Goal: Task Accomplishment & Management: Complete application form

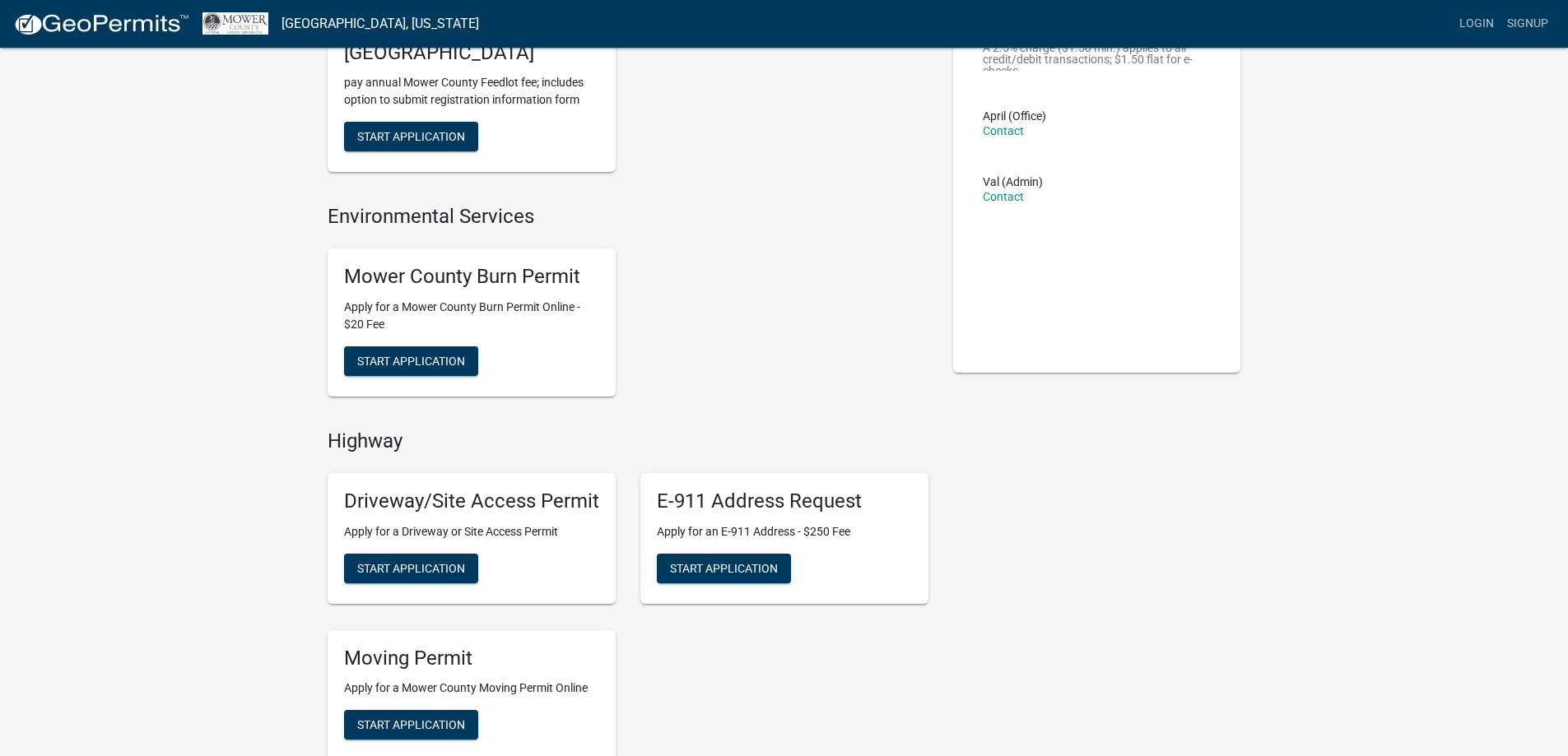
scroll to position [165, 0]
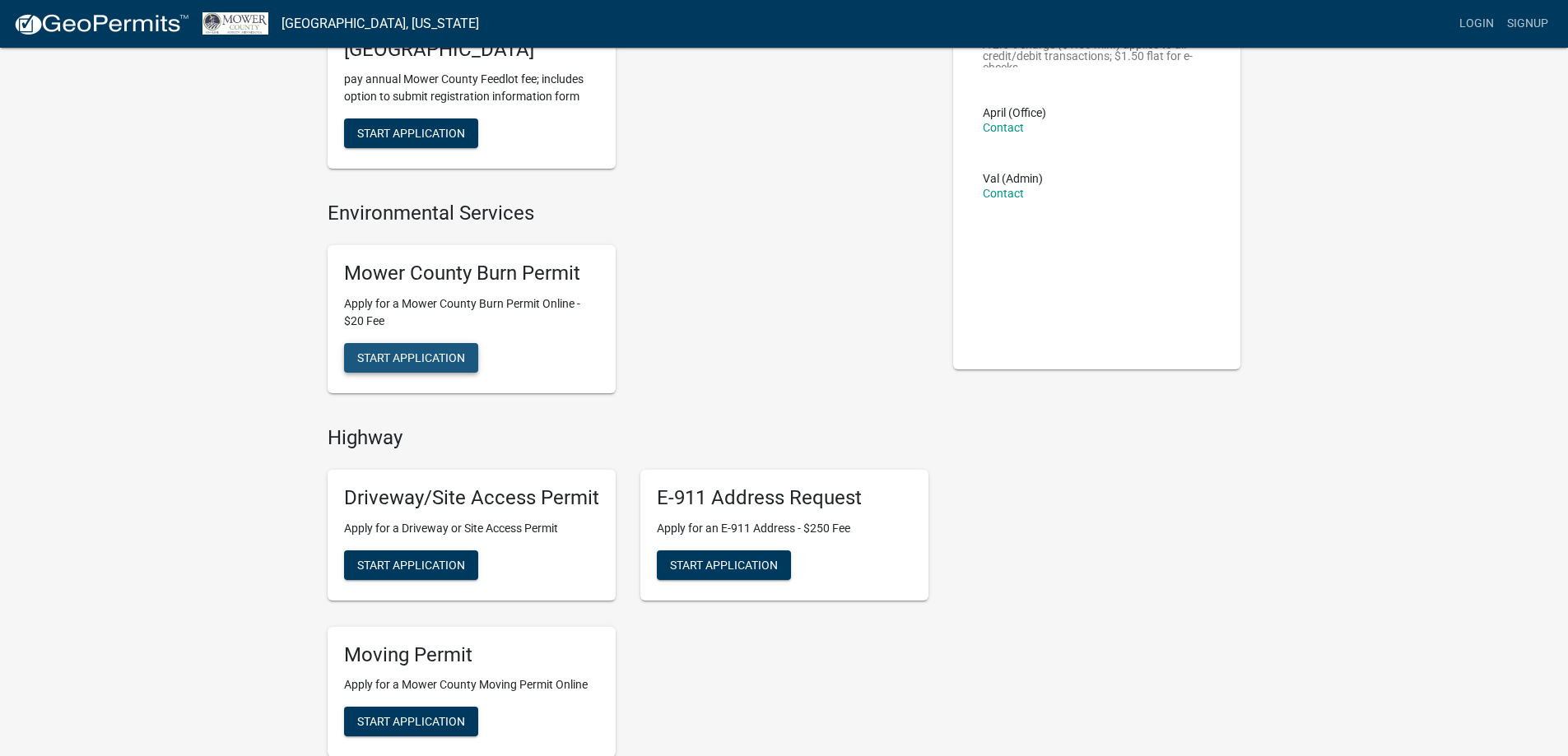
click at [461, 350] on button "Start Application" at bounding box center [411, 358] width 134 height 30
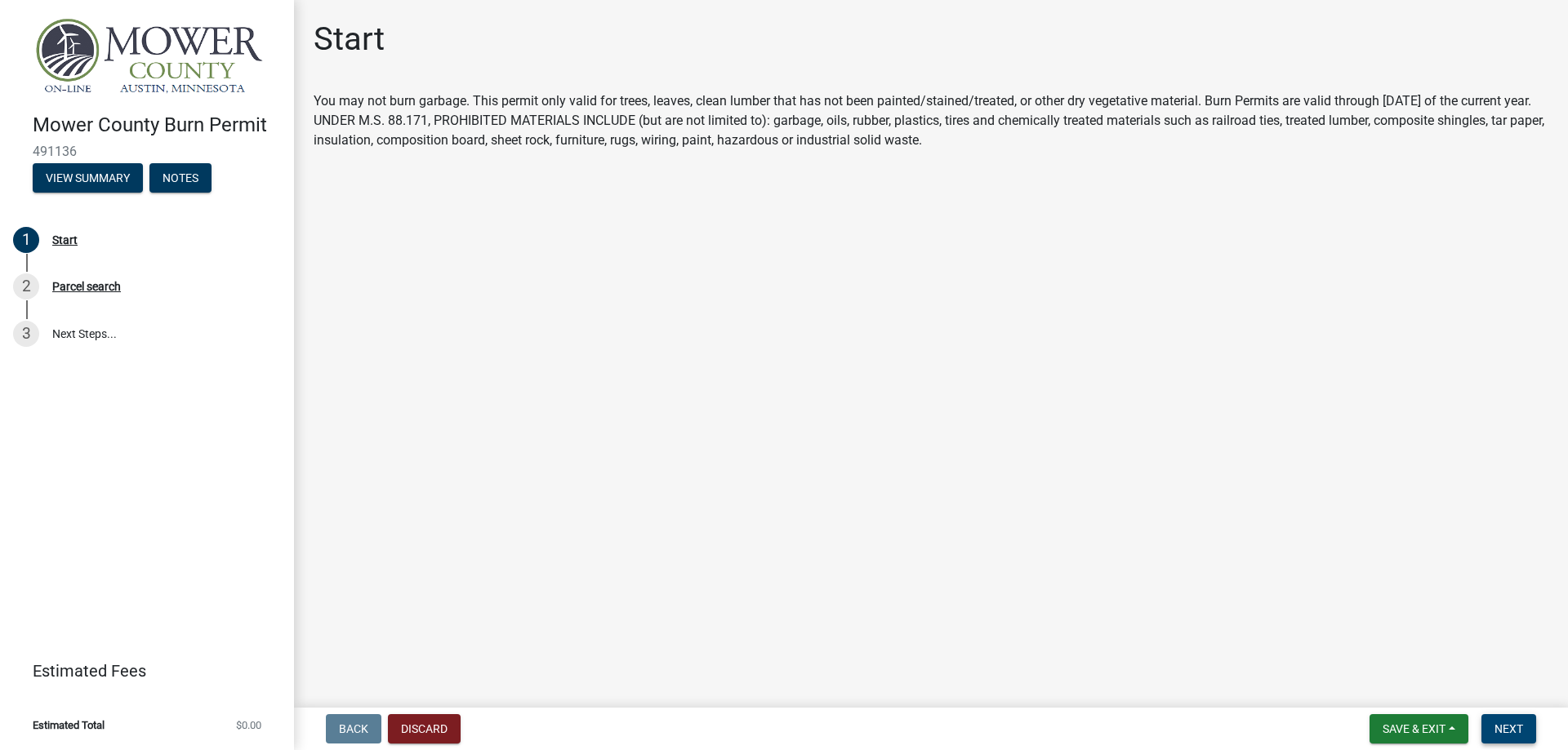
click at [1513, 730] on span "Next" at bounding box center [1508, 728] width 29 height 13
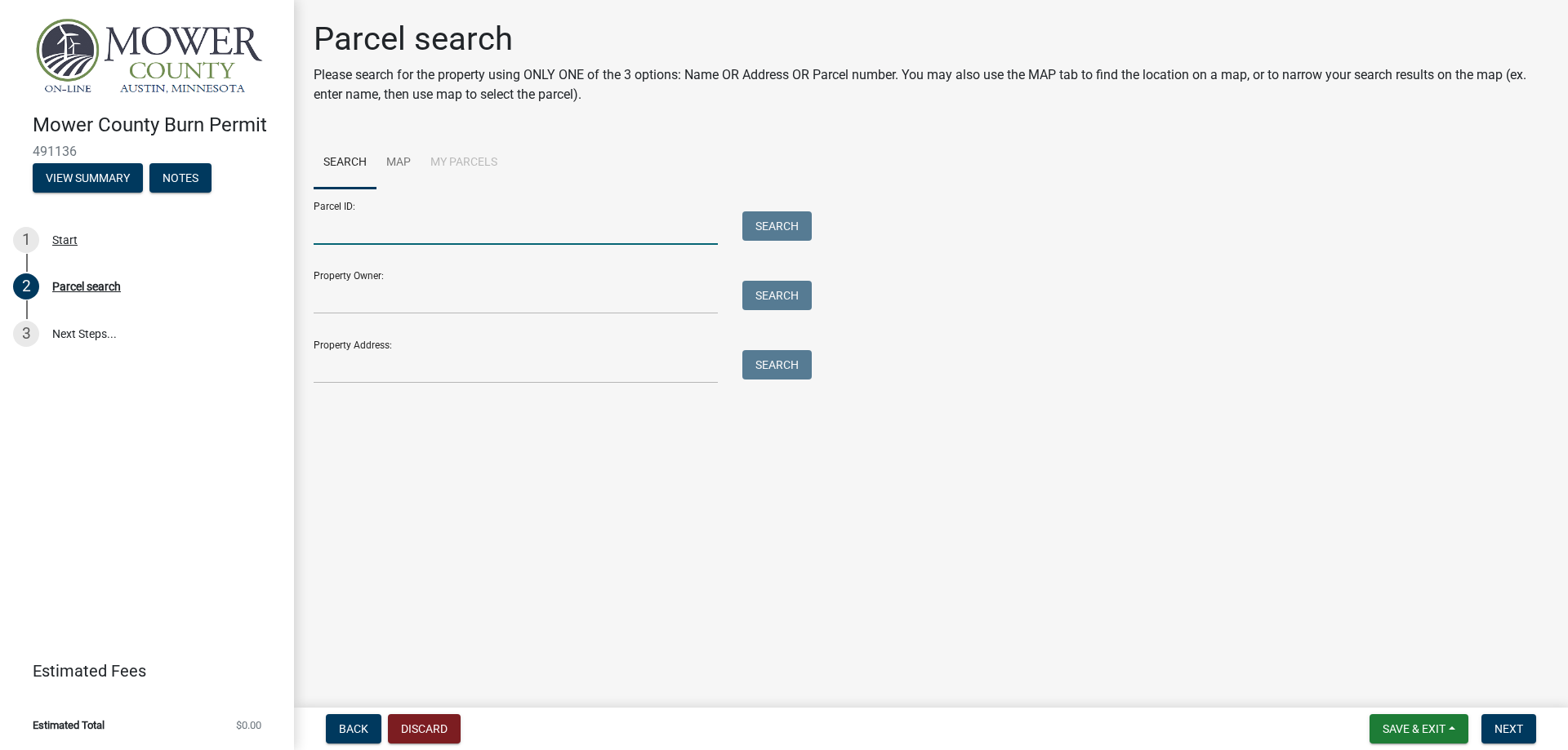
click at [427, 221] on input "Parcel ID:" at bounding box center [515, 228] width 404 height 34
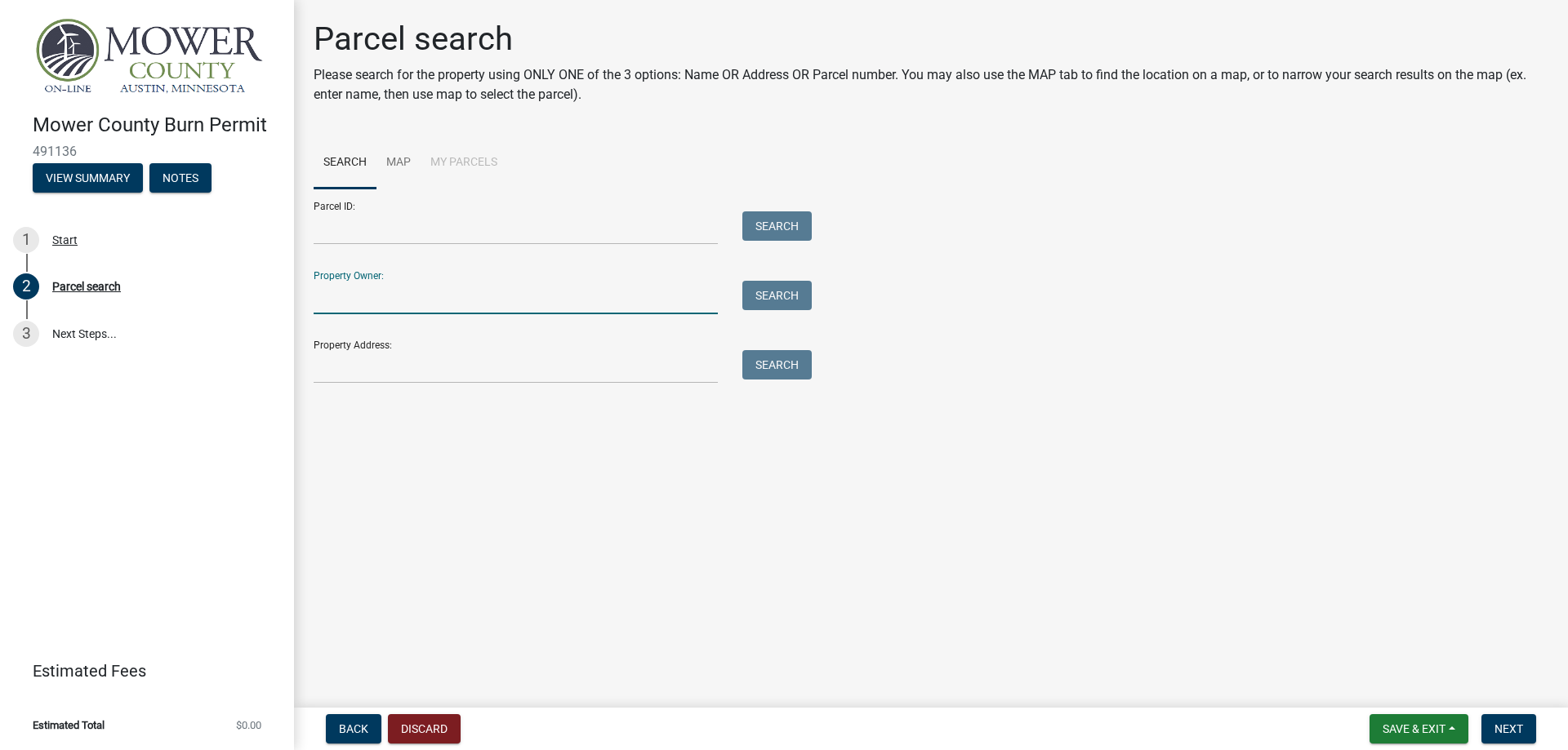
click at [403, 301] on input "Property Owner:" at bounding box center [515, 297] width 404 height 34
type input "[PERSON_NAME]"
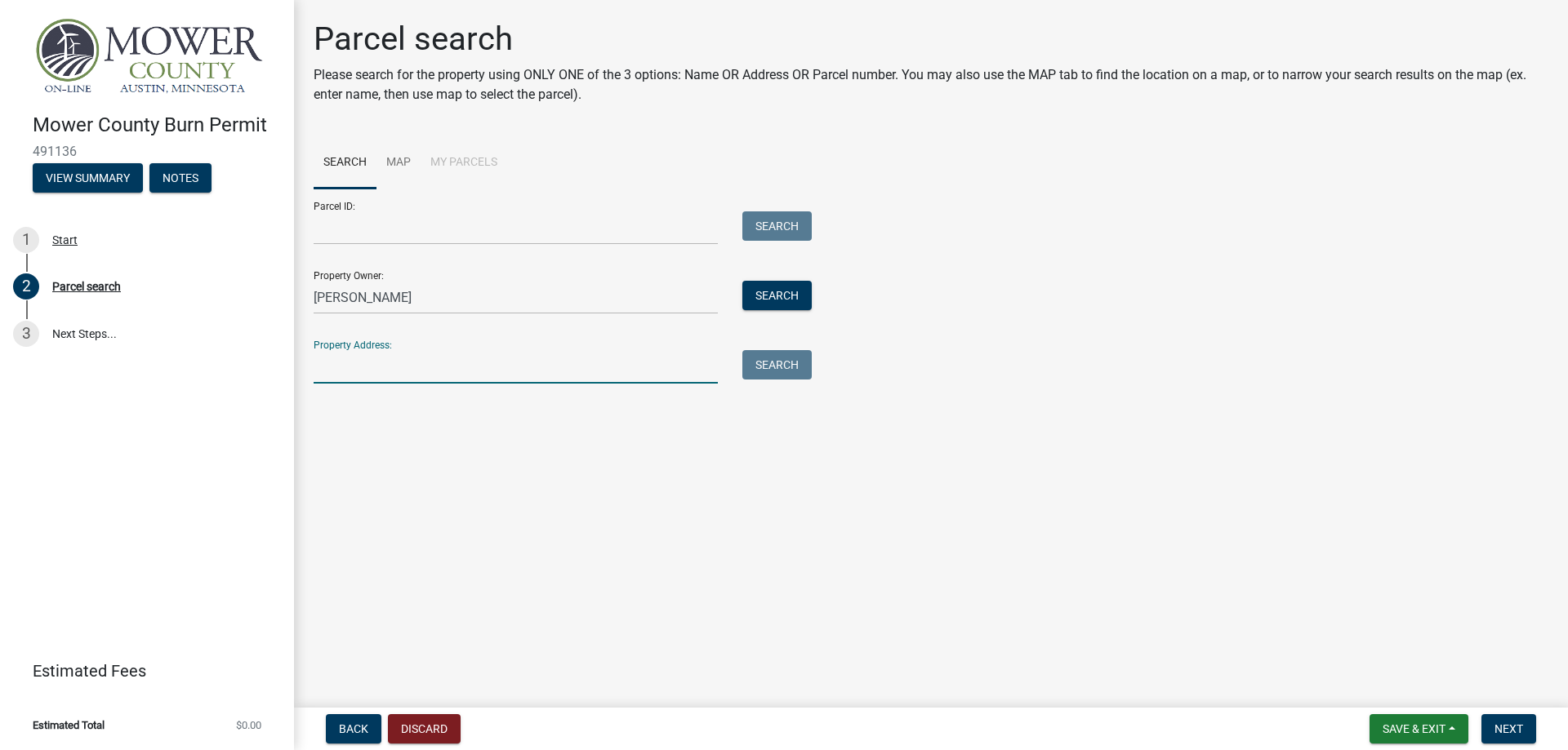
click at [376, 366] on input "Property Address:" at bounding box center [515, 367] width 404 height 34
type input "[STREET_ADDRESS]"
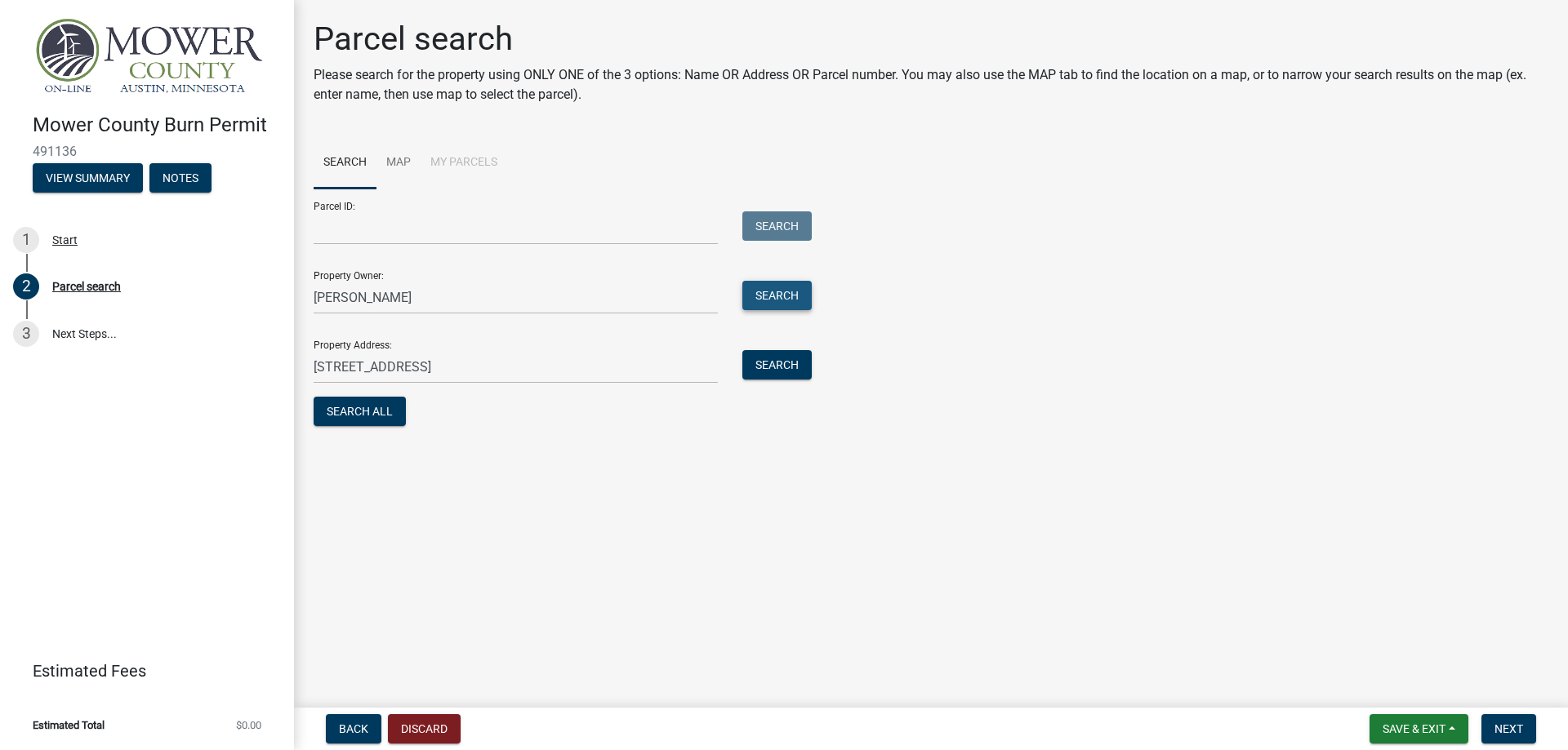
click at [782, 288] on button "Search" at bounding box center [776, 295] width 69 height 29
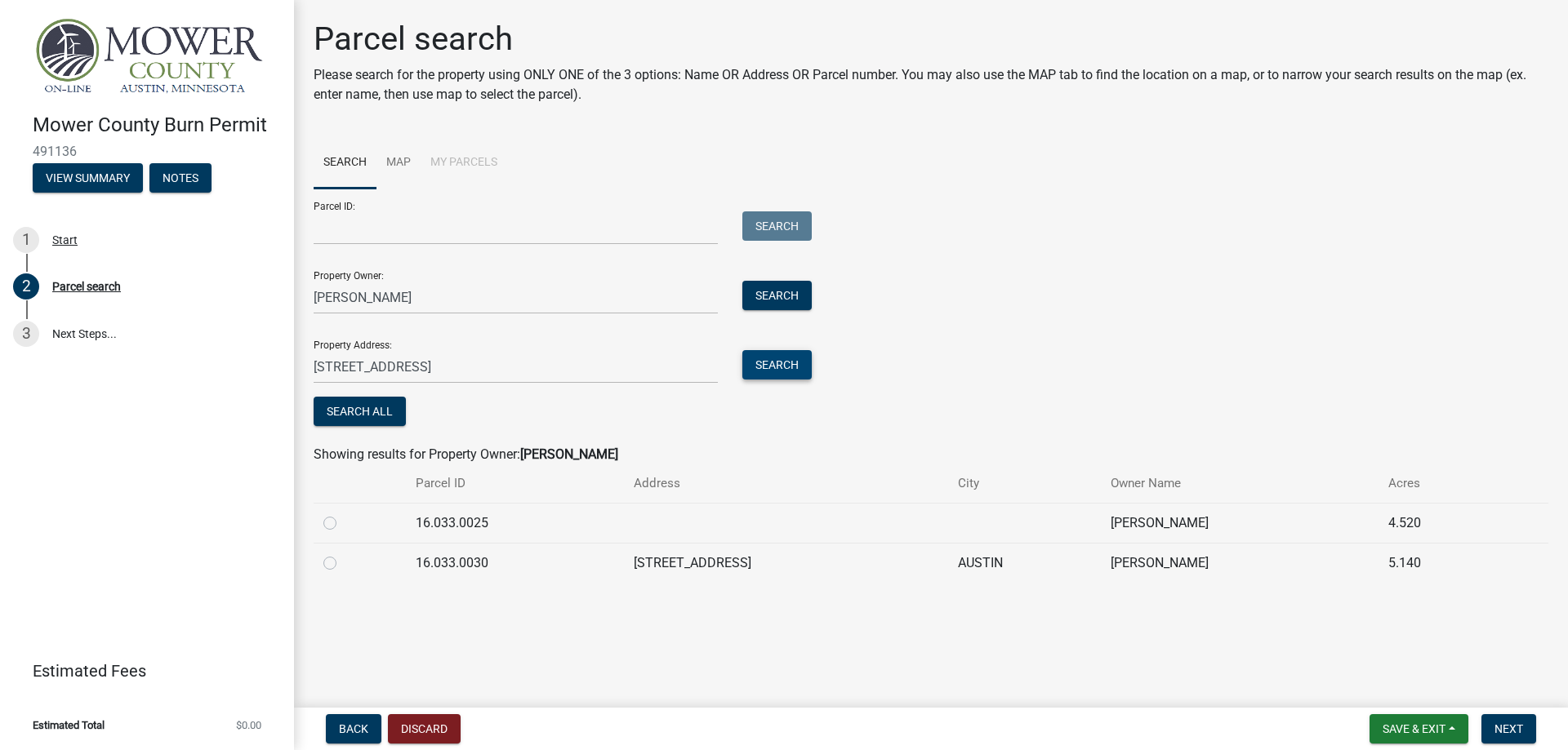
click at [774, 356] on button "Search" at bounding box center [776, 364] width 69 height 29
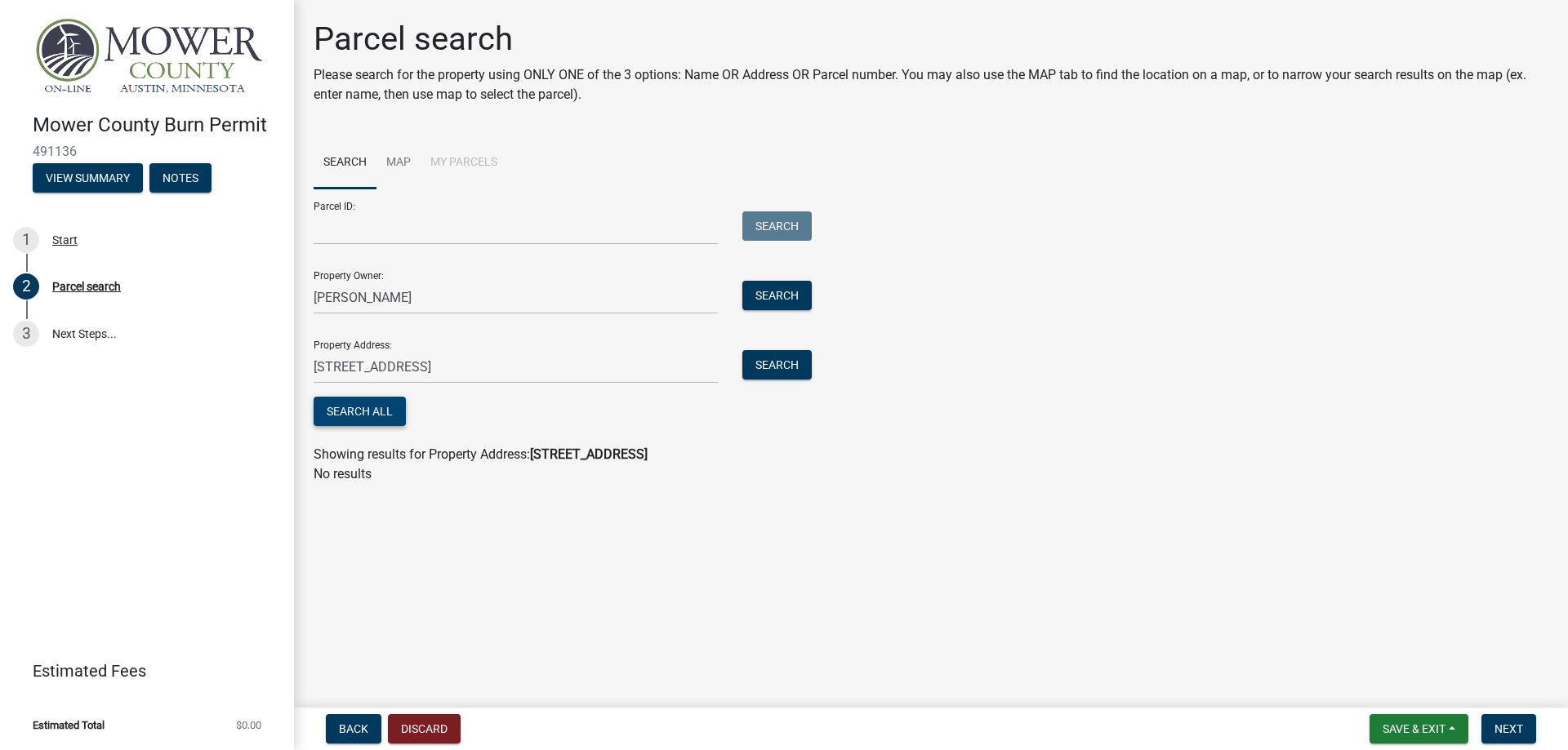
click at [369, 421] on button "Search All" at bounding box center [359, 411] width 92 height 29
click at [793, 356] on button "Search" at bounding box center [776, 364] width 69 height 29
click at [776, 291] on button "Search" at bounding box center [776, 295] width 69 height 29
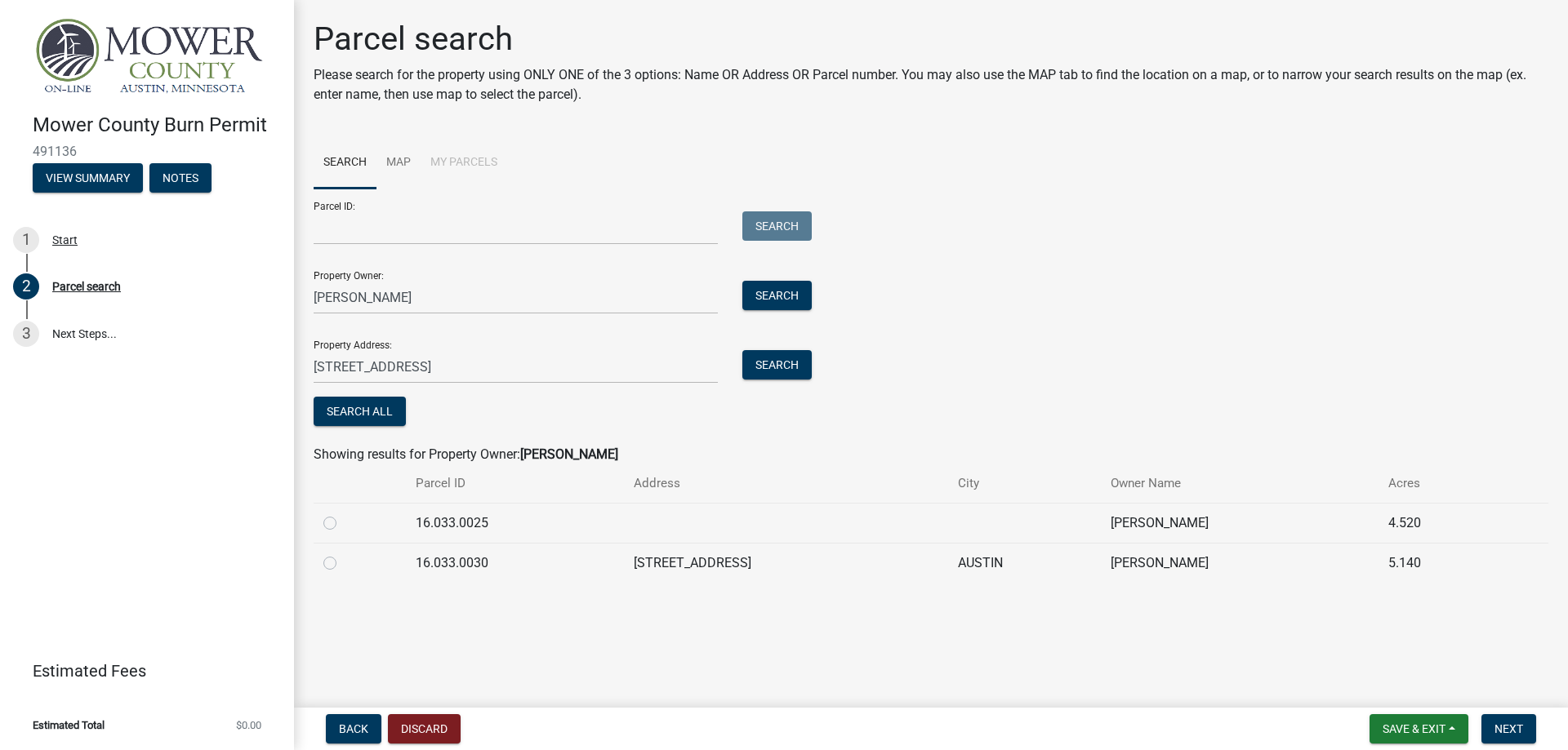
click at [343, 513] on label at bounding box center [343, 513] width 0 height 0
click at [343, 524] on input "radio" at bounding box center [348, 518] width 11 height 11
radio input "true"
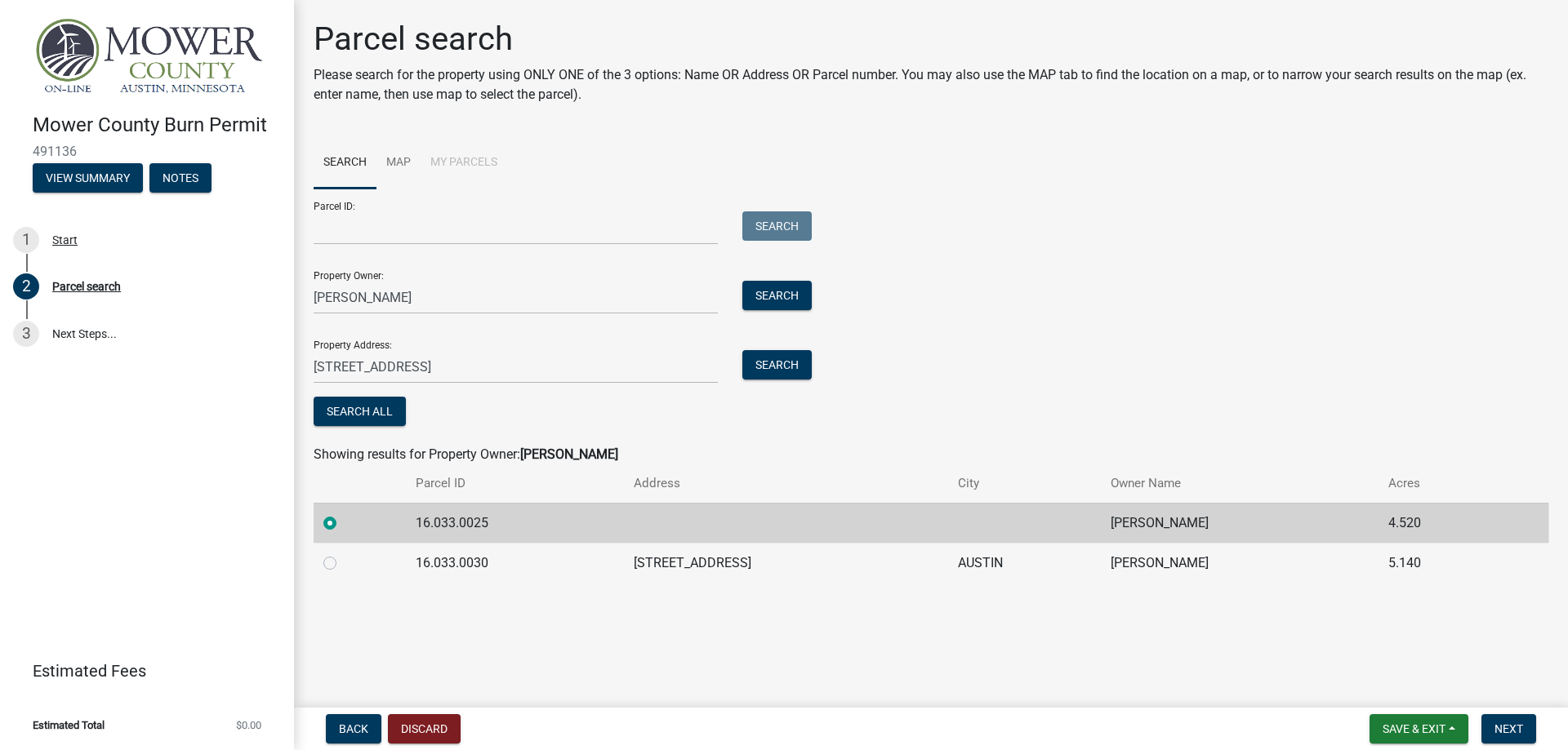
click at [343, 513] on label at bounding box center [343, 513] width 0 height 0
click at [343, 522] on input "radio" at bounding box center [348, 518] width 11 height 11
click at [391, 153] on link "Map" at bounding box center [398, 163] width 44 height 52
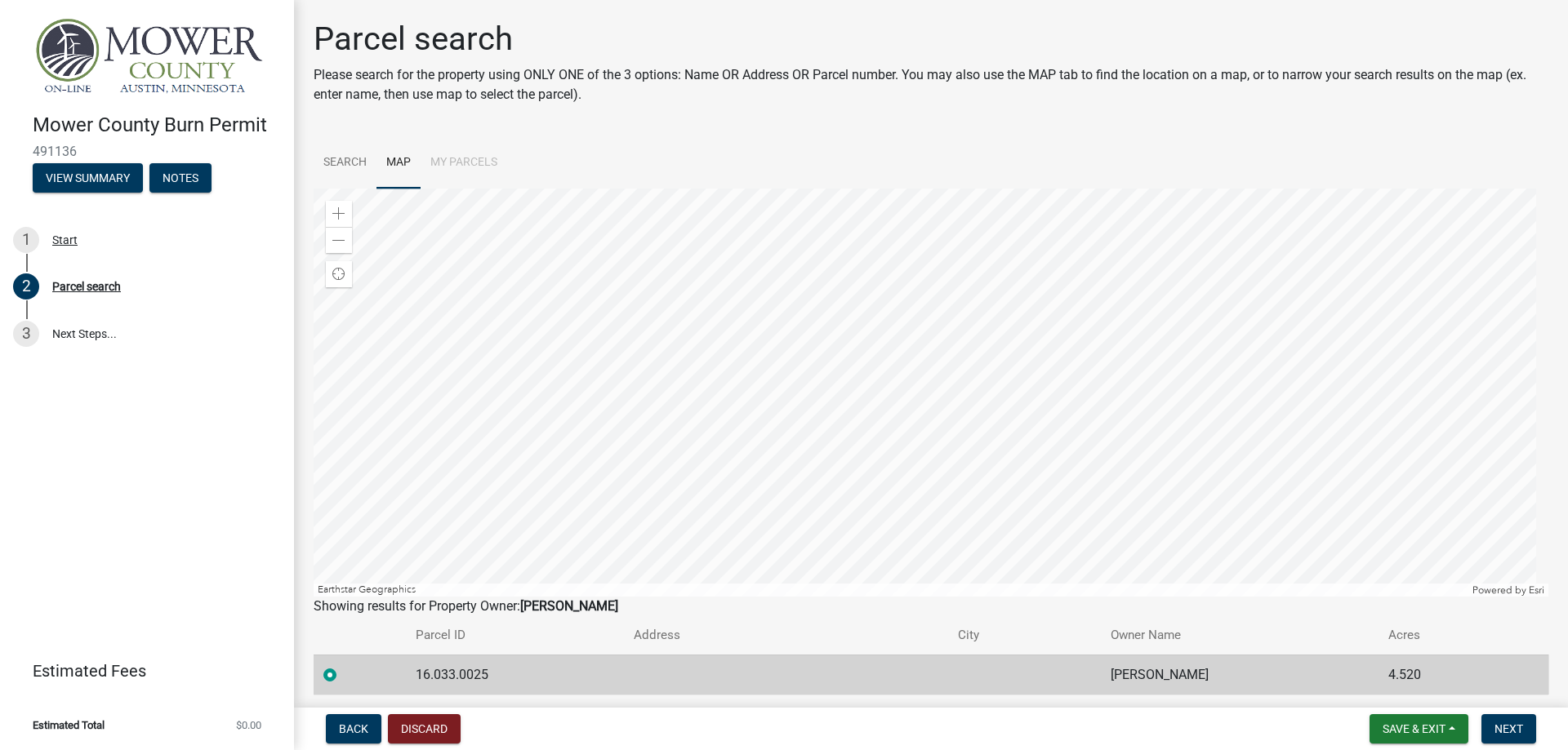
click at [459, 163] on li "My Parcels" at bounding box center [464, 163] width 87 height 52
click at [465, 167] on li "My Parcels" at bounding box center [464, 163] width 87 height 52
click at [1046, 455] on div at bounding box center [931, 393] width 1234 height 408
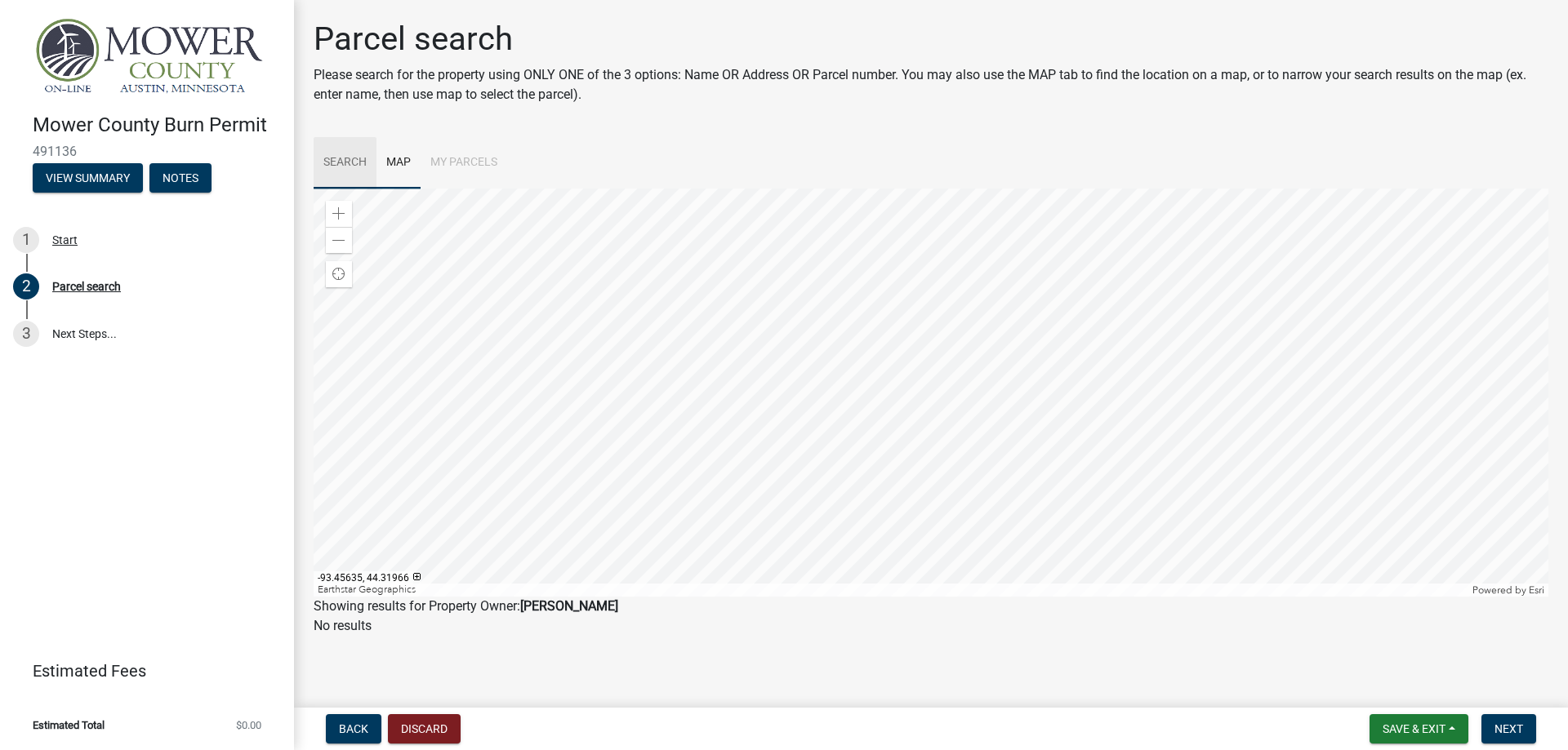
click at [362, 157] on link "Search" at bounding box center [345, 163] width 63 height 52
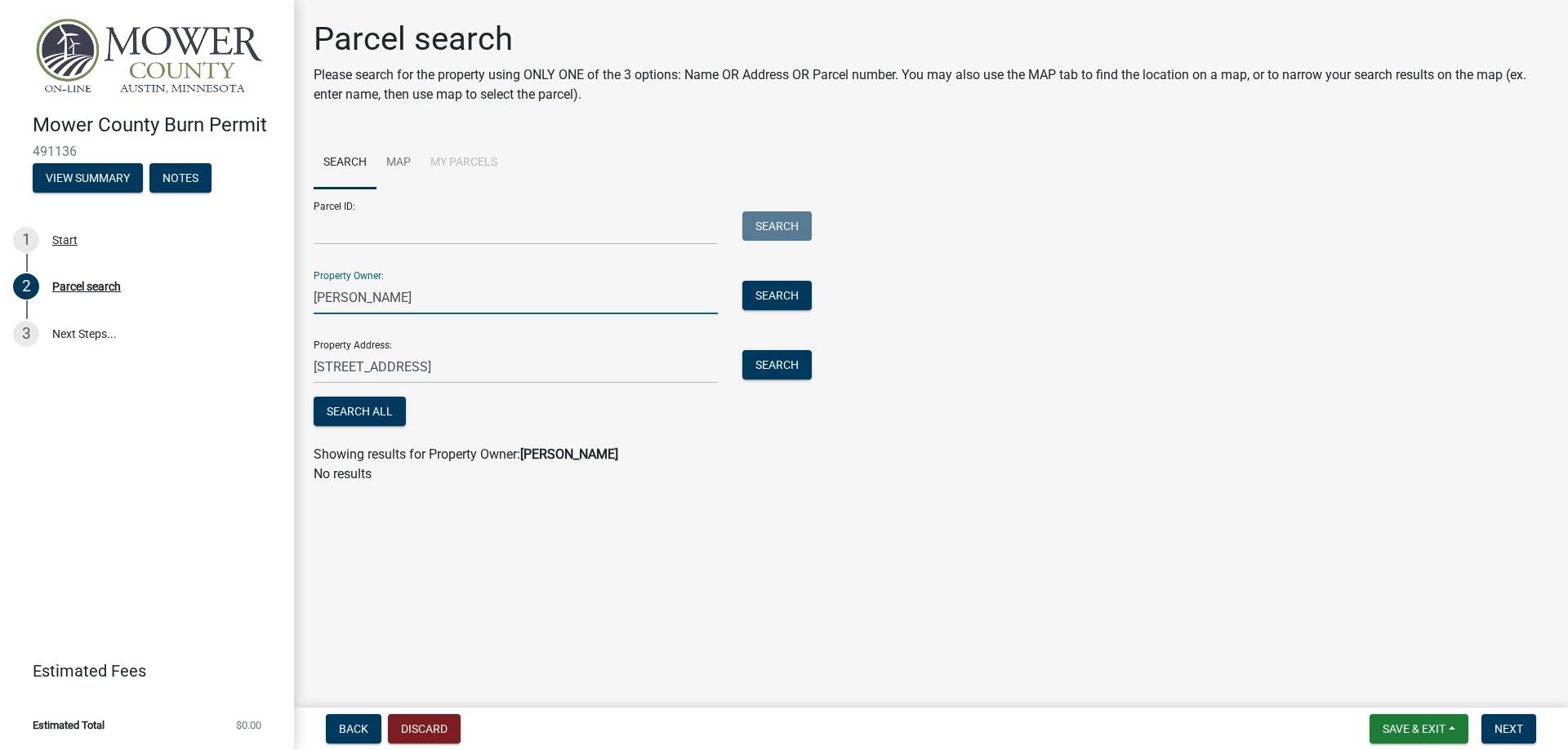
click at [391, 298] on input "Frank Soucek" at bounding box center [515, 297] width 404 height 34
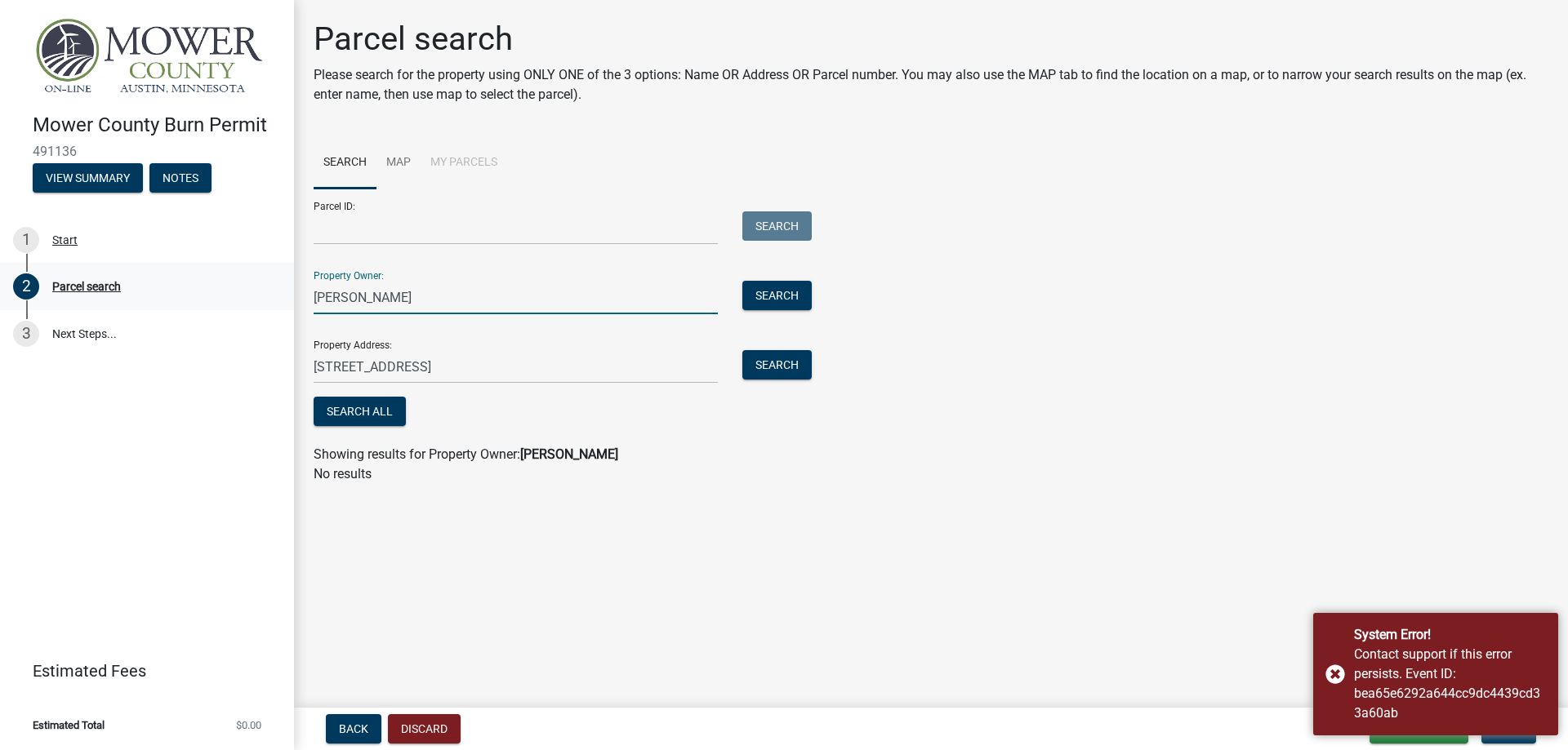
drag, startPoint x: 401, startPoint y: 297, endPoint x: 240, endPoint y: 297, distance: 161.0
click at [246, 297] on div "Mower County Burn Permit 491136 View Summary Notes 1 Start 2 Parcel search 3 Ne…" at bounding box center [784, 375] width 1568 height 750
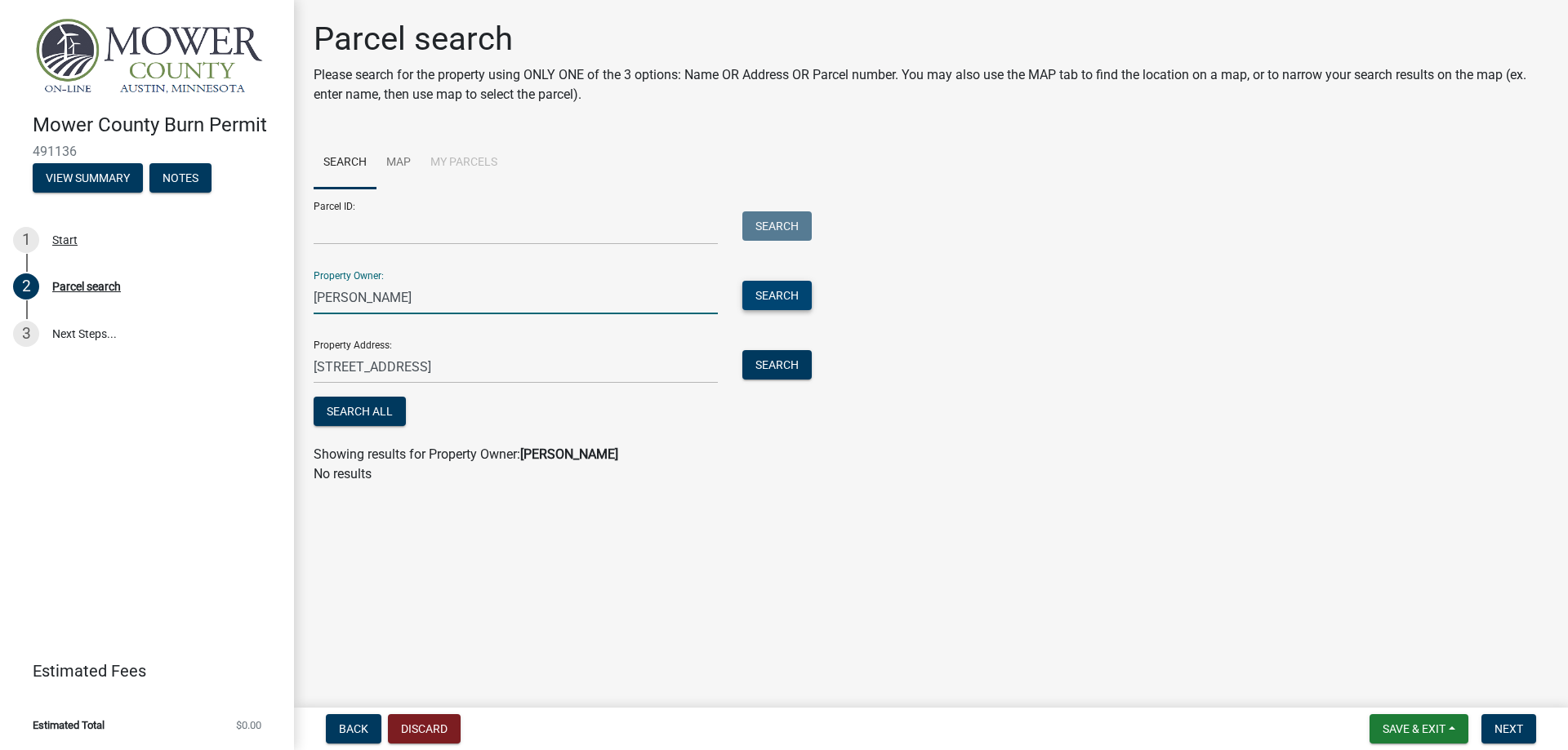
type input "barbara soucek"
click at [791, 299] on button "Search" at bounding box center [776, 295] width 69 height 29
click at [356, 409] on button "Search All" at bounding box center [359, 411] width 92 height 29
click at [405, 163] on link "Map" at bounding box center [398, 163] width 44 height 52
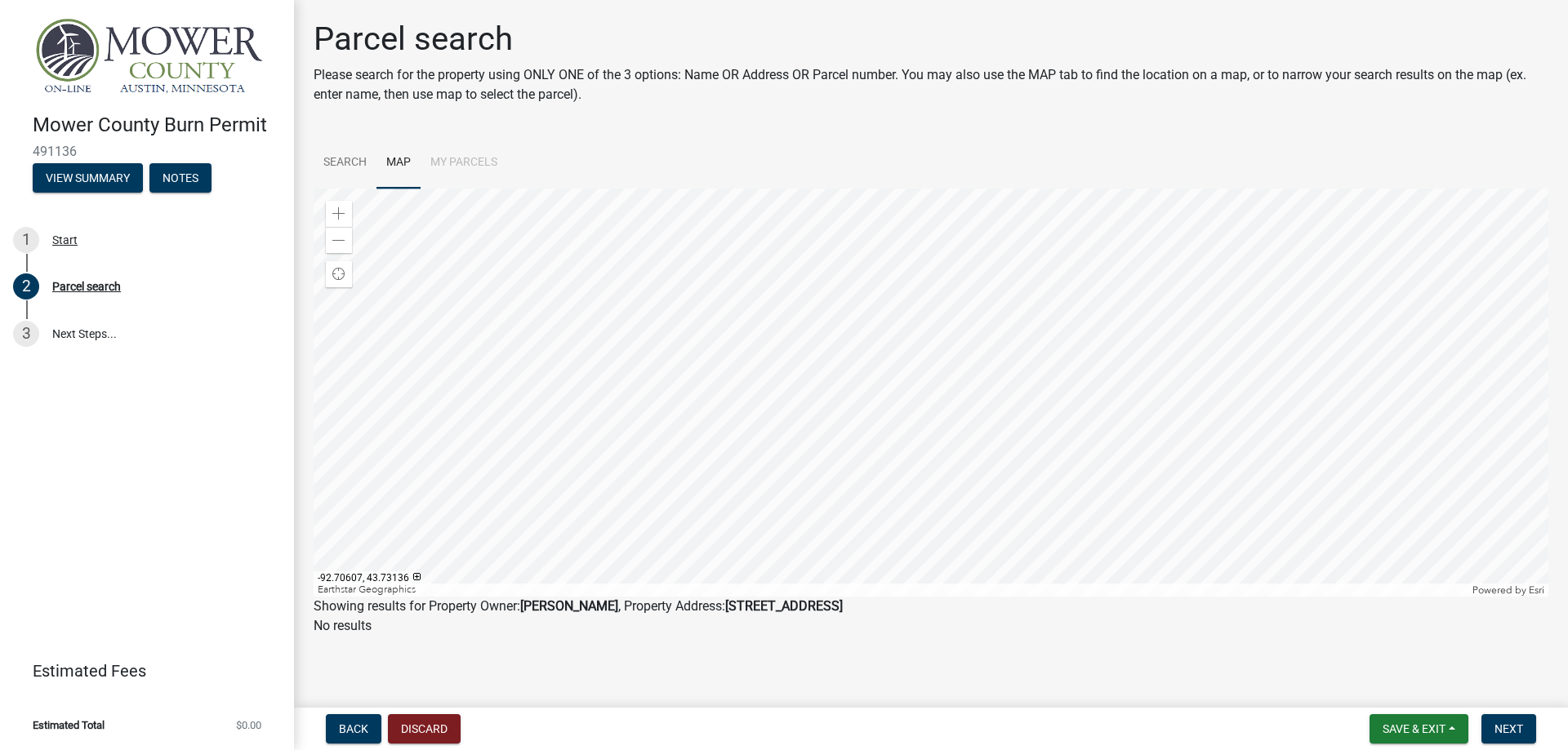
click at [991, 351] on div at bounding box center [931, 393] width 1234 height 408
click at [352, 159] on link "Search" at bounding box center [345, 163] width 63 height 52
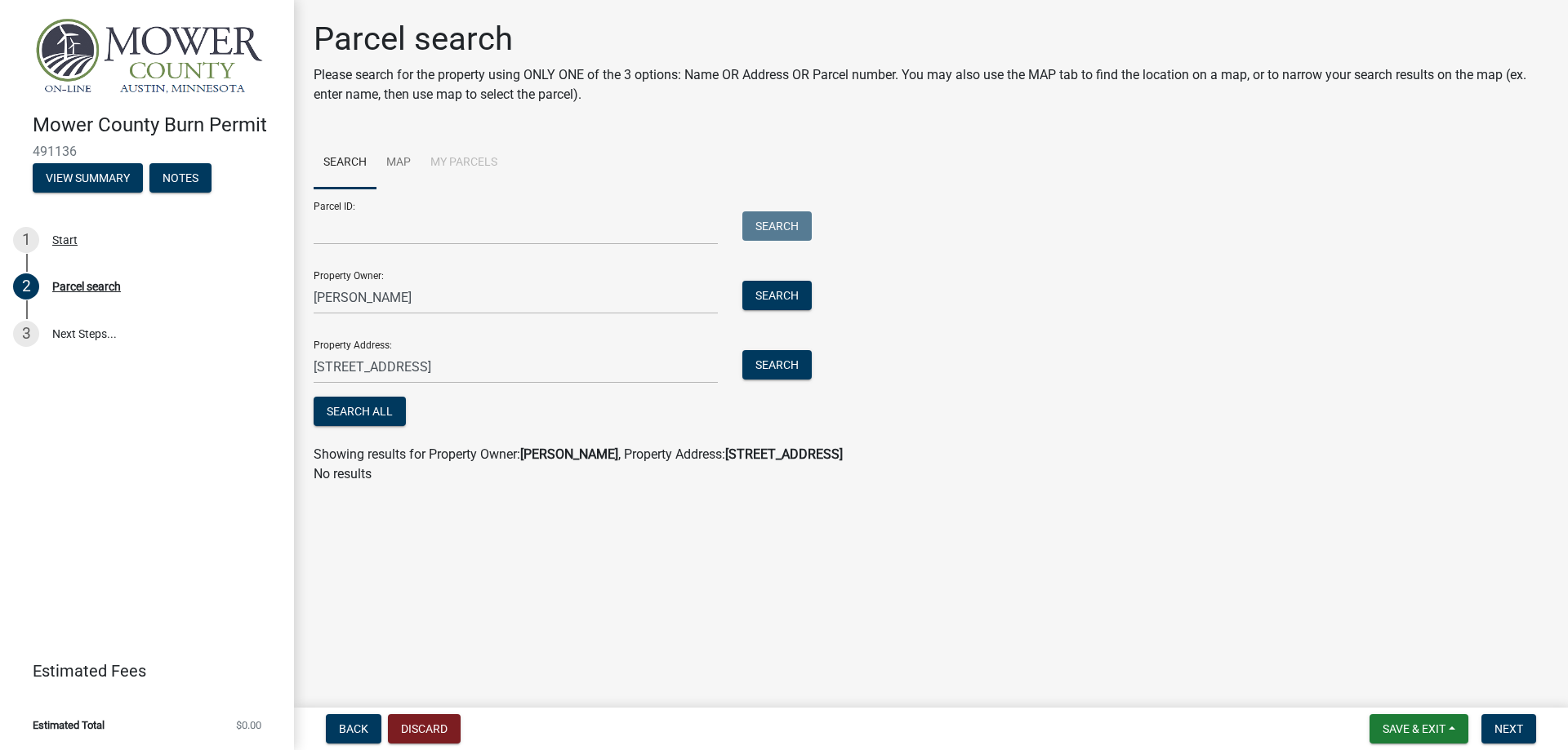
click at [464, 159] on li "My Parcels" at bounding box center [464, 163] width 87 height 52
click at [464, 163] on li "My Parcels" at bounding box center [464, 163] width 87 height 52
drag, startPoint x: 419, startPoint y: 302, endPoint x: 135, endPoint y: 293, distance: 284.1
click at [203, 289] on div "Mower County Burn Permit 491136 View Summary Notes 1 Start 2 Parcel search 3 Ne…" at bounding box center [784, 375] width 1568 height 750
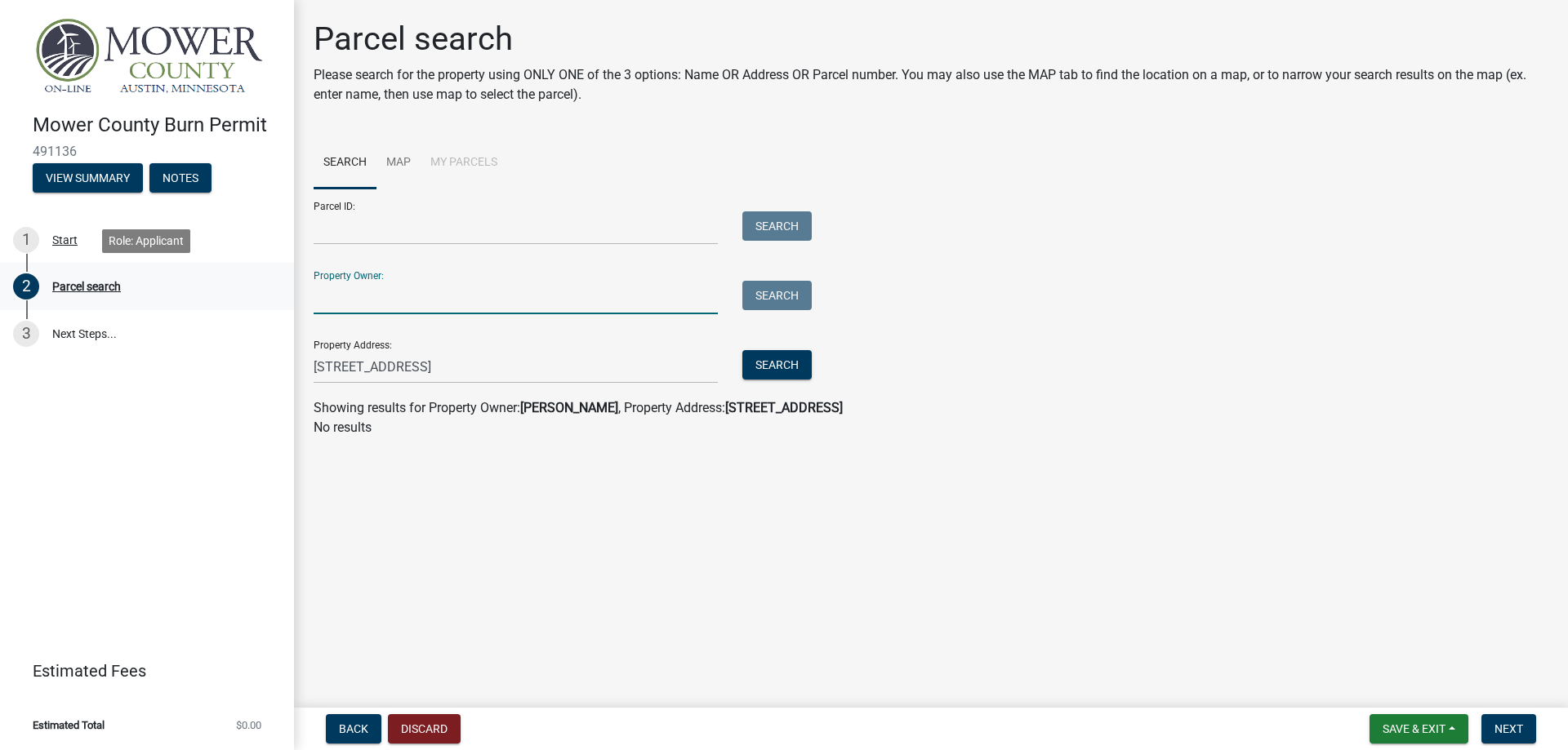
type input "f"
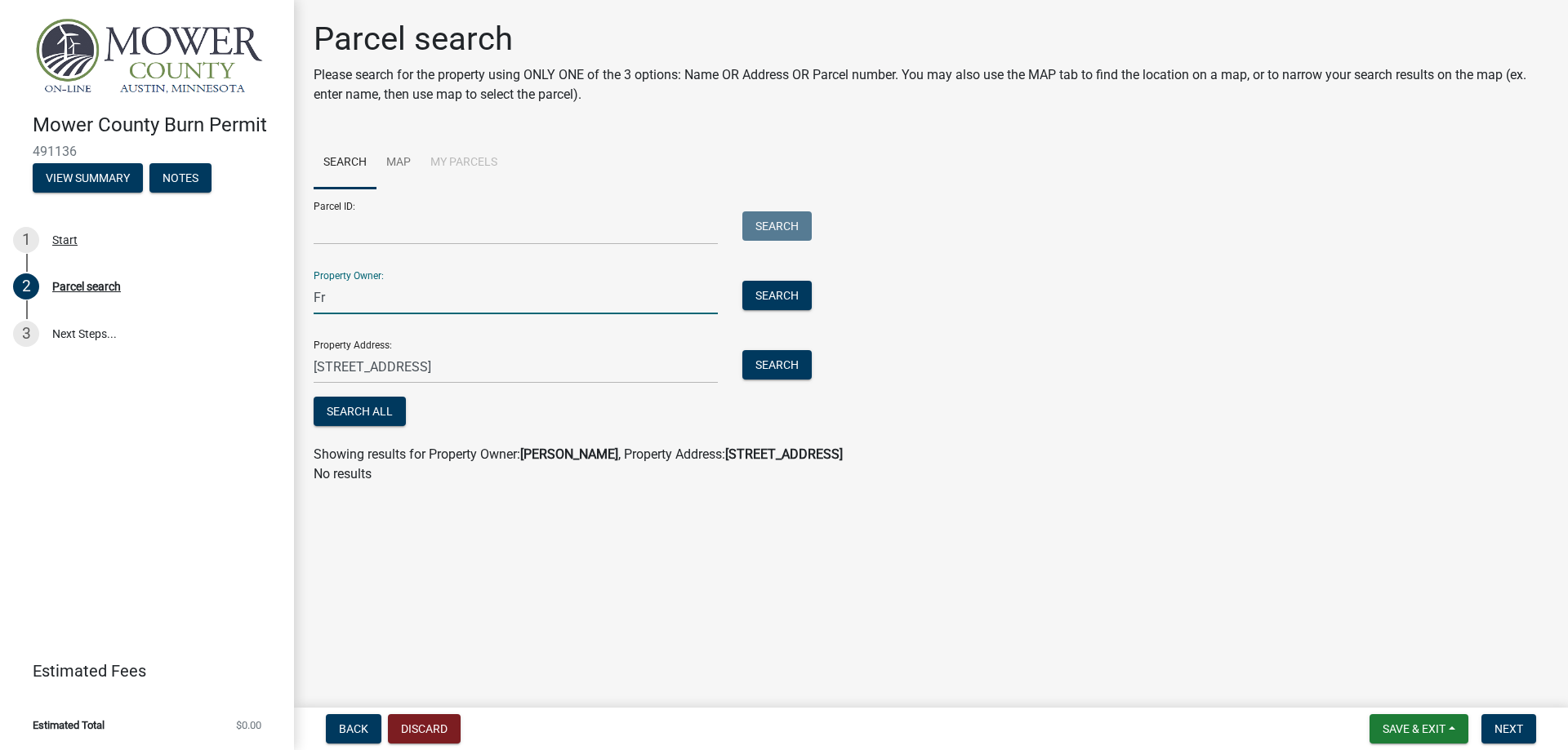
type input "Frank Soucek"
click at [765, 298] on button "Search" at bounding box center [776, 295] width 69 height 29
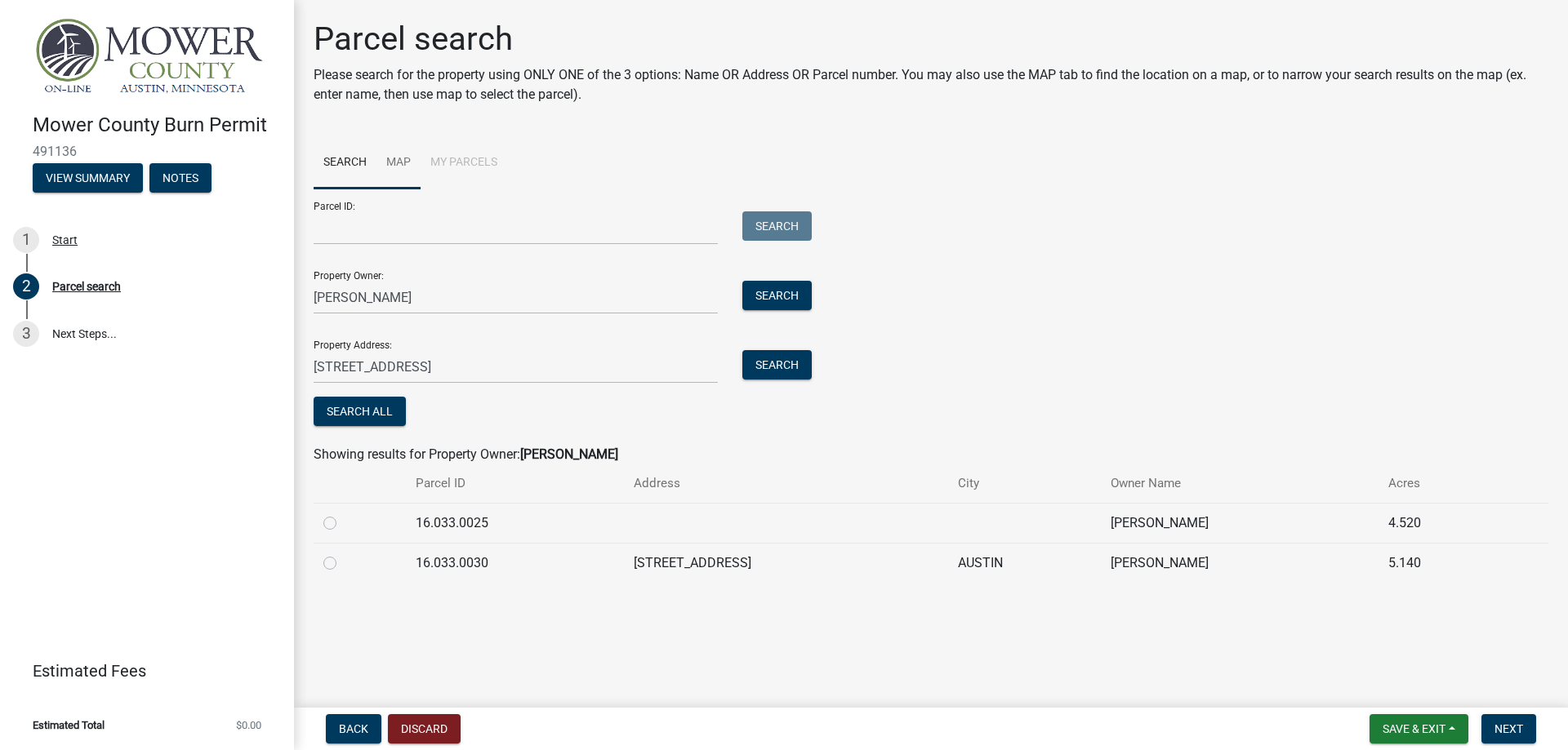
click at [394, 163] on link "Map" at bounding box center [398, 163] width 44 height 52
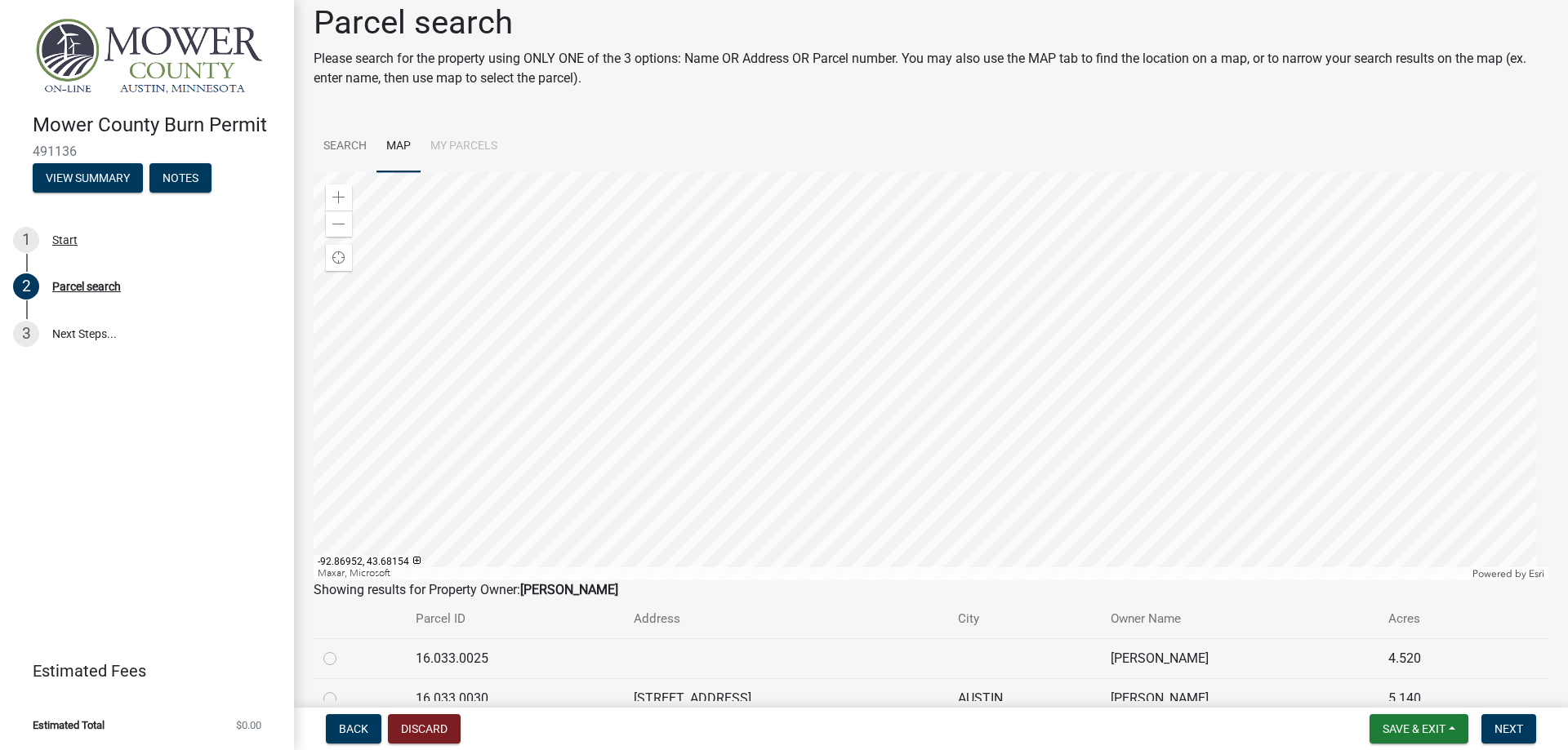
scroll to position [15, 0]
click at [1184, 337] on div at bounding box center [931, 377] width 1234 height 408
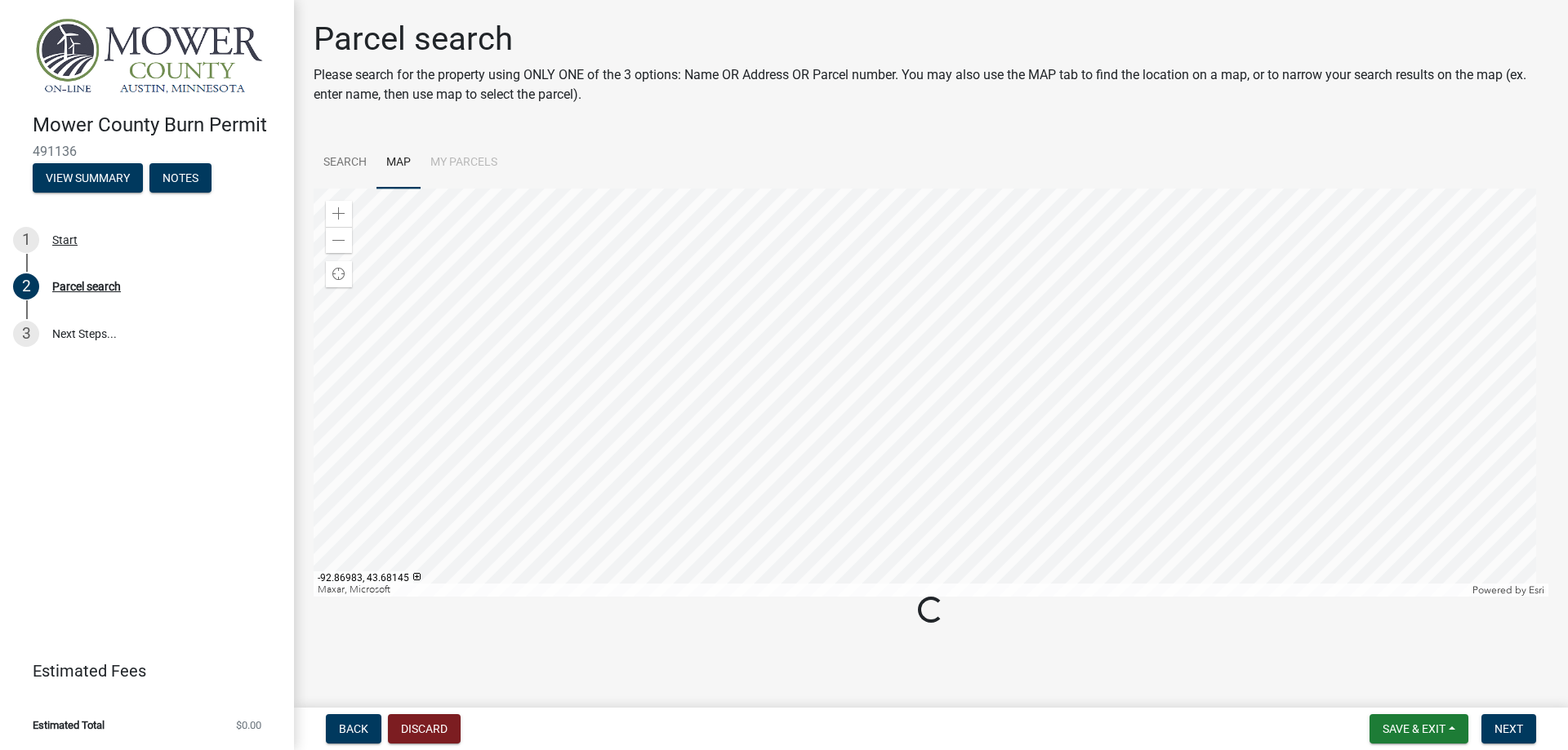
scroll to position [0, 0]
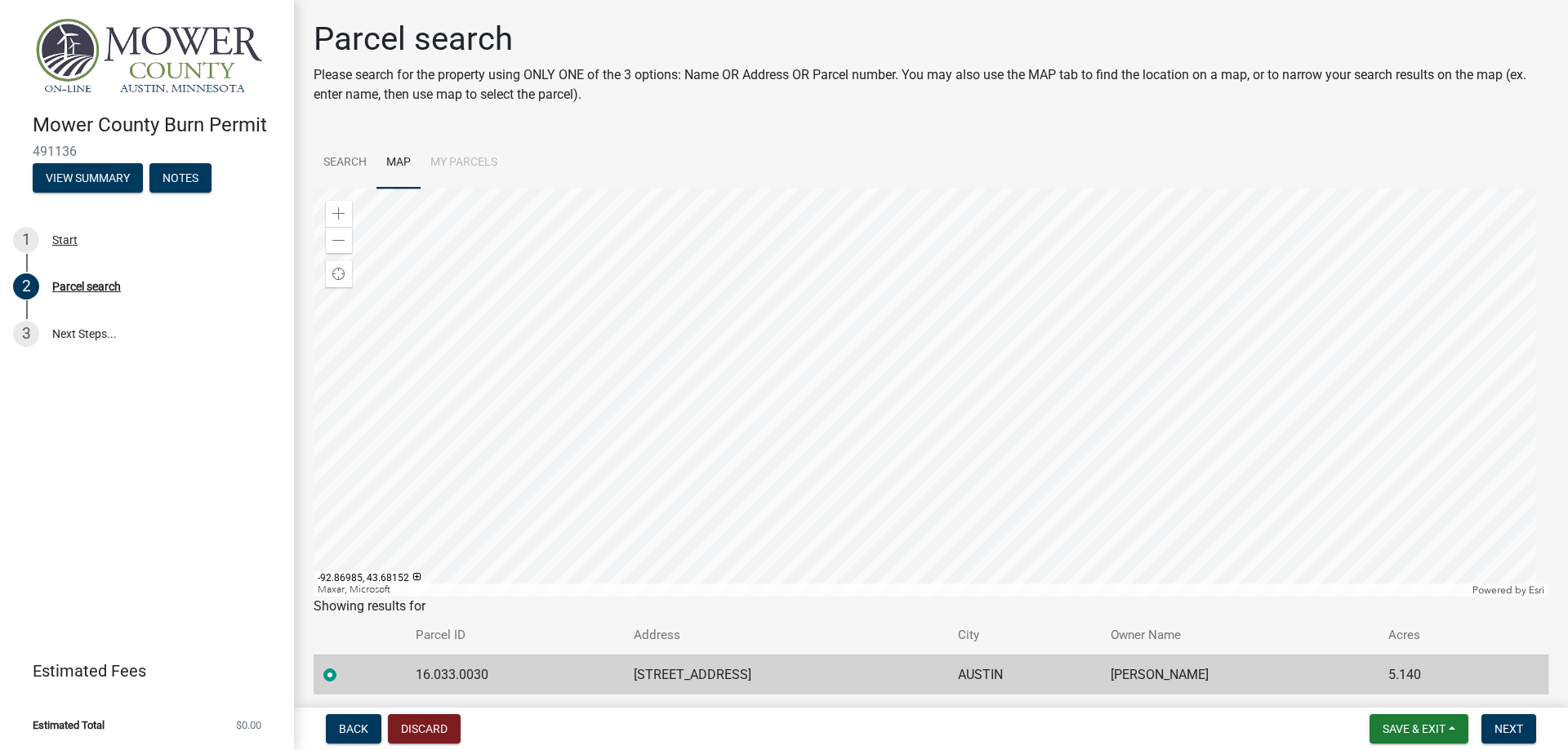
click at [1182, 340] on div at bounding box center [931, 393] width 1234 height 408
click at [1417, 249] on div at bounding box center [931, 393] width 1234 height 408
click at [948, 322] on div at bounding box center [931, 393] width 1234 height 408
click at [943, 307] on div at bounding box center [931, 393] width 1234 height 408
click at [941, 282] on div at bounding box center [931, 393] width 1234 height 408
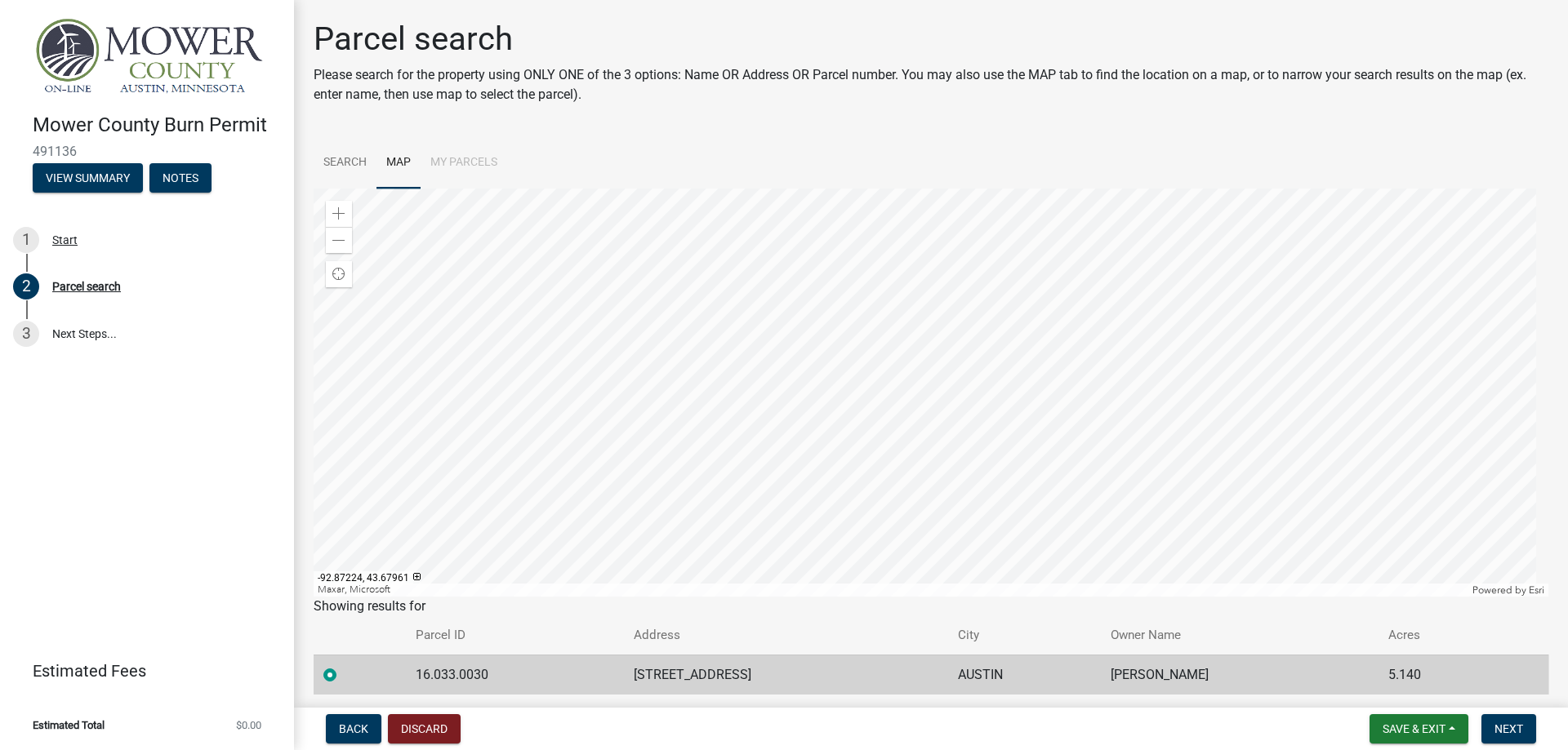
click at [942, 313] on div at bounding box center [931, 393] width 1234 height 408
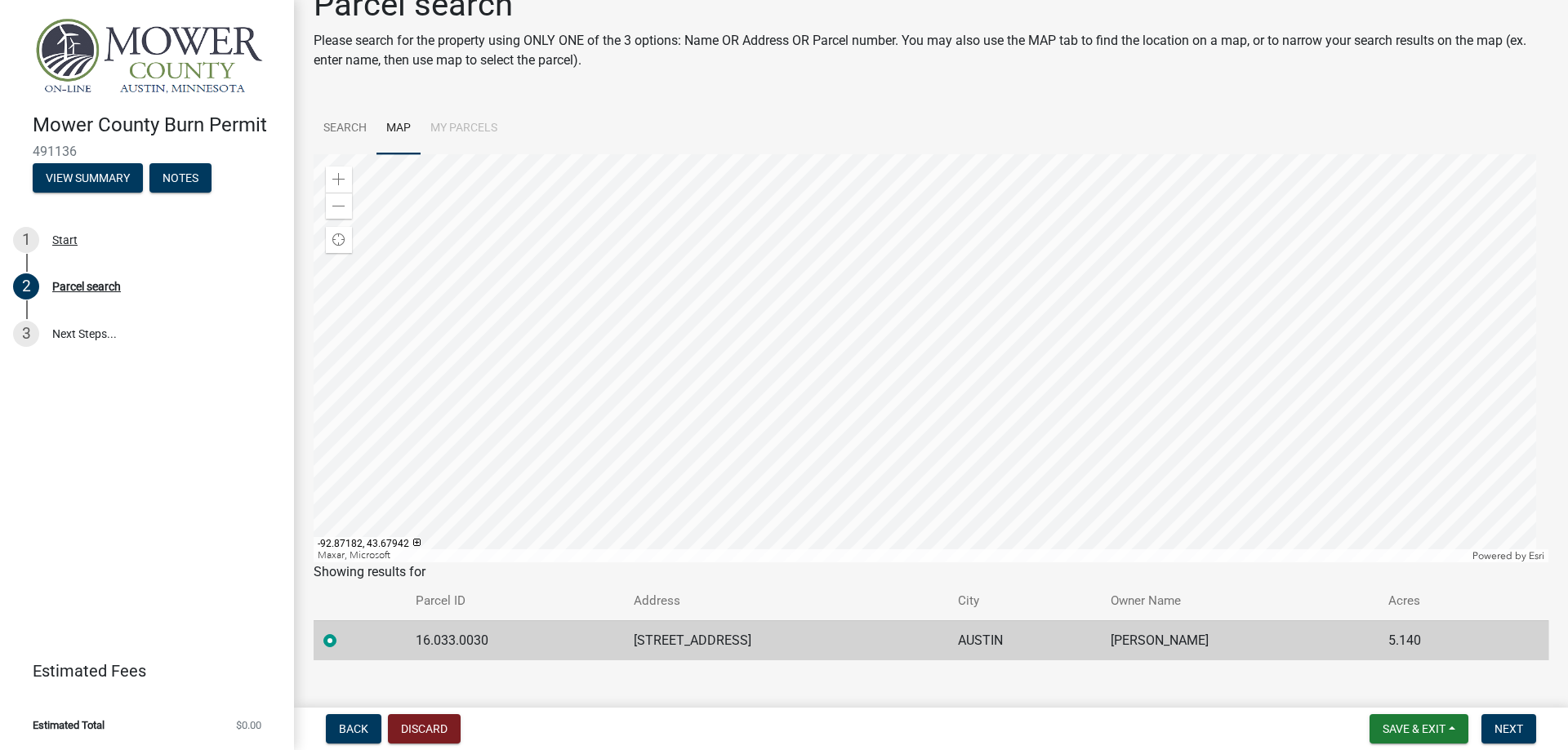
scroll to position [57, 0]
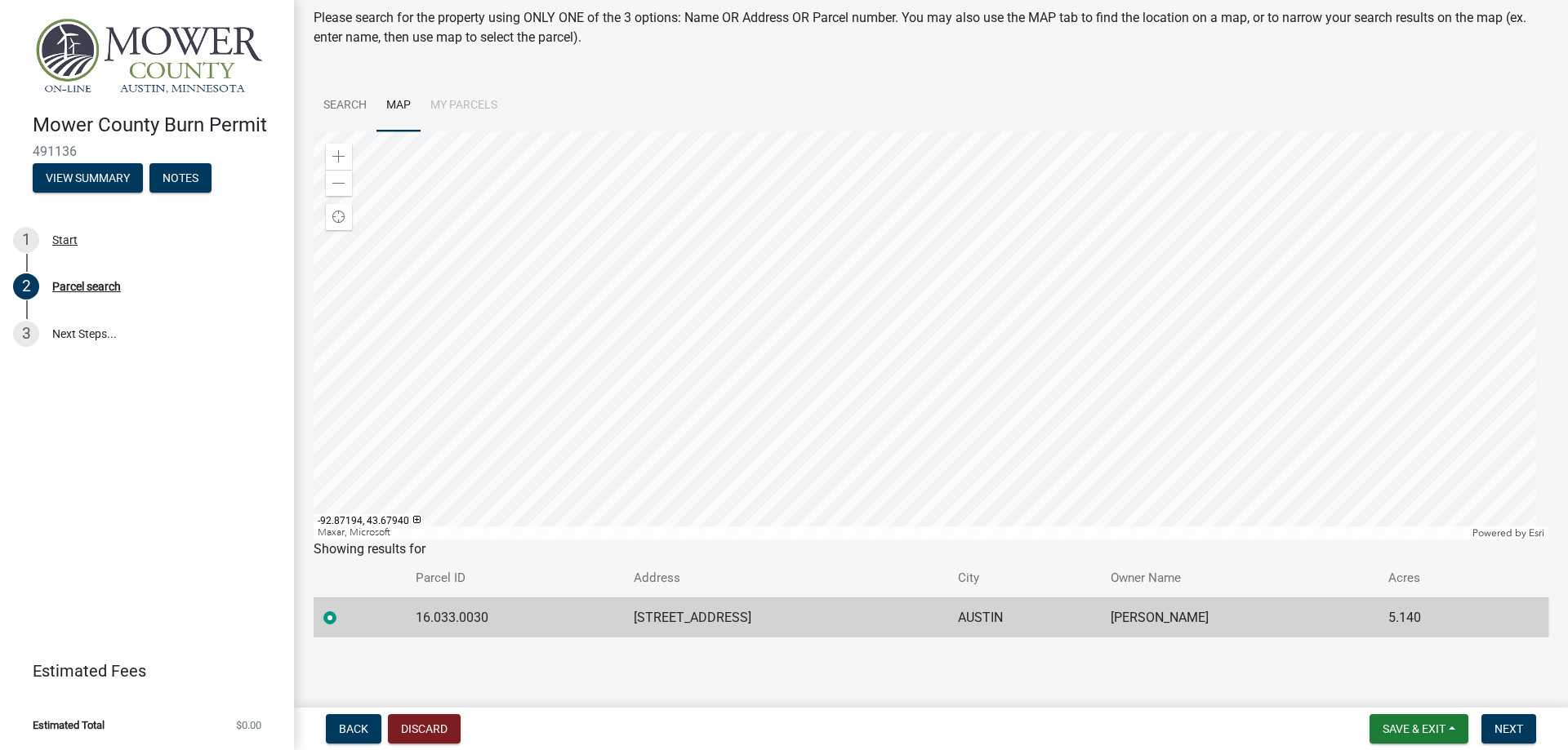
click at [975, 290] on div at bounding box center [931, 335] width 1234 height 408
click at [959, 147] on div at bounding box center [931, 335] width 1234 height 408
click at [916, 501] on div at bounding box center [931, 335] width 1234 height 408
click at [343, 182] on span at bounding box center [338, 183] width 13 height 13
click at [344, 182] on span at bounding box center [338, 183] width 13 height 13
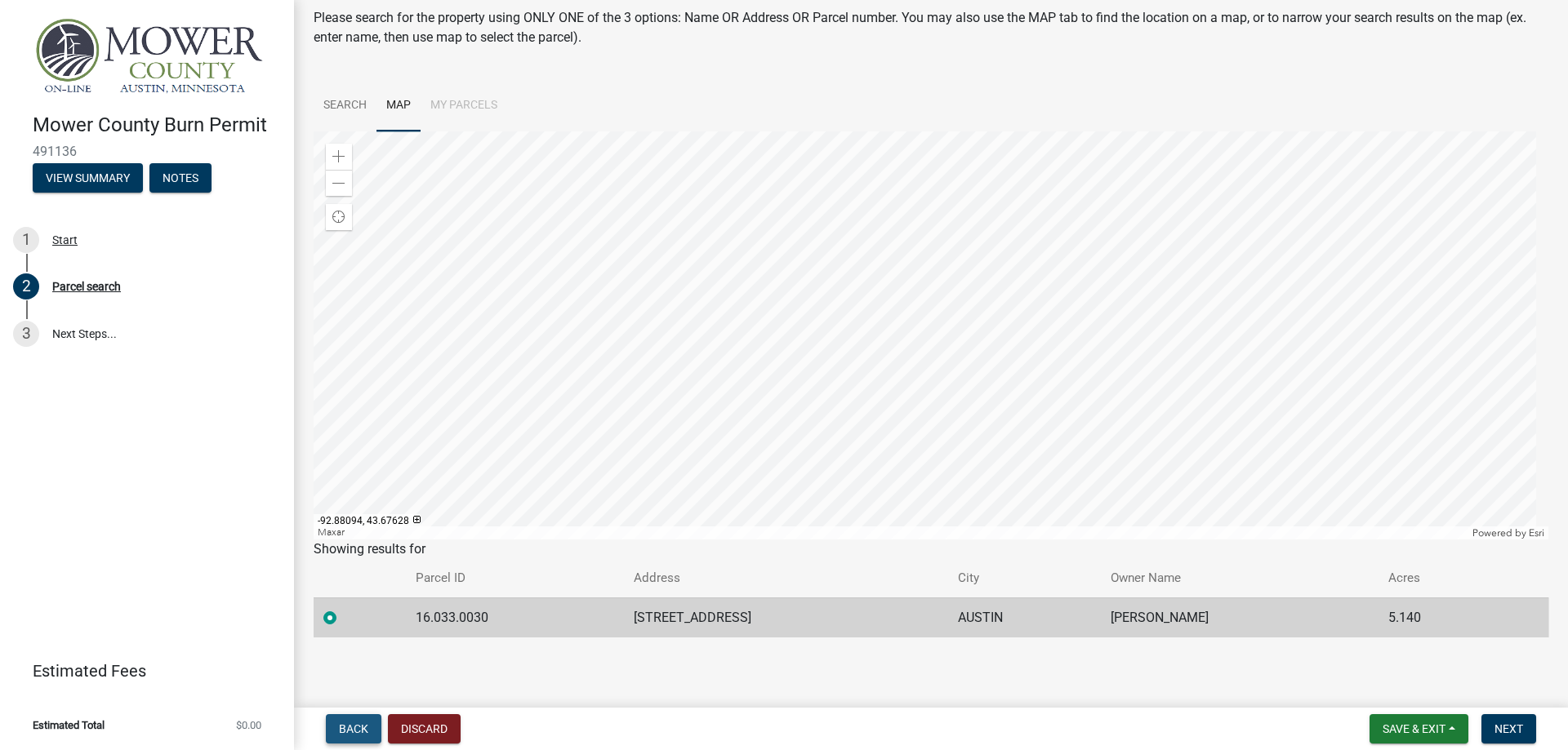
click at [348, 724] on span "Back" at bounding box center [353, 728] width 30 height 13
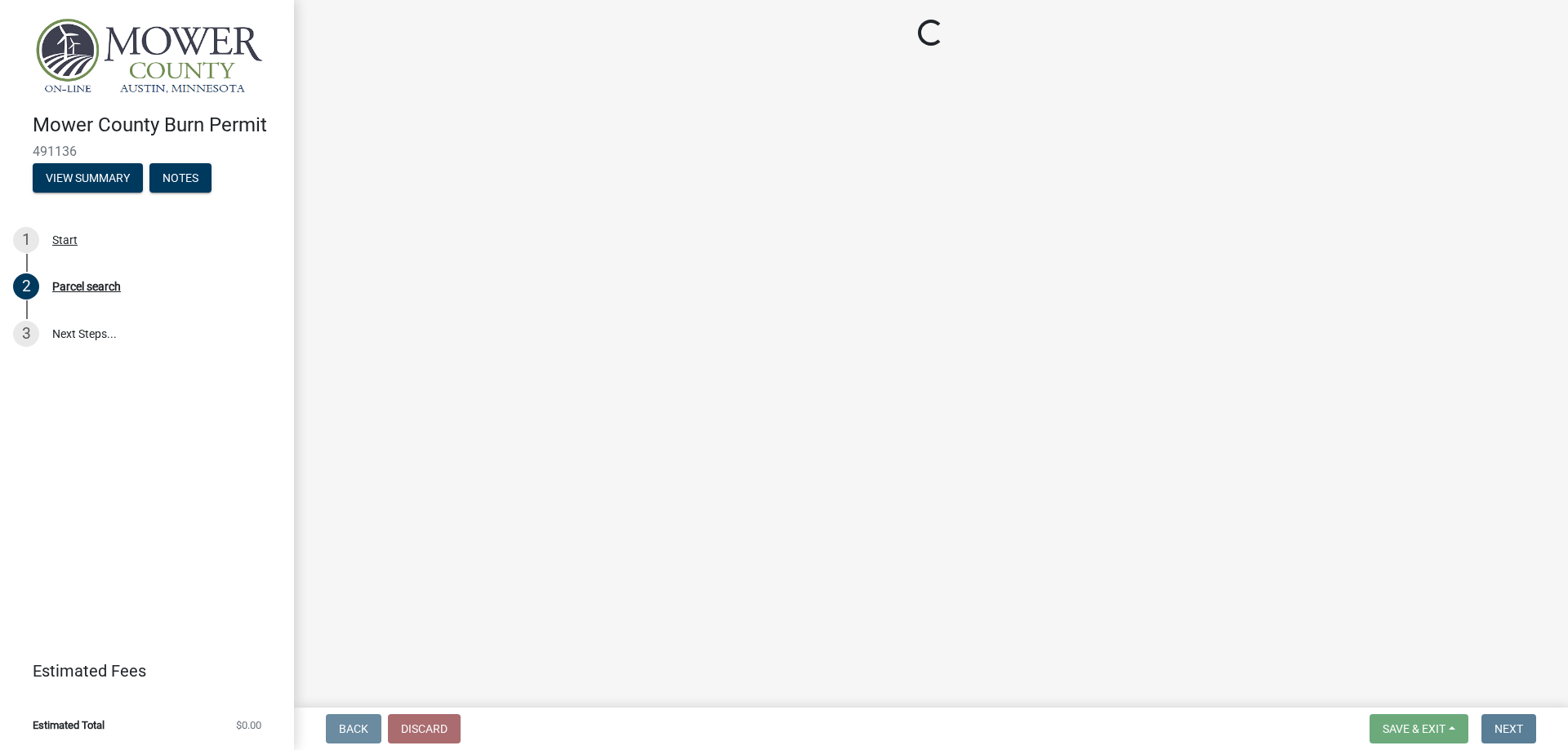
scroll to position [0, 0]
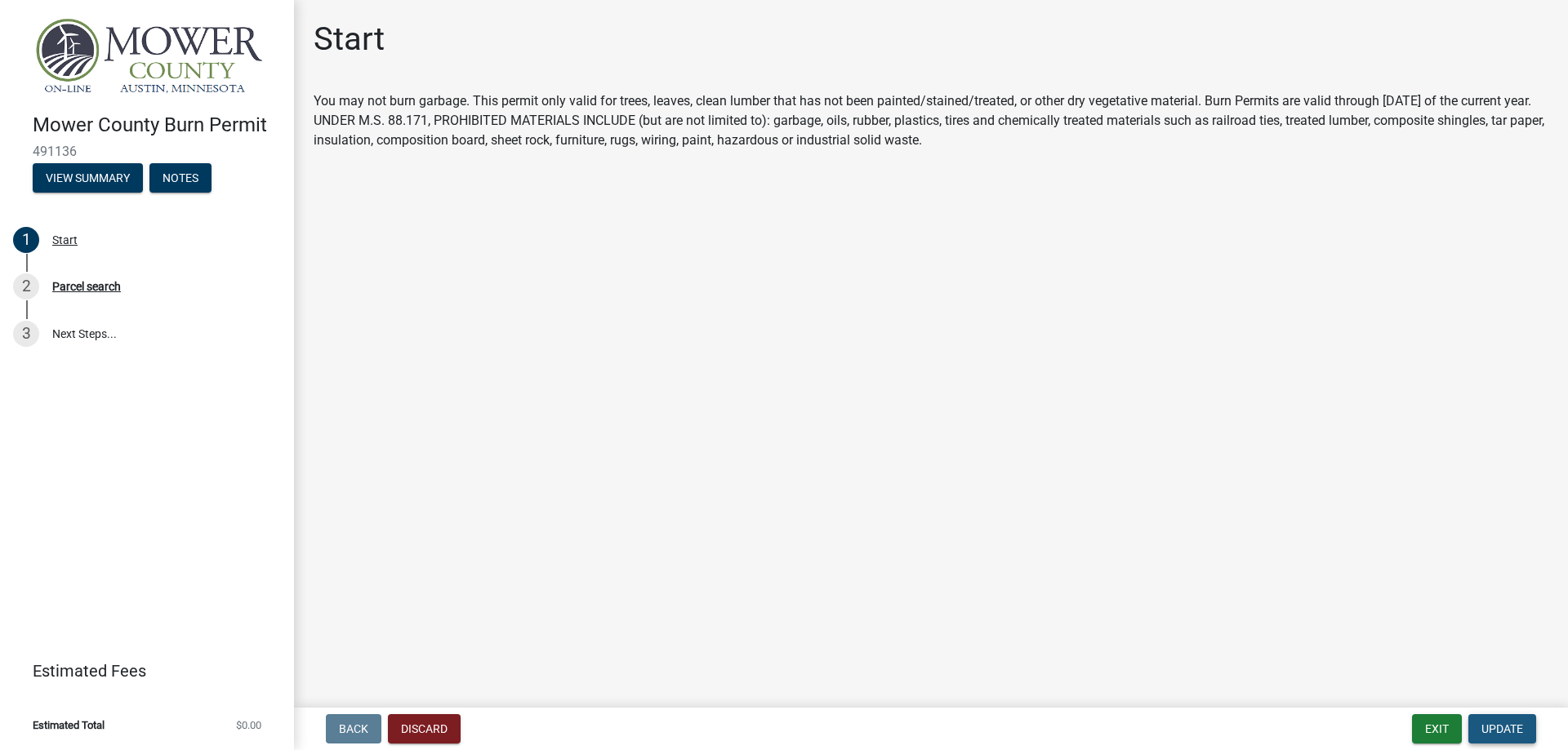
click at [1485, 725] on span "Update" at bounding box center [1501, 728] width 41 height 13
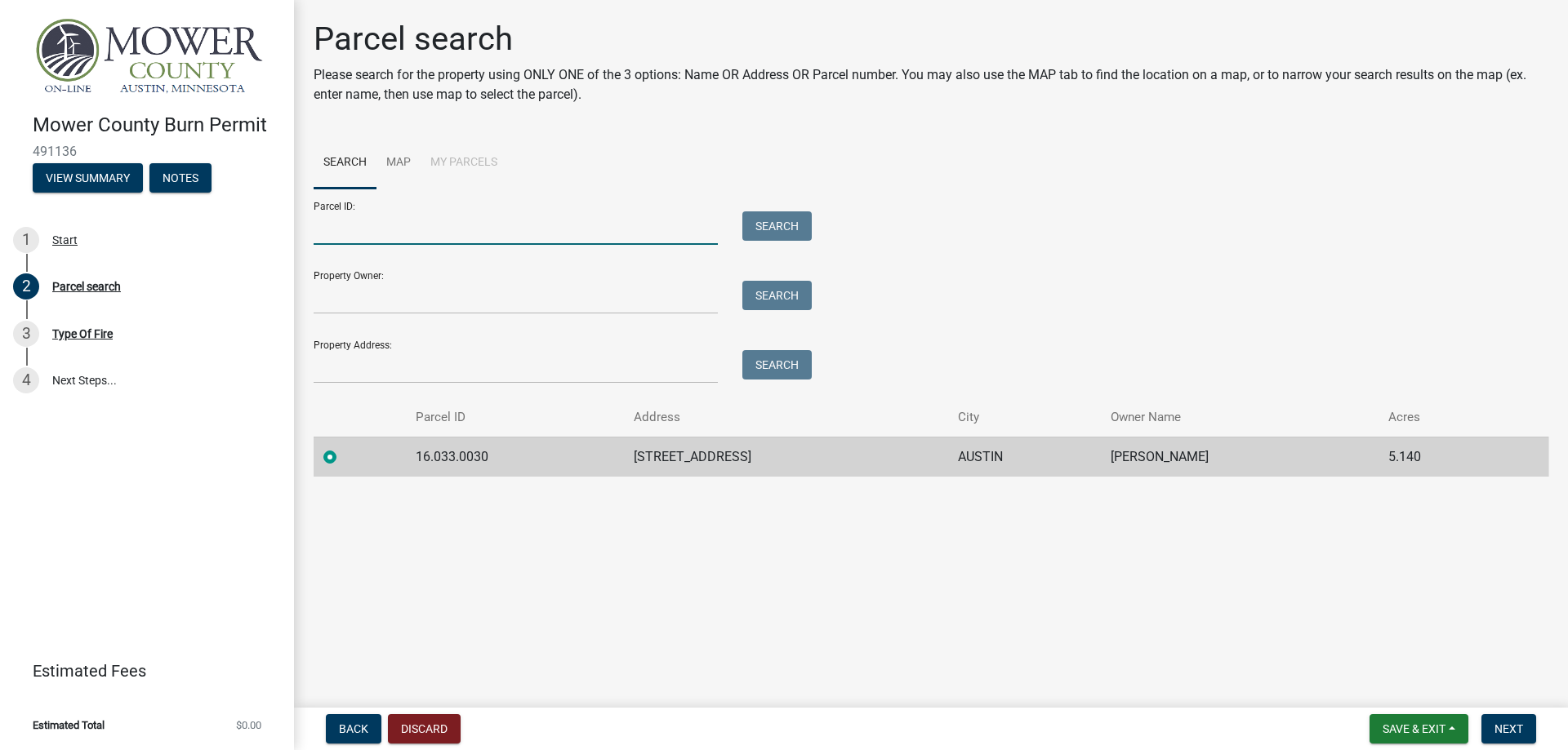
click at [368, 238] on input "Parcel ID:" at bounding box center [515, 228] width 404 height 34
type input "16.033.0030"
click at [748, 221] on button "Search" at bounding box center [776, 226] width 69 height 29
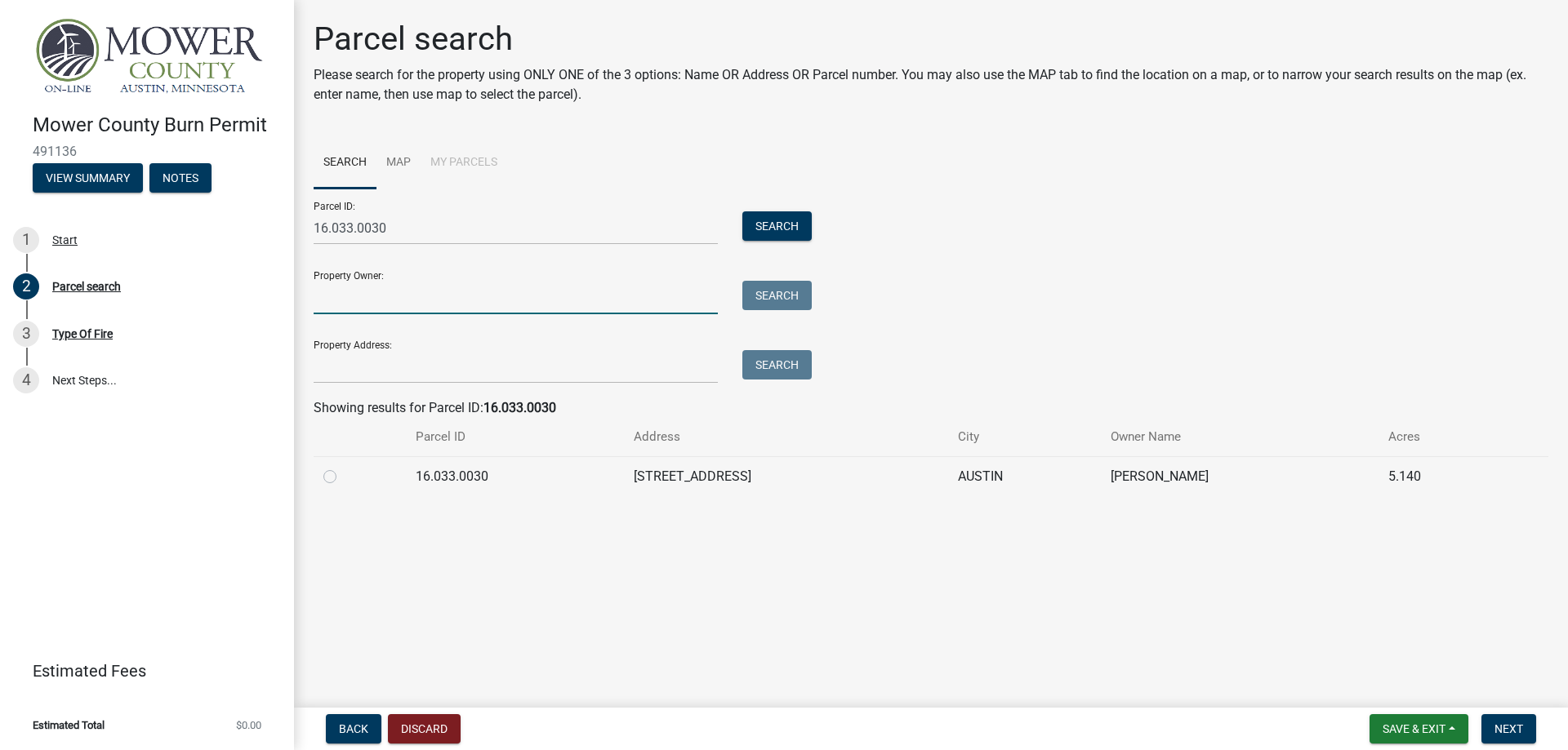
click at [524, 301] on input "Property Owner:" at bounding box center [515, 297] width 404 height 34
type input "Frank Soucek"
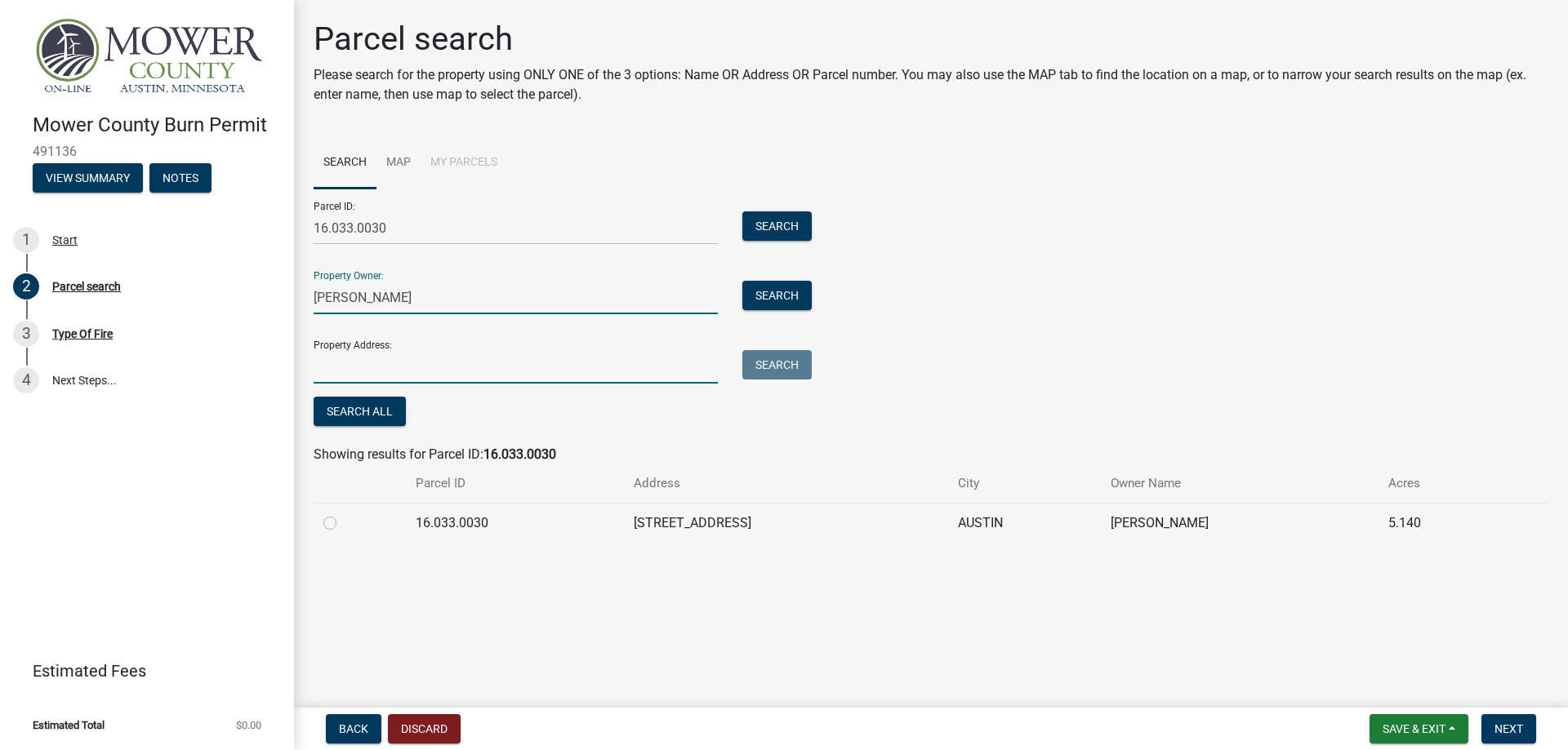
click at [440, 355] on input "Property Address:" at bounding box center [515, 367] width 404 height 34
type input "22479 State Hwy 56, Austin, MN 55912"
click at [1501, 731] on span "Next" at bounding box center [1508, 728] width 29 height 13
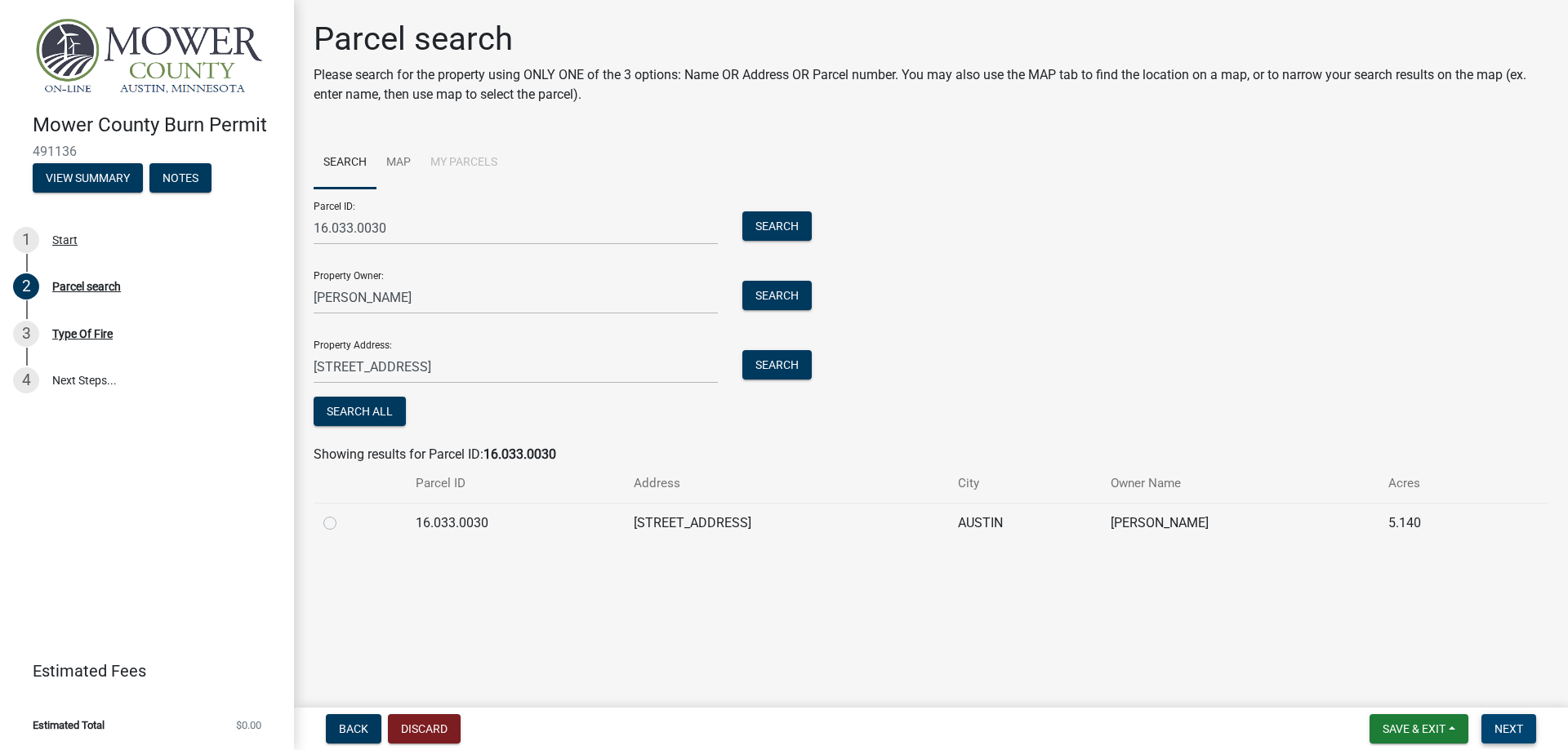
click at [1506, 730] on span "Next" at bounding box center [1508, 728] width 29 height 13
click at [343, 513] on label at bounding box center [343, 513] width 0 height 0
click at [343, 522] on input "radio" at bounding box center [348, 518] width 11 height 11
radio input "true"
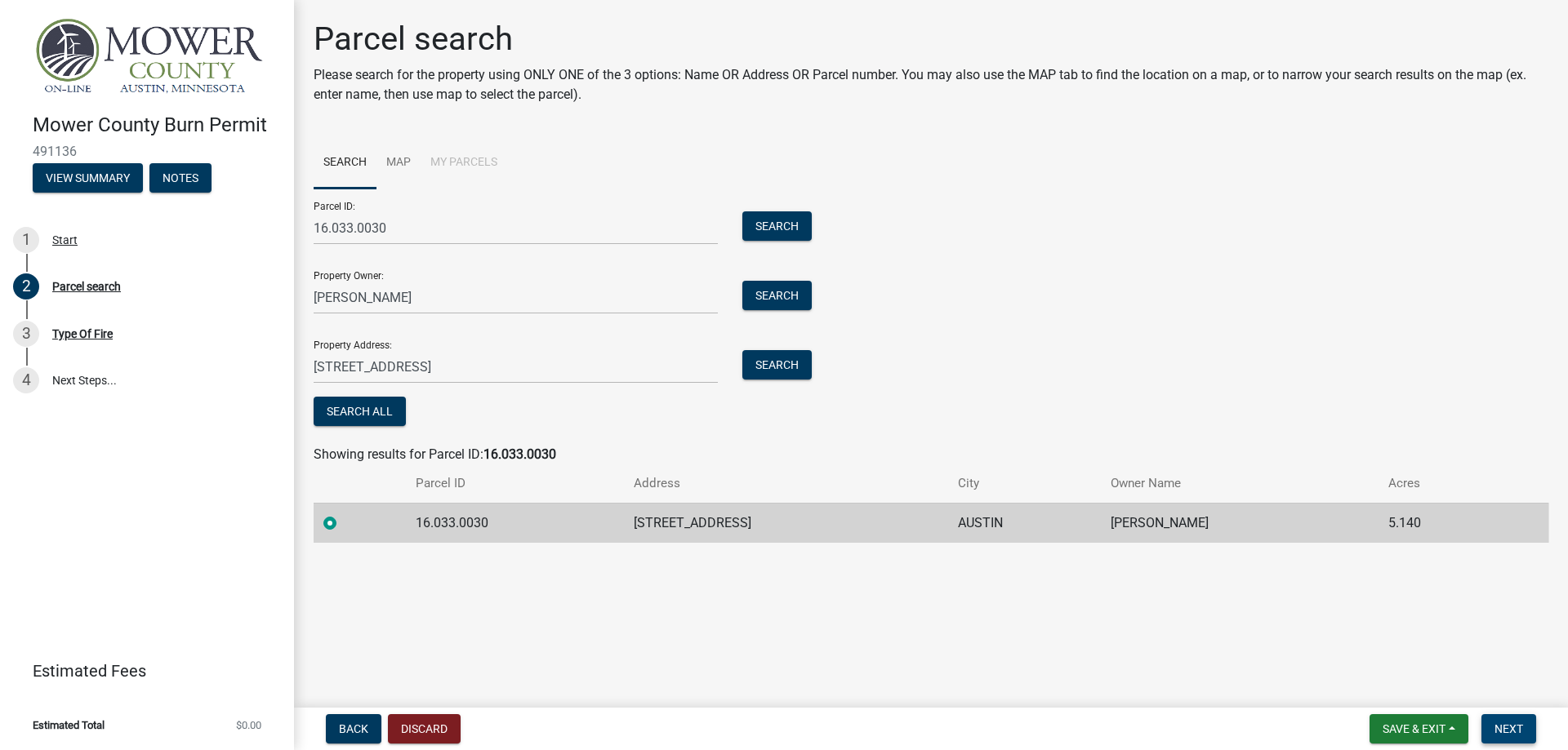
click at [1510, 727] on span "Next" at bounding box center [1508, 728] width 29 height 13
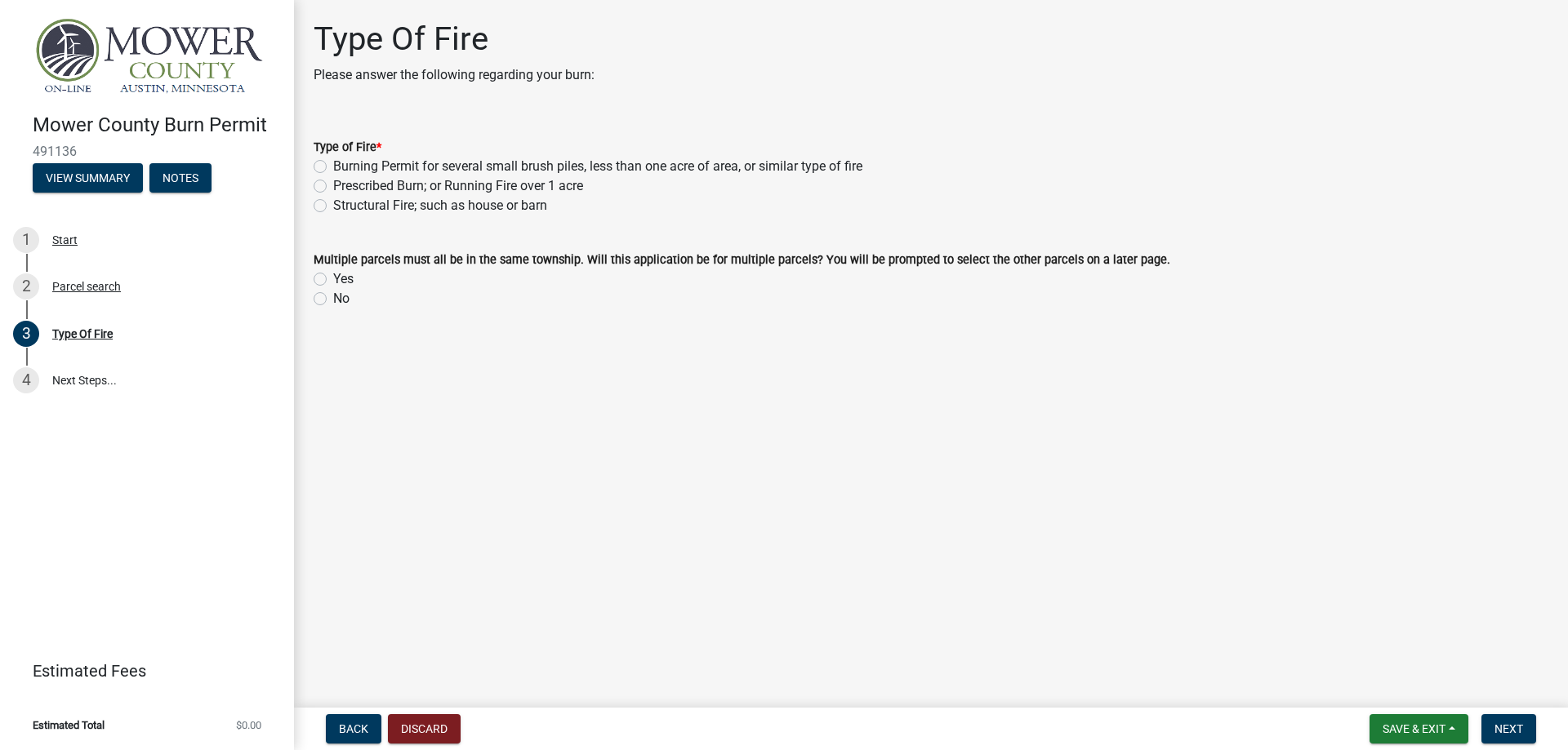
click at [333, 166] on label "Burning Permit for several small brush piles, less than one acre of area, or si…" at bounding box center [598, 166] width 529 height 19
click at [333, 166] on input "Burning Permit for several small brush piles, less than one acre of area, or si…" at bounding box center [338, 162] width 11 height 11
radio input "true"
click at [333, 276] on label "Yes" at bounding box center [343, 279] width 20 height 19
click at [333, 276] on input "Yes" at bounding box center [338, 275] width 11 height 11
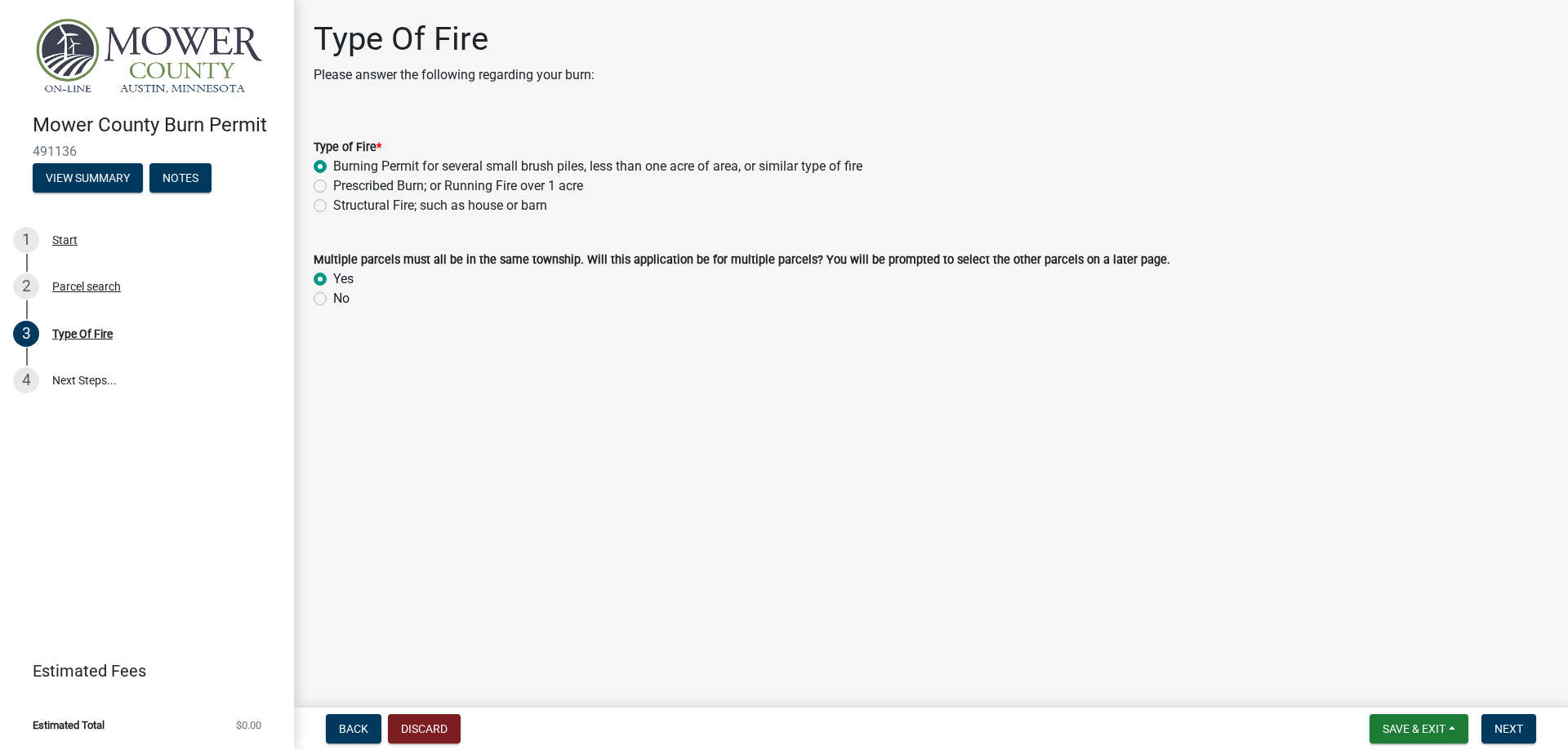
radio input "true"
click at [1511, 736] on button "Next" at bounding box center [1508, 728] width 55 height 29
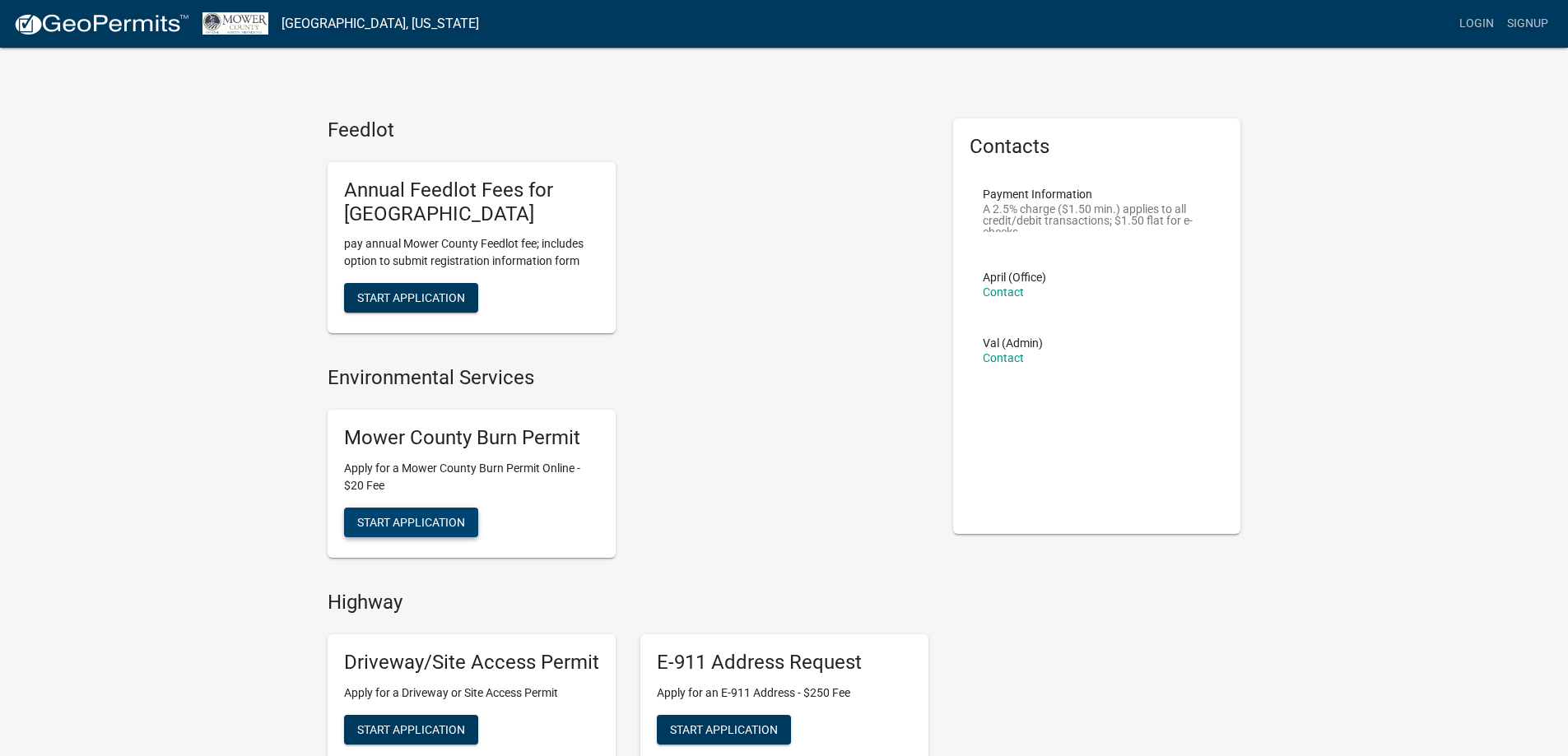
click at [449, 517] on span "Start Application" at bounding box center [410, 521] width 108 height 13
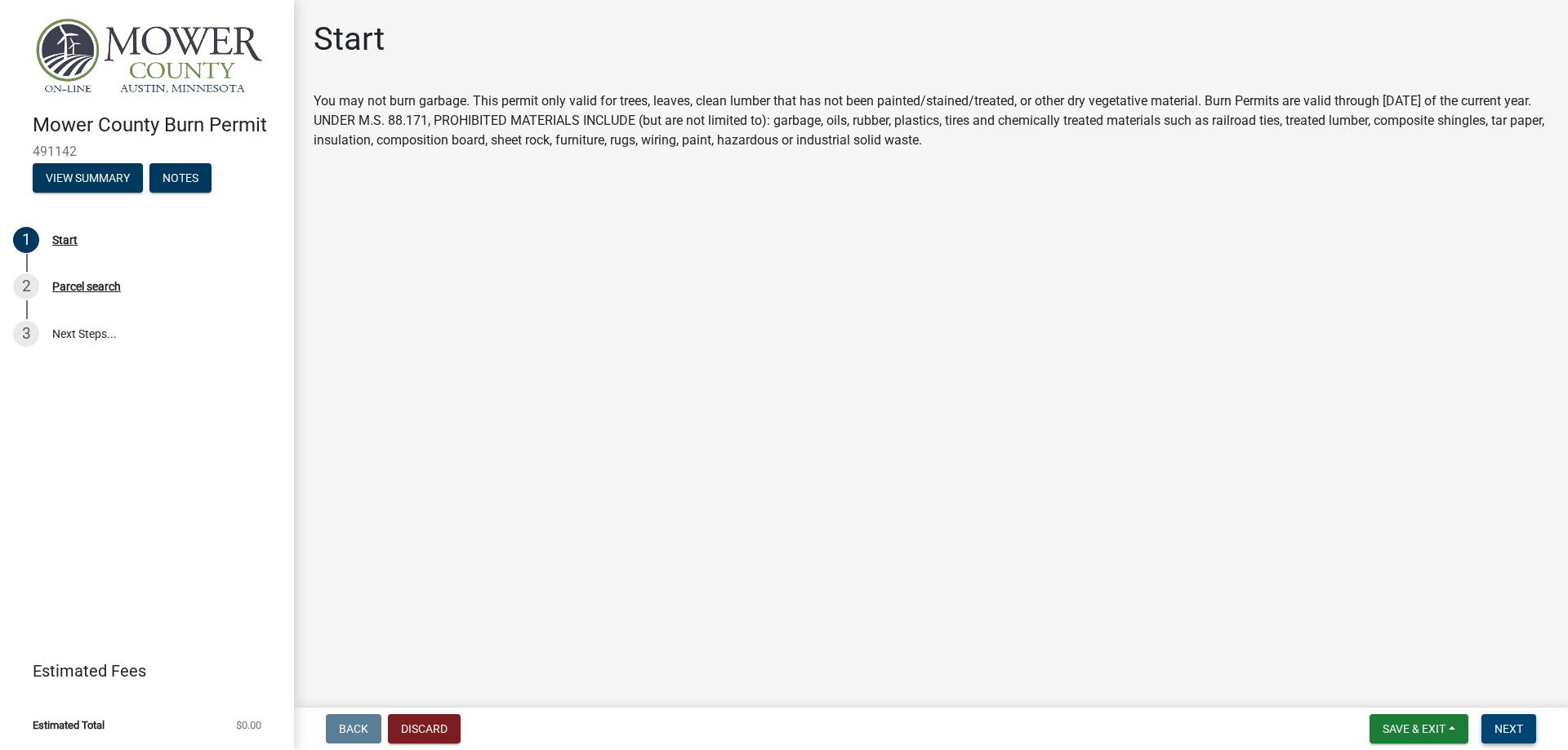
click at [1511, 733] on span "Next" at bounding box center [1508, 728] width 29 height 13
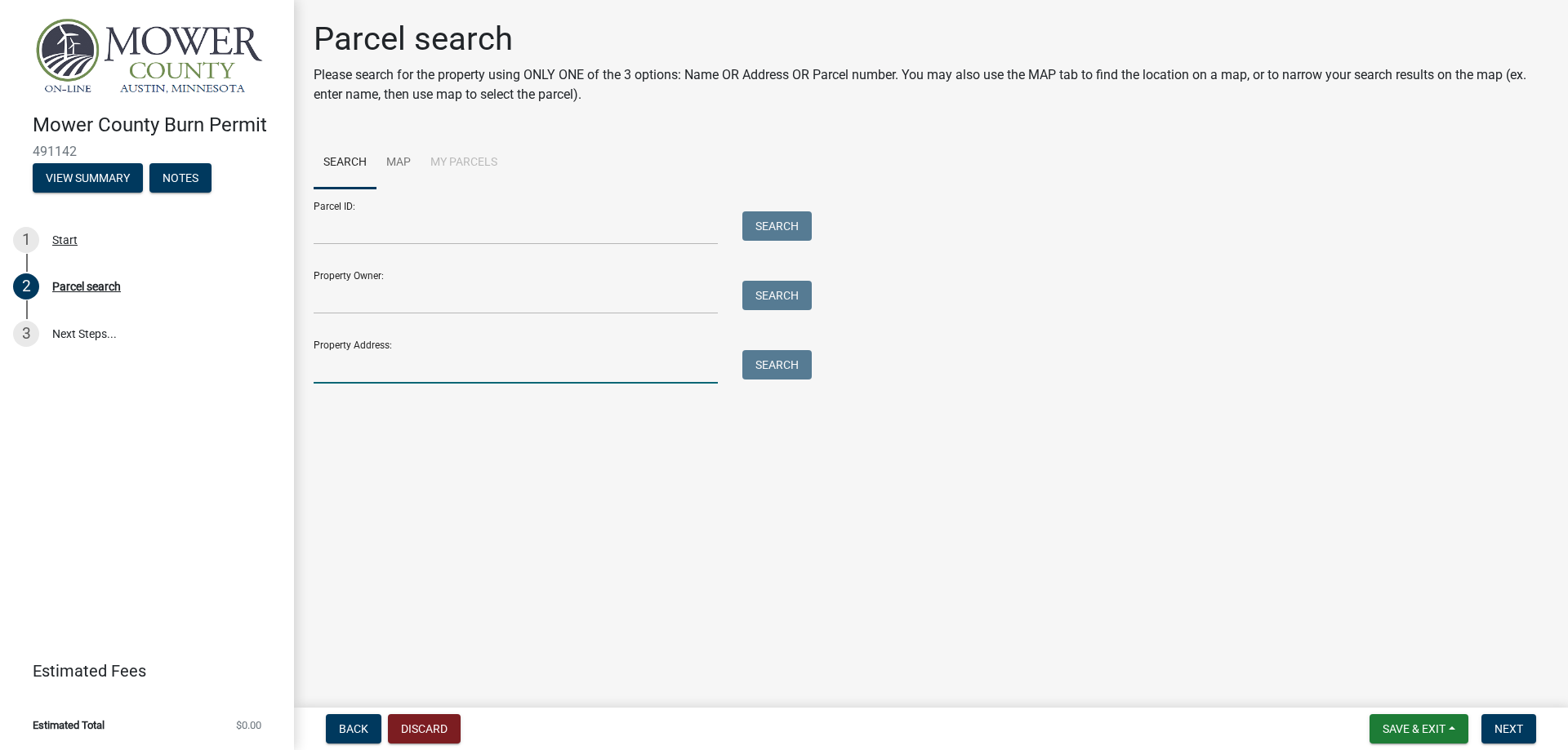
click at [533, 351] on input "Property Address:" at bounding box center [515, 367] width 404 height 34
click at [481, 348] on div "Property Address: Search" at bounding box center [558, 355] width 490 height 56
click at [479, 356] on input "Property Address:" at bounding box center [515, 367] width 404 height 34
click at [454, 361] on input "Property Address:" at bounding box center [515, 367] width 404 height 34
click at [376, 298] on input "Property Owner:" at bounding box center [515, 297] width 404 height 34
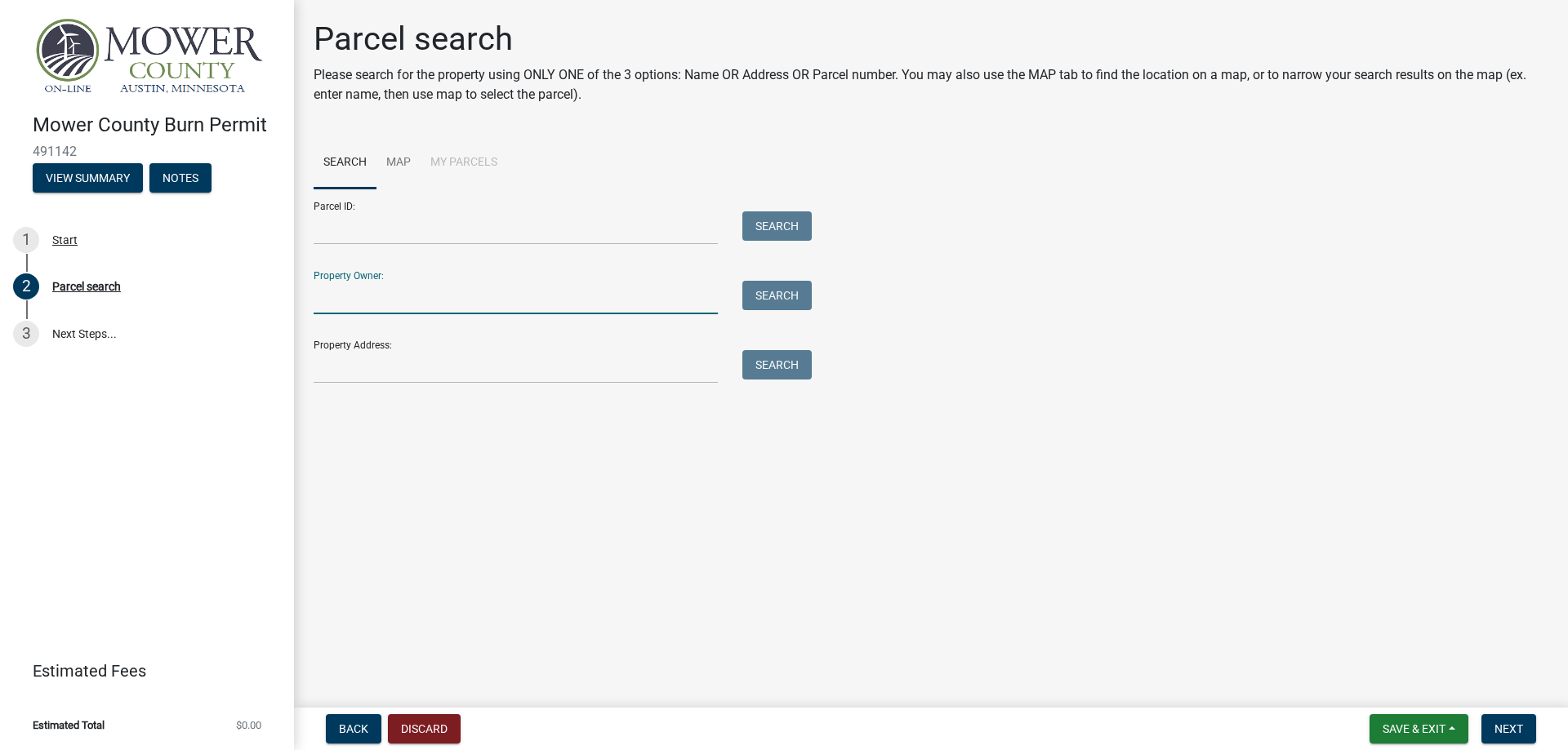
type input "[PERSON_NAME]"
click at [394, 351] on input "Property Address:" at bounding box center [515, 367] width 404 height 34
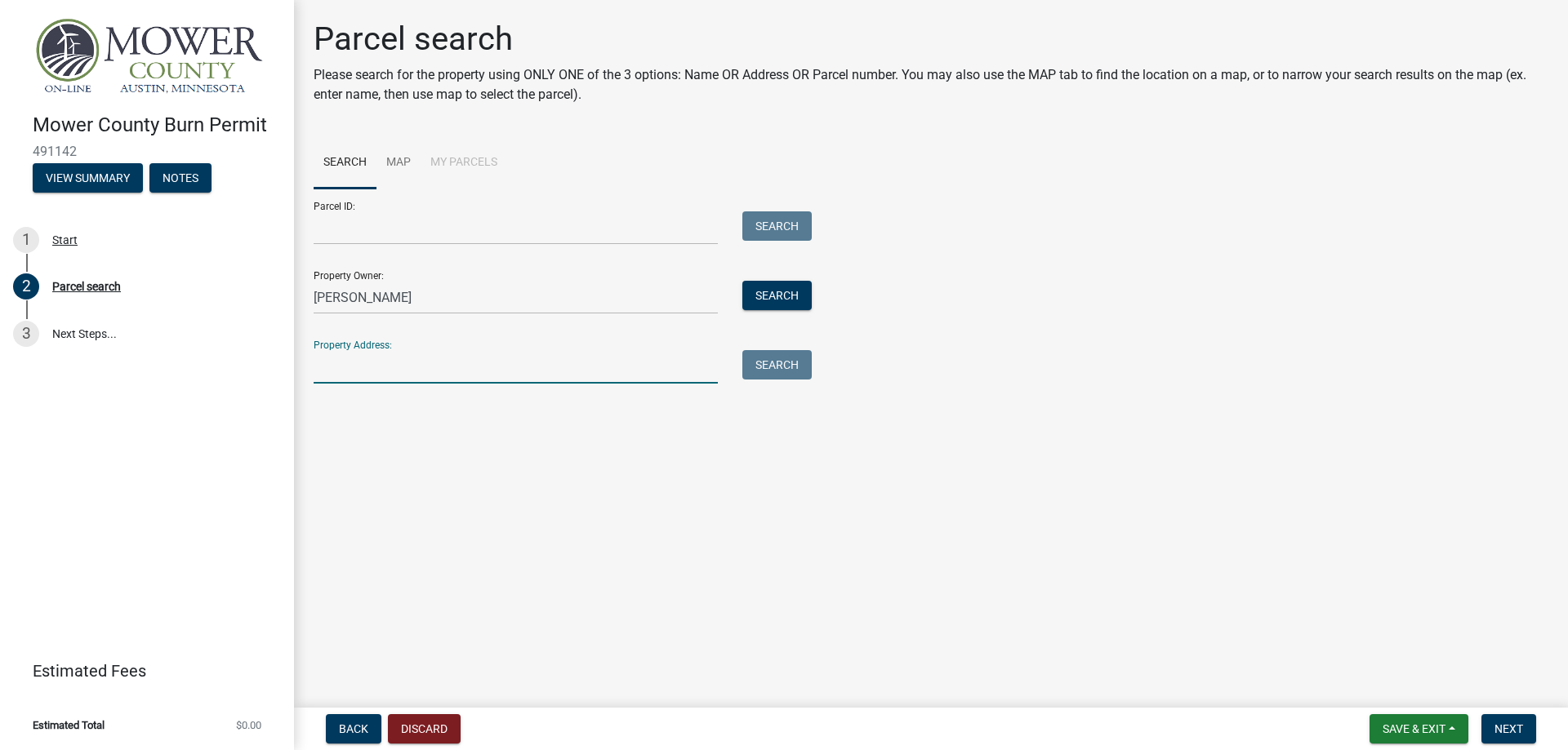
type input "[STREET_ADDRESS]"
click at [774, 363] on button "Search" at bounding box center [776, 364] width 69 height 29
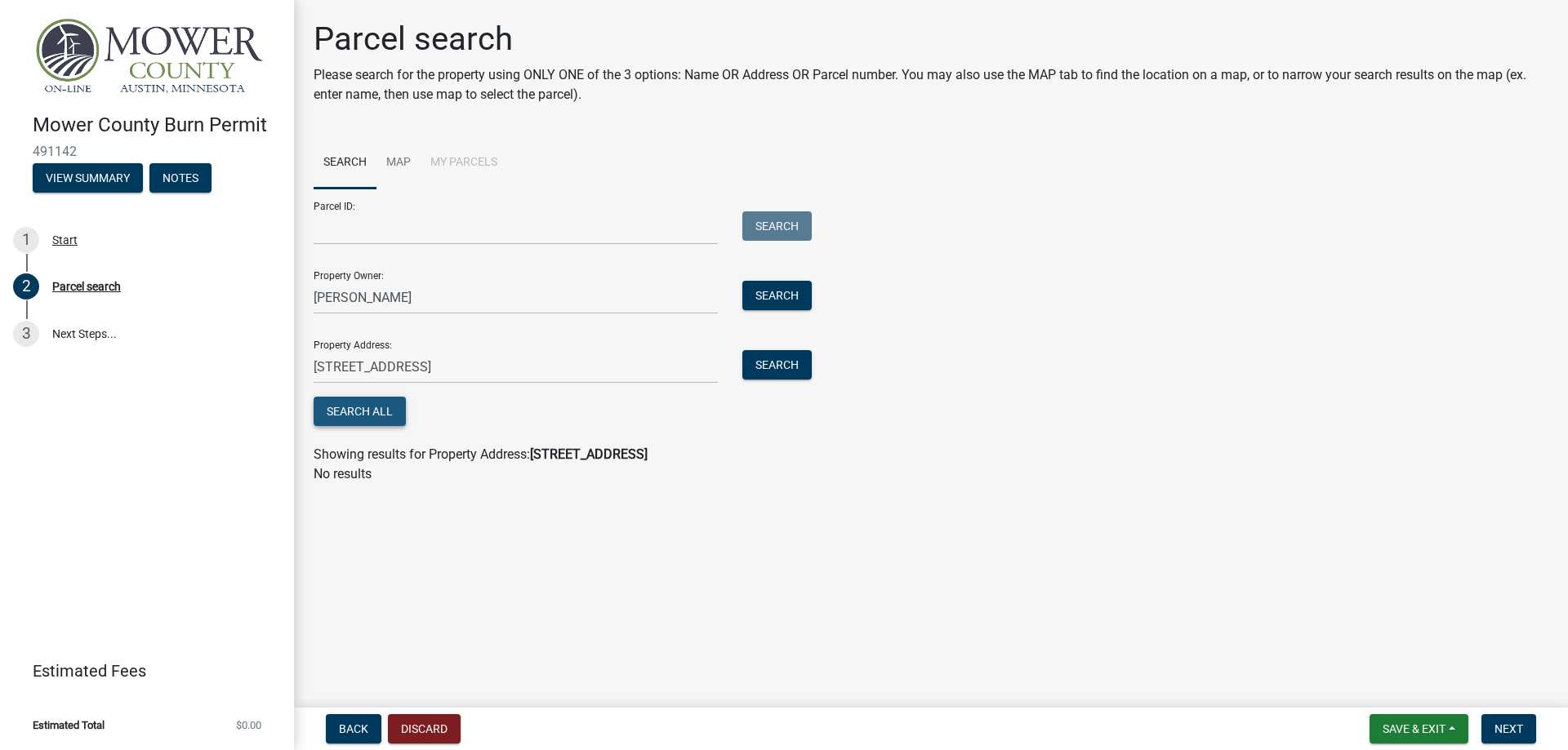
click at [393, 408] on button "Search All" at bounding box center [359, 411] width 92 height 29
click at [786, 294] on button "Search" at bounding box center [776, 295] width 69 height 29
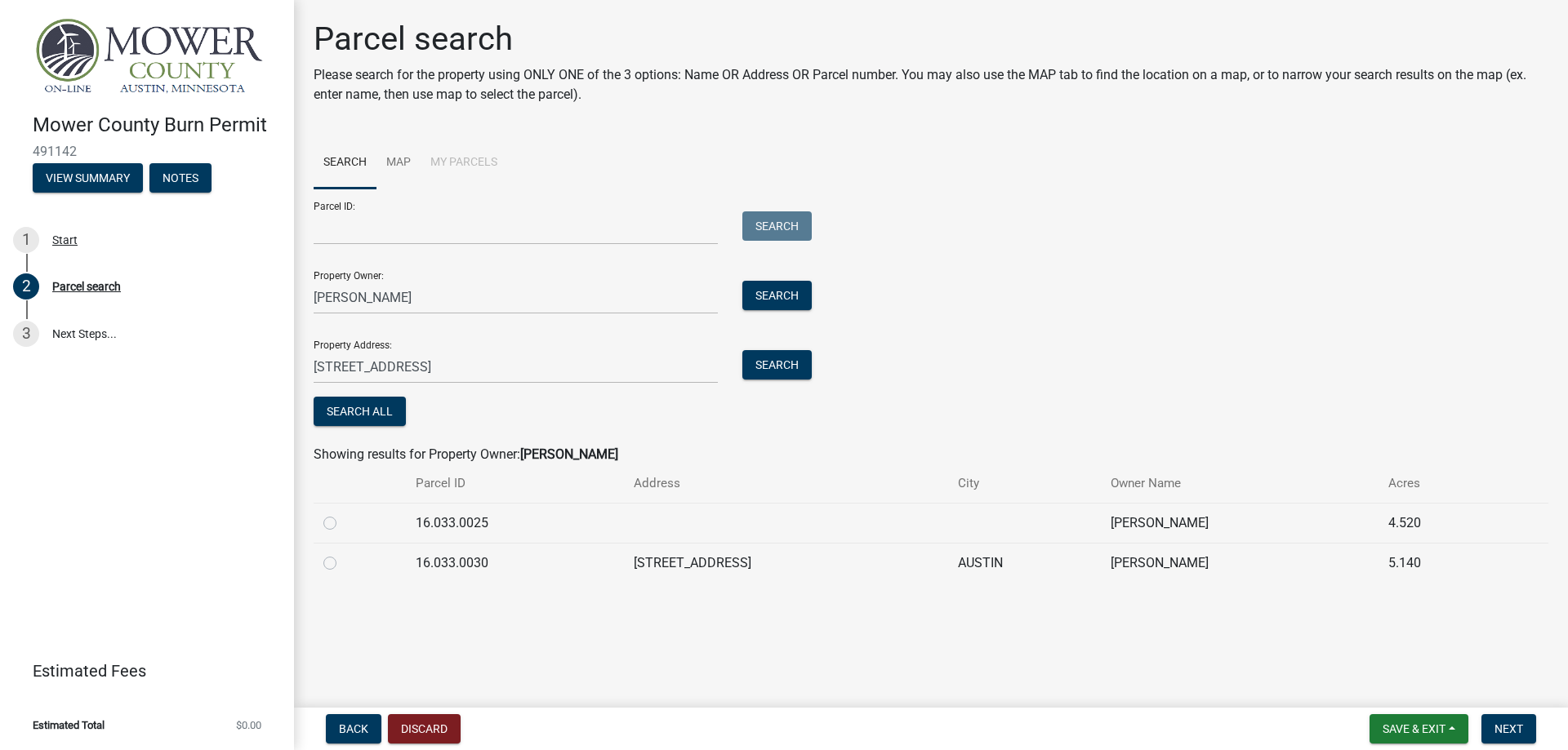
click at [343, 554] on label at bounding box center [343, 554] width 0 height 0
click at [343, 564] on input "radio" at bounding box center [348, 559] width 11 height 11
radio input "true"
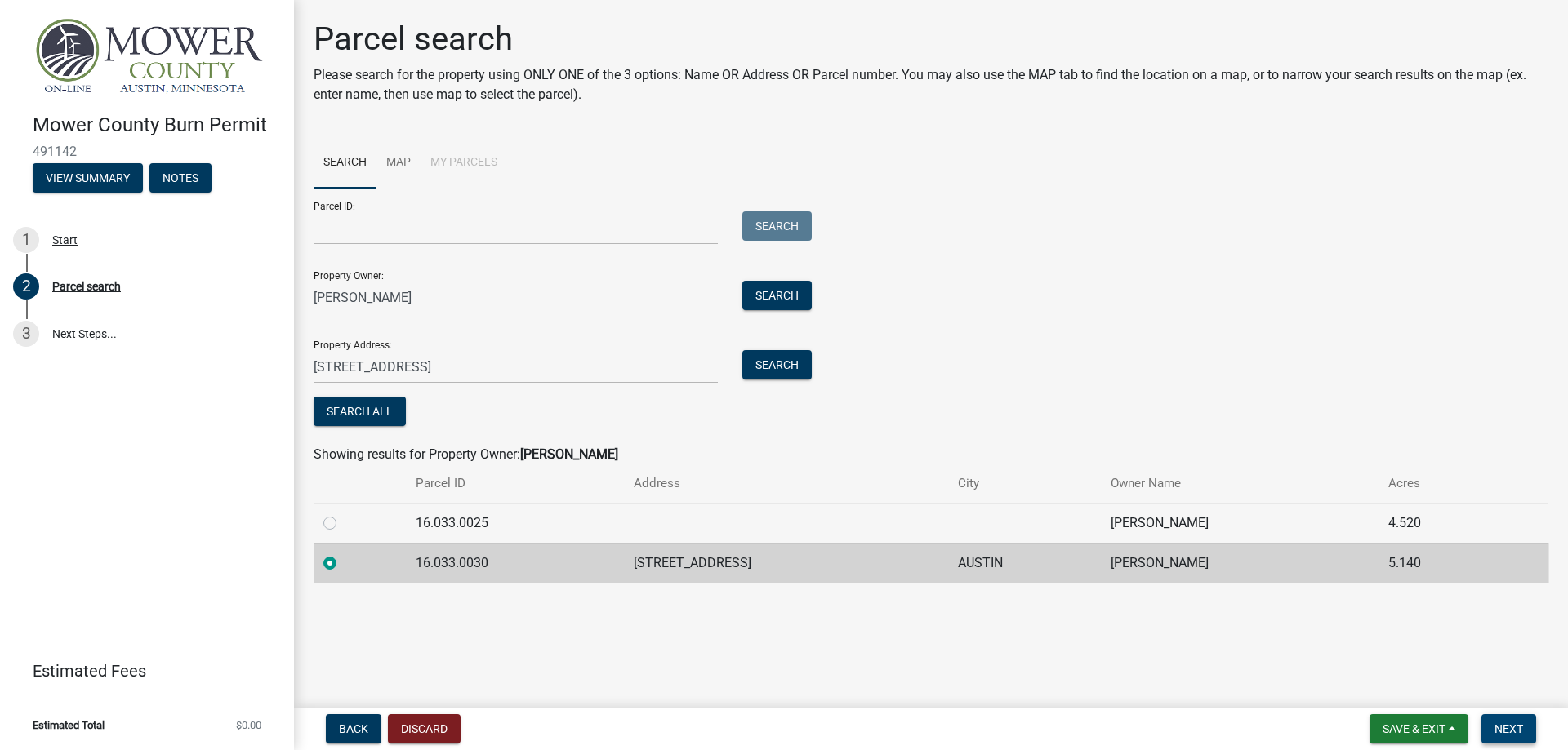
click at [1502, 731] on span "Next" at bounding box center [1508, 728] width 29 height 13
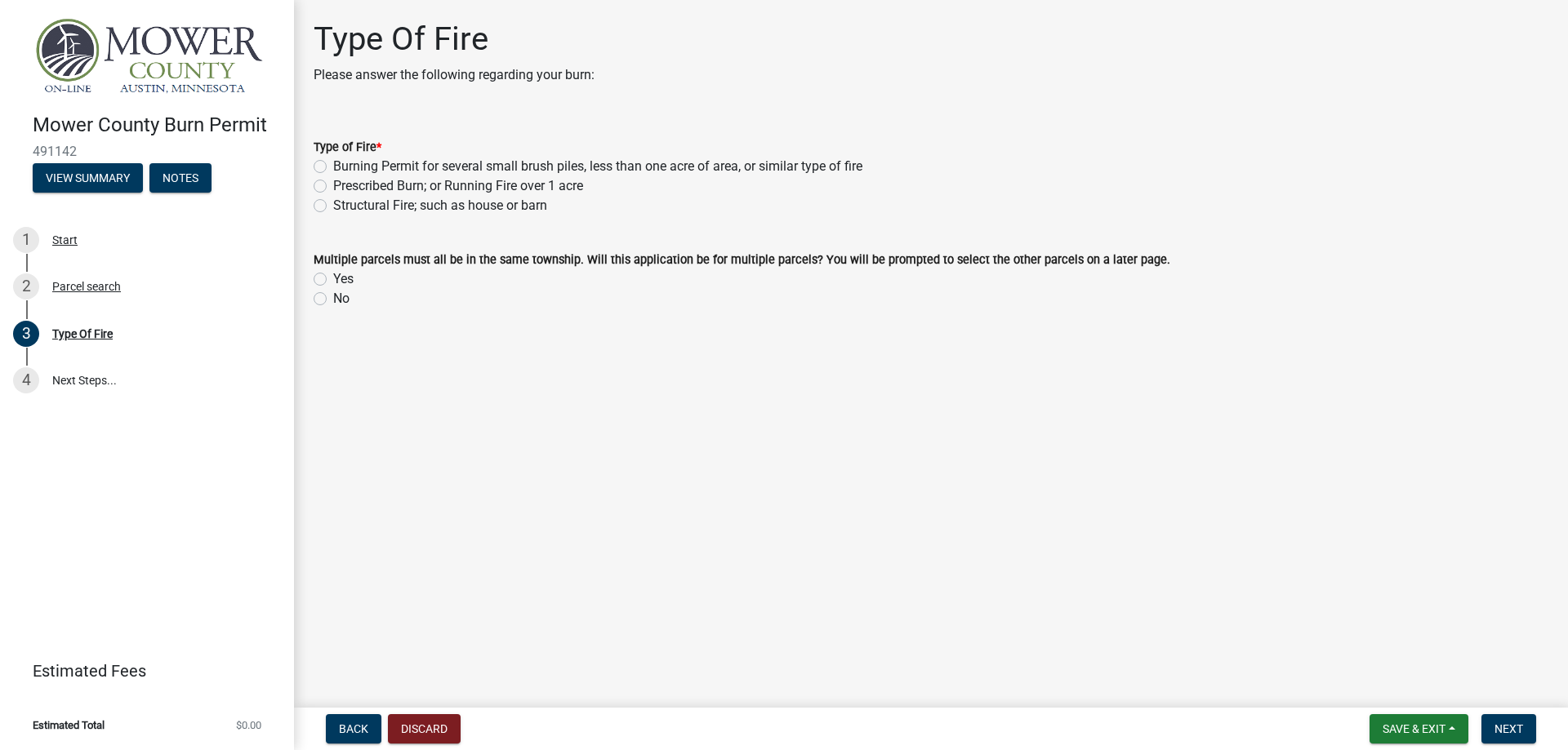
click at [333, 161] on label "Burning Permit for several small brush piles, less than one acre of area, or si…" at bounding box center [598, 166] width 529 height 19
click at [333, 161] on input "Burning Permit for several small brush piles, less than one acre of area, or si…" at bounding box center [338, 162] width 11 height 11
radio input "true"
click at [333, 277] on label "Yes" at bounding box center [343, 279] width 20 height 19
click at [333, 277] on input "Yes" at bounding box center [338, 275] width 11 height 11
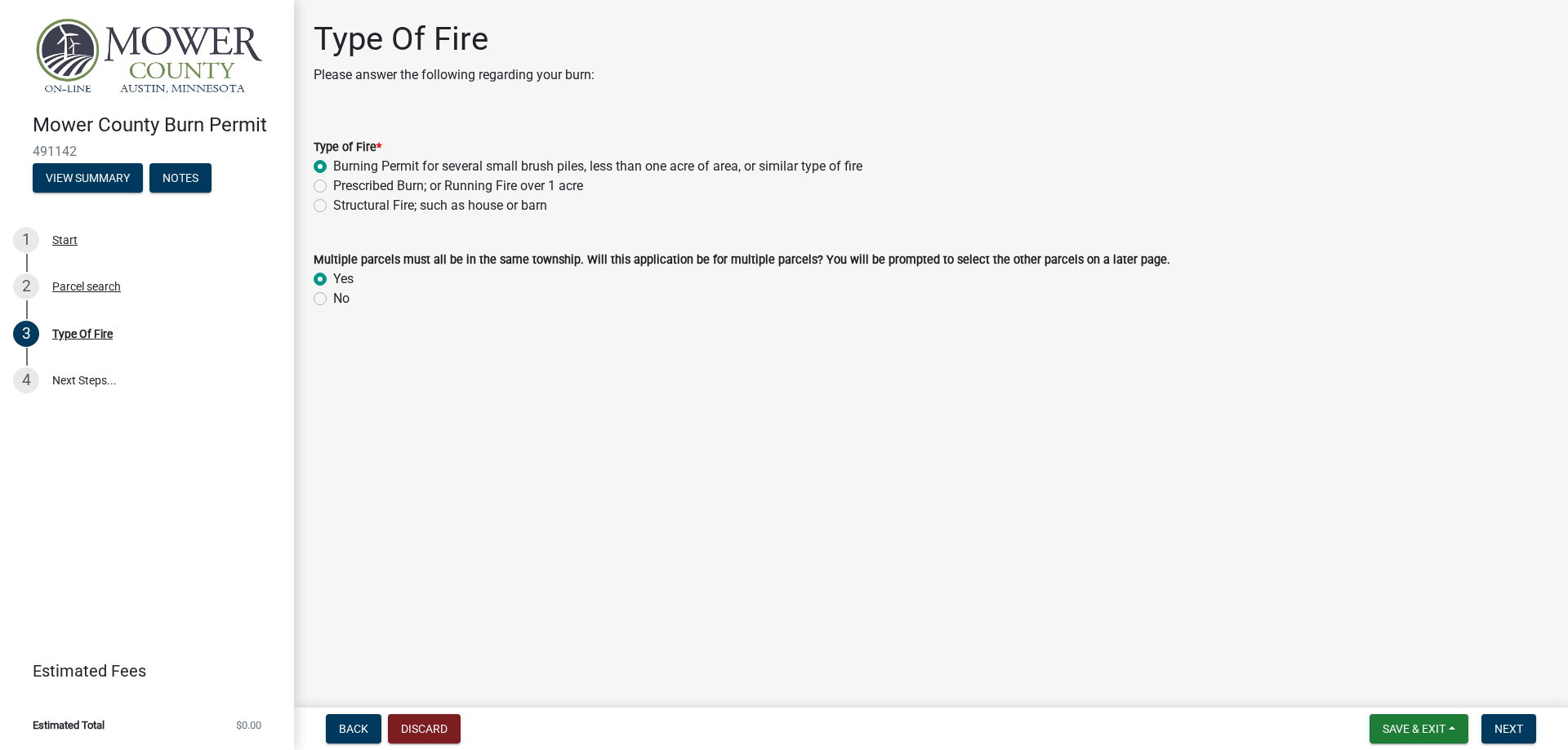
radio input "true"
click at [1515, 729] on span "Next" at bounding box center [1508, 728] width 29 height 13
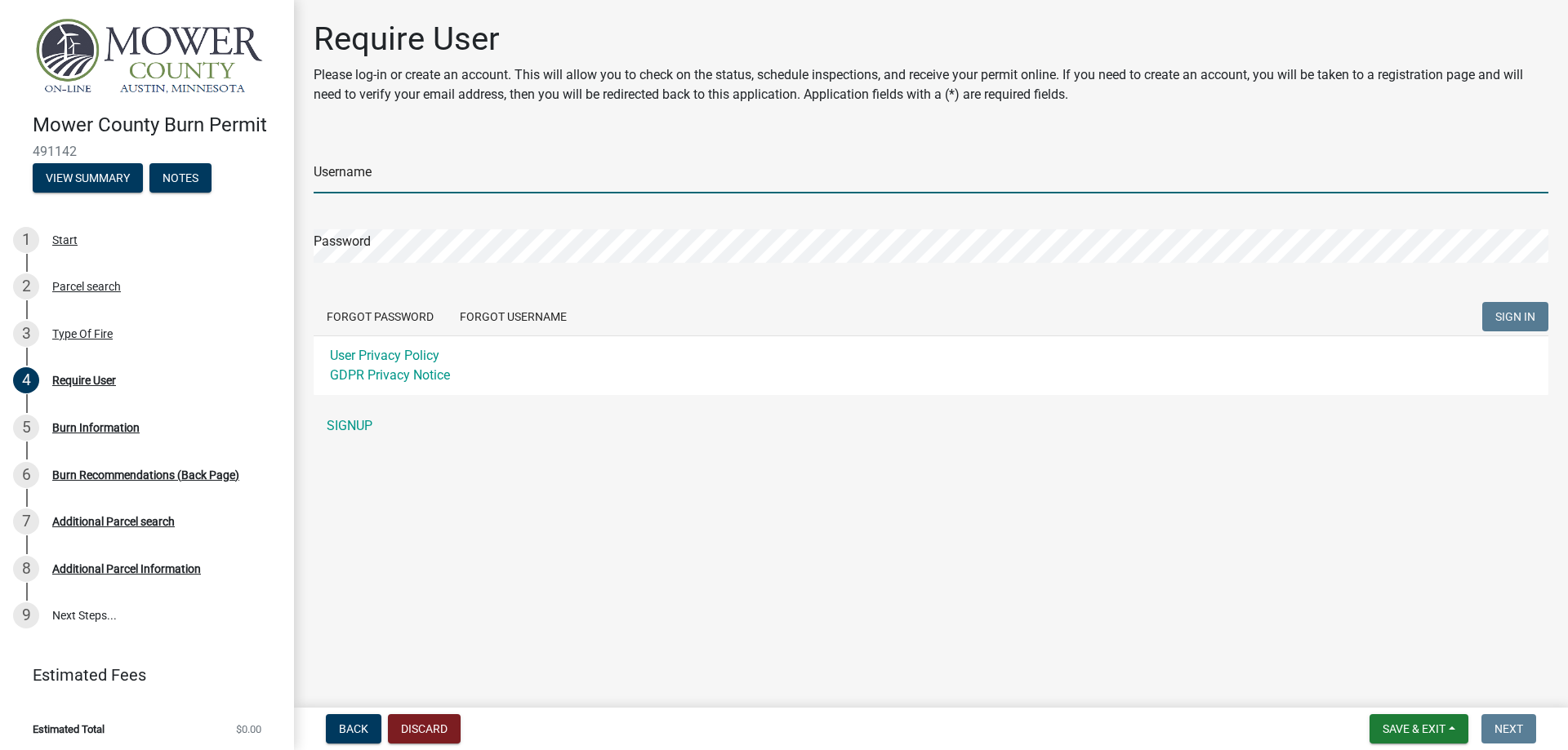
click at [461, 169] on input "Username" at bounding box center [931, 177] width 1234 height 34
type input "fjsoucek"
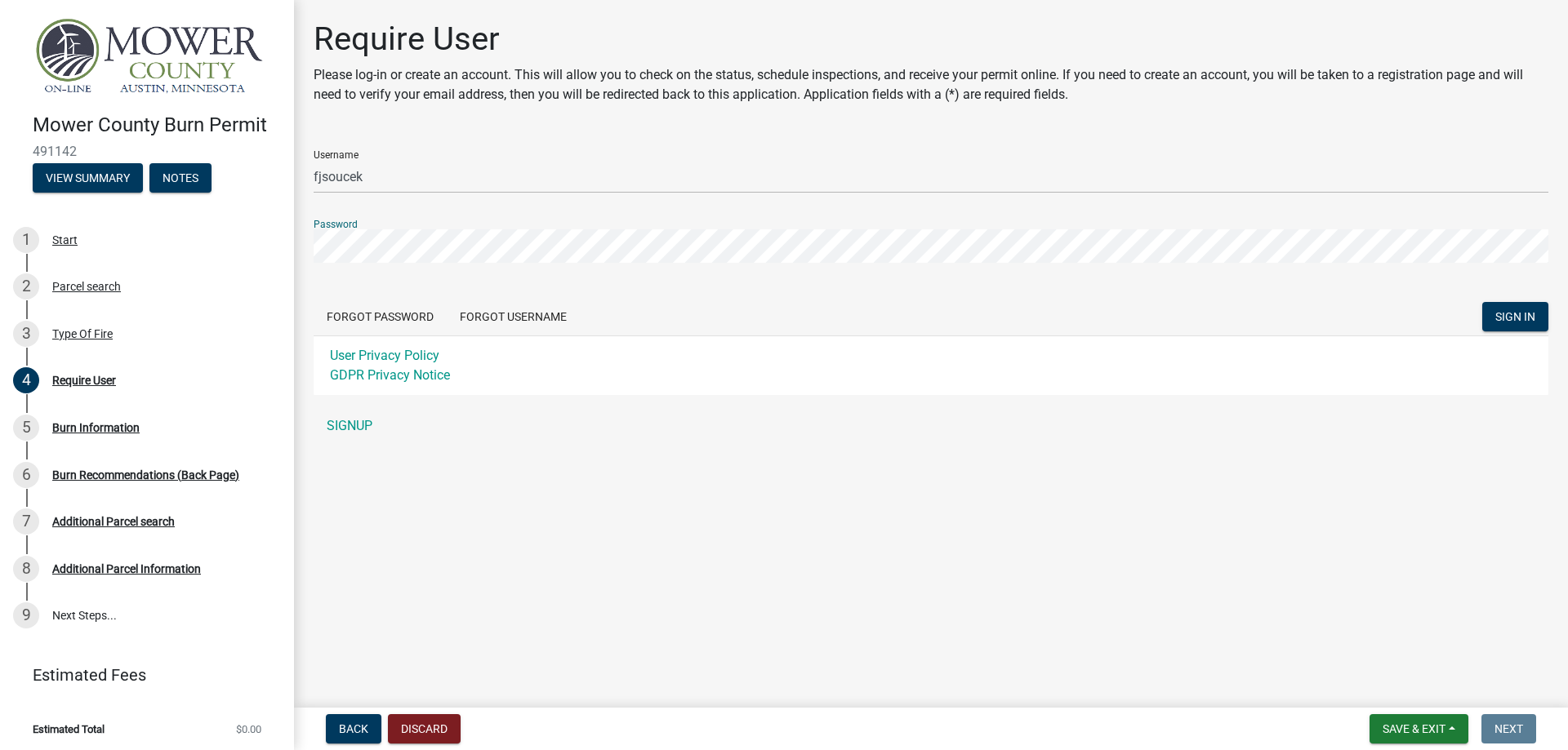
click at [1482, 302] on button "SIGN IN" at bounding box center [1515, 316] width 66 height 29
click at [407, 319] on button "Forgot Password" at bounding box center [380, 316] width 133 height 29
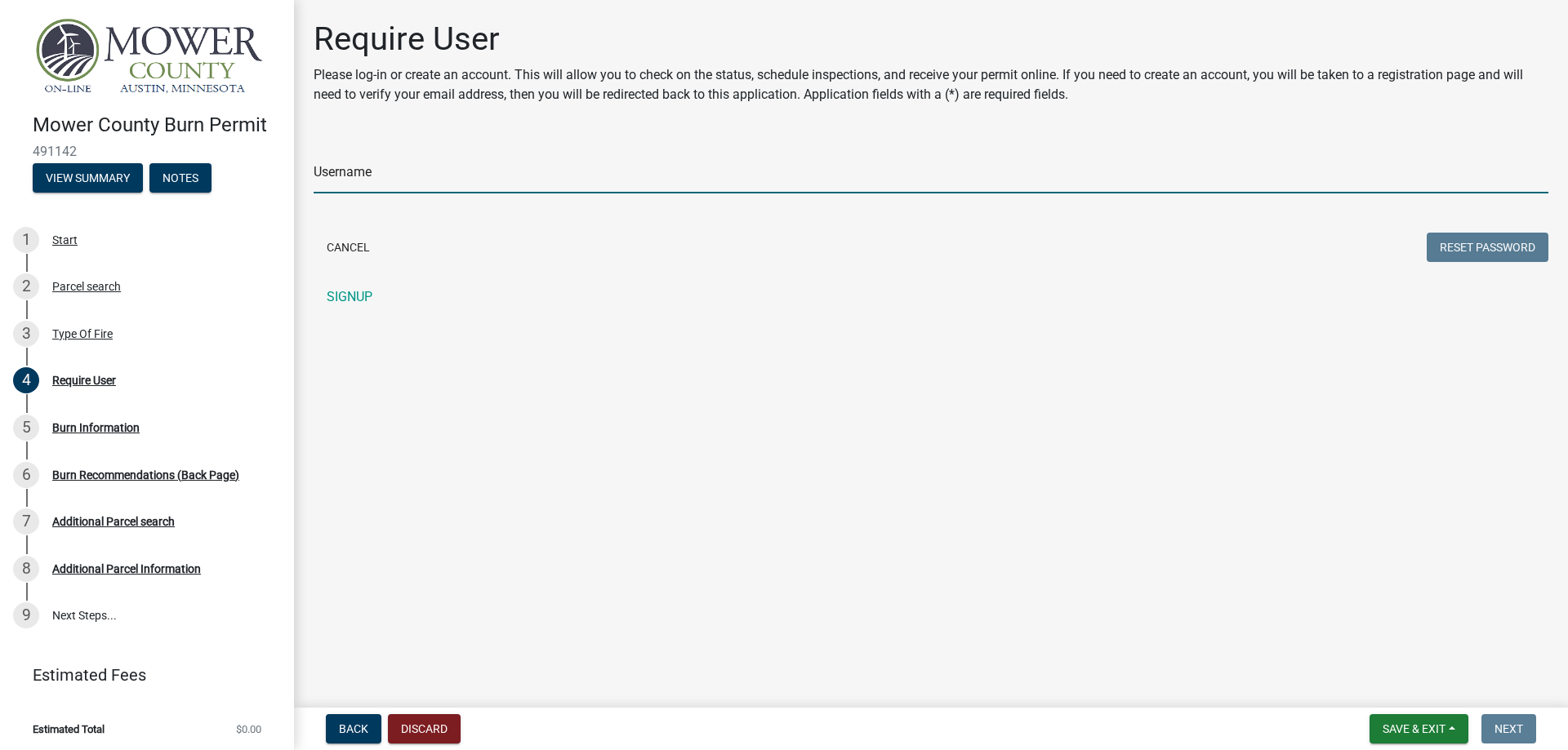
click at [485, 175] on input "Username" at bounding box center [931, 177] width 1234 height 34
click at [336, 731] on button "Back" at bounding box center [353, 728] width 56 height 29
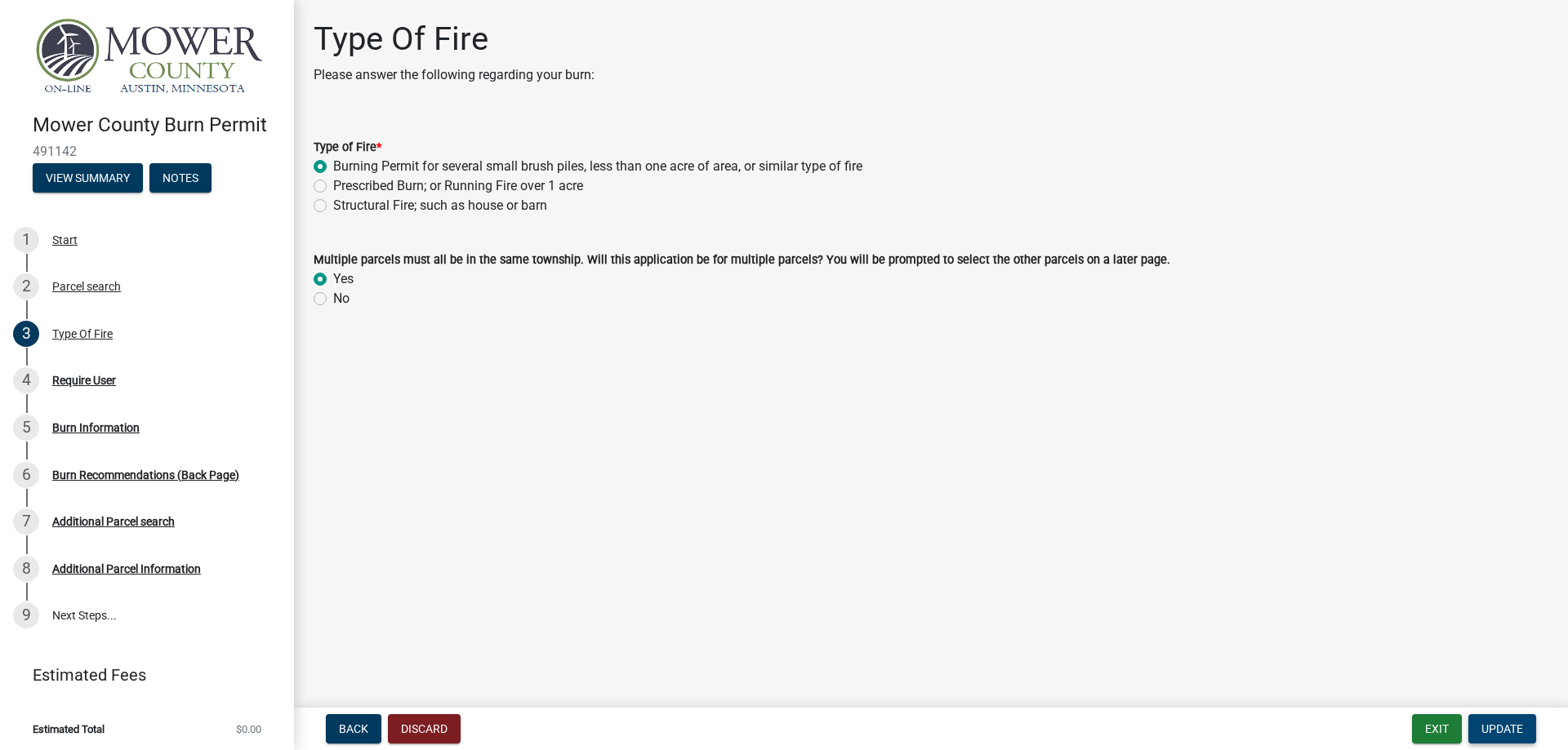
click at [1497, 729] on span "Update" at bounding box center [1501, 728] width 41 height 13
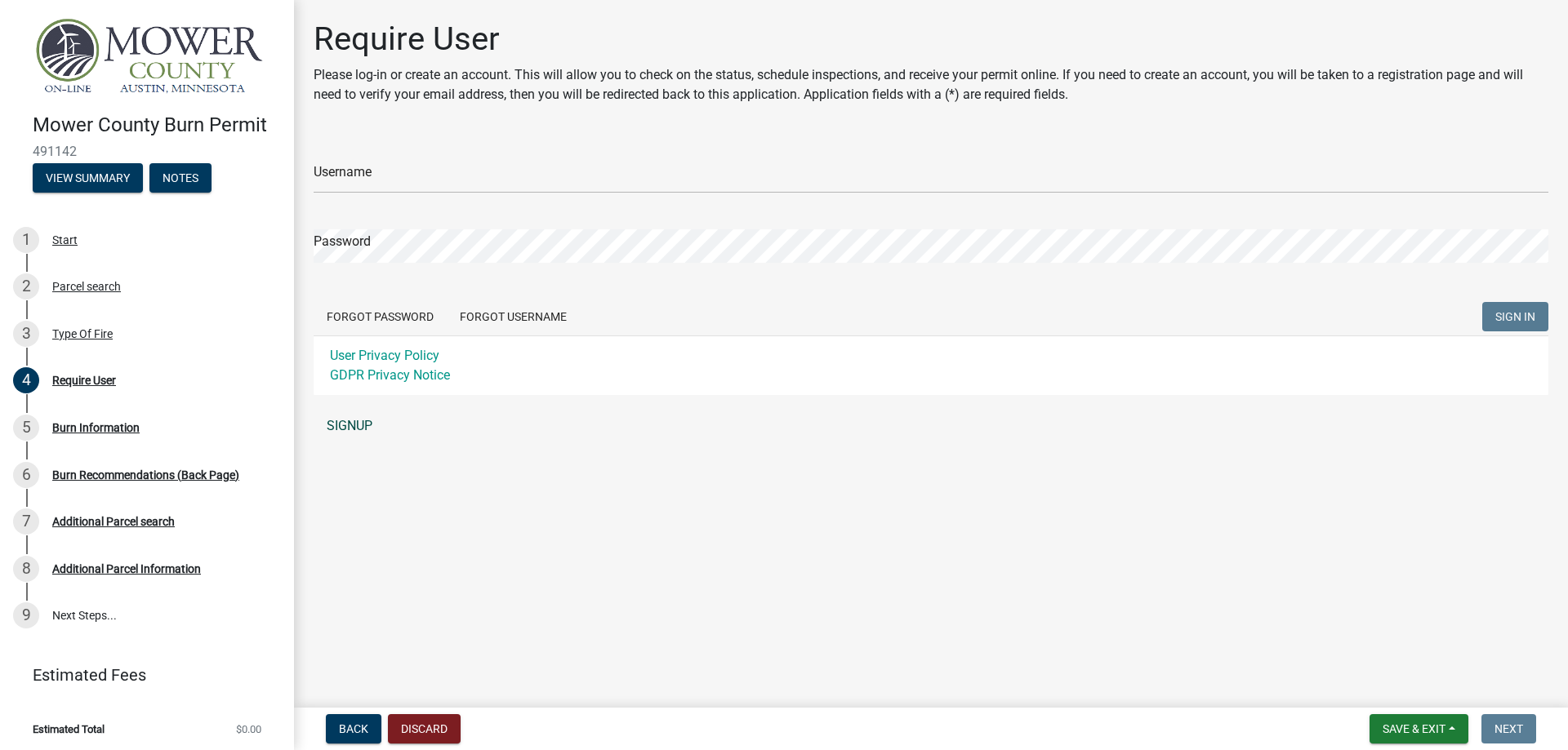
click at [342, 441] on link "SIGNUP" at bounding box center [931, 426] width 1234 height 33
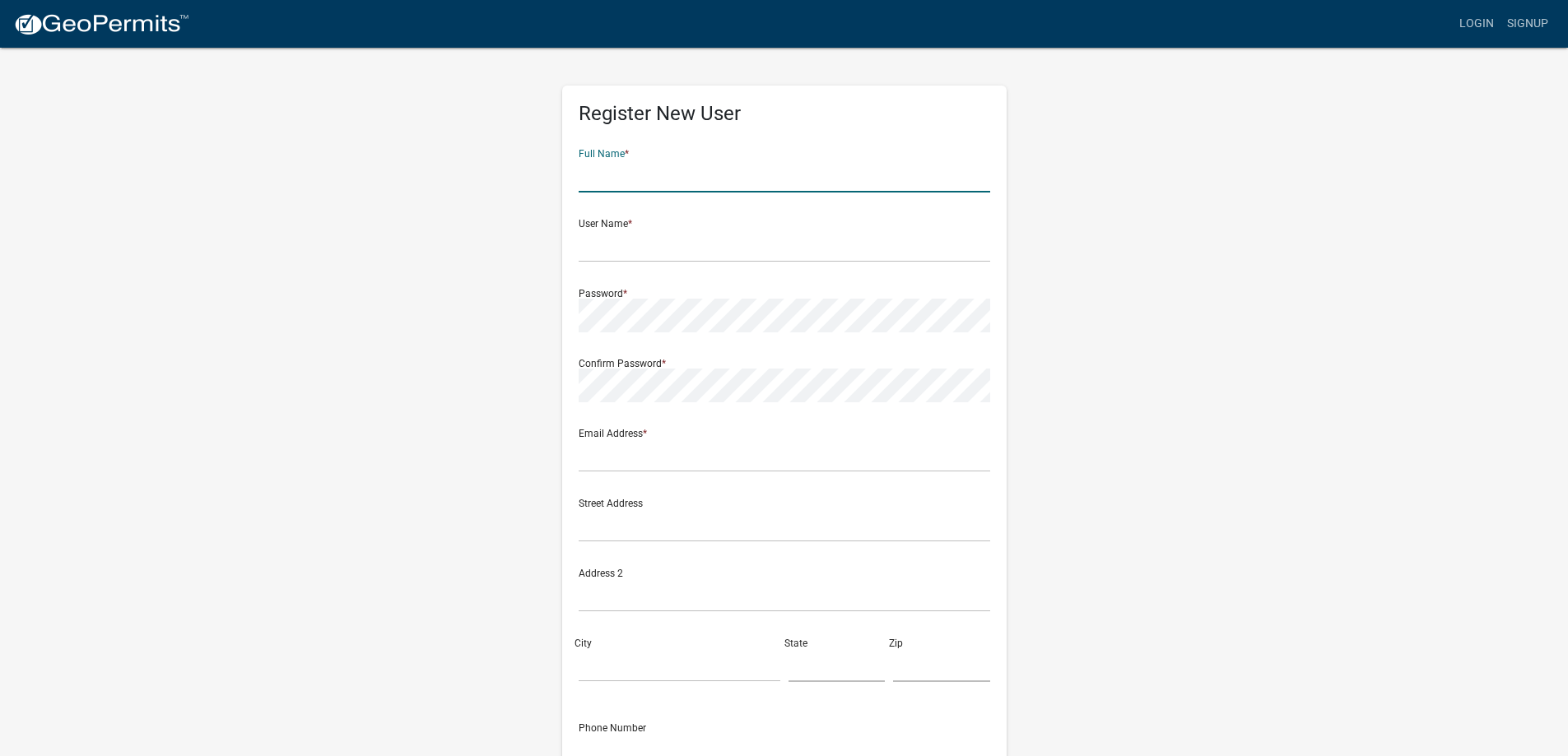
click at [655, 178] on input "text" at bounding box center [784, 176] width 411 height 34
type input "Frank Soucek"
type input "frankjsoucek@gmail.com"
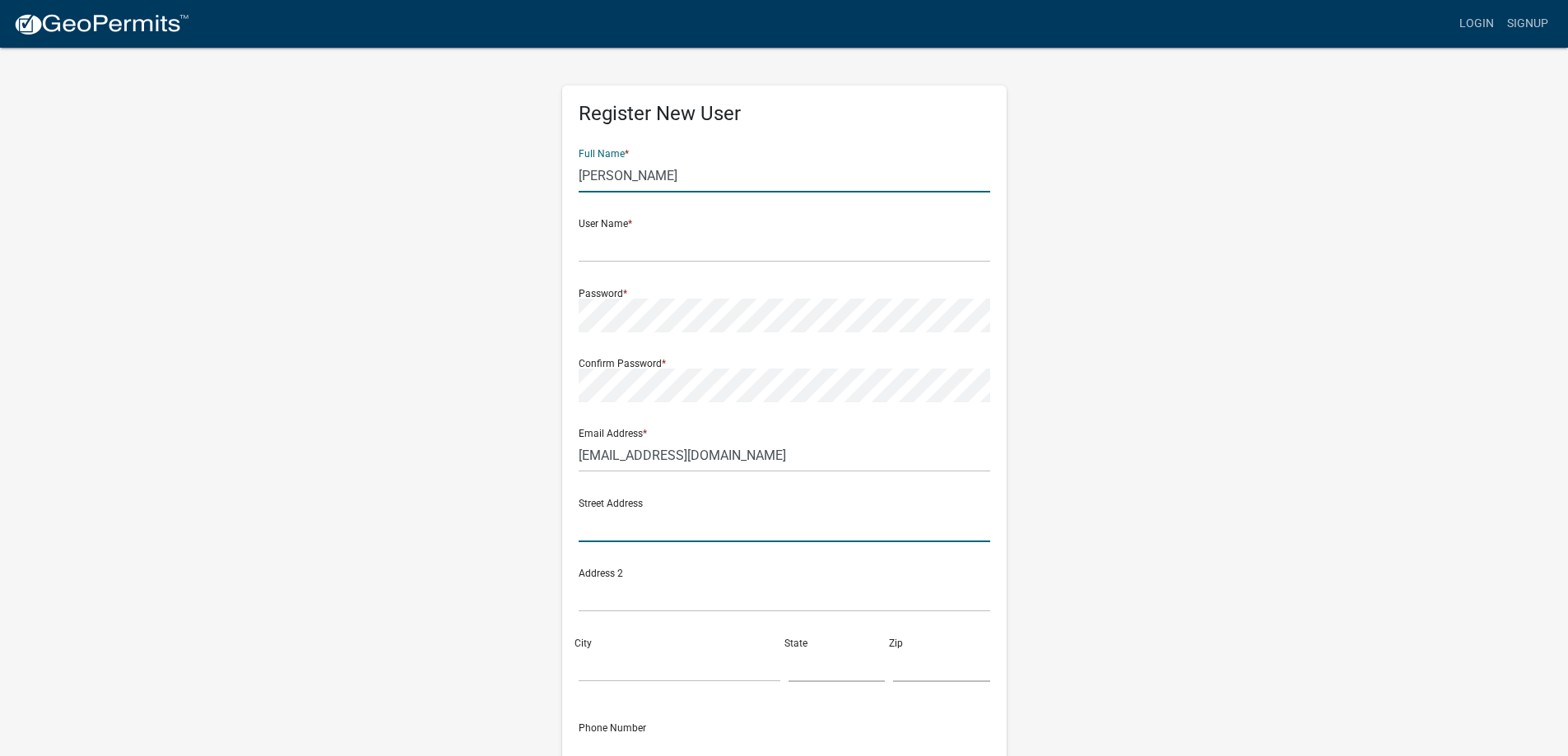
type input "22479 State Hwy 56"
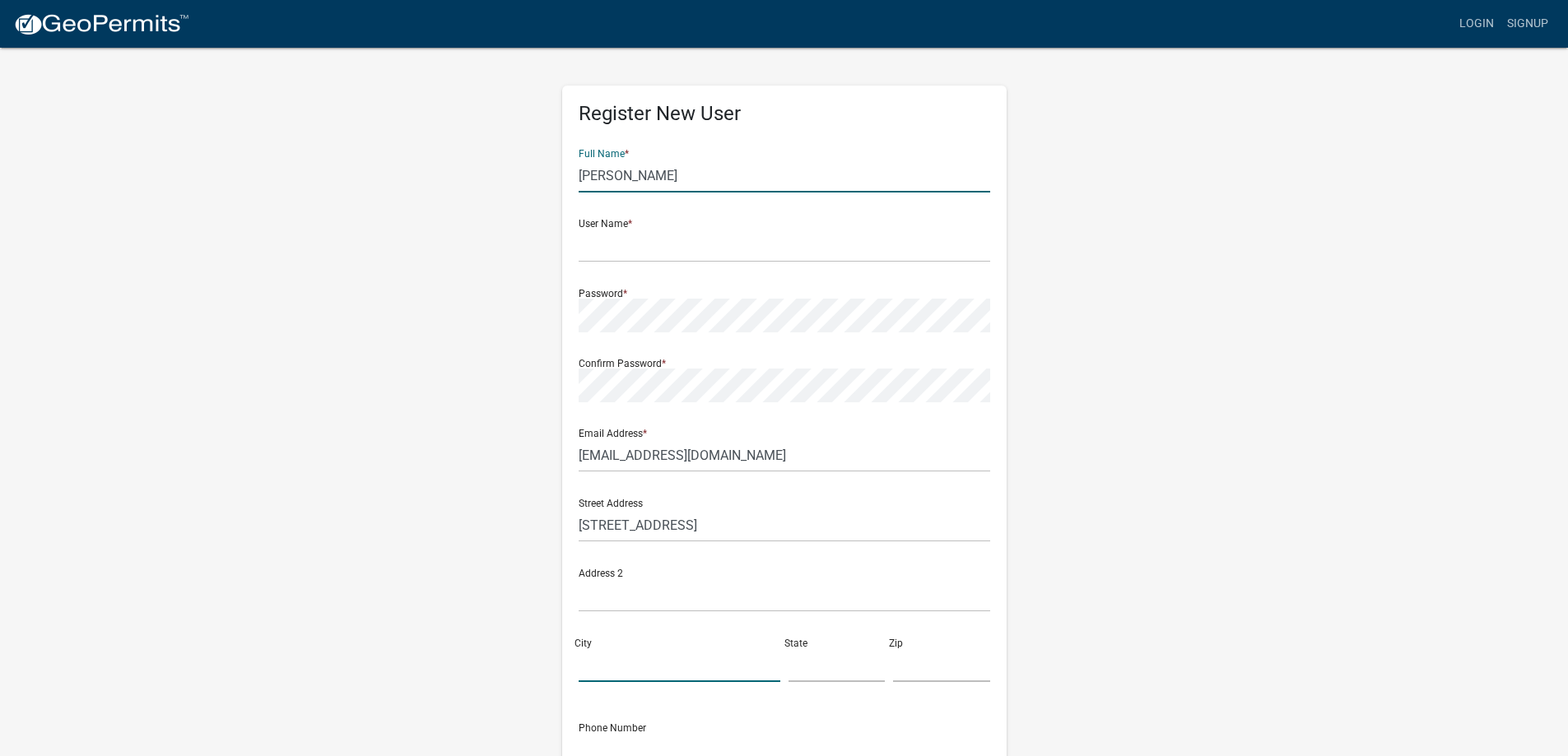
type input "Austin"
type input "Minnesota"
type input "55912-2508"
type input "5074381813"
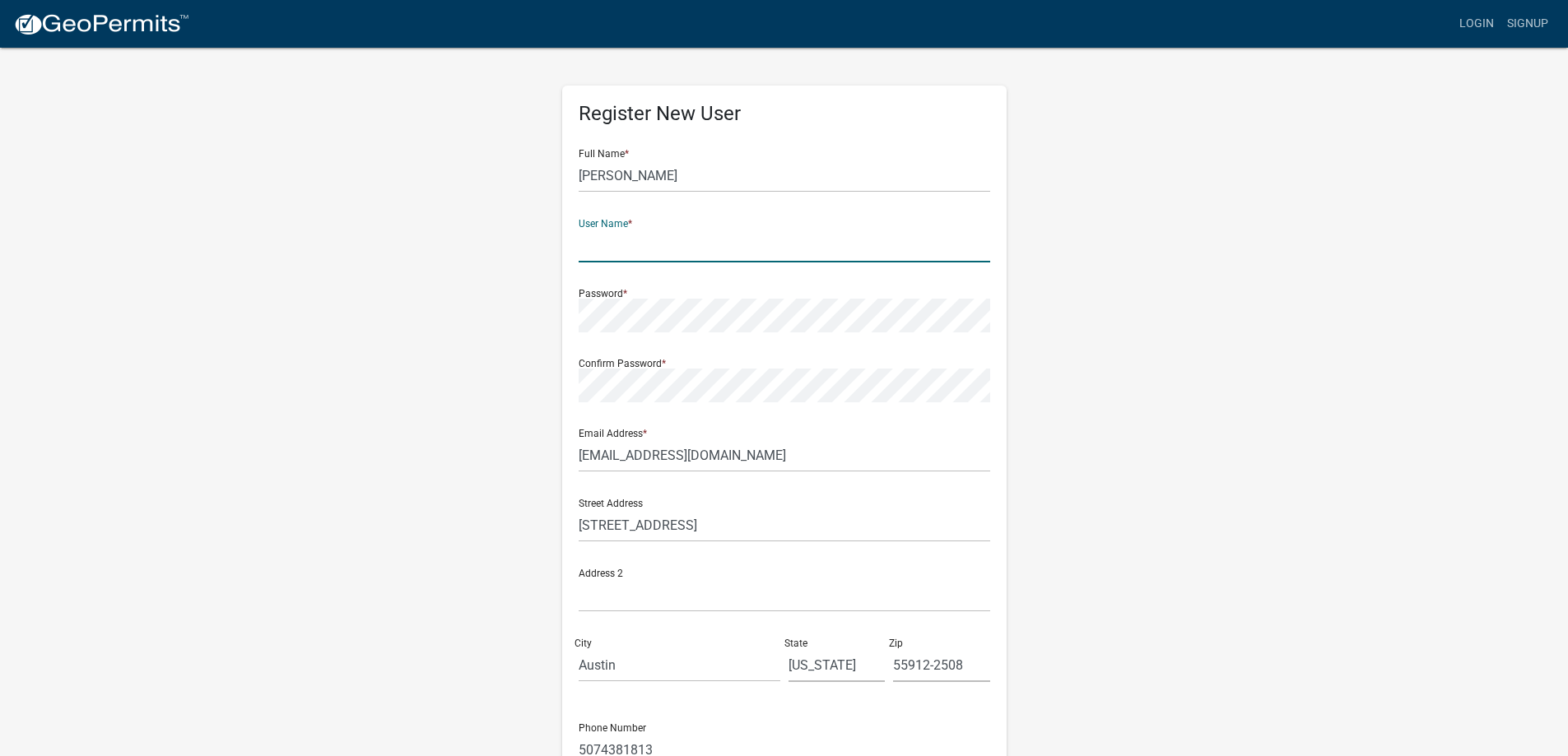
click at [704, 253] on input "text" at bounding box center [784, 245] width 411 height 34
type input "fjsoucek"
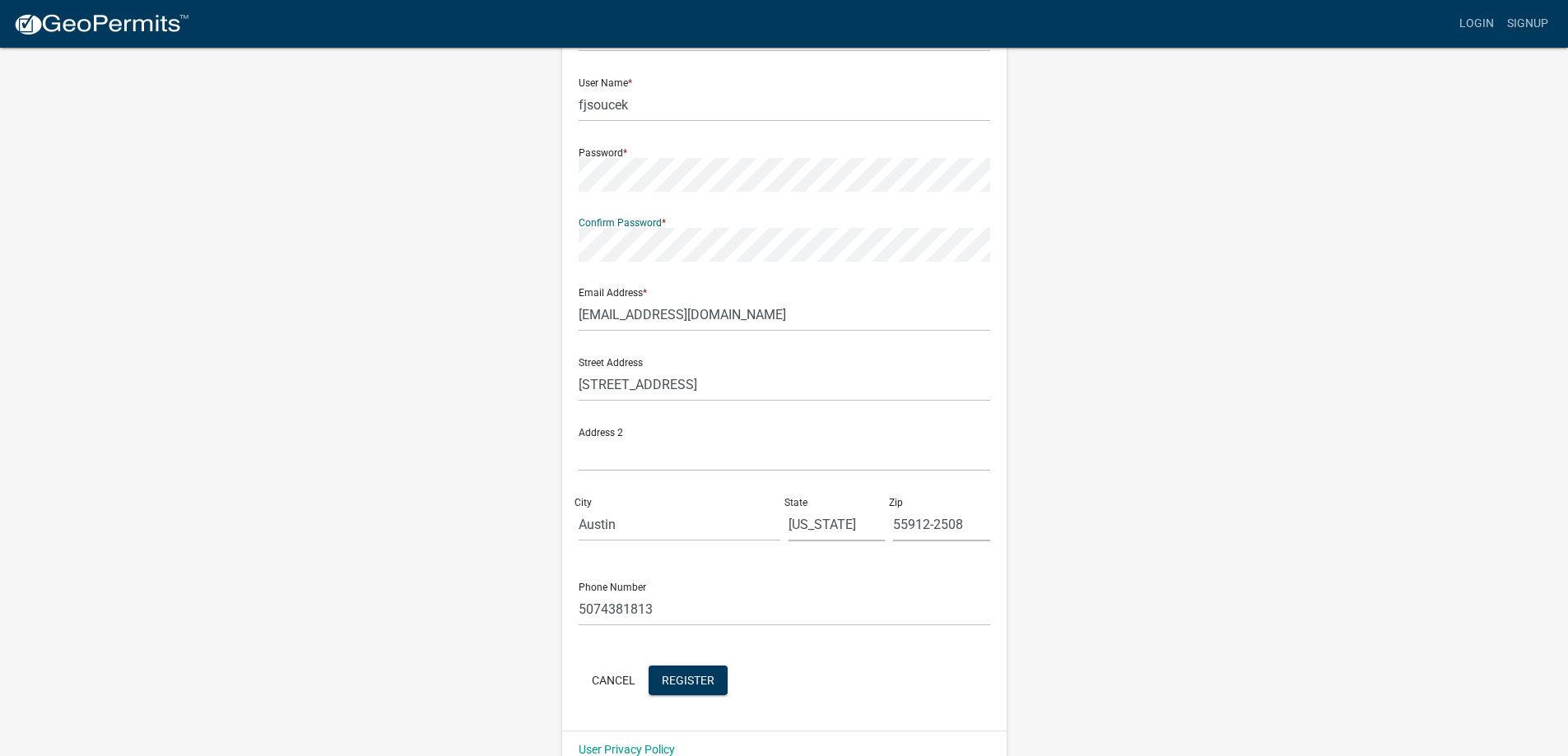
scroll to position [170, 0]
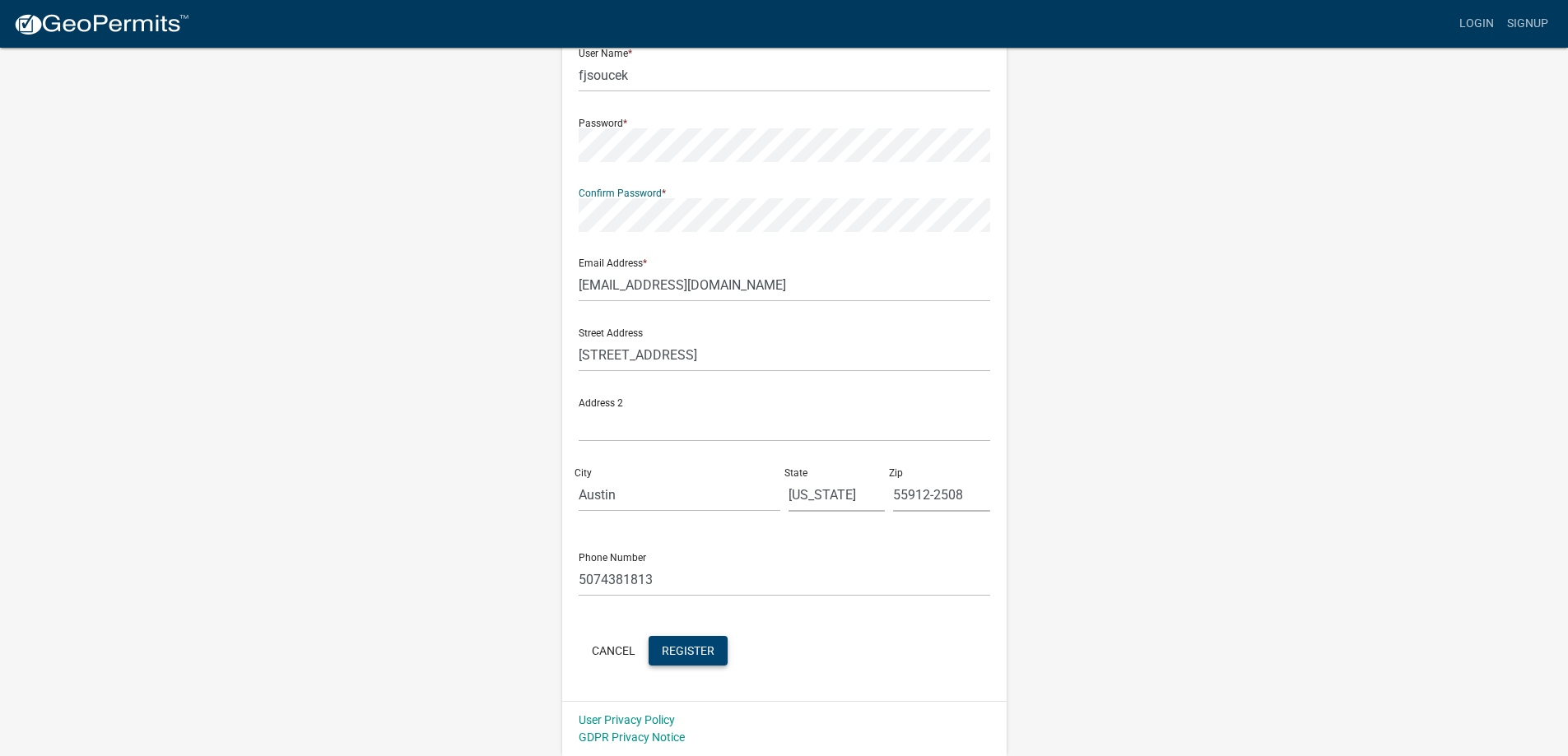
click at [697, 645] on span "Register" at bounding box center [688, 649] width 53 height 13
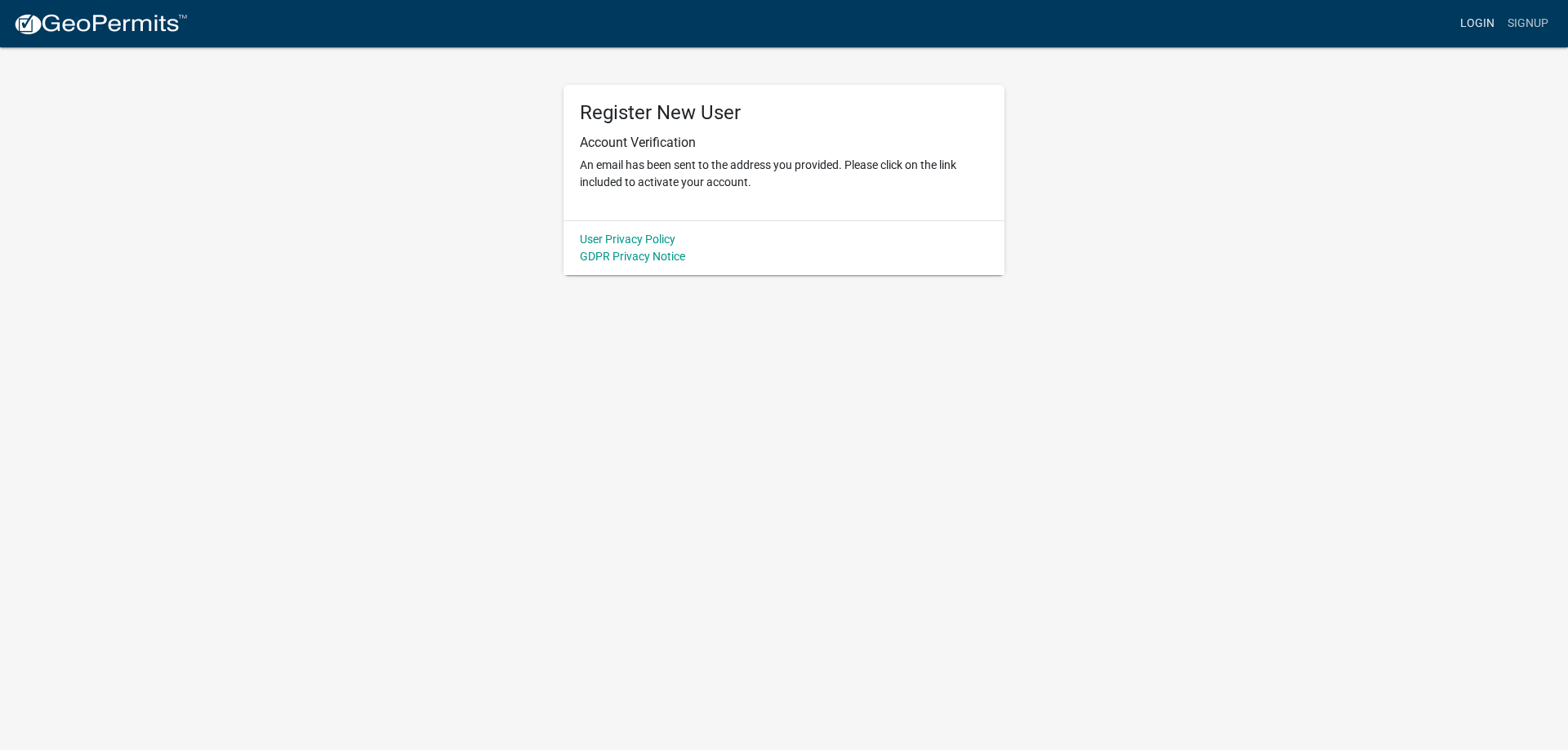
click at [1482, 26] on link "Login" at bounding box center [1477, 24] width 47 height 31
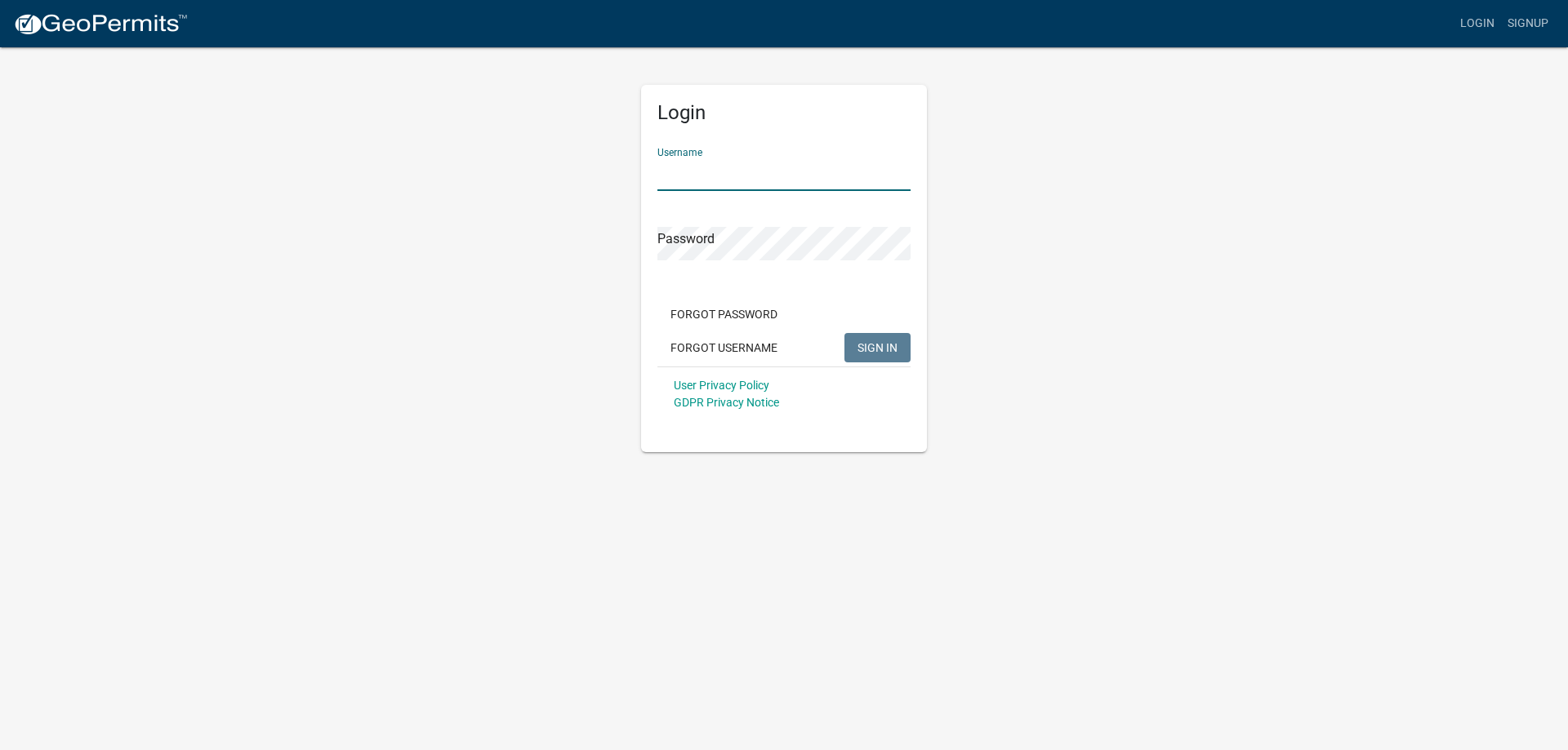
click at [713, 188] on input "Username" at bounding box center [784, 174] width 253 height 34
type input "fjsoucek"
click at [844, 333] on button "SIGN IN" at bounding box center [877, 347] width 66 height 29
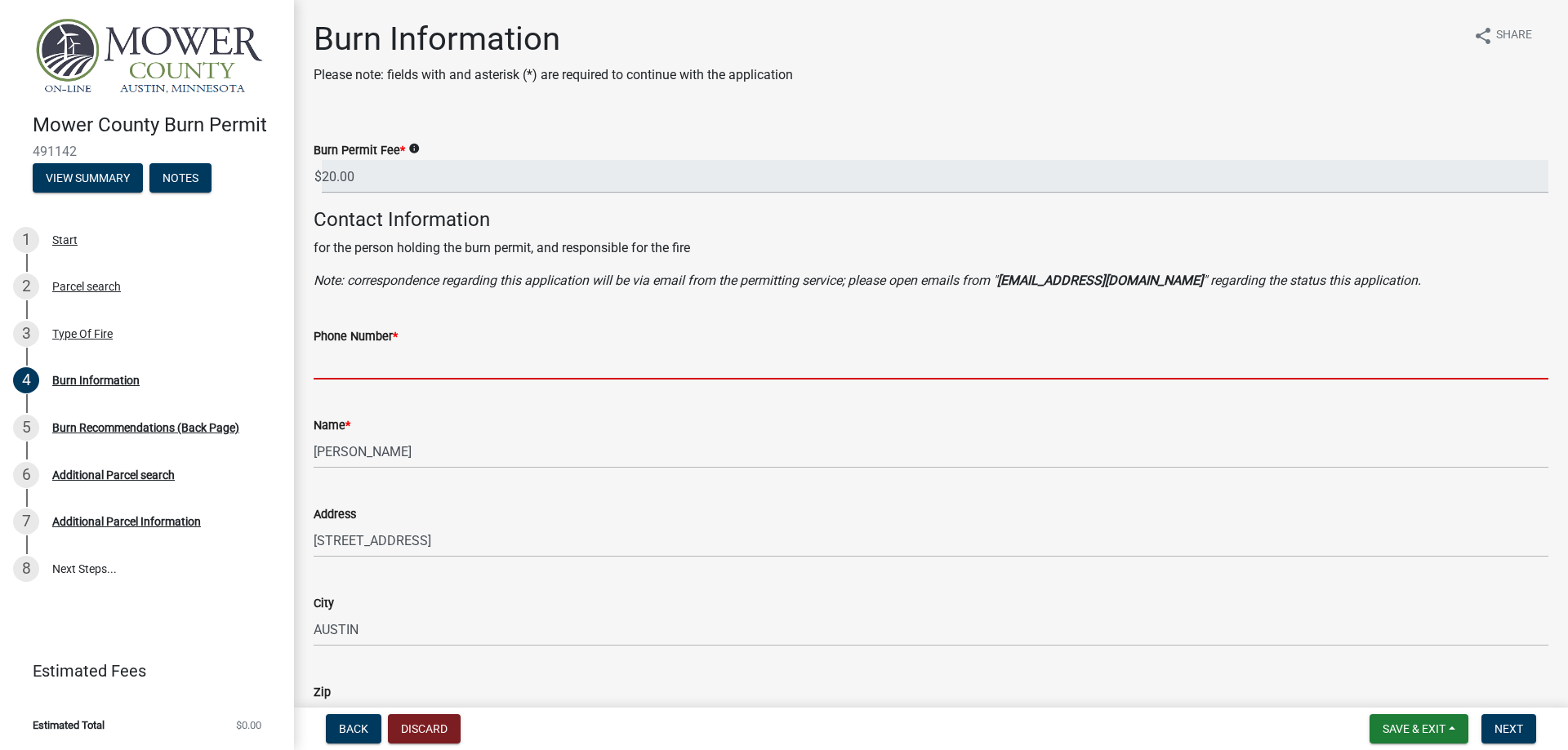
click at [411, 365] on input "Phone Number *" at bounding box center [931, 363] width 1234 height 34
type input "5074381813"
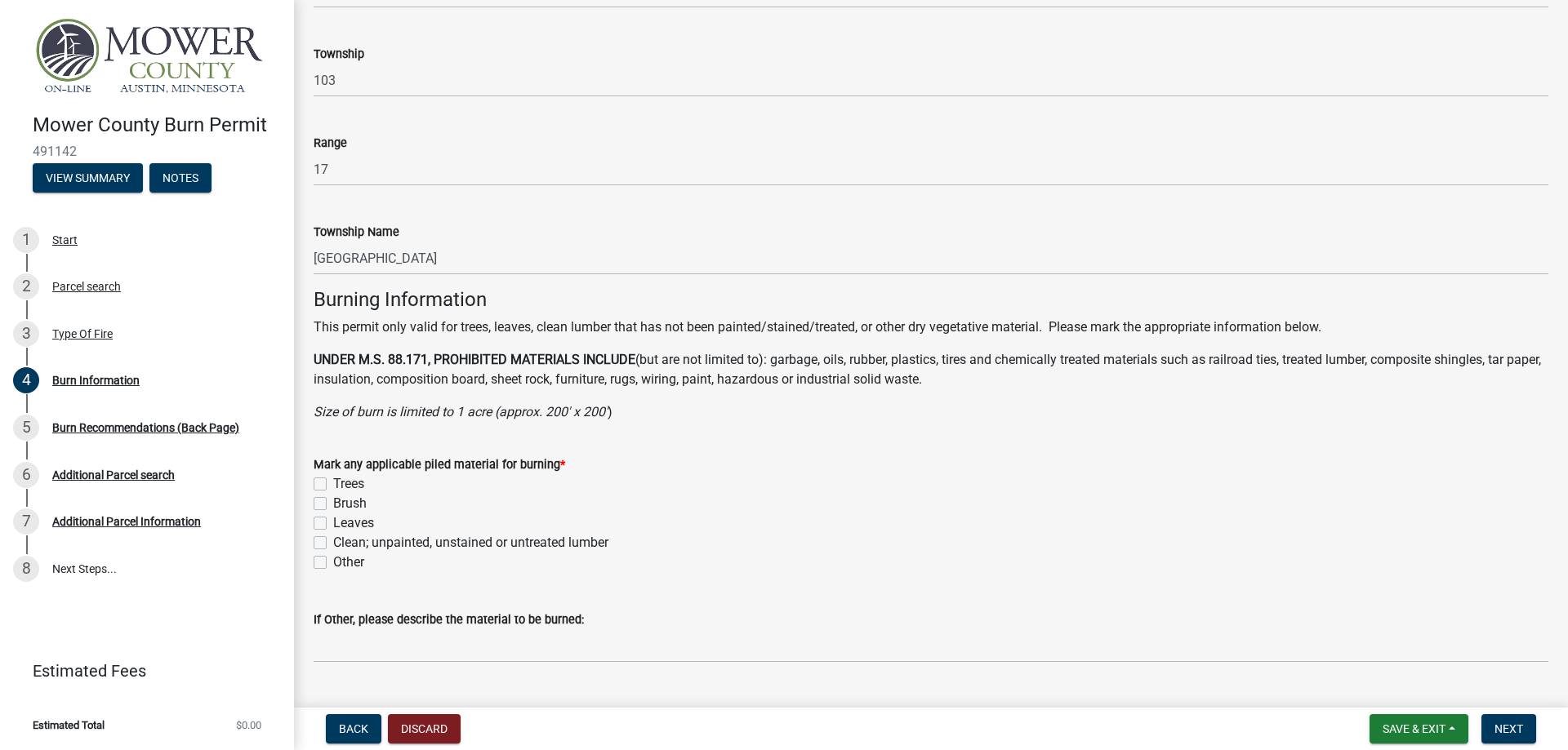
scroll to position [897, 0]
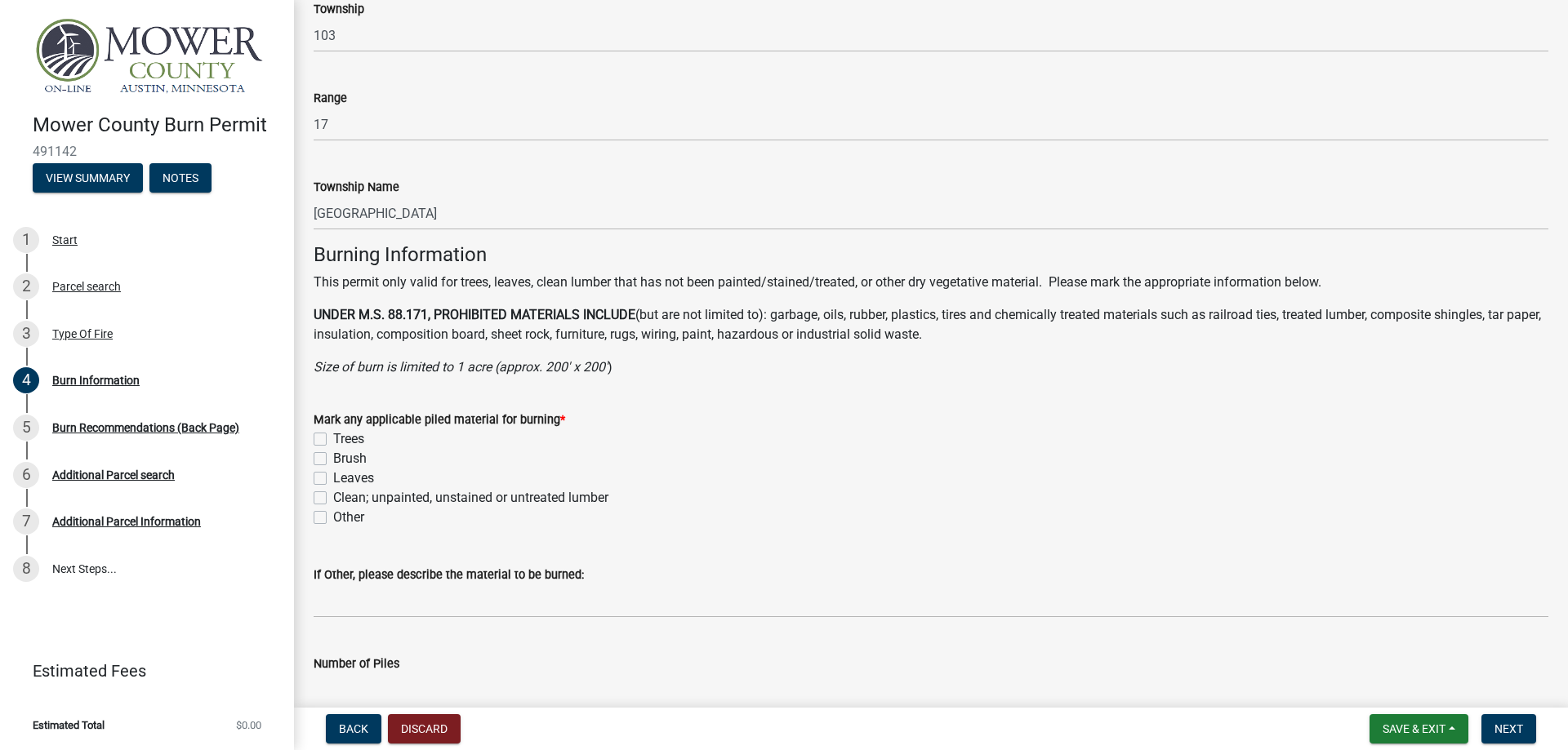
click at [333, 440] on label "Trees" at bounding box center [348, 438] width 31 height 19
click at [333, 440] on input "Trees" at bounding box center [338, 434] width 11 height 11
checkbox input "true"
checkbox input "false"
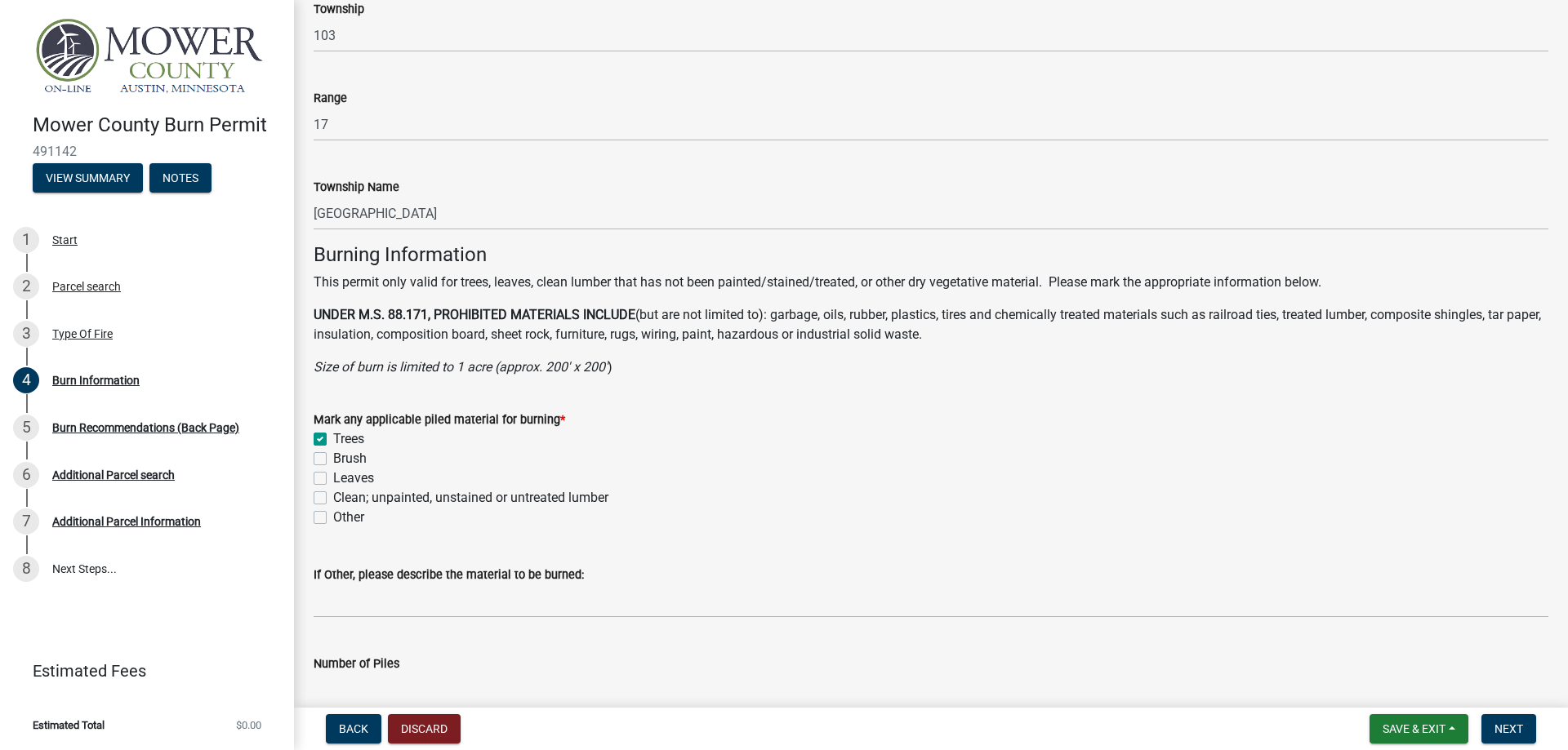
checkbox input "false"
click at [333, 455] on label "Brush" at bounding box center [350, 458] width 34 height 19
click at [333, 455] on input "Brush" at bounding box center [338, 454] width 11 height 11
checkbox input "true"
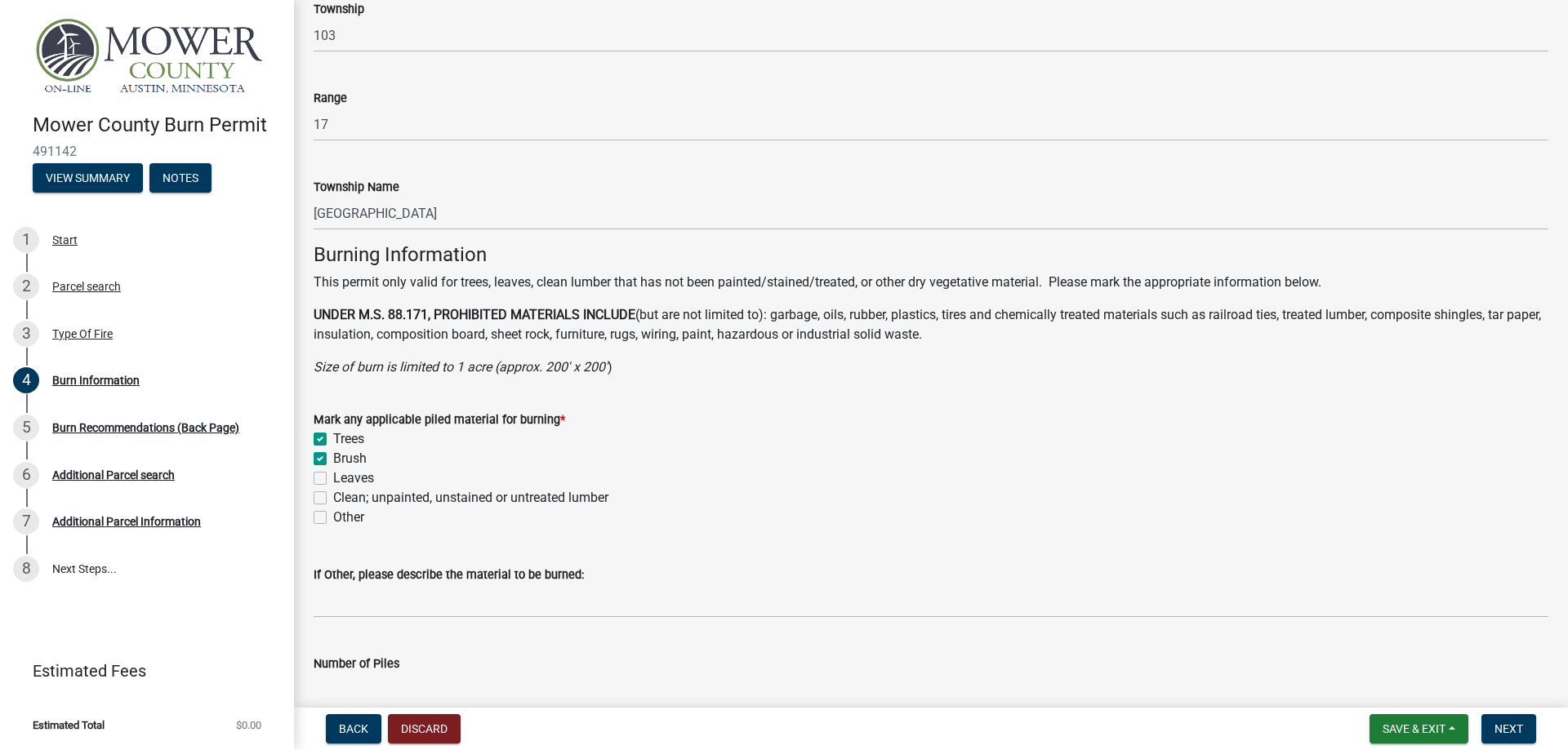
checkbox input "true"
checkbox input "false"
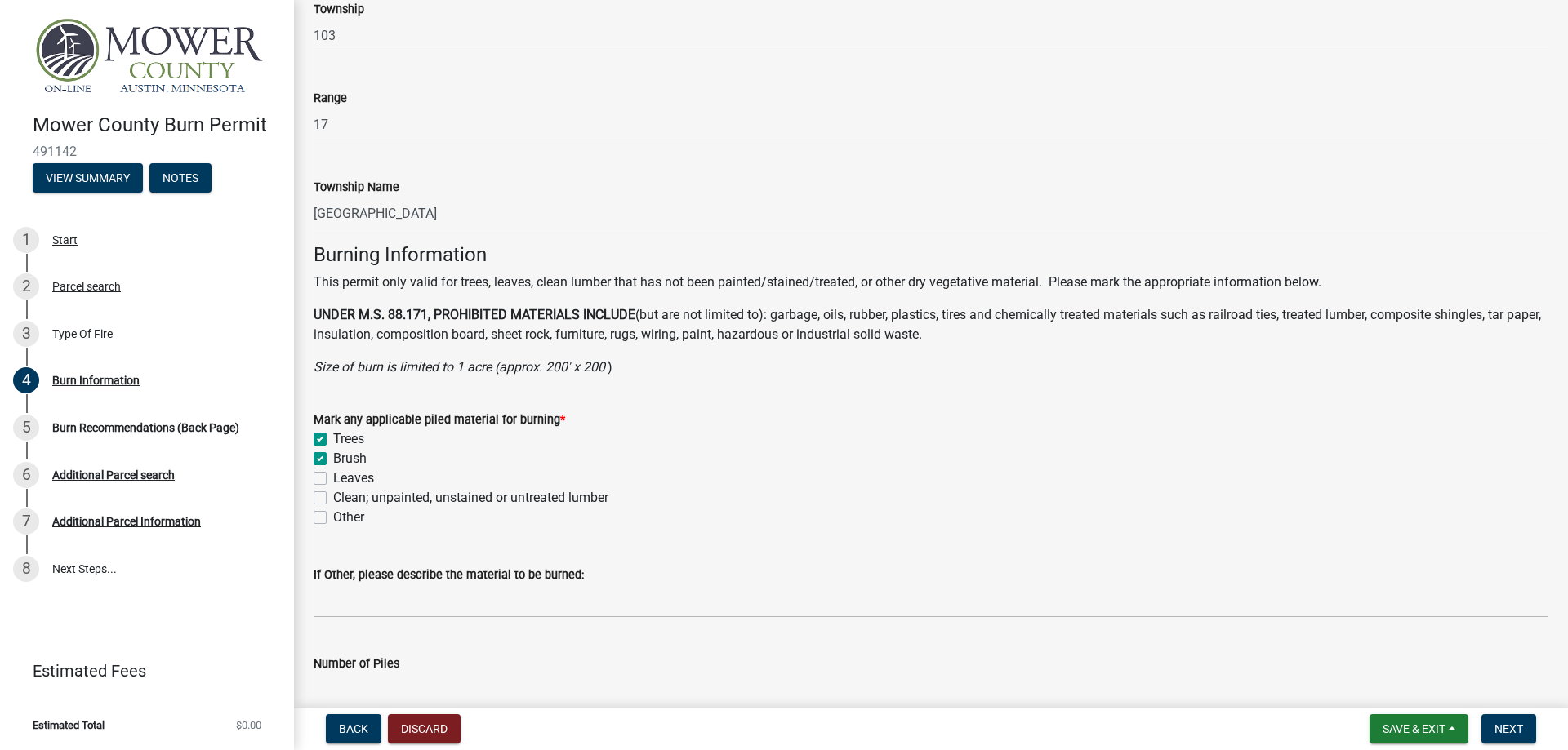
click at [333, 479] on label "Leaves" at bounding box center [353, 478] width 40 height 19
click at [333, 479] on input "Leaves" at bounding box center [338, 474] width 11 height 11
checkbox input "true"
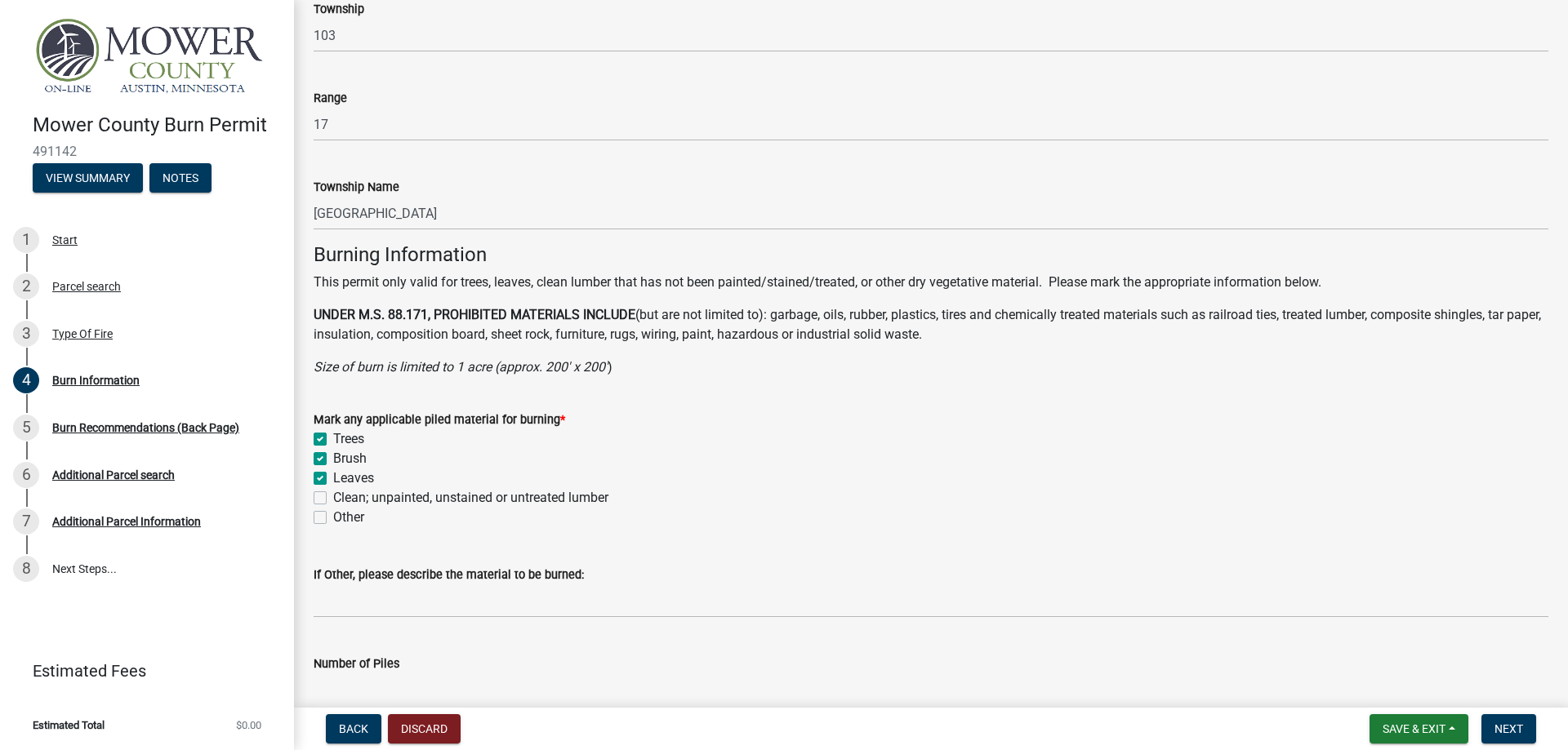
checkbox input "true"
checkbox input "false"
click at [333, 497] on label "Clean; unpainted, unstained or untreated lumber" at bounding box center [470, 497] width 275 height 19
click at [333, 497] on input "Clean; unpainted, unstained or untreated lumber" at bounding box center [338, 493] width 11 height 11
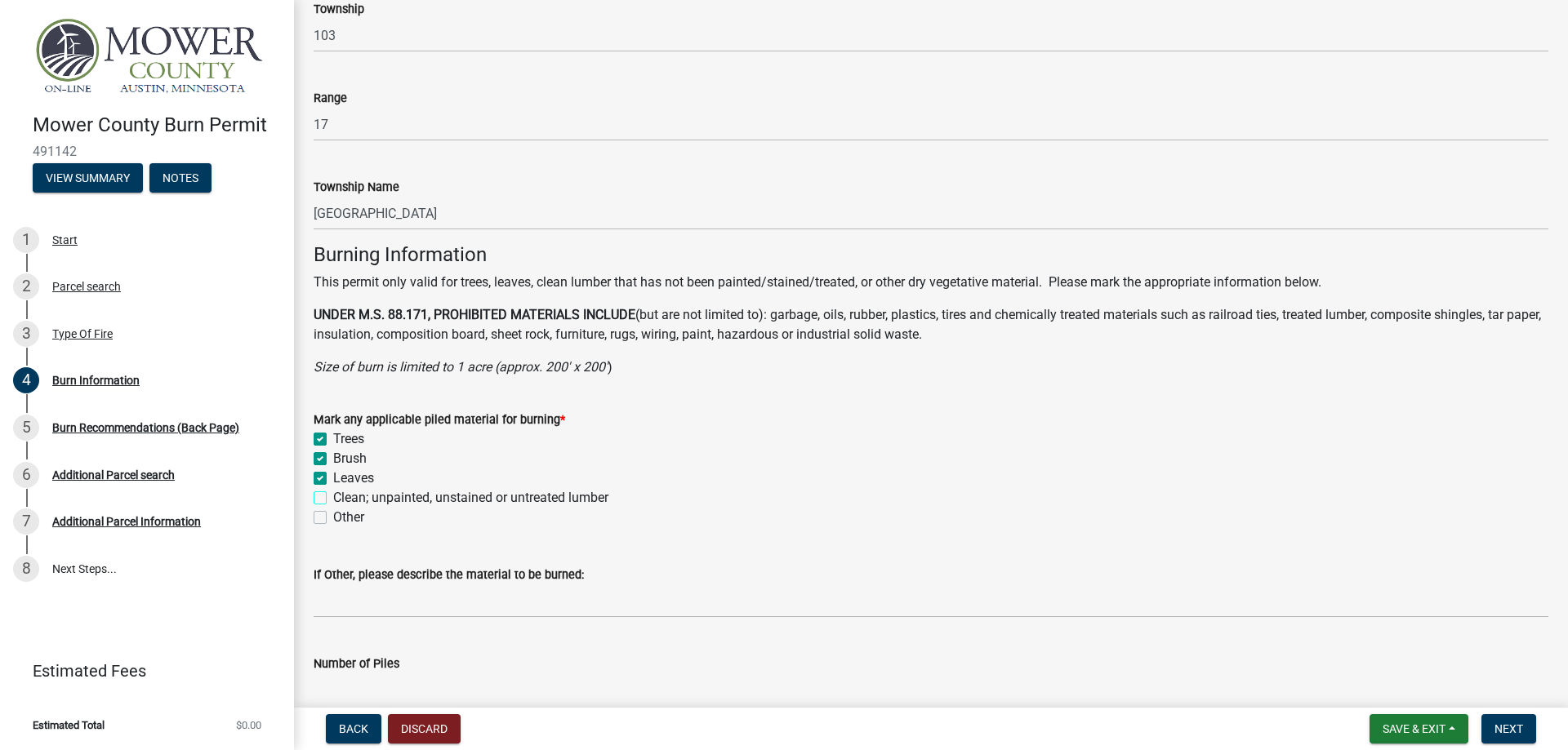
checkbox input "true"
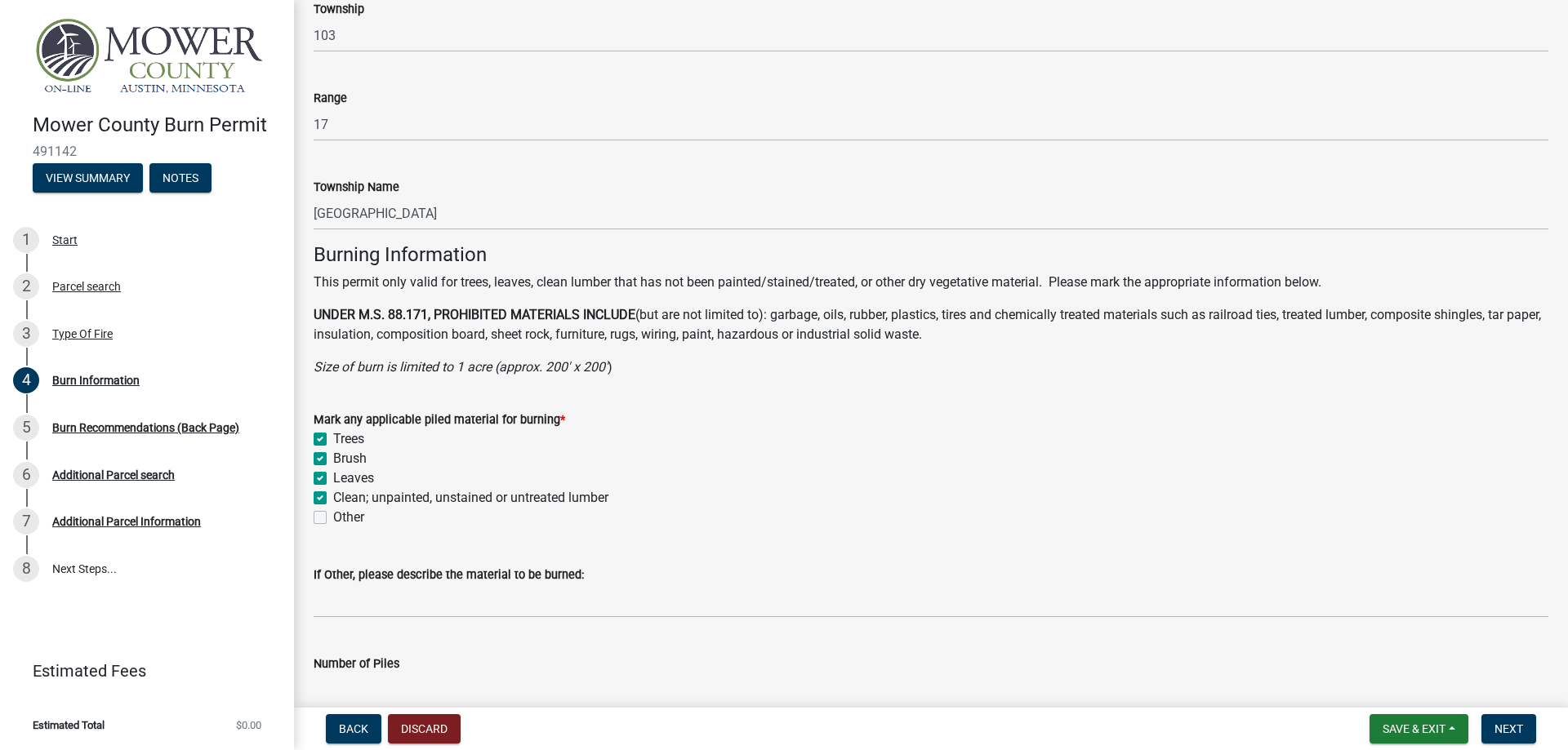
click at [330, 516] on div "Other" at bounding box center [931, 517] width 1234 height 19
click at [333, 519] on label "Other" at bounding box center [348, 517] width 31 height 19
click at [333, 518] on input "Other" at bounding box center [338, 512] width 11 height 11
checkbox input "true"
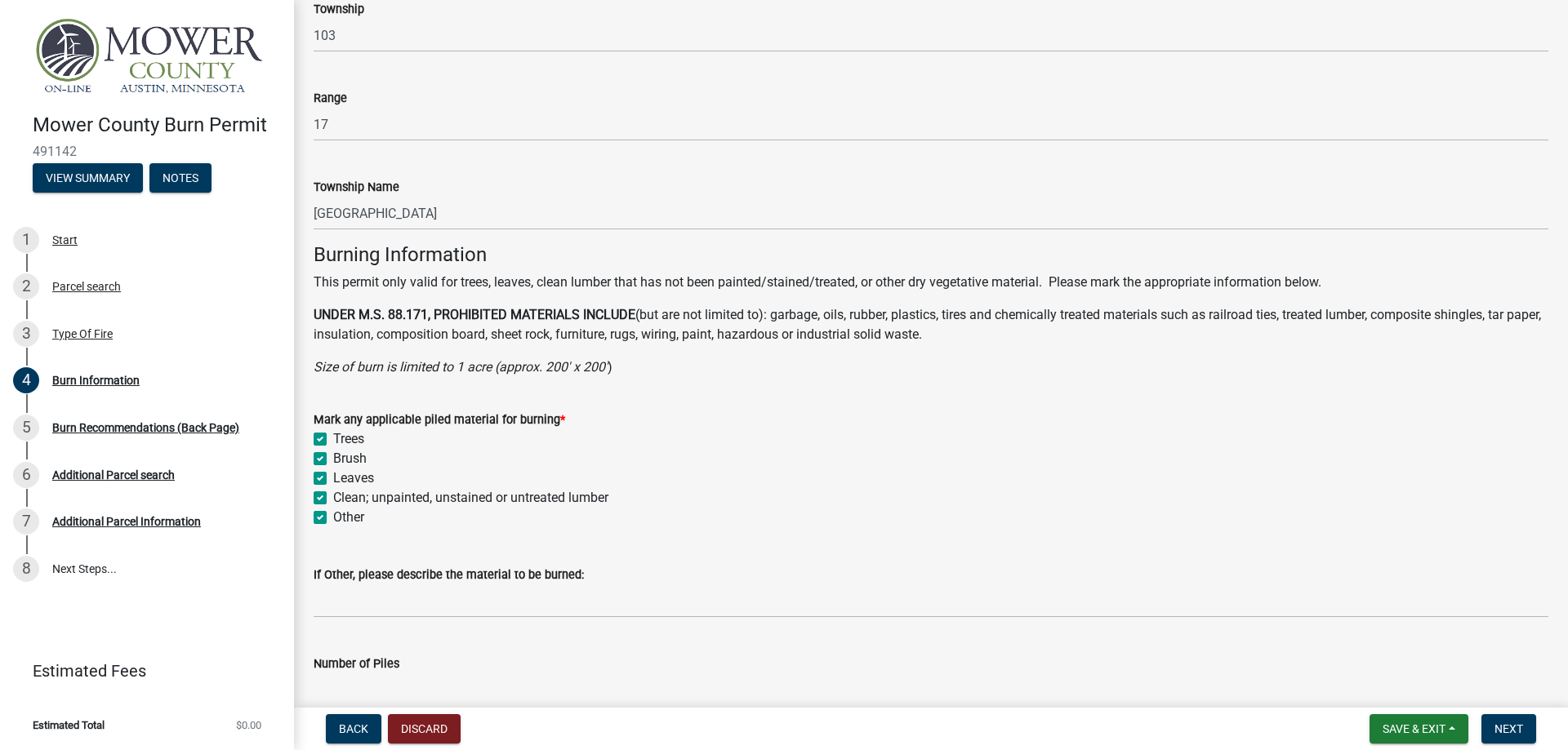
checkbox input "true"
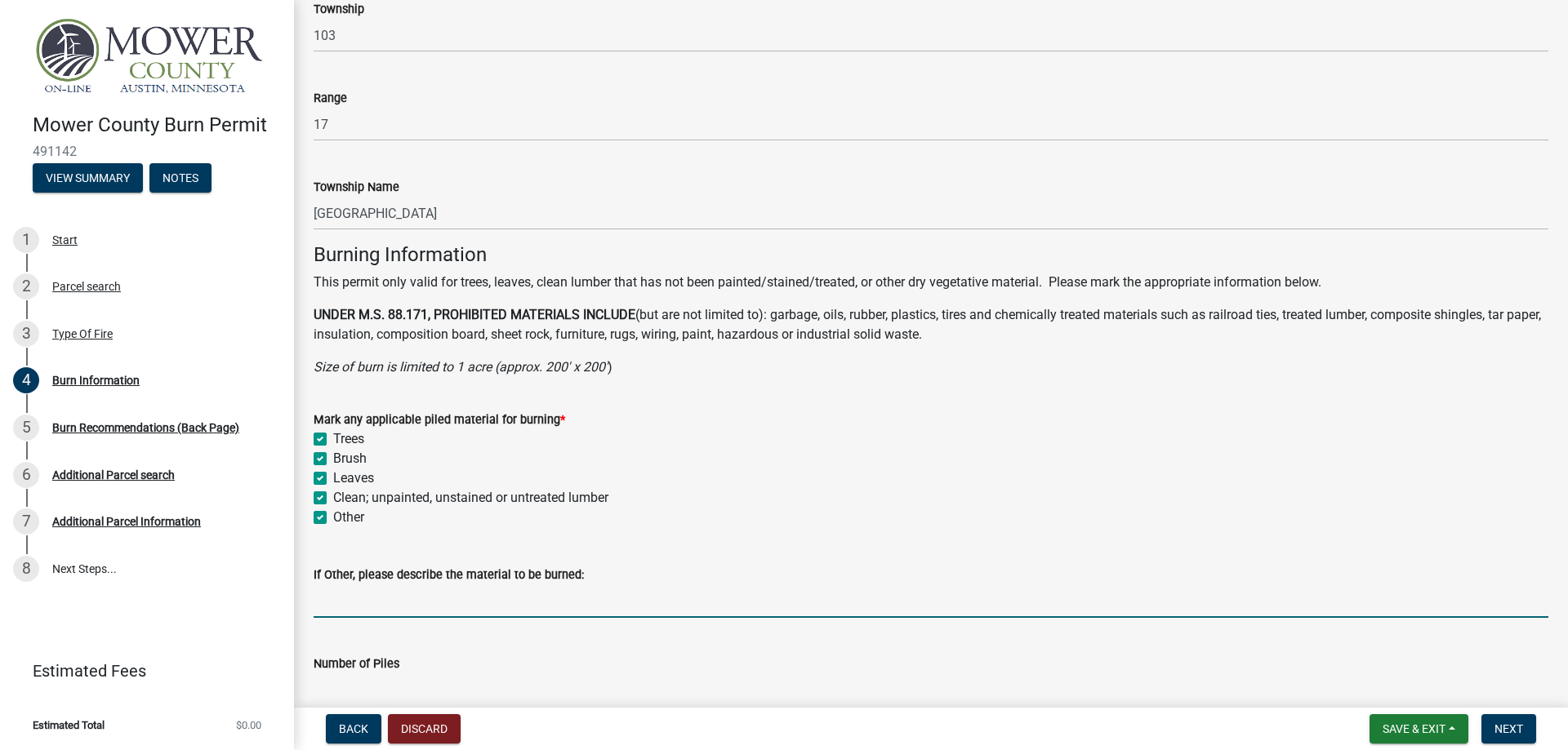
click at [416, 598] on input "If Other, please describe the material to be burned:" at bounding box center [931, 601] width 1234 height 34
type input "c"
click at [333, 513] on label "Other" at bounding box center [348, 517] width 31 height 19
click at [333, 513] on input "Other" at bounding box center [338, 512] width 11 height 11
checkbox input "false"
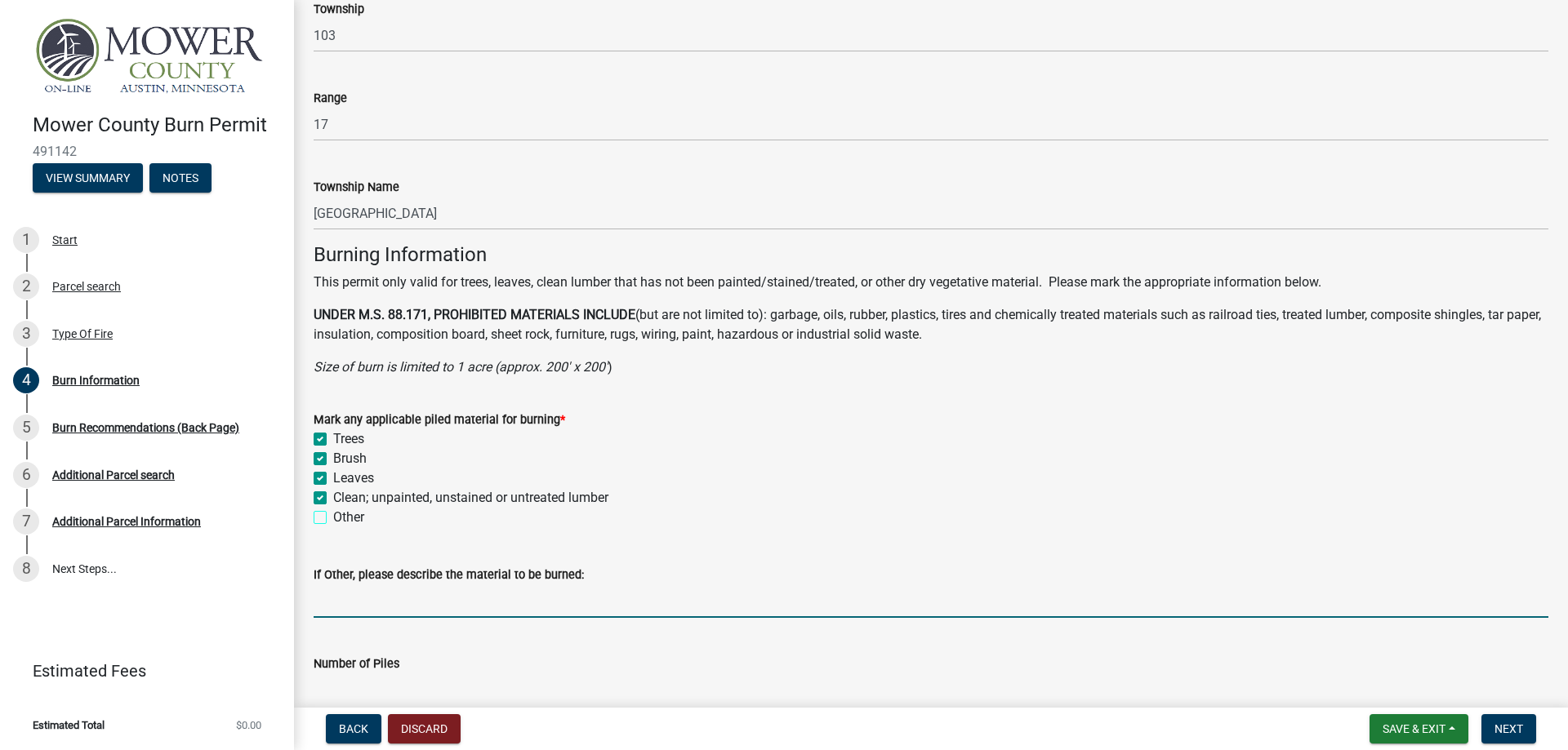
checkbox input "true"
checkbox input "false"
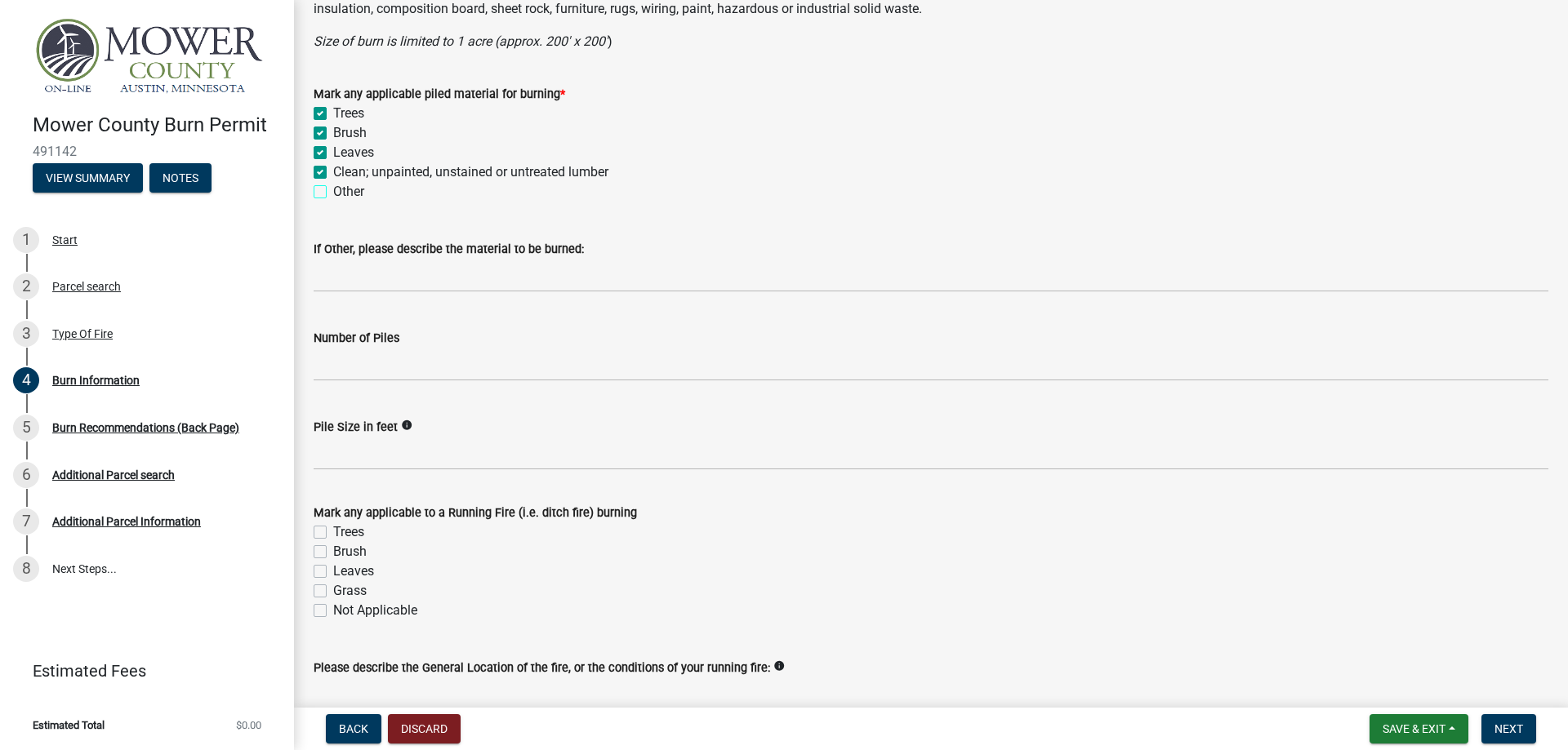
scroll to position [1224, 0]
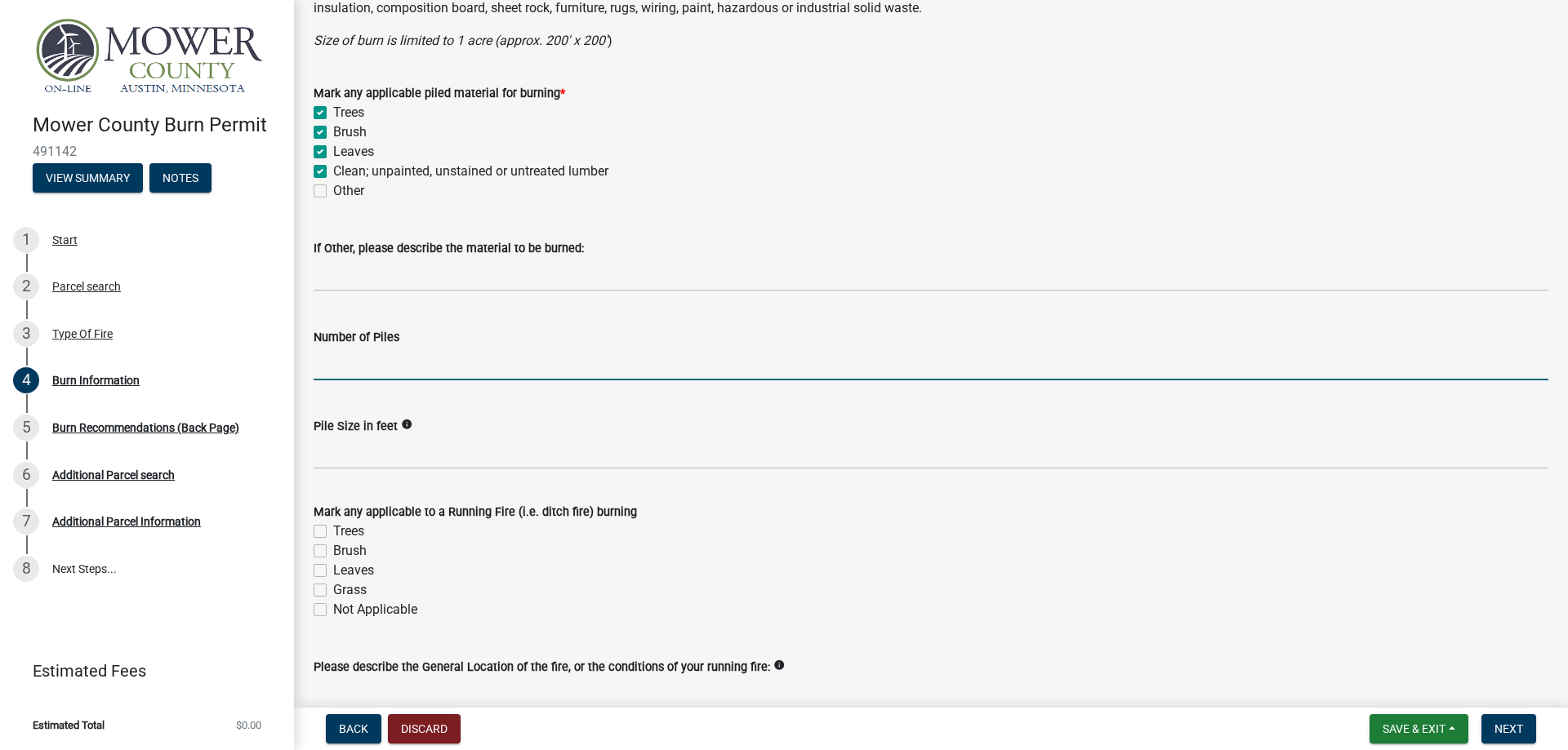
click at [459, 361] on input "Number of Piles" at bounding box center [931, 364] width 1234 height 34
click at [459, 368] on input "Number of Piles" at bounding box center [931, 364] width 1234 height 34
type input "2"
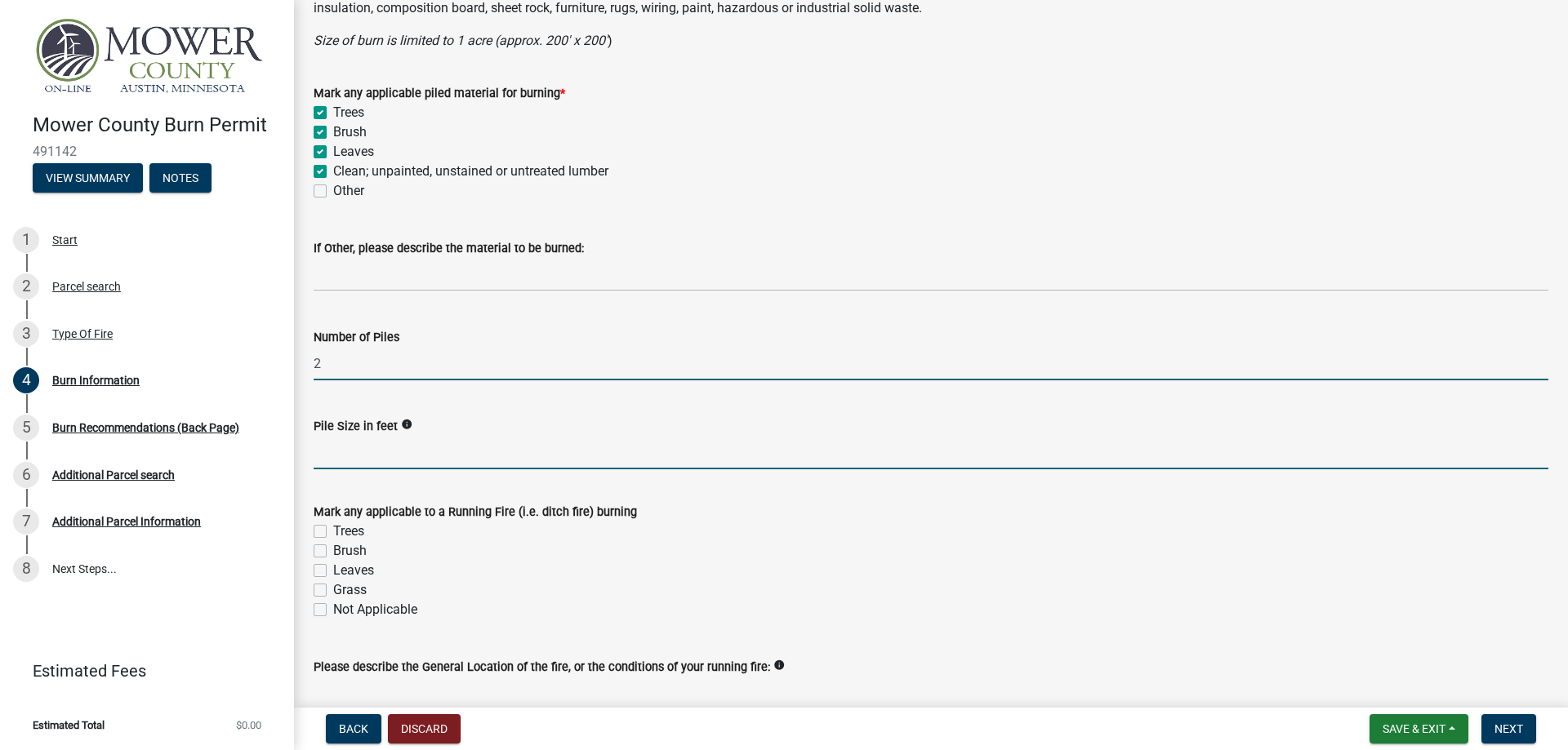
click at [386, 450] on input "Pile Size in feet" at bounding box center [931, 453] width 1234 height 34
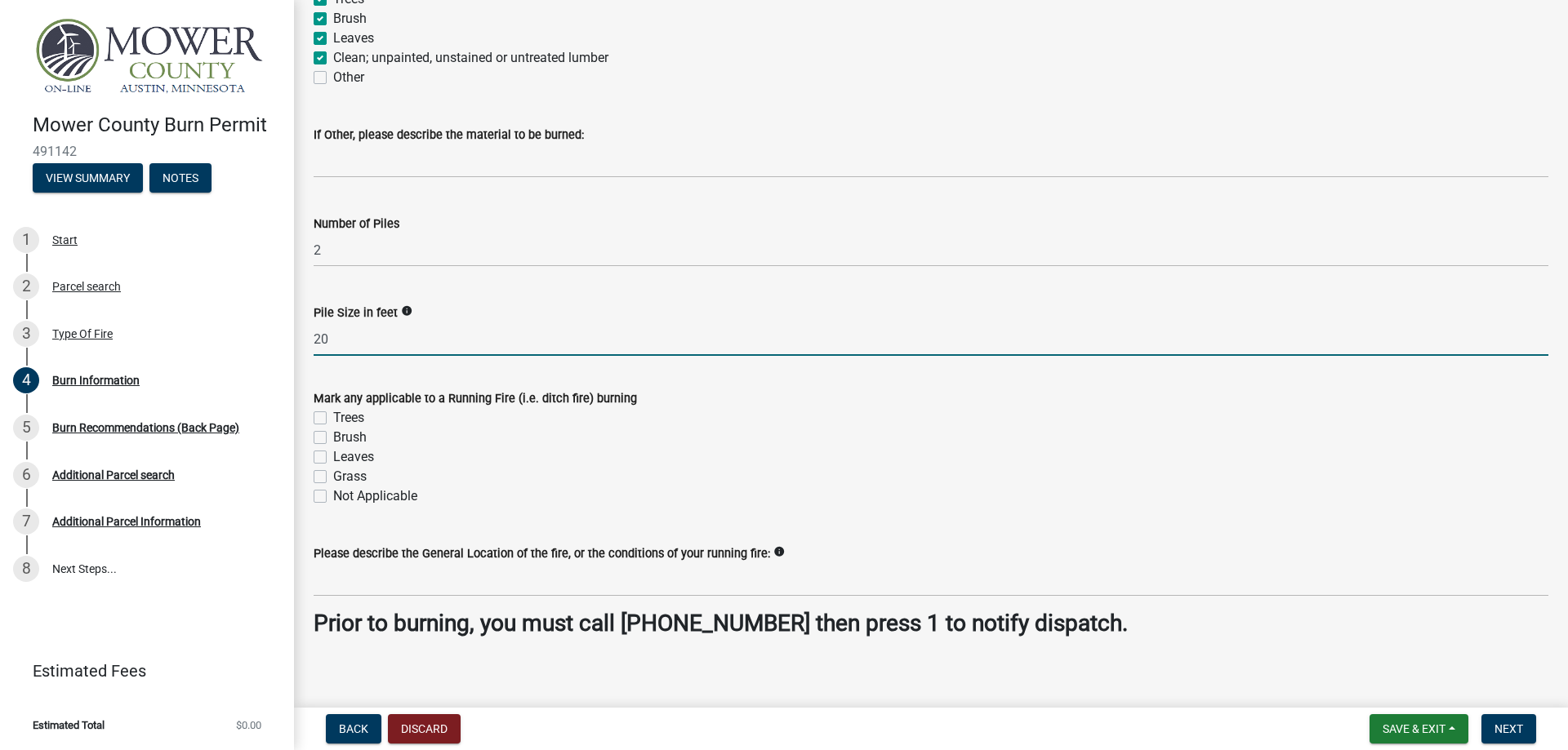
scroll to position [1351, 0]
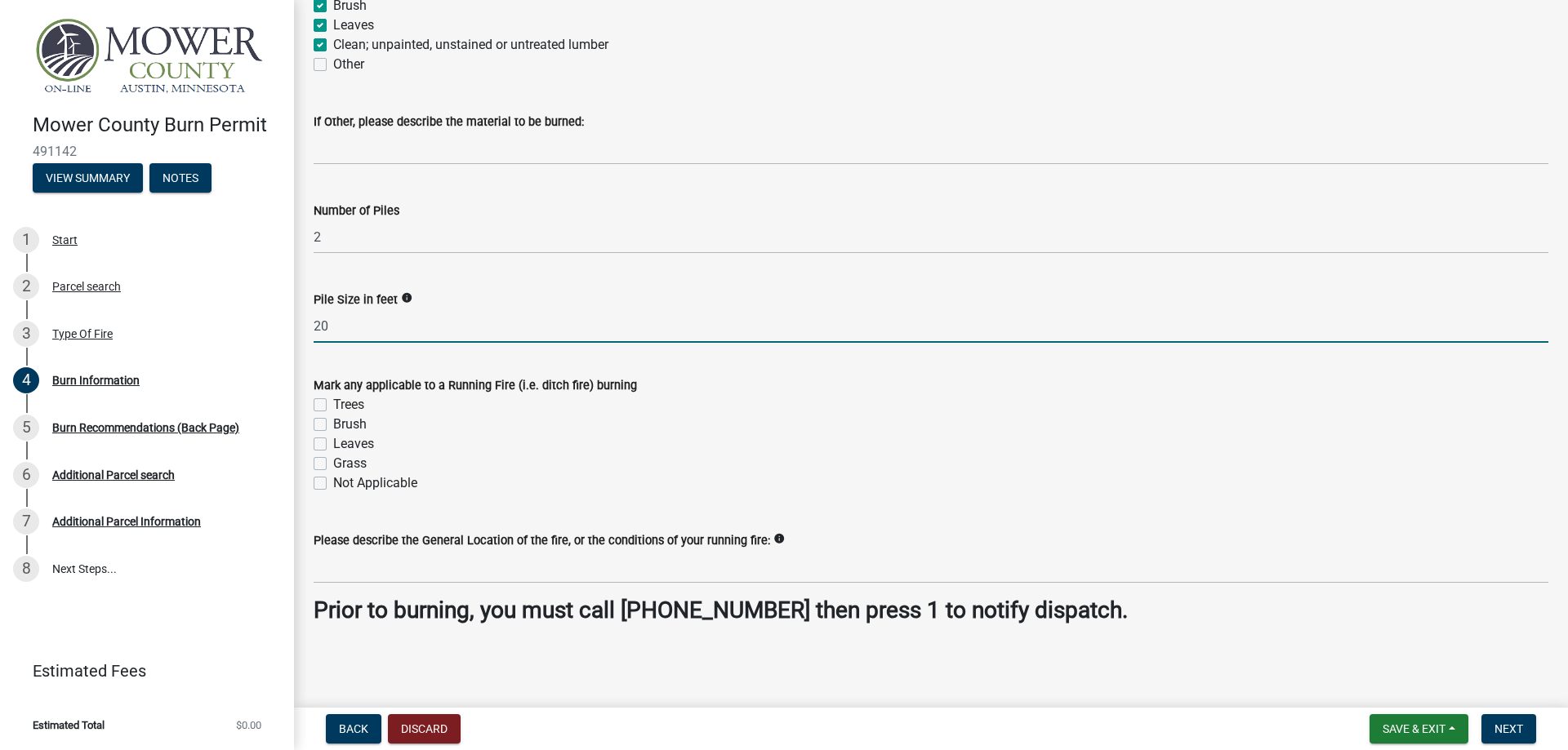
type input "20"
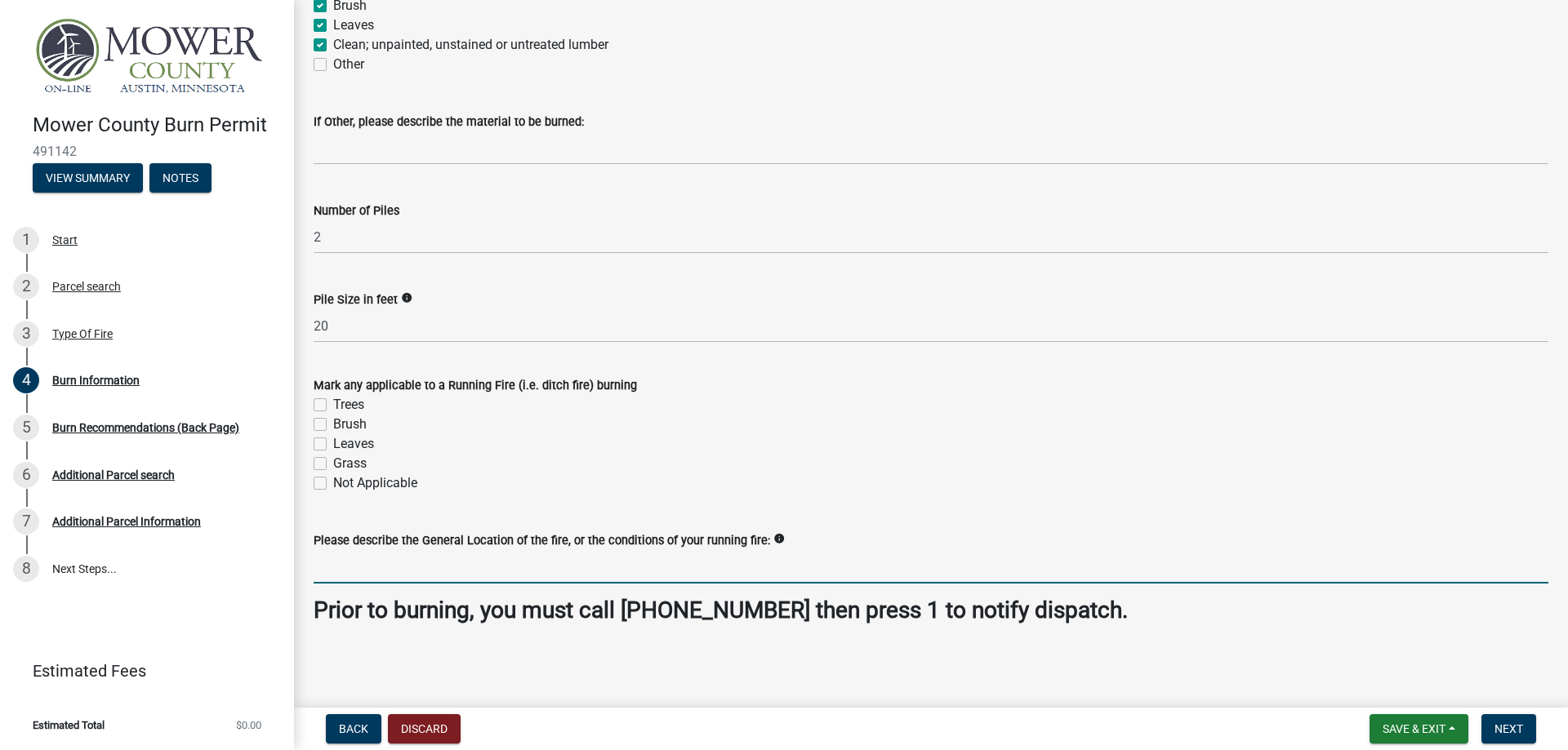
click at [588, 566] on input "Please describe the General Location of the fire, or the conditions of your run…" at bounding box center [931, 567] width 1234 height 34
type input "i"
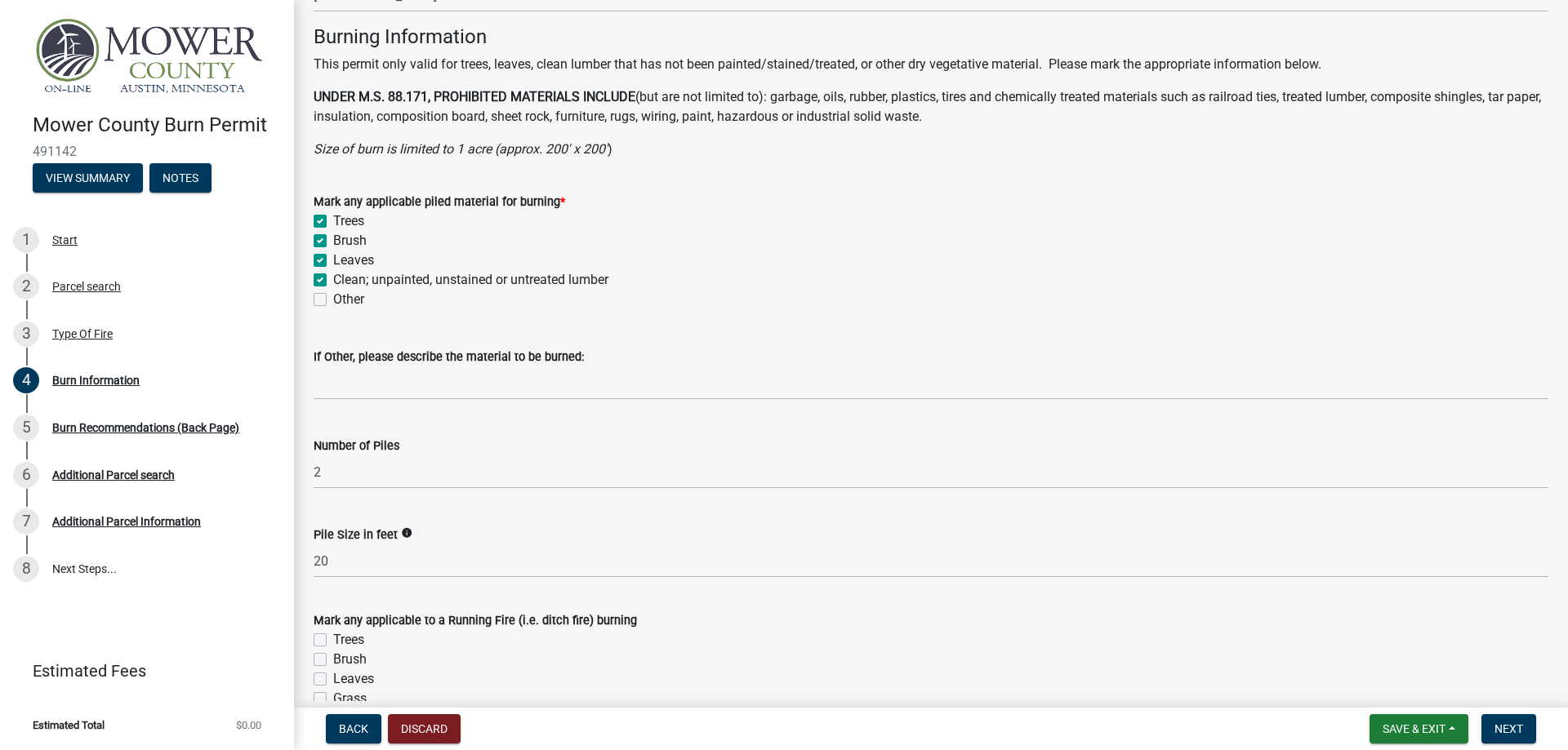
scroll to position [1106, 0]
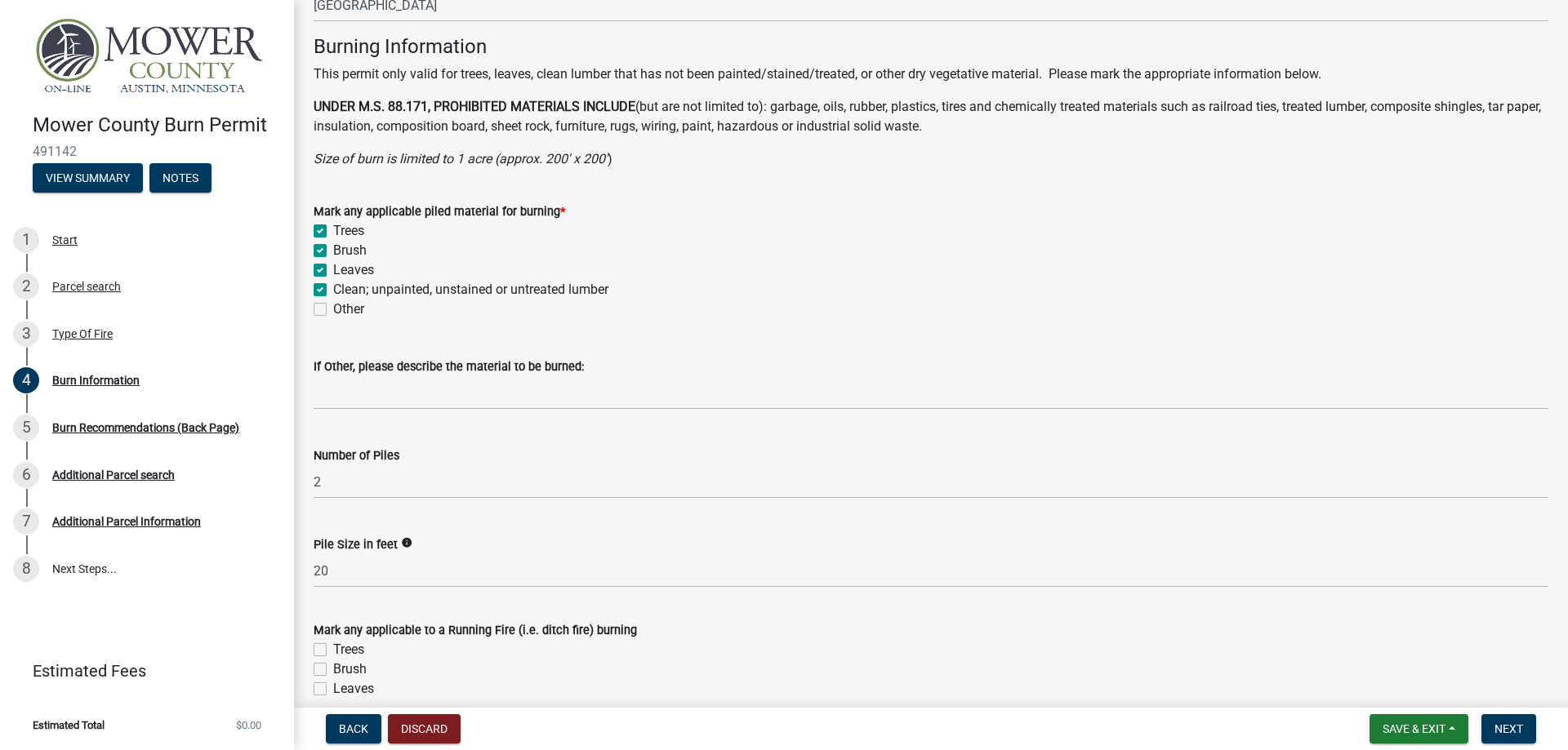
type input "In yard"
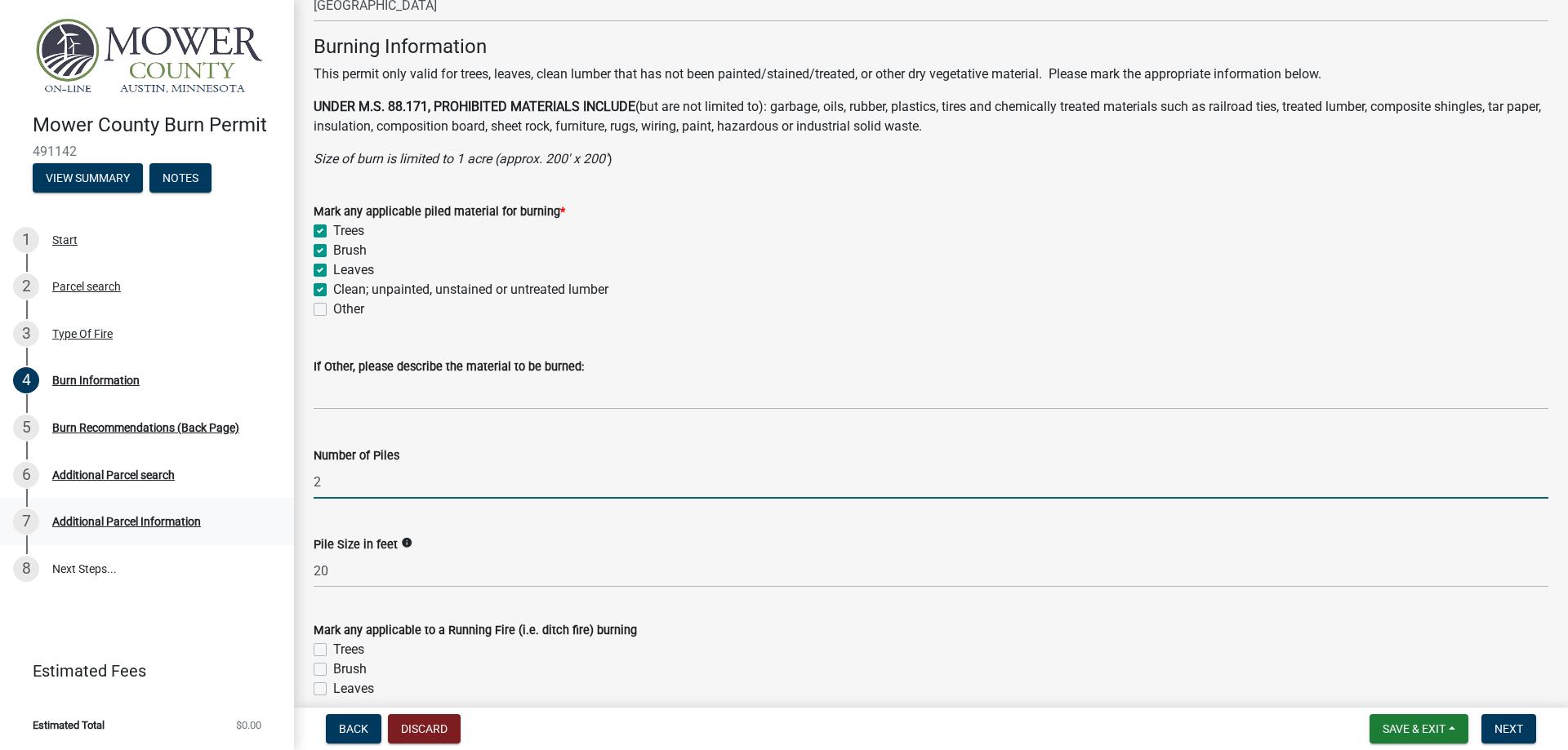
drag, startPoint x: 327, startPoint y: 476, endPoint x: 168, endPoint y: 522, distance: 165.5
click at [255, 494] on div "Mower County Burn Permit 491142 View Summary Notes 1 Start 2 Parcel search 3 Ty…" at bounding box center [784, 375] width 1568 height 750
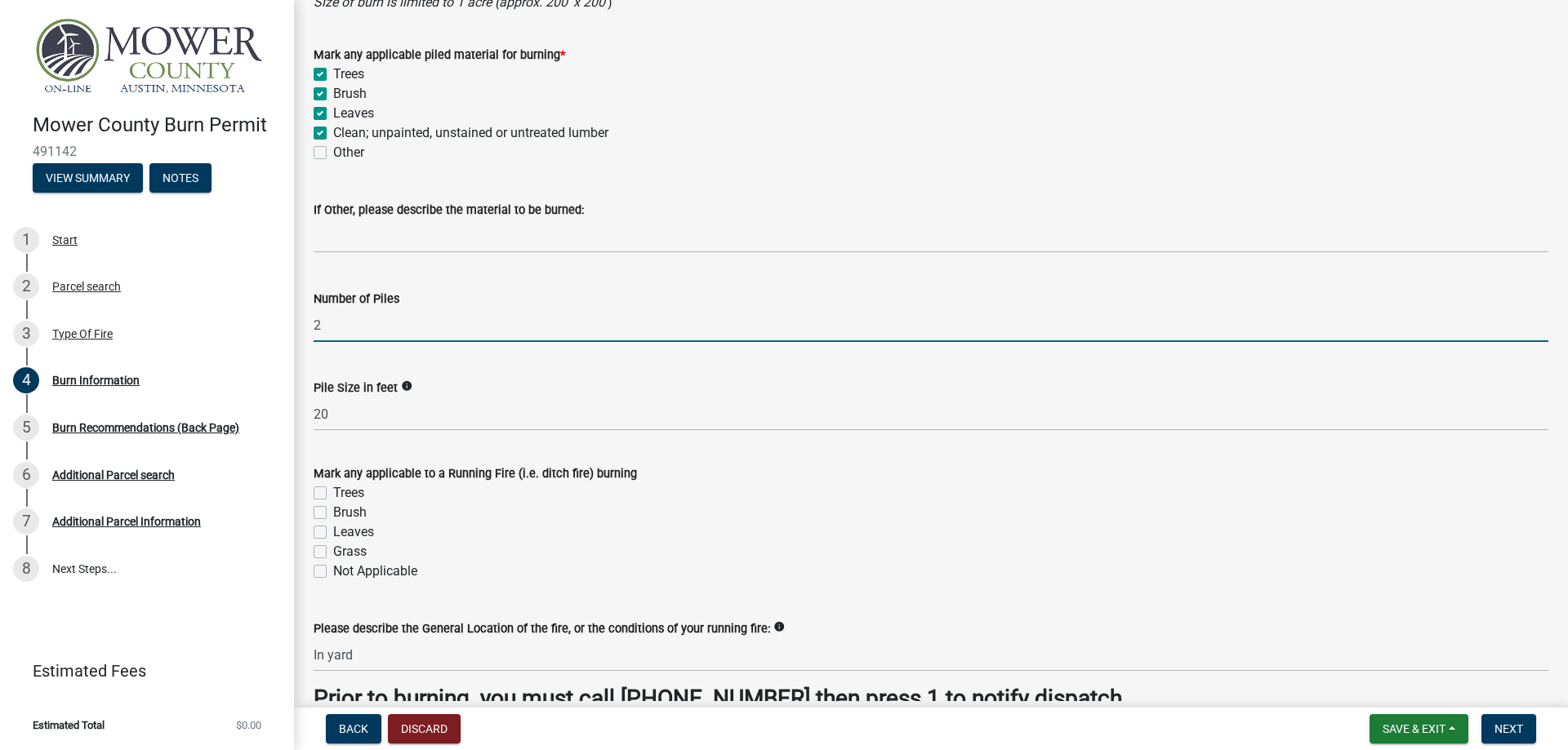
scroll to position [1269, 0]
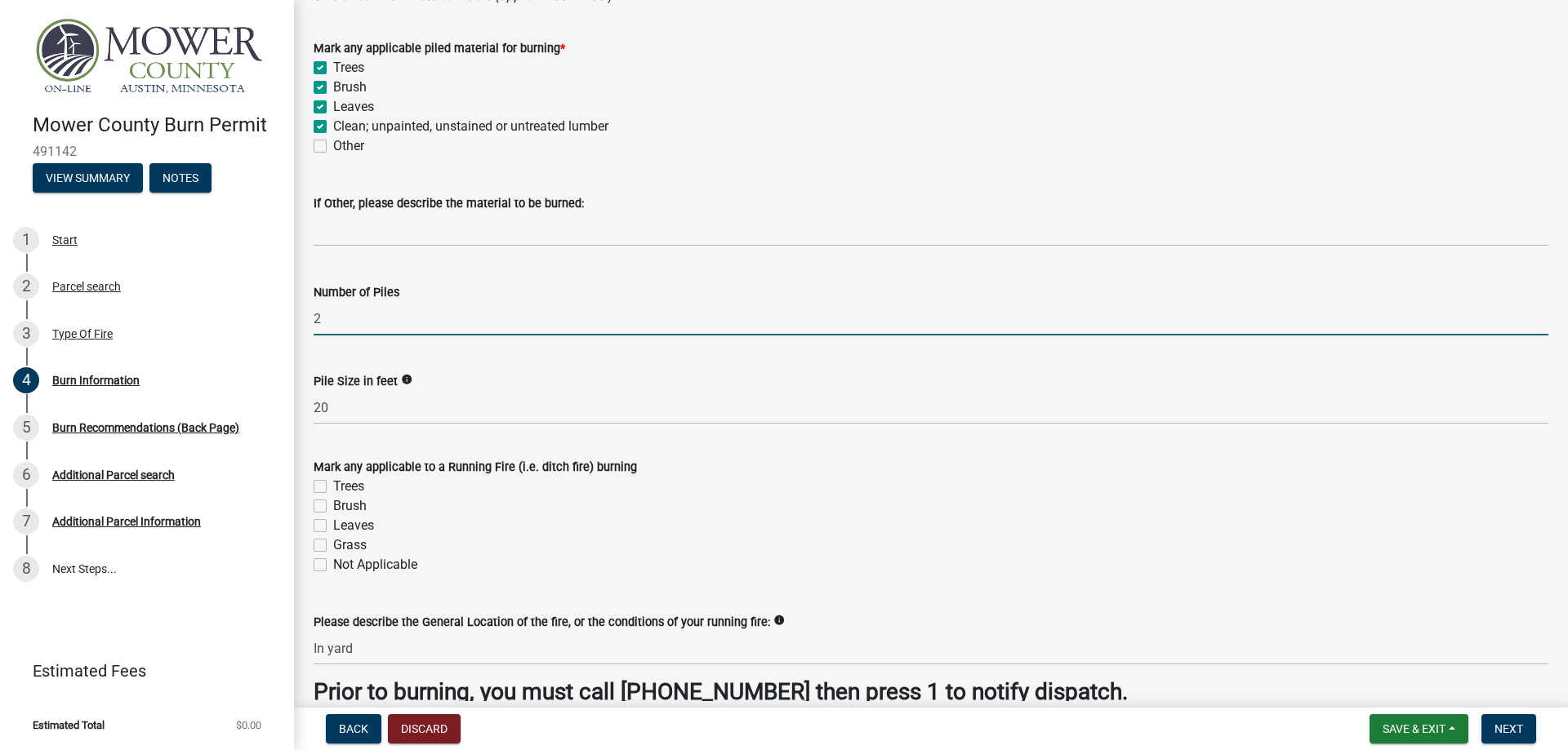
click at [333, 569] on label "Not Applicable" at bounding box center [375, 565] width 84 height 19
click at [333, 565] on input "Not Applicable" at bounding box center [338, 560] width 11 height 11
checkbox input "true"
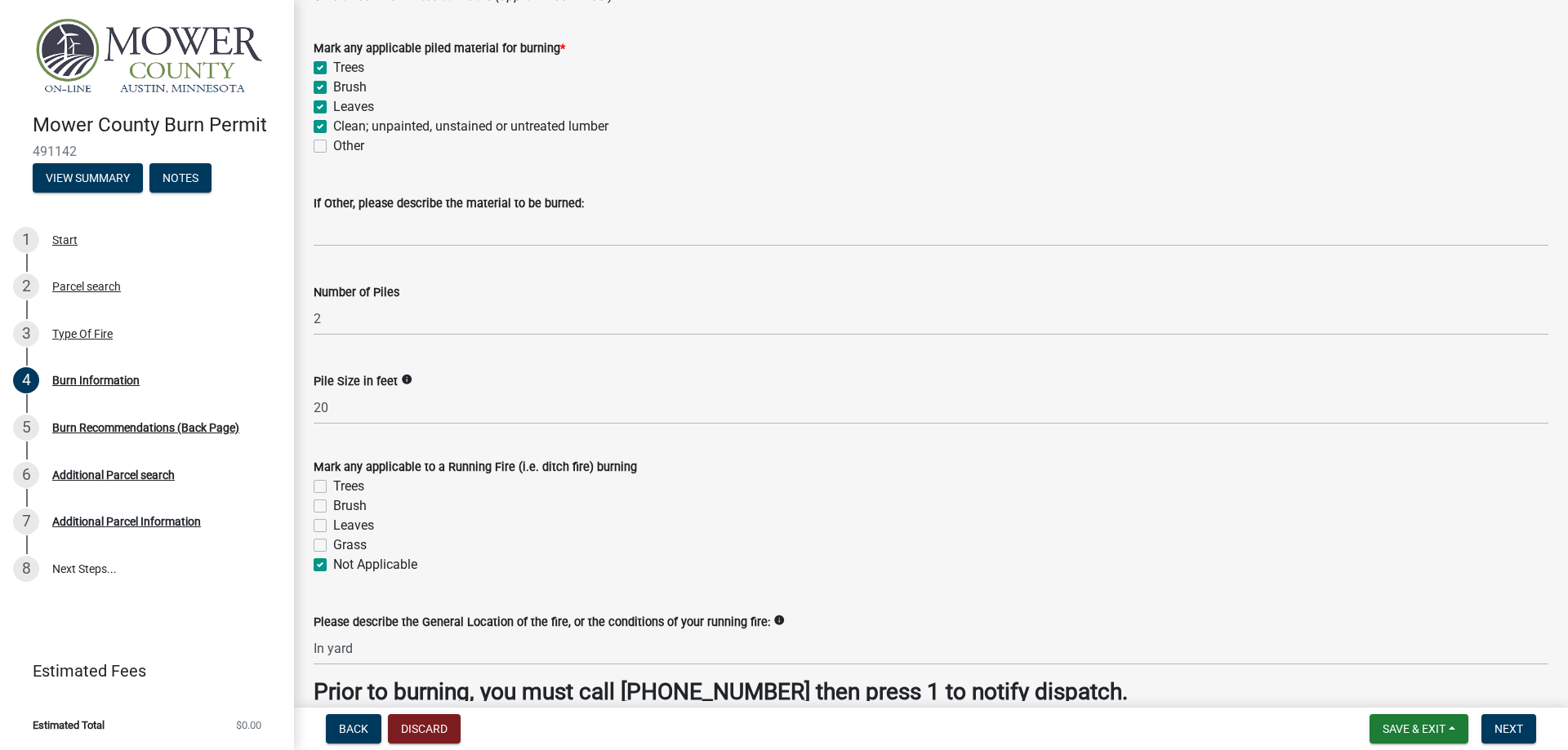
checkbox input "false"
checkbox input "true"
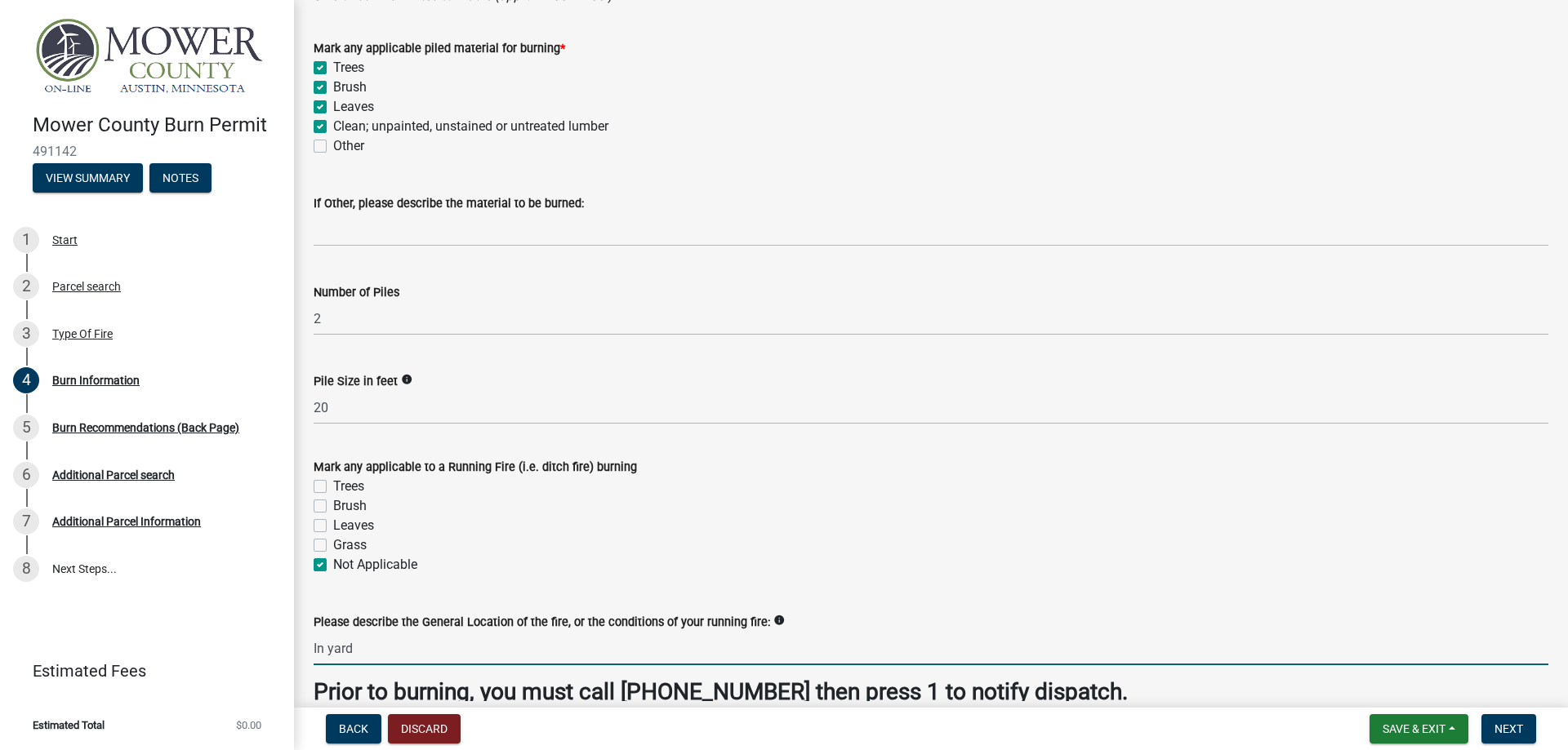
drag, startPoint x: 366, startPoint y: 655, endPoint x: 276, endPoint y: 650, distance: 90.1
click at [337, 652] on input "In yard" at bounding box center [931, 649] width 1234 height 34
click at [561, 564] on div "Not Applicable" at bounding box center [931, 565] width 1234 height 19
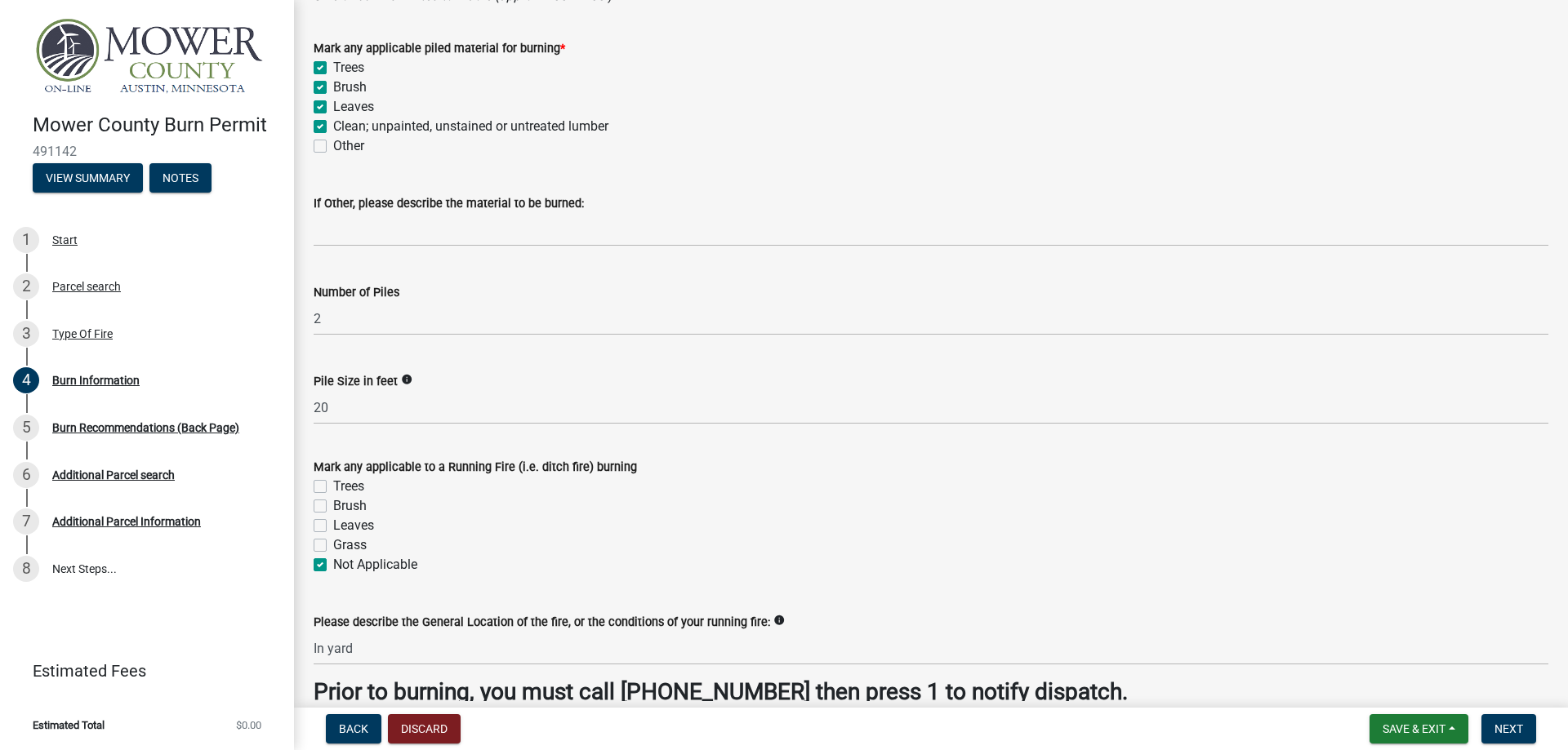
click at [333, 545] on label "Grass" at bounding box center [350, 544] width 34 height 19
click at [333, 545] on input "Grass" at bounding box center [338, 540] width 11 height 11
checkbox input "true"
checkbox input "false"
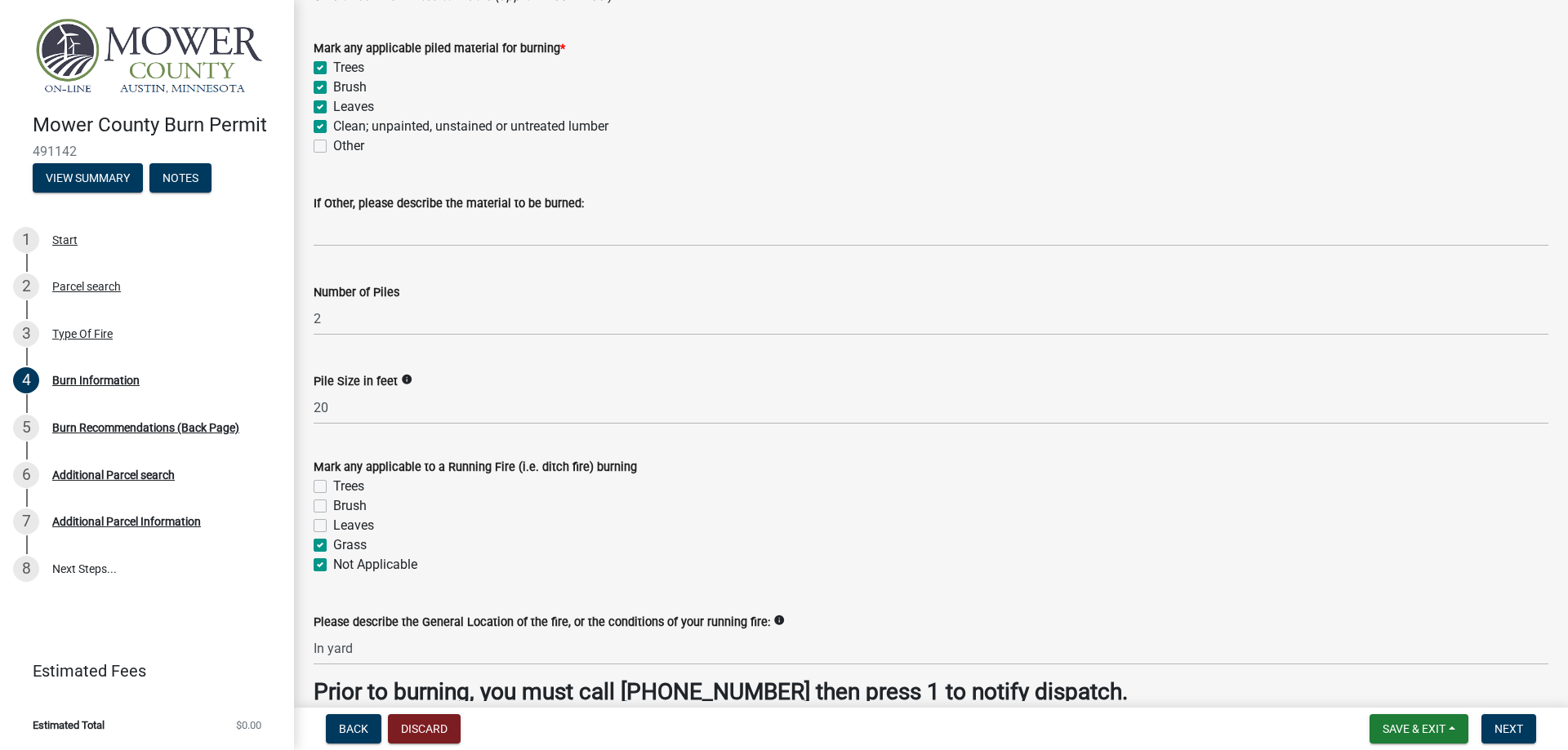
checkbox input "false"
checkbox input "true"
click at [333, 563] on label "Not Applicable" at bounding box center [375, 565] width 84 height 19
click at [333, 563] on input "Not Applicable" at bounding box center [338, 560] width 11 height 11
checkbox input "false"
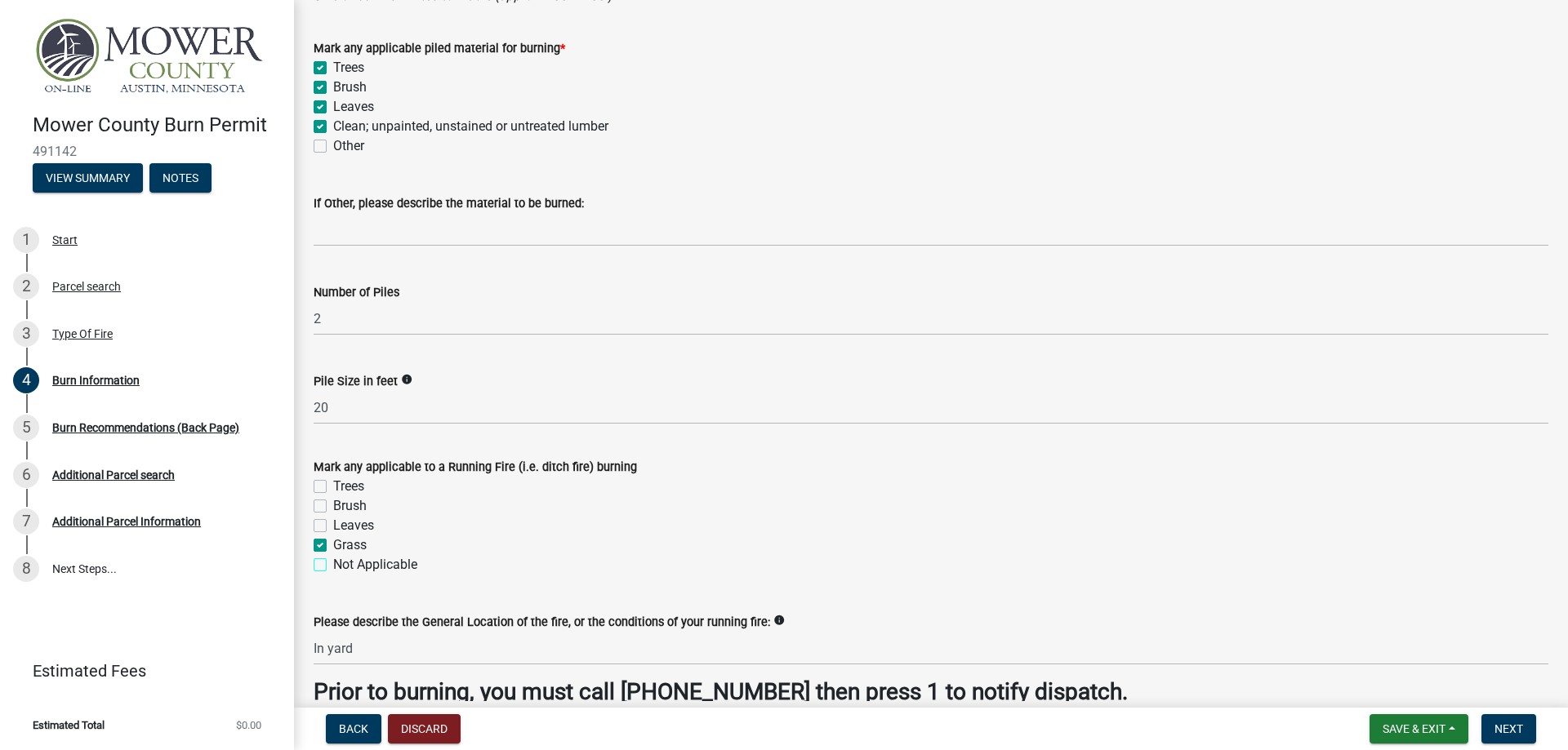
checkbox input "false"
checkbox input "true"
checkbox input "false"
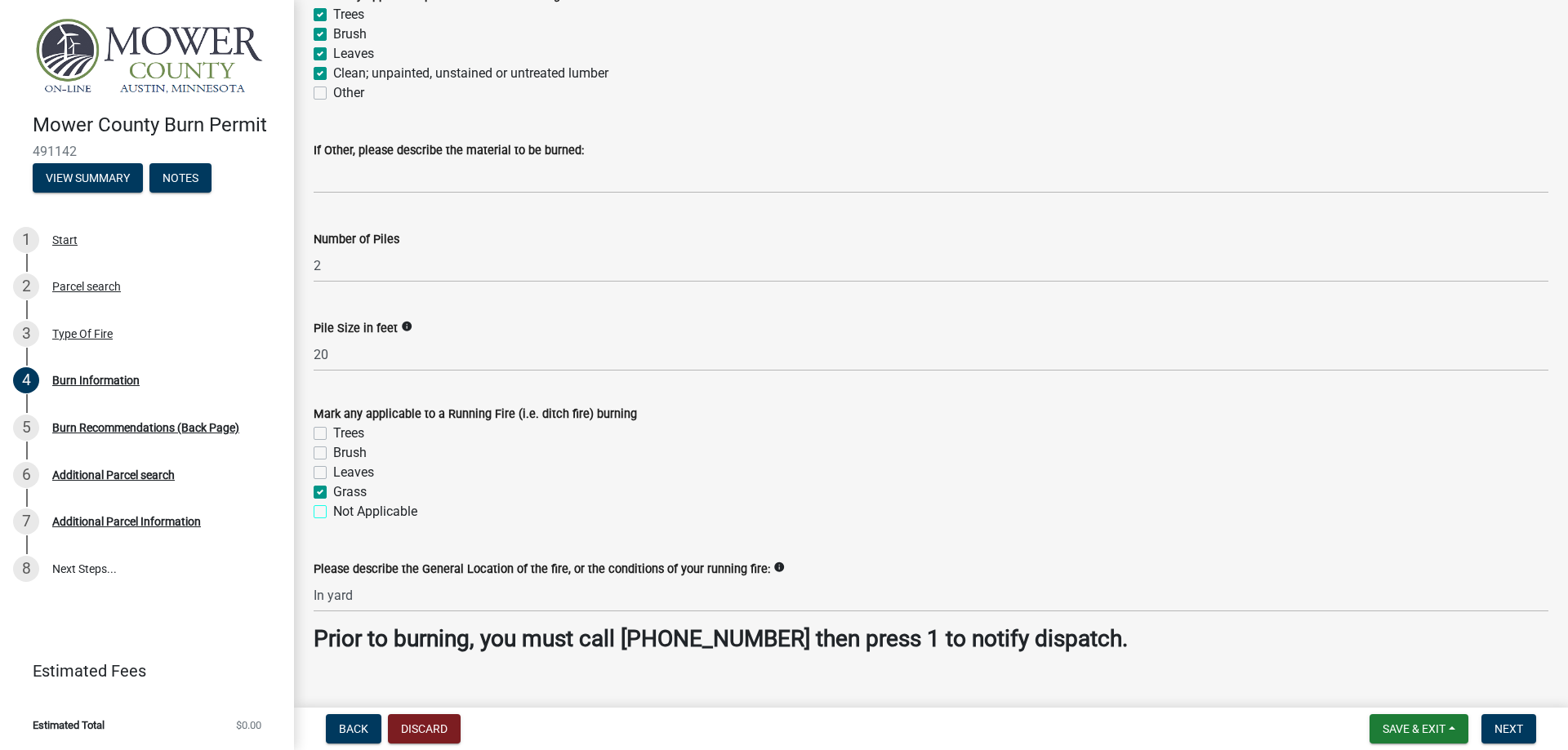
scroll to position [1351, 0]
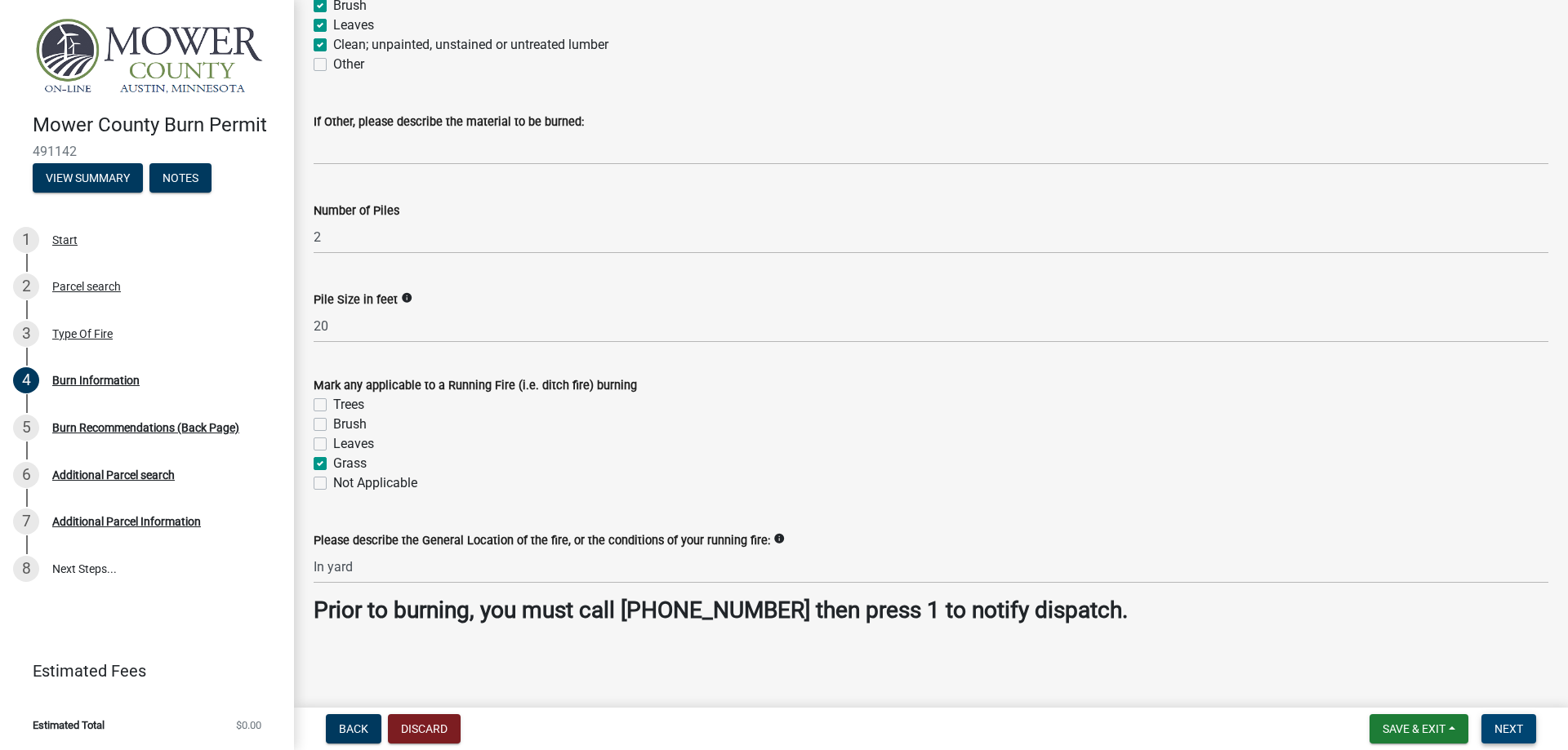
click at [1502, 727] on span "Next" at bounding box center [1508, 728] width 29 height 13
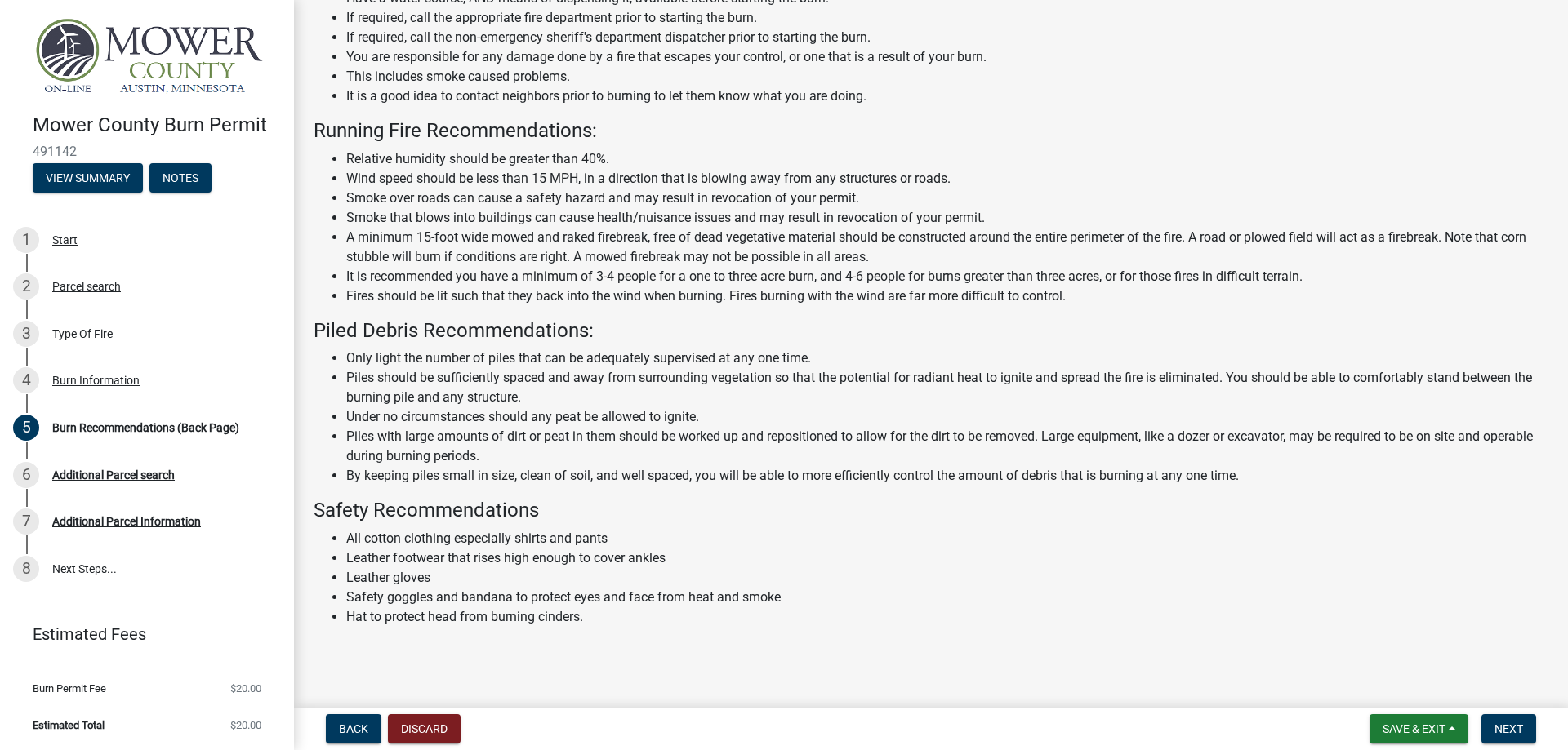
scroll to position [136, 0]
click at [1506, 729] on span "Next" at bounding box center [1508, 728] width 29 height 13
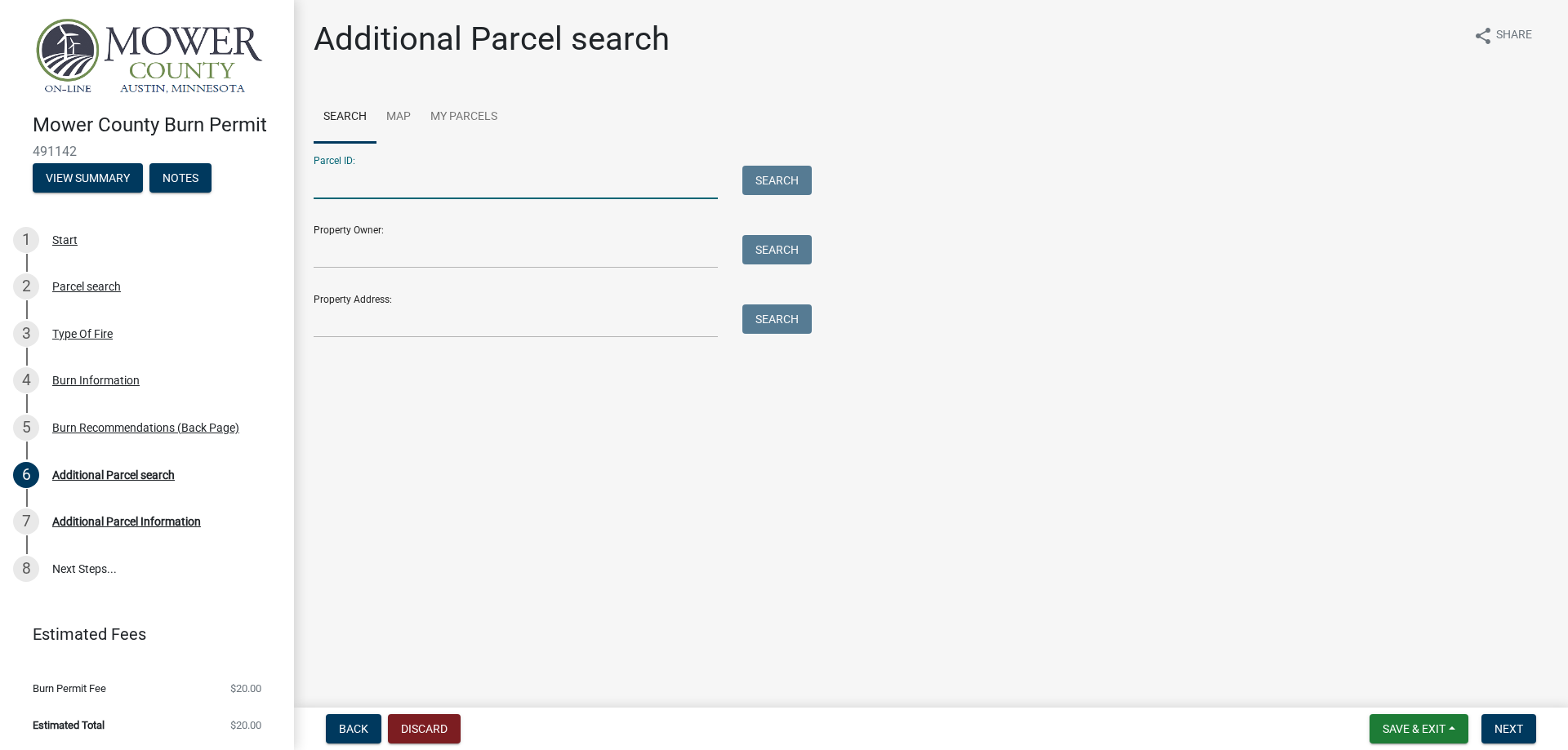
click at [416, 189] on input "Parcel ID:" at bounding box center [515, 183] width 404 height 34
type input "16.033.0030"
click at [769, 169] on button "Search" at bounding box center [776, 180] width 69 height 29
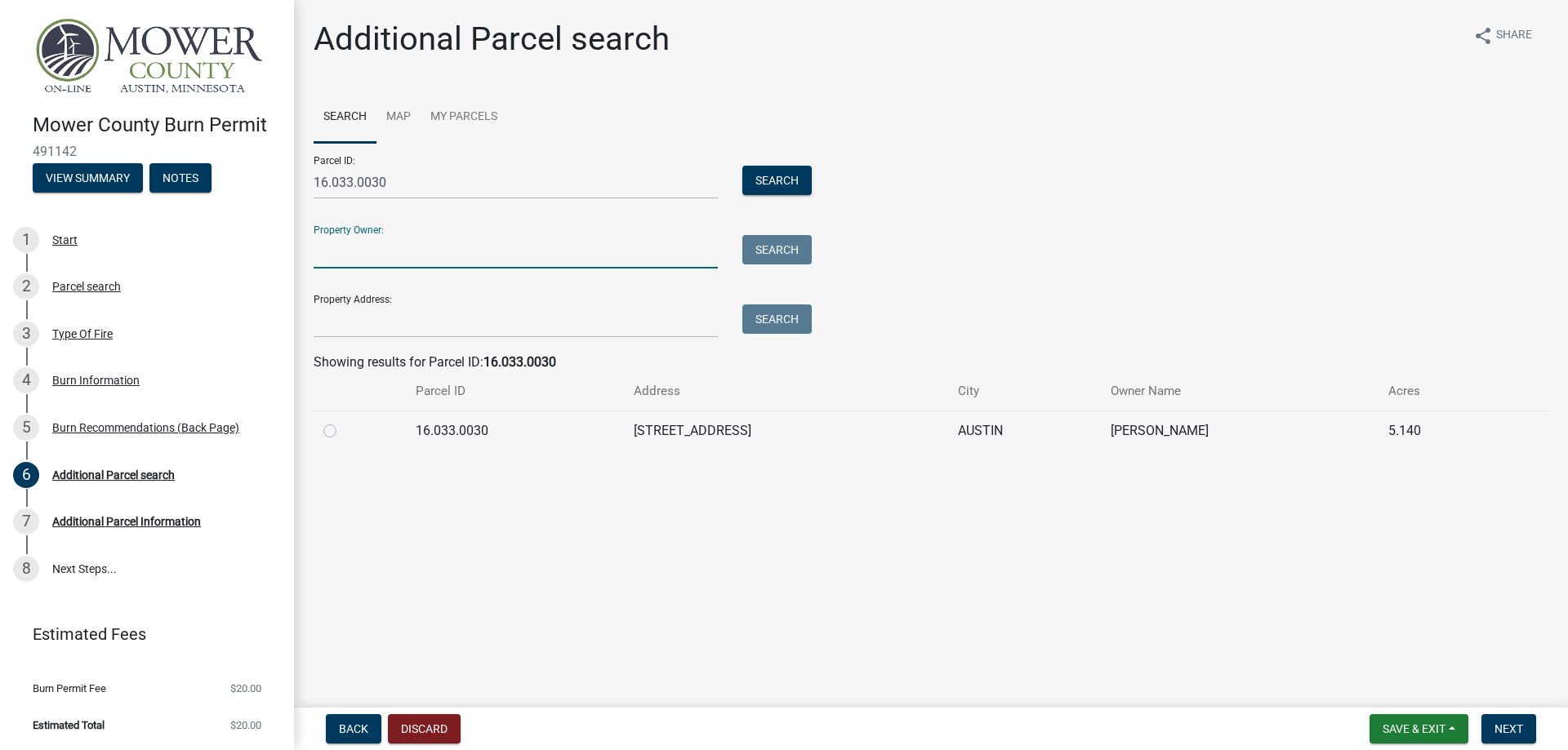
click at [435, 248] on input "Property Owner:" at bounding box center [515, 252] width 404 height 34
type input "Frank Soucek"
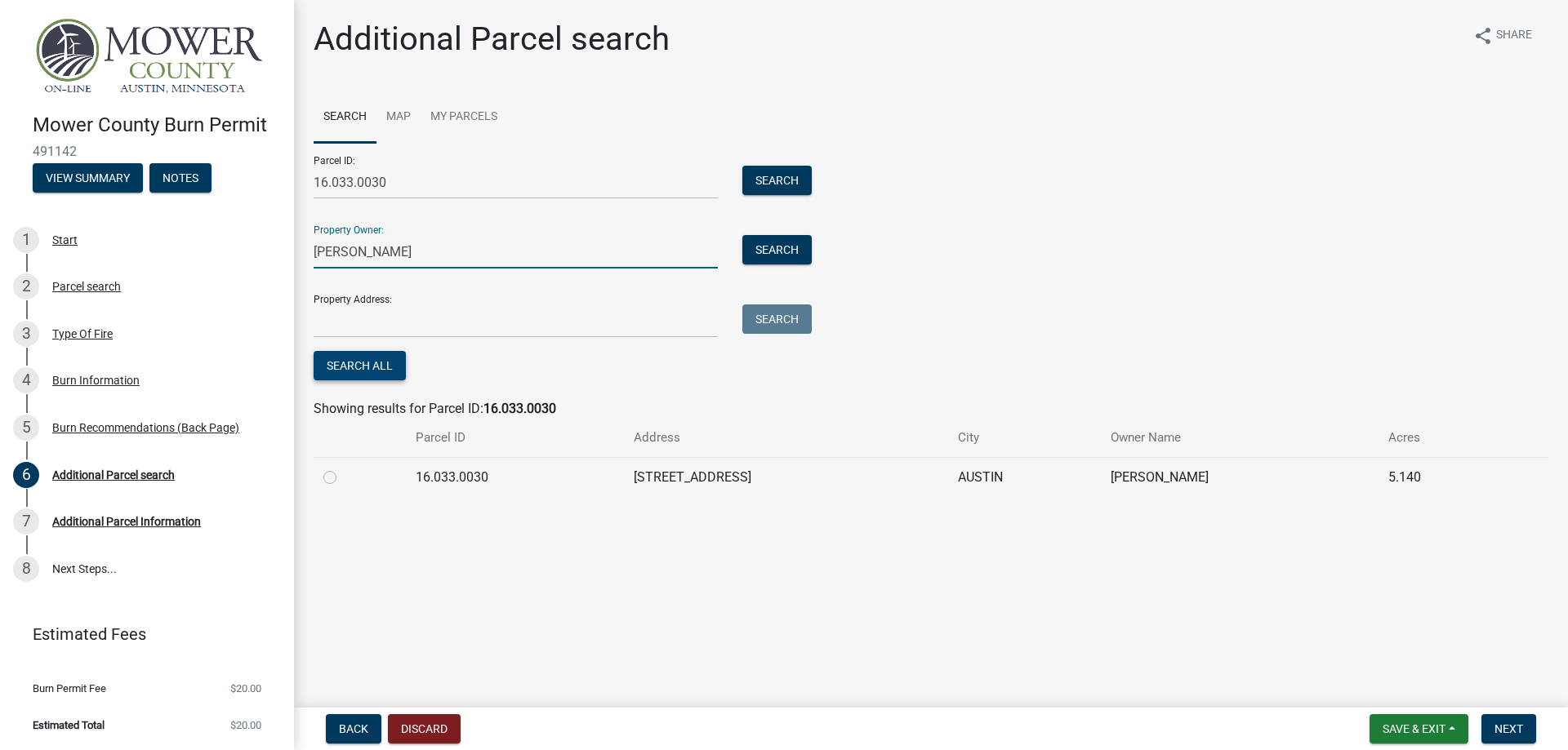
click at [390, 362] on button "Search All" at bounding box center [359, 365] width 92 height 29
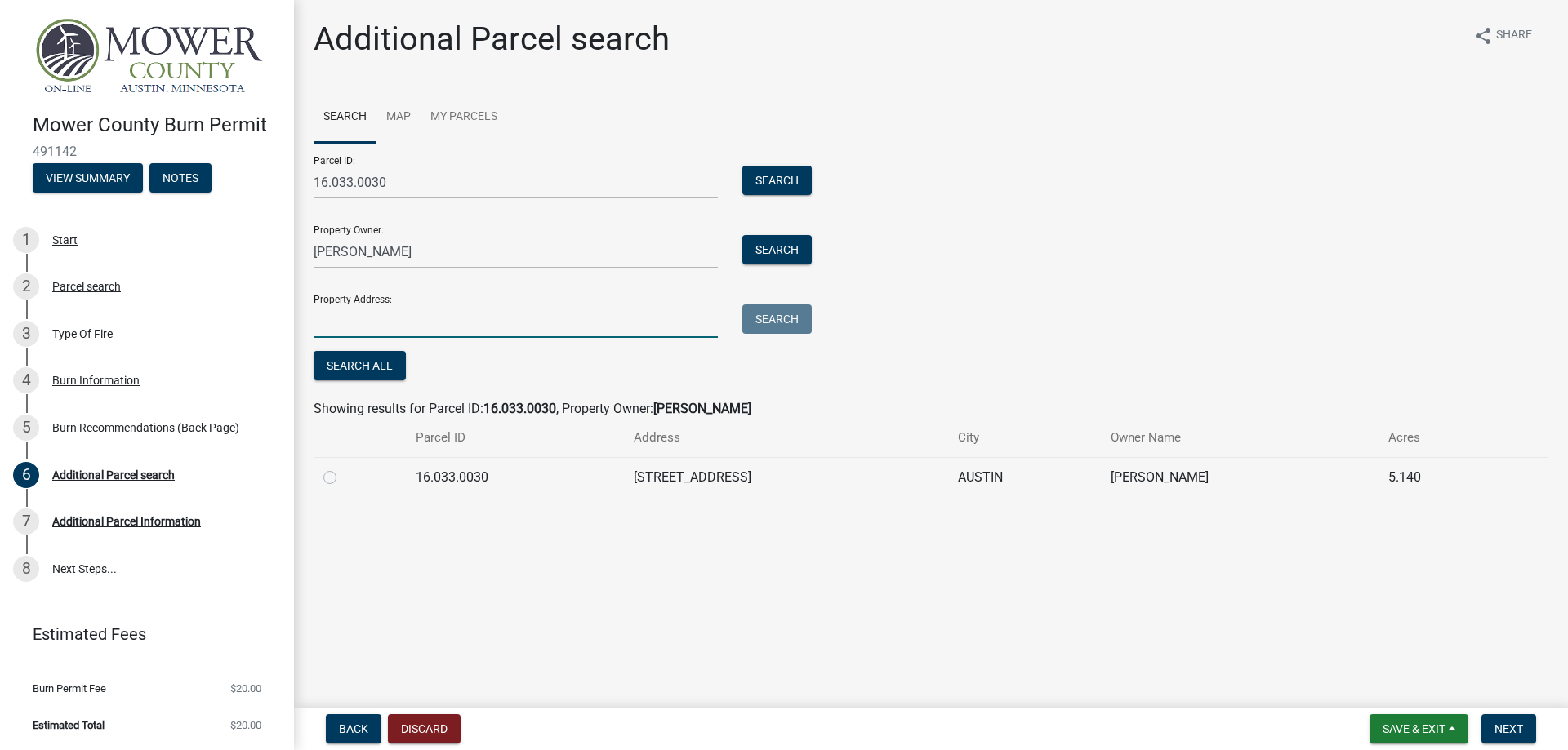
click at [491, 323] on input "Property Address:" at bounding box center [515, 321] width 404 height 34
type input "22479 State Hwy 56, Austin, MN 55912"
click at [392, 368] on button "Search All" at bounding box center [359, 365] width 92 height 29
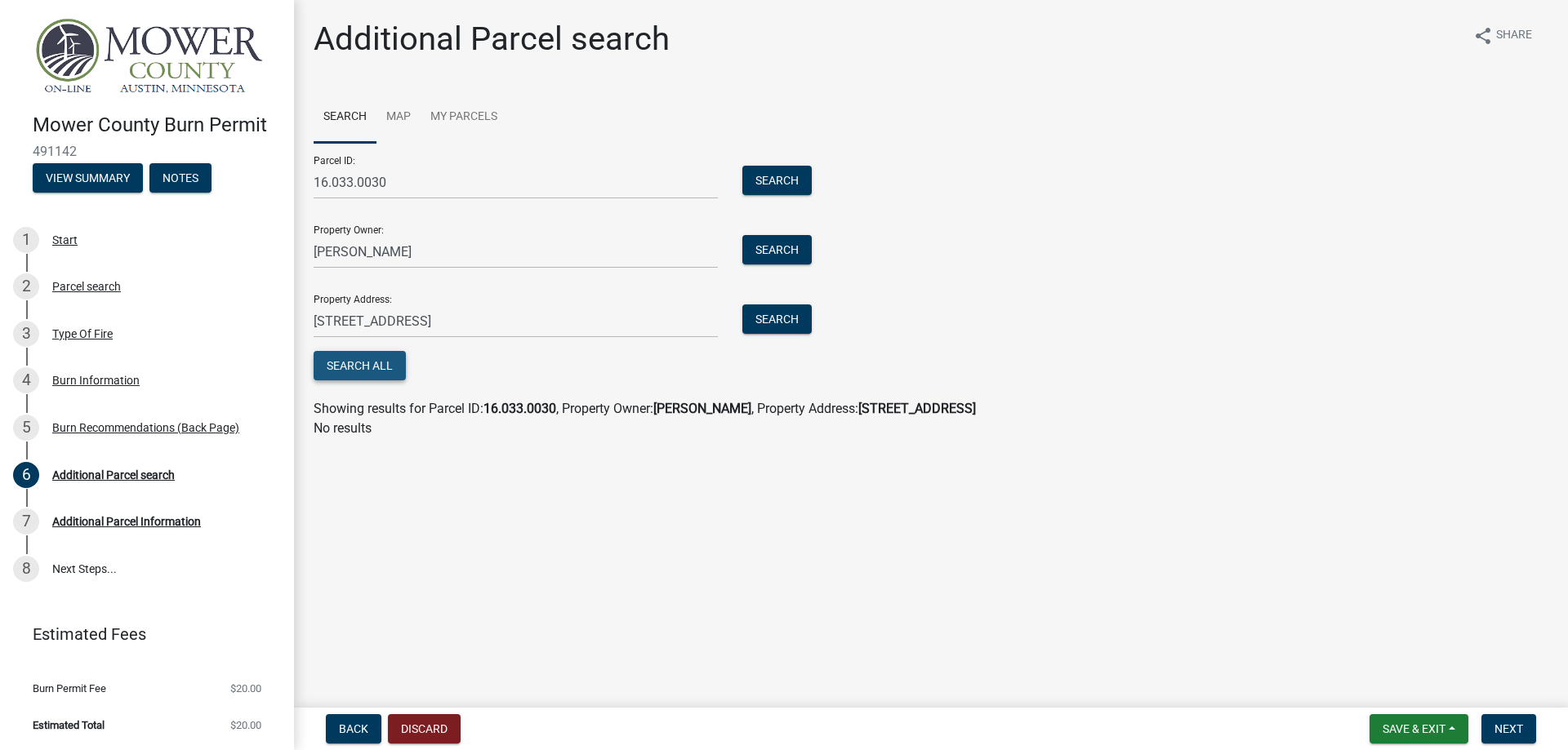
click at [390, 368] on button "Search All" at bounding box center [359, 365] width 92 height 29
click at [786, 174] on button "Search" at bounding box center [776, 180] width 69 height 29
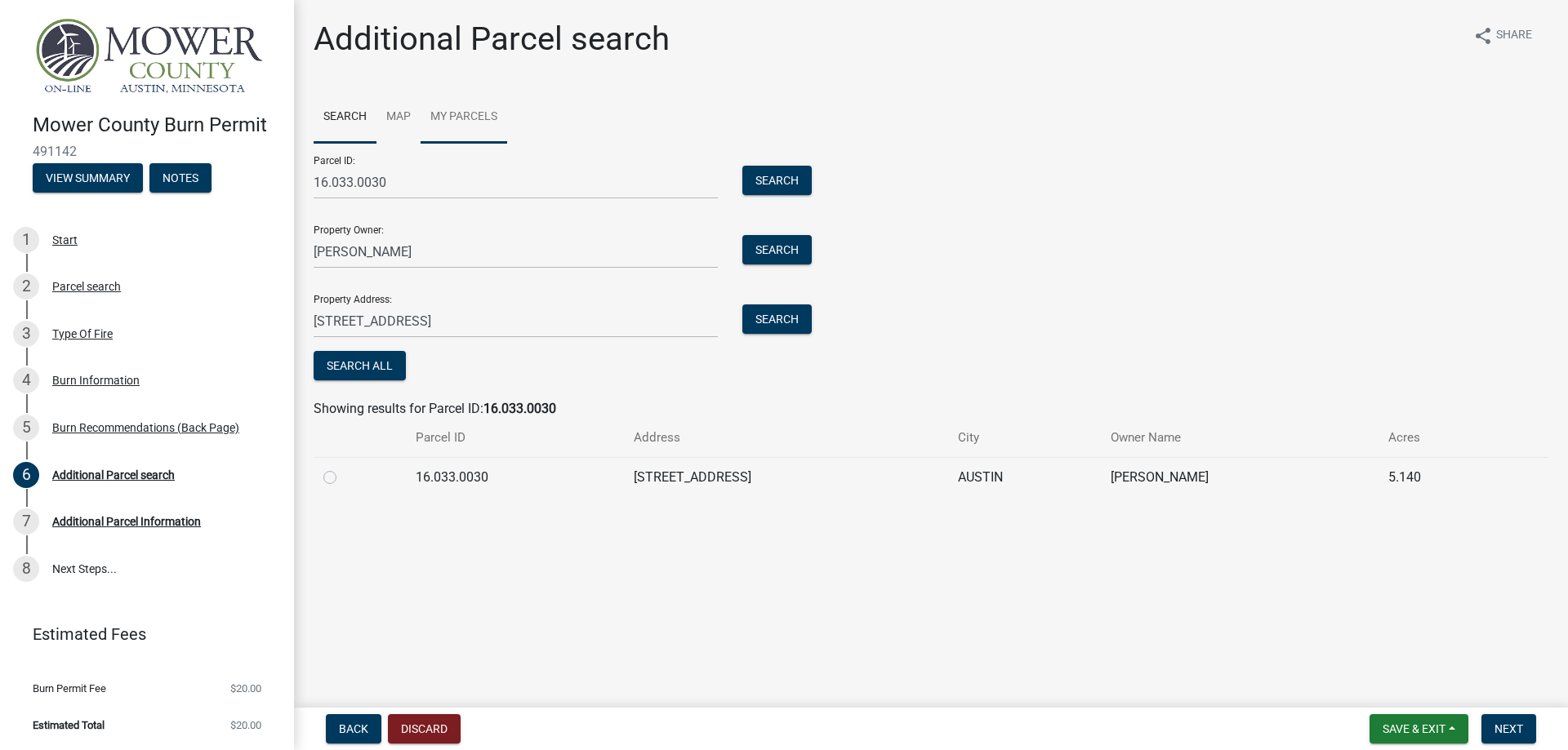
click at [475, 112] on link "My Parcels" at bounding box center [464, 117] width 87 height 52
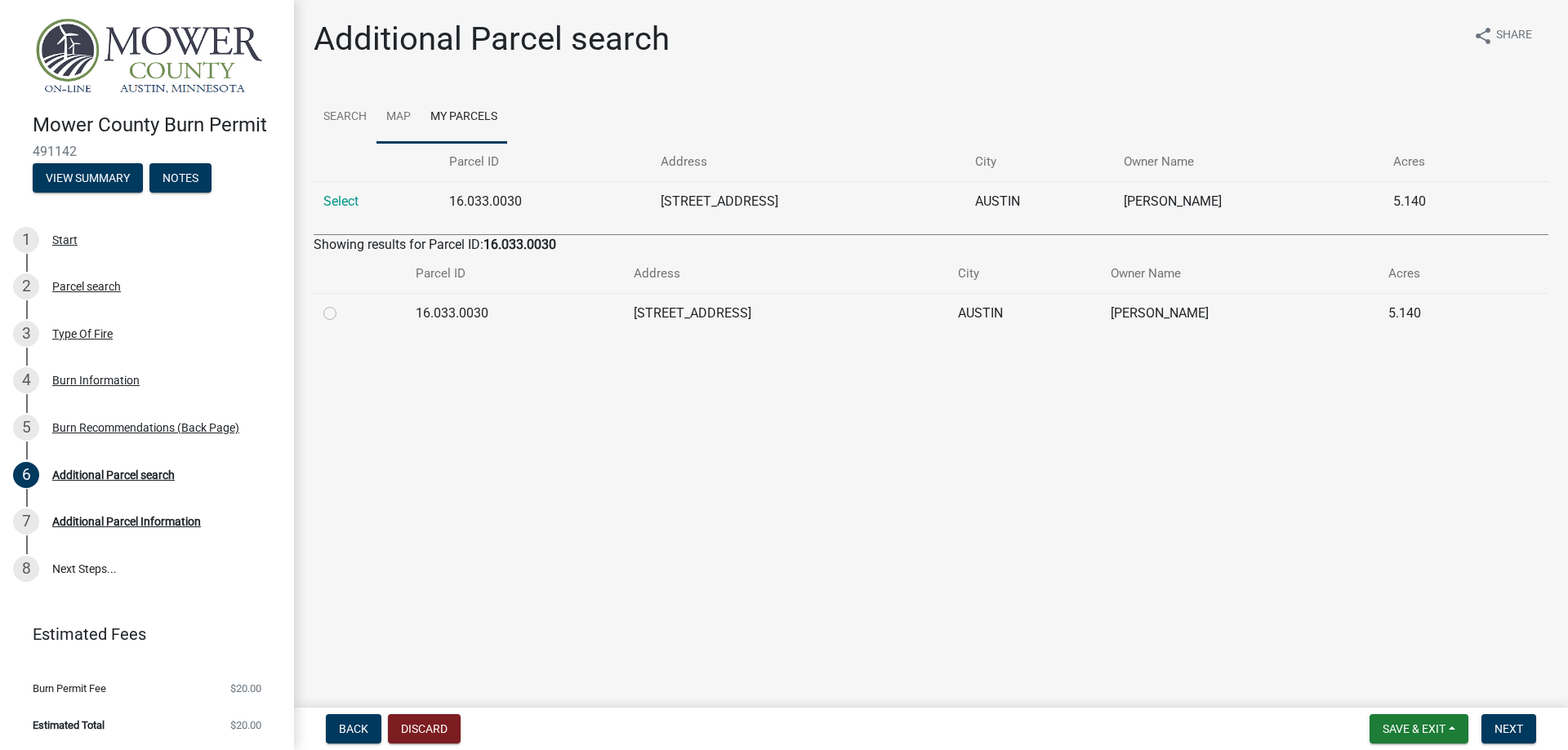
click at [395, 114] on link "Map" at bounding box center [398, 117] width 44 height 52
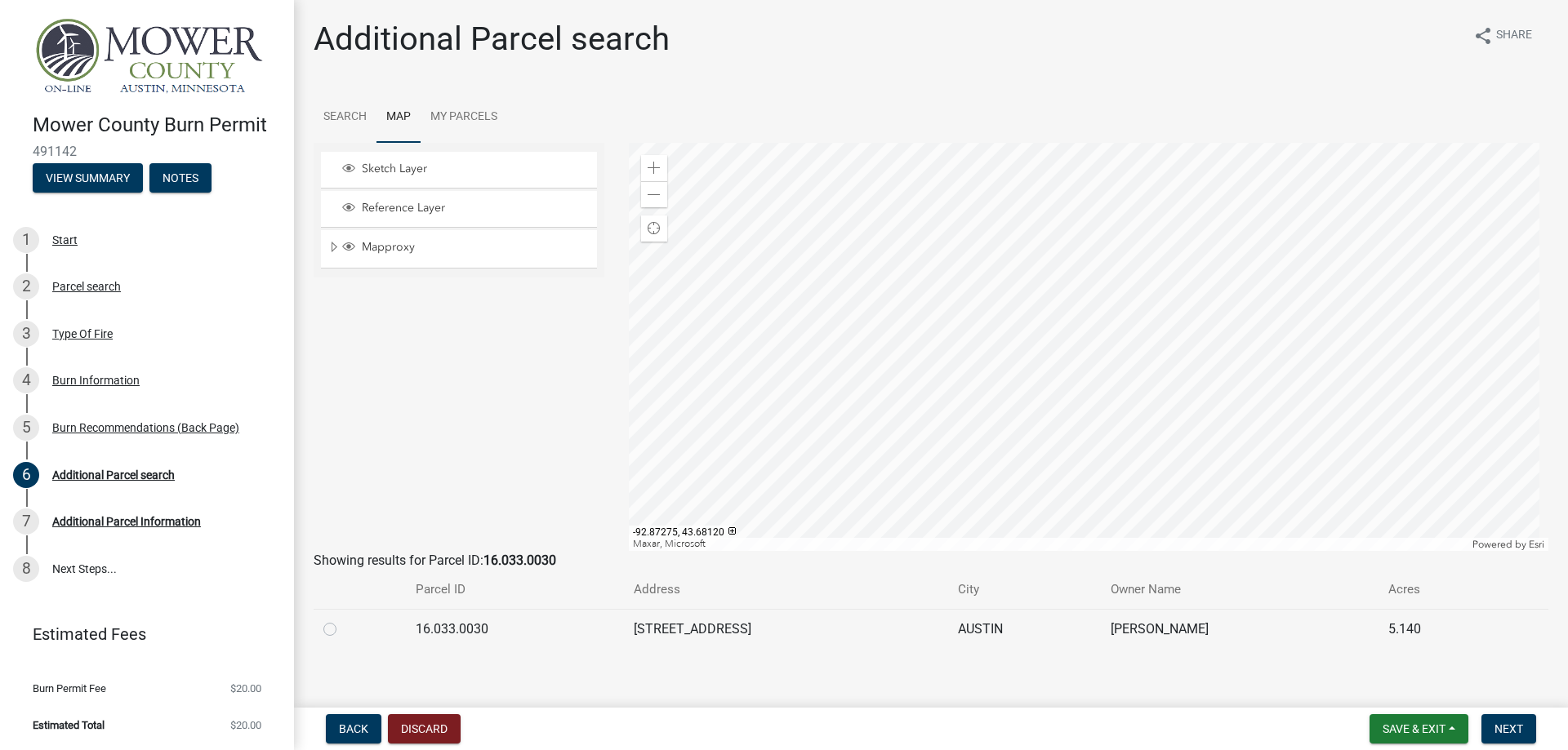
click at [724, 346] on div at bounding box center [1089, 346] width 921 height 408
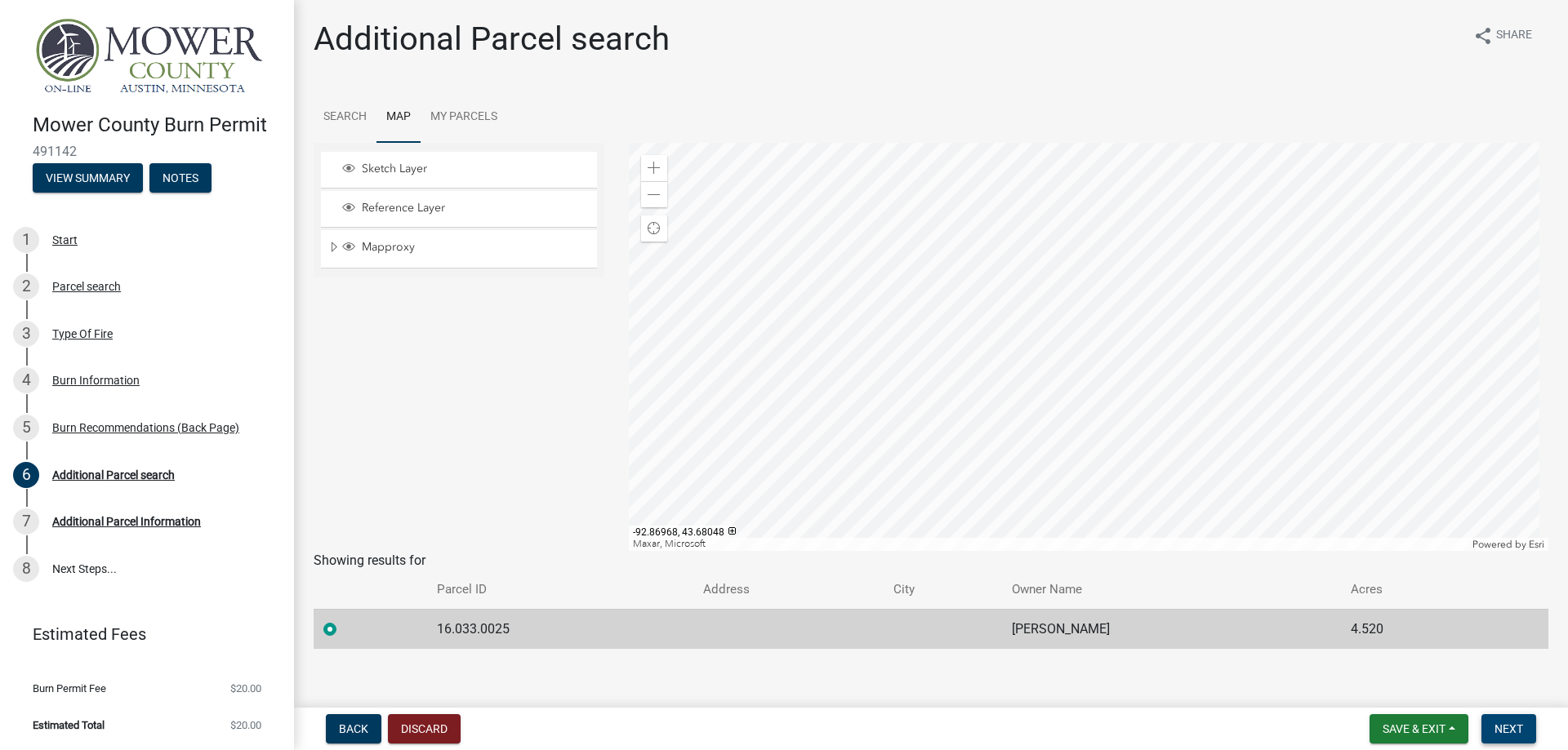
click at [1506, 725] on span "Next" at bounding box center [1508, 728] width 29 height 13
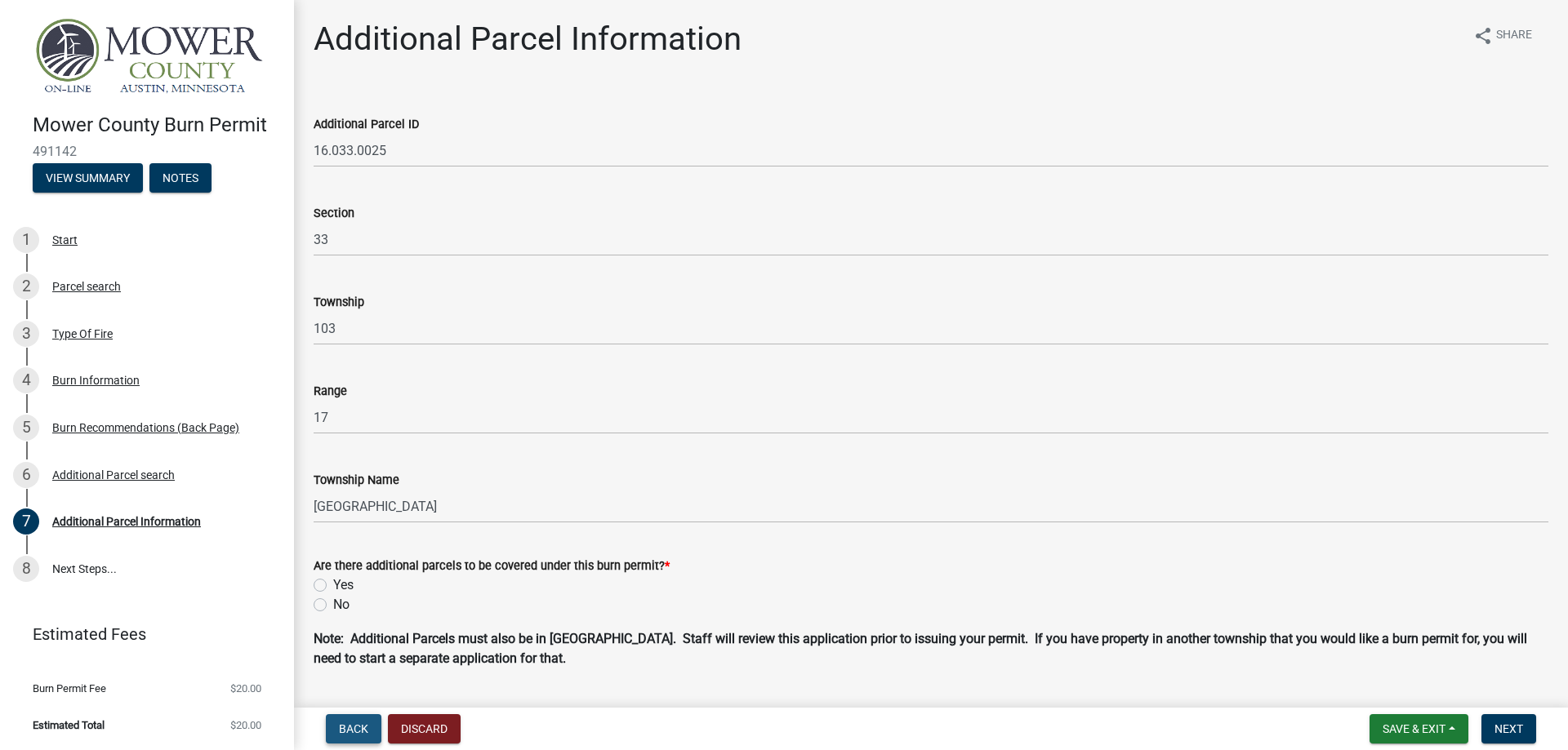
drag, startPoint x: 343, startPoint y: 727, endPoint x: 352, endPoint y: 737, distance: 13.5
click at [346, 730] on span "Back" at bounding box center [353, 728] width 30 height 13
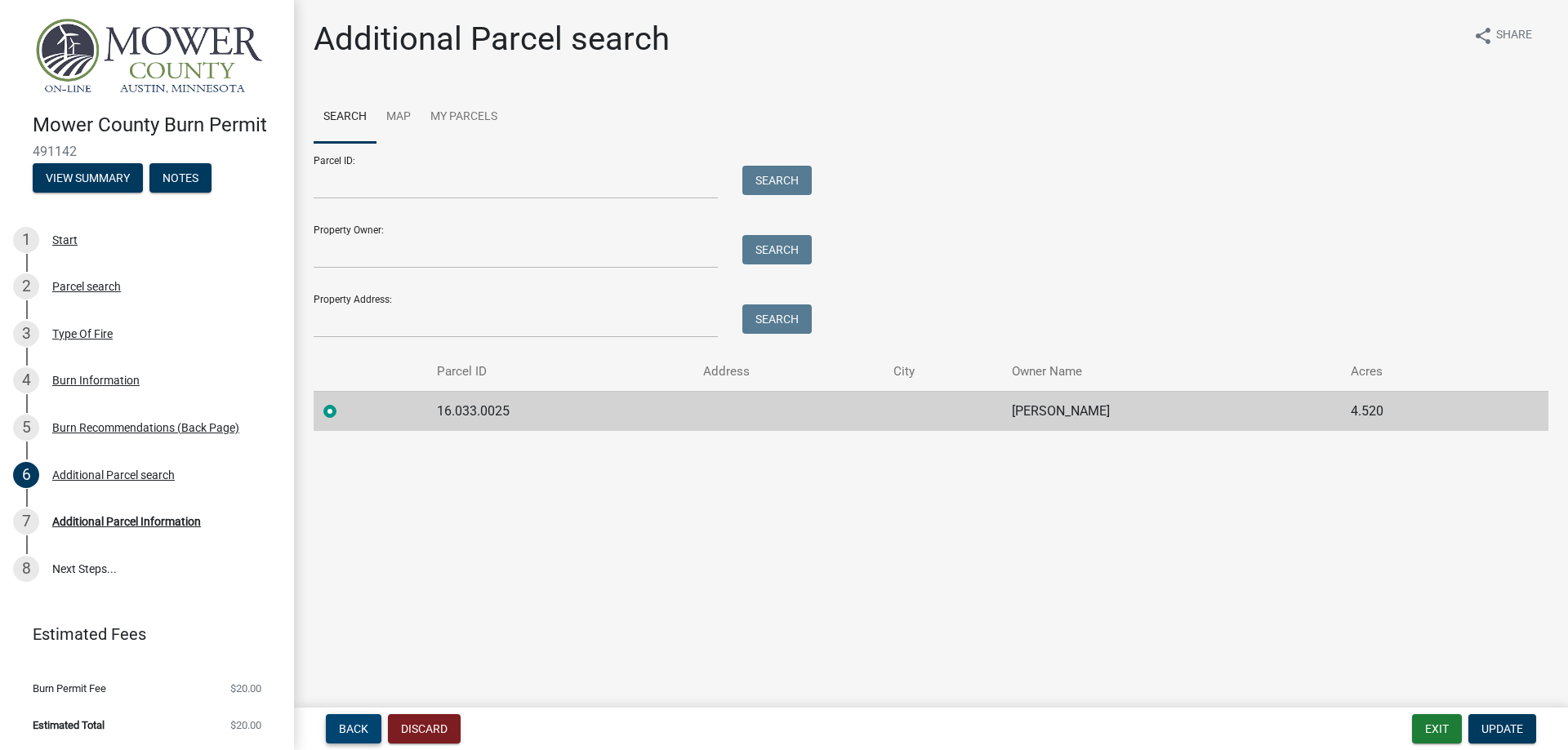
click at [348, 719] on button "Back" at bounding box center [353, 728] width 56 height 29
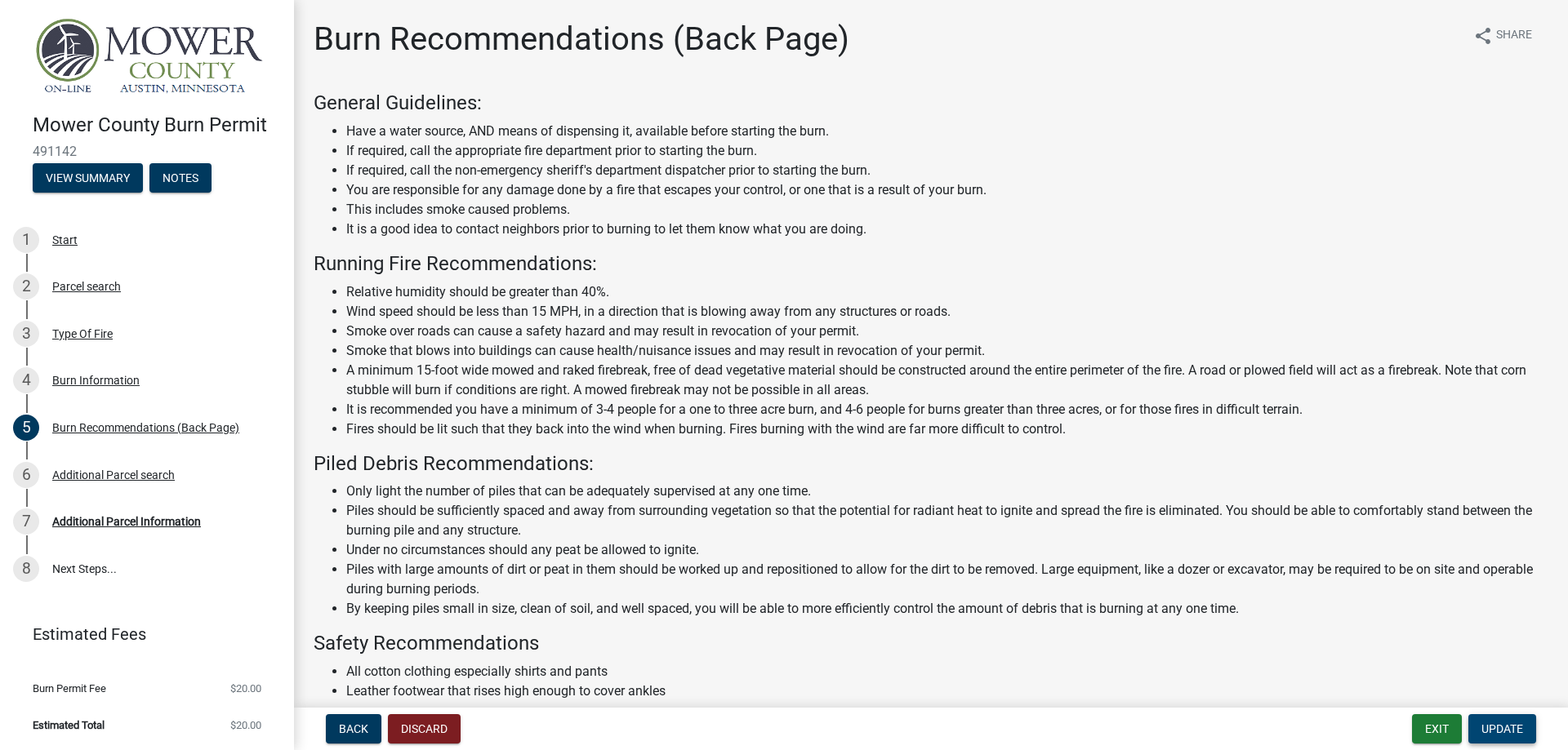
click at [1508, 725] on span "Update" at bounding box center [1501, 728] width 41 height 13
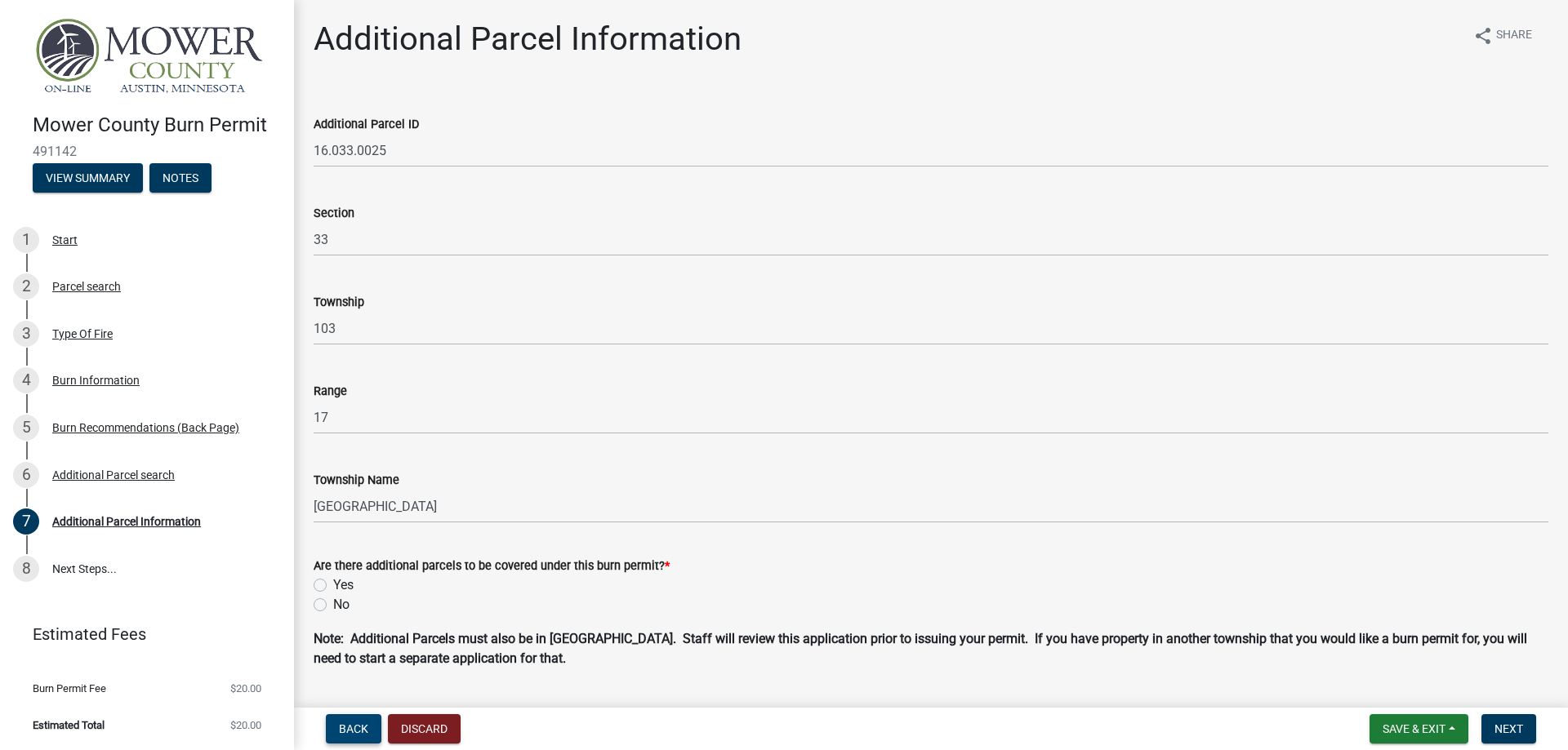
click at [361, 731] on span "Back" at bounding box center [353, 728] width 30 height 13
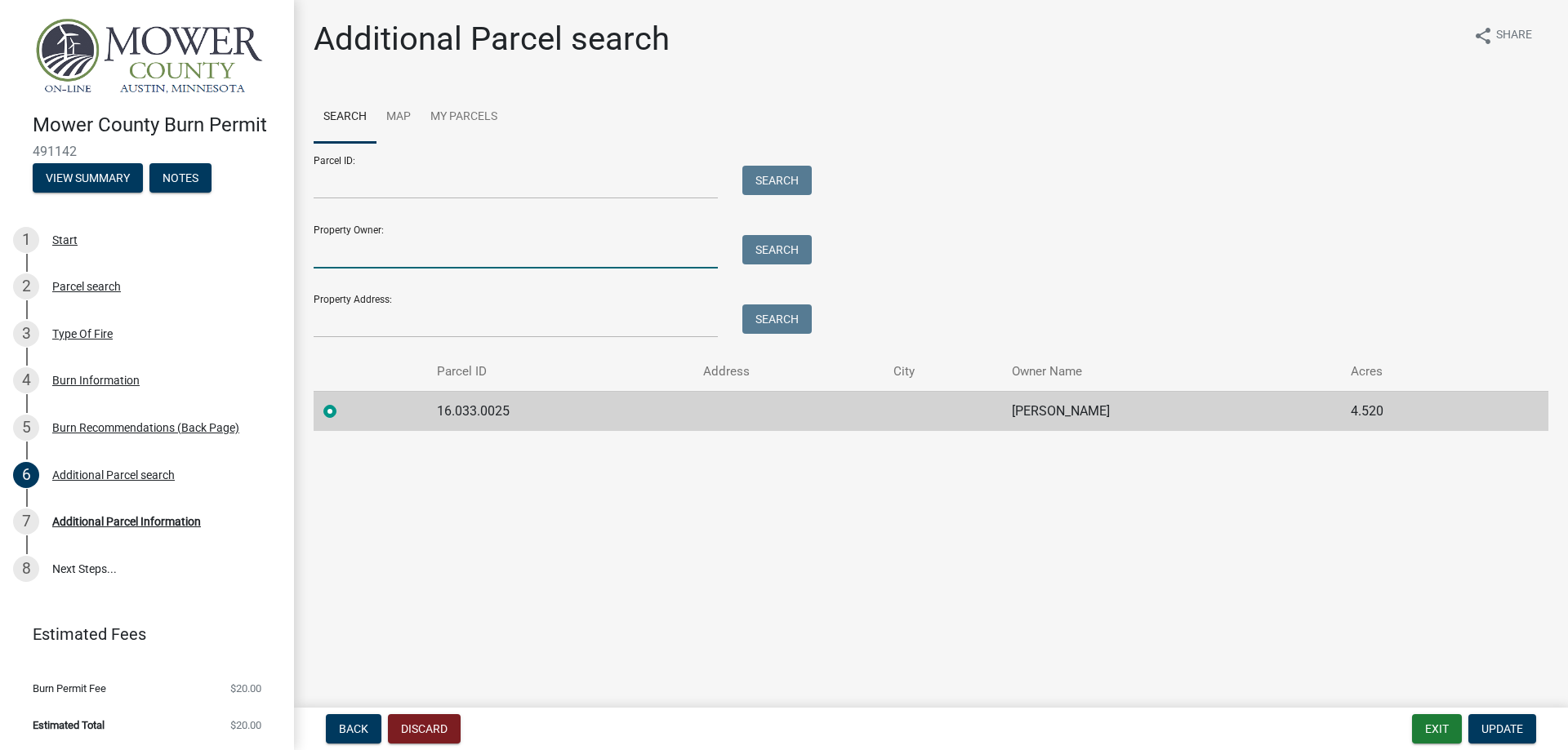
click at [593, 256] on input "Property Owner:" at bounding box center [515, 252] width 404 height 34
type input "Frank Soucek"
click at [434, 319] on input "Property Address:" at bounding box center [515, 321] width 404 height 34
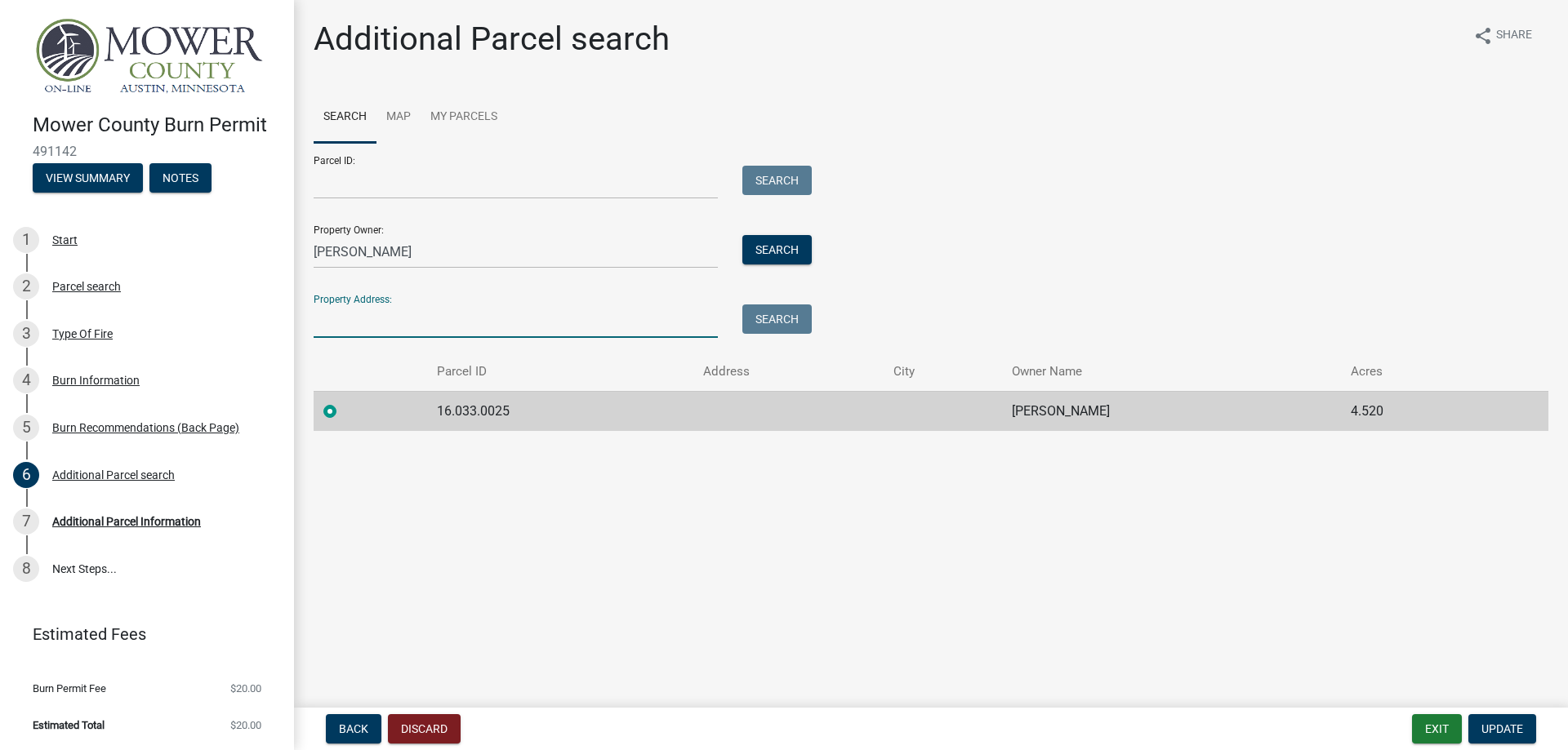
type input "22479 State Hwy 56, Austin, MN 55912"
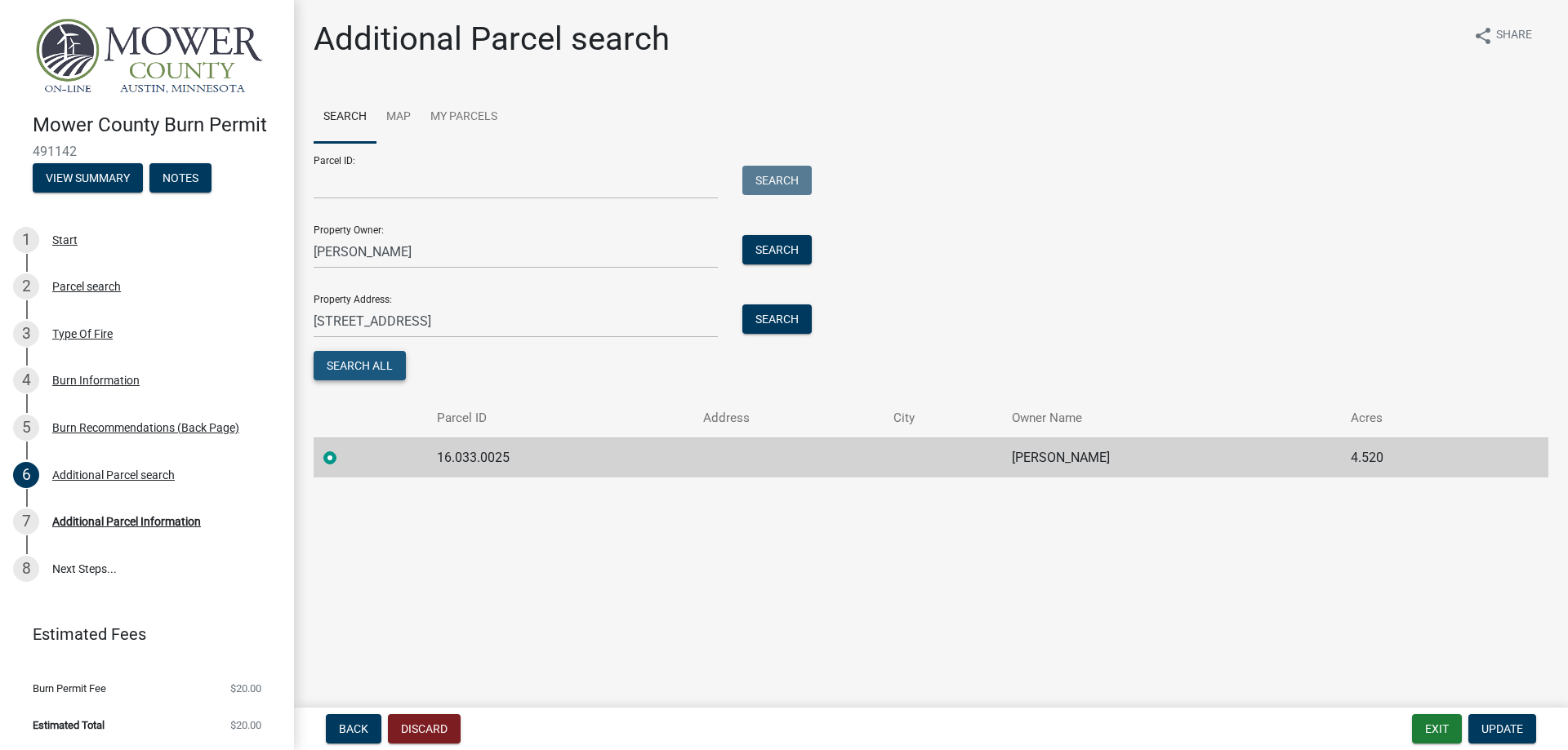
click at [368, 363] on button "Search All" at bounding box center [359, 365] width 92 height 29
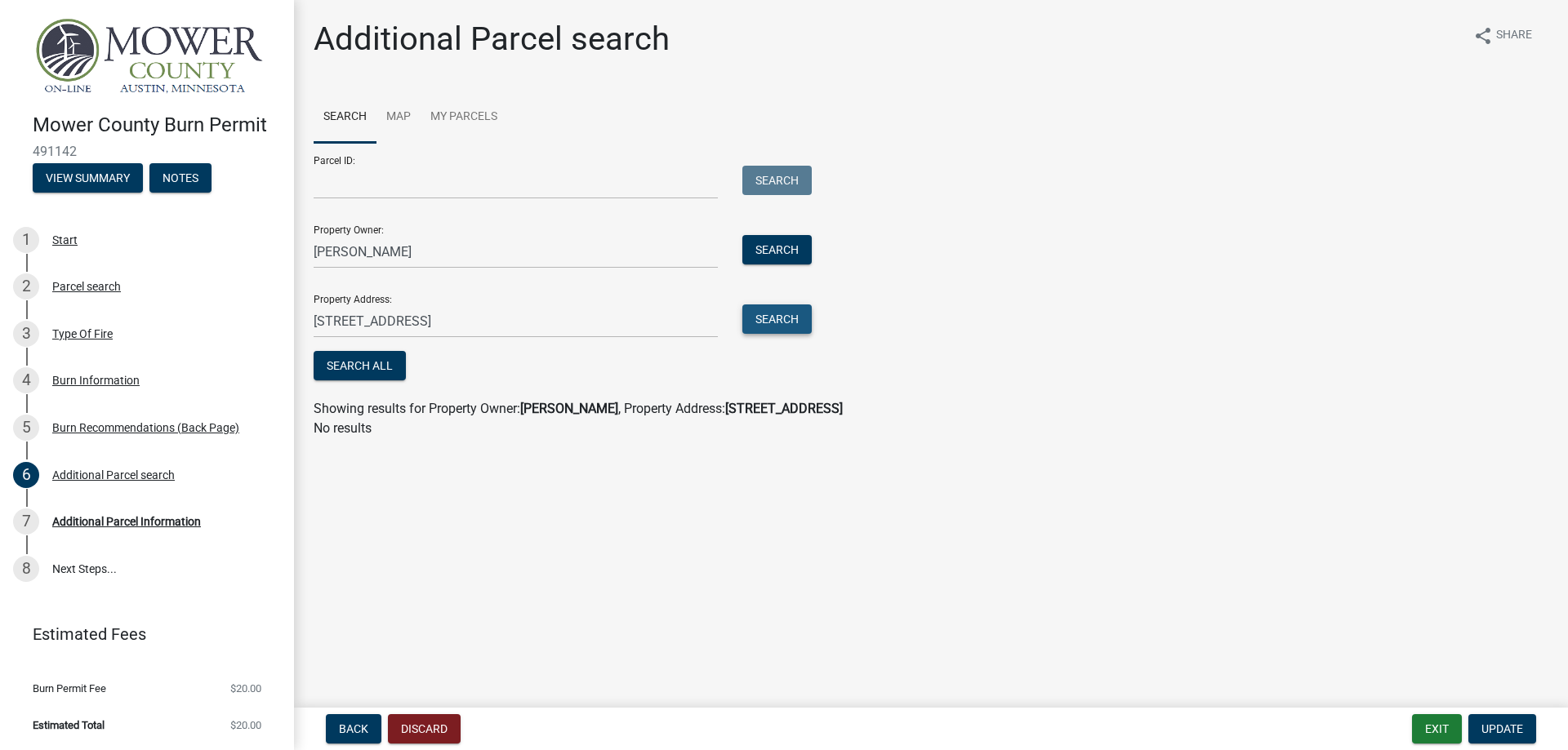
click at [777, 323] on button "Search" at bounding box center [776, 319] width 69 height 29
click at [760, 257] on button "Search" at bounding box center [776, 249] width 69 height 29
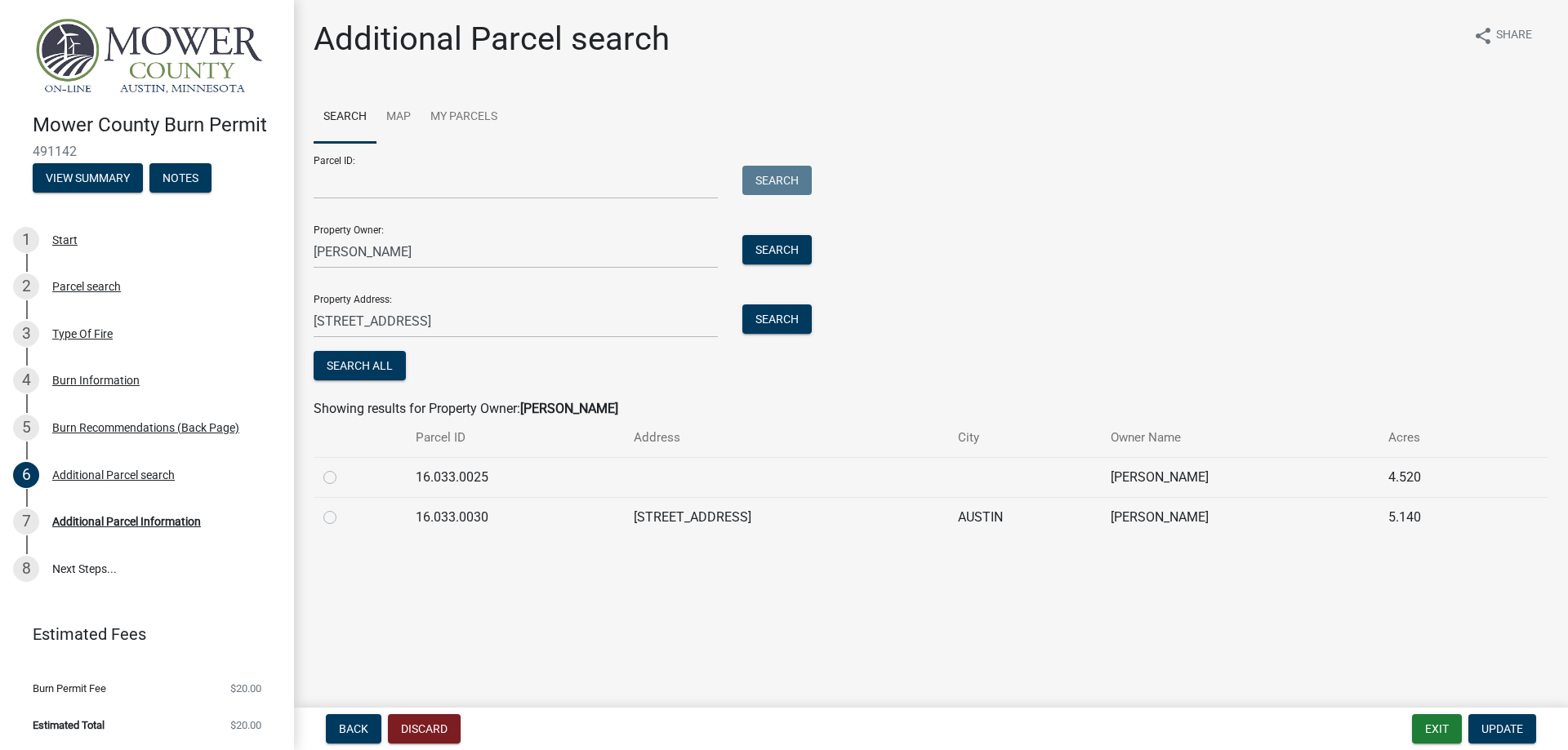
click at [343, 507] on label at bounding box center [343, 507] width 0 height 0
click at [343, 515] on input "radio" at bounding box center [348, 512] width 11 height 11
radio input "true"
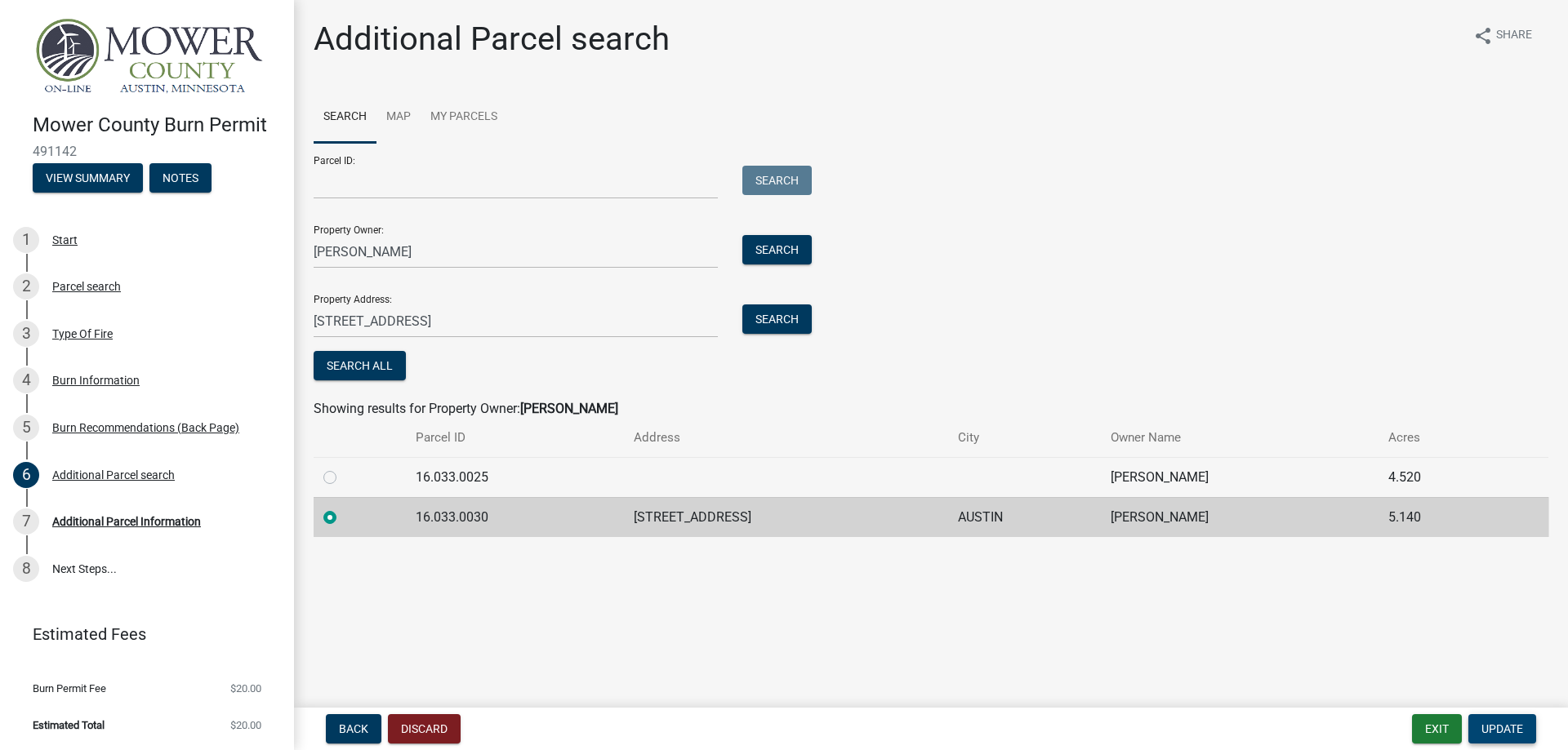
click at [1496, 724] on span "Update" at bounding box center [1501, 728] width 41 height 13
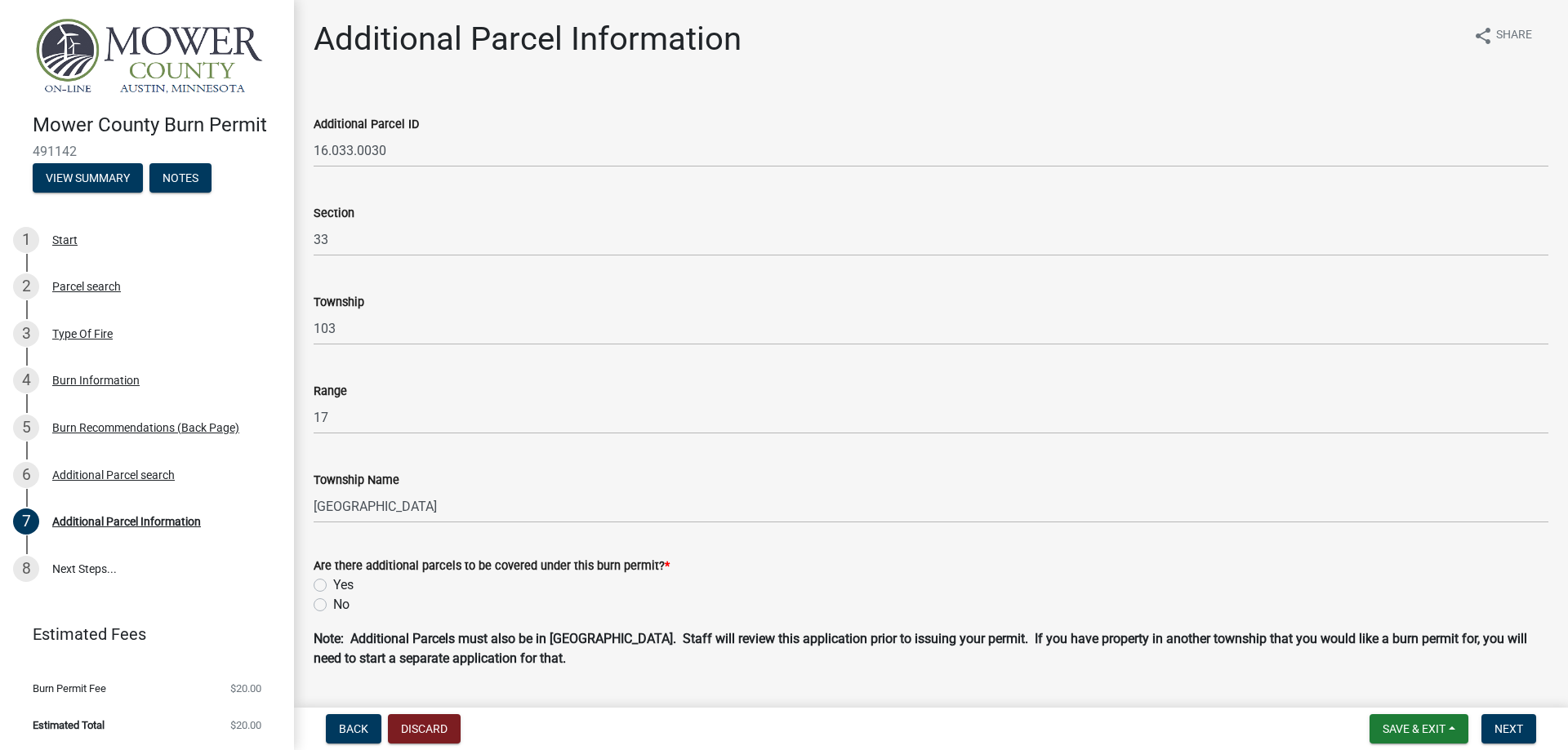
click at [333, 583] on label "Yes" at bounding box center [343, 585] width 20 height 19
click at [333, 583] on input "Yes" at bounding box center [338, 581] width 11 height 11
radio input "true"
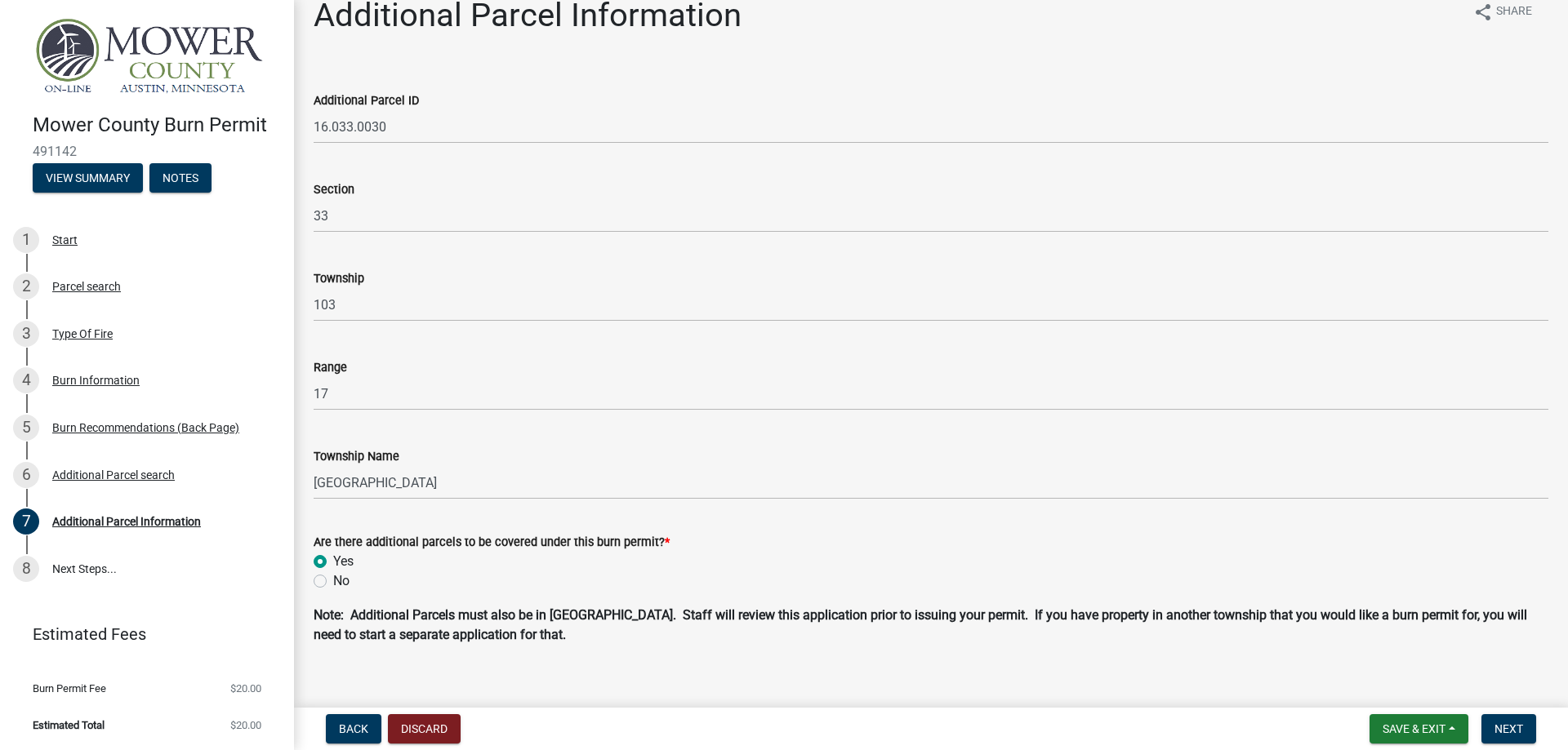
scroll to position [44, 0]
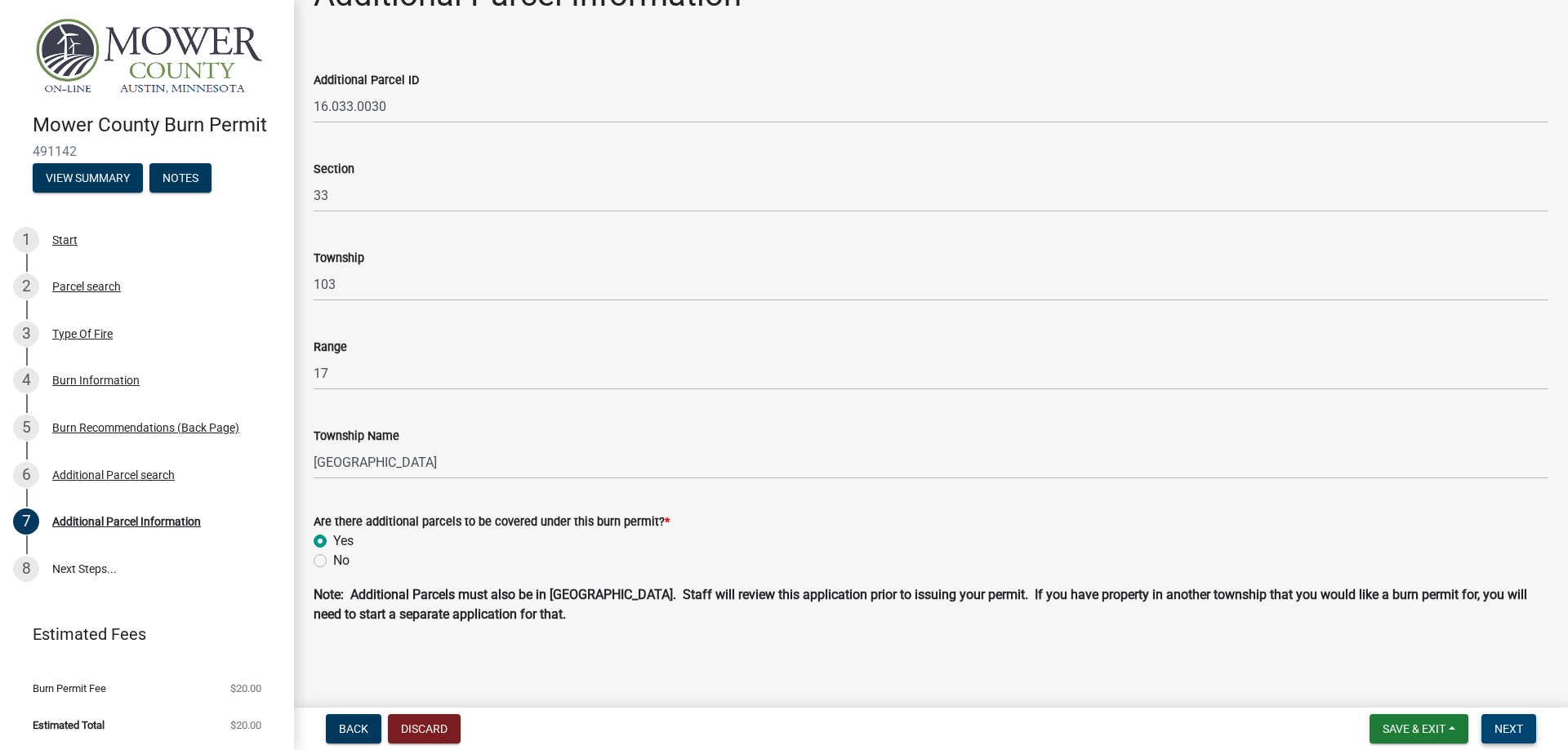
click at [1502, 740] on button "Next" at bounding box center [1508, 728] width 55 height 29
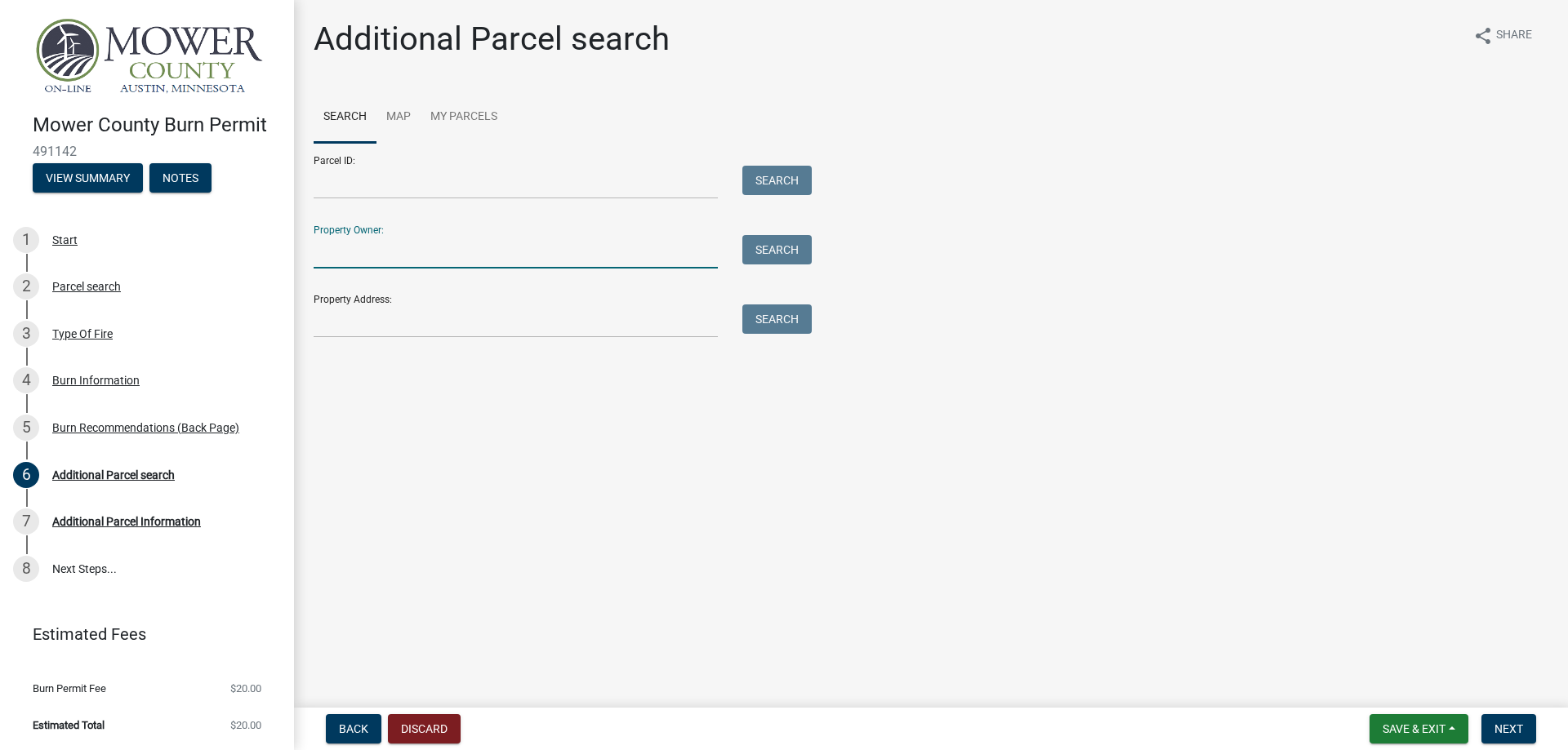
click at [370, 246] on input "Property Owner:" at bounding box center [515, 252] width 404 height 34
type input "Frank Soucek"
click at [438, 317] on input "Property Address:" at bounding box center [515, 321] width 404 height 34
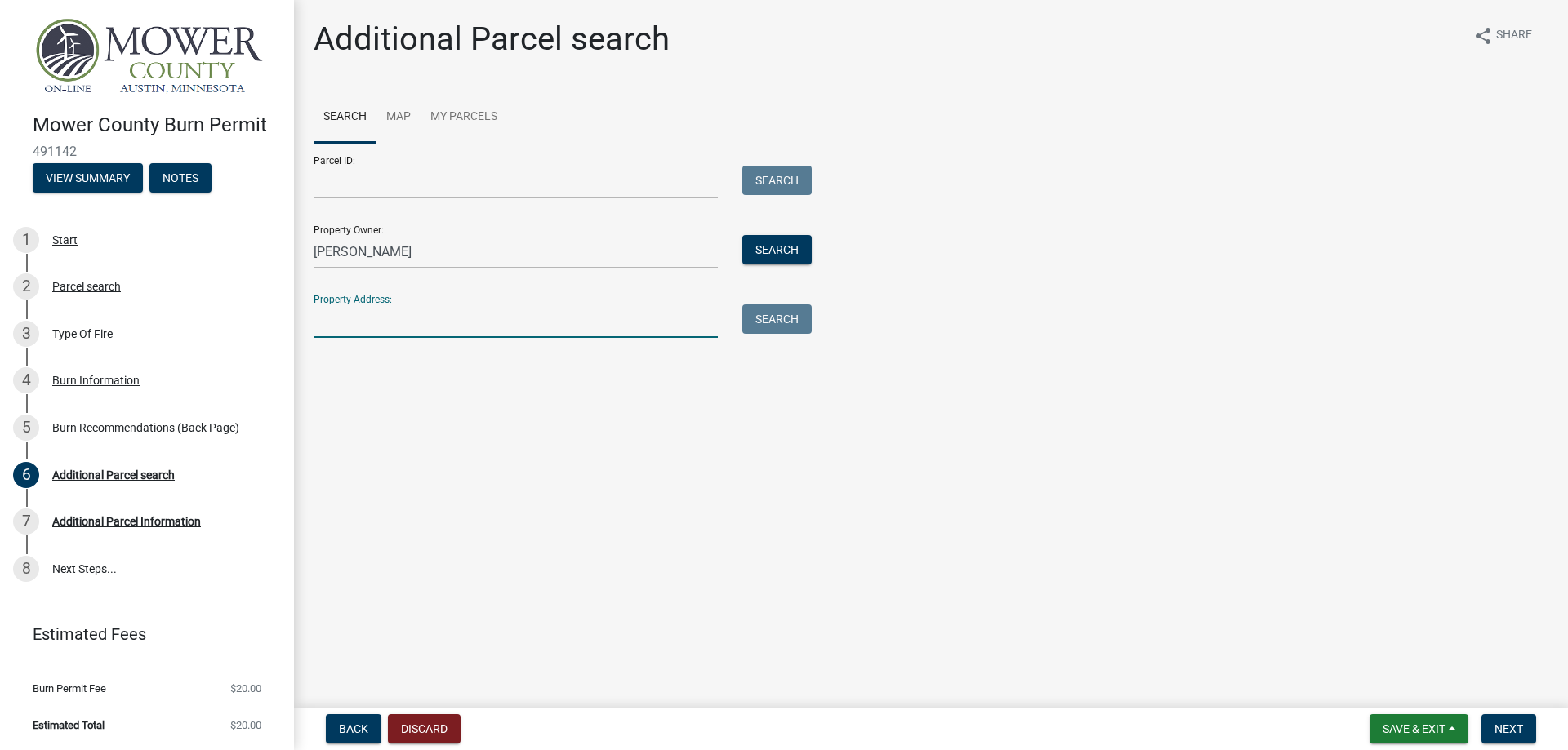
type input "22479 State Hwy 56, Austin, MN 55912"
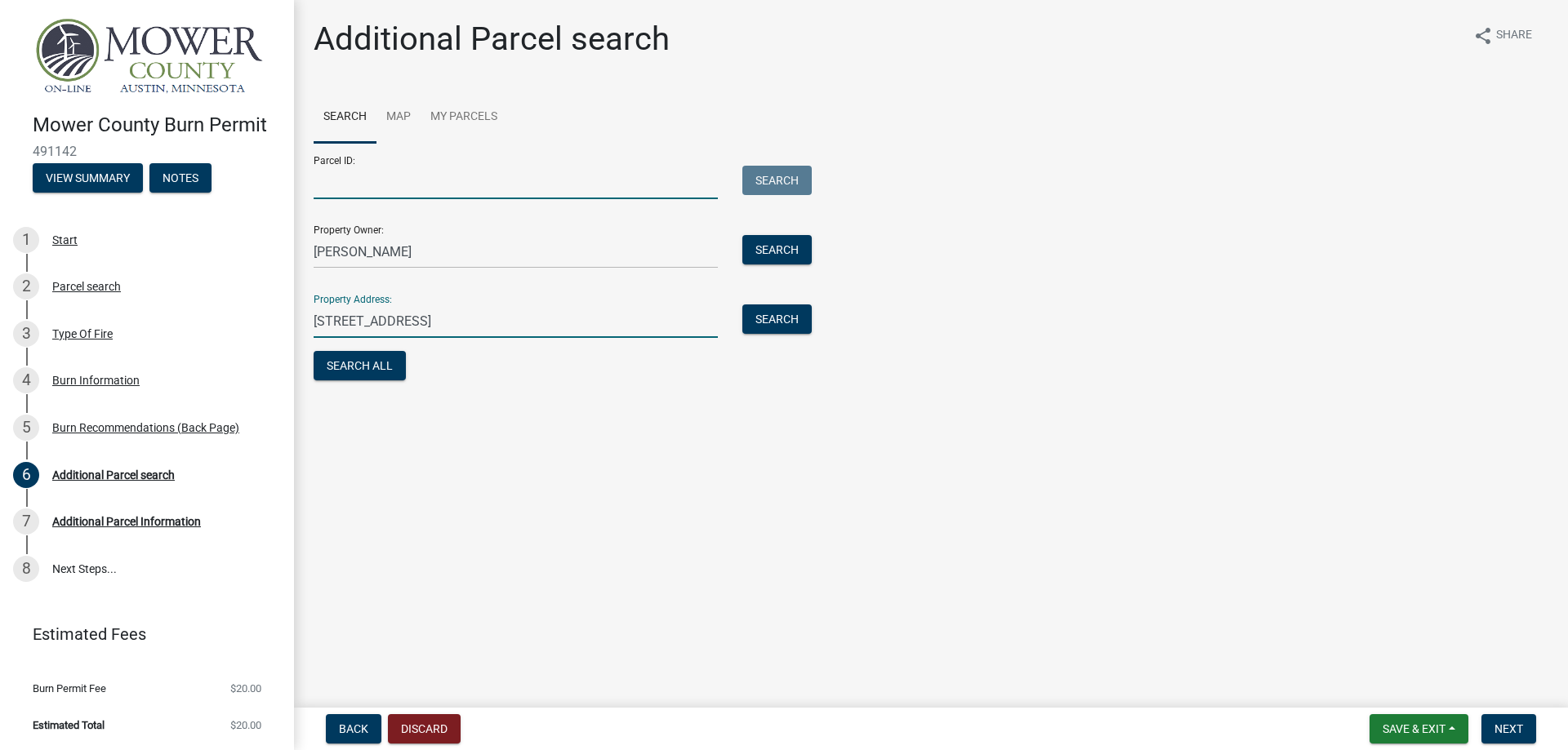
click at [693, 189] on input "Parcel ID:" at bounding box center [515, 183] width 404 height 34
click at [396, 372] on button "Search All" at bounding box center [359, 365] width 92 height 29
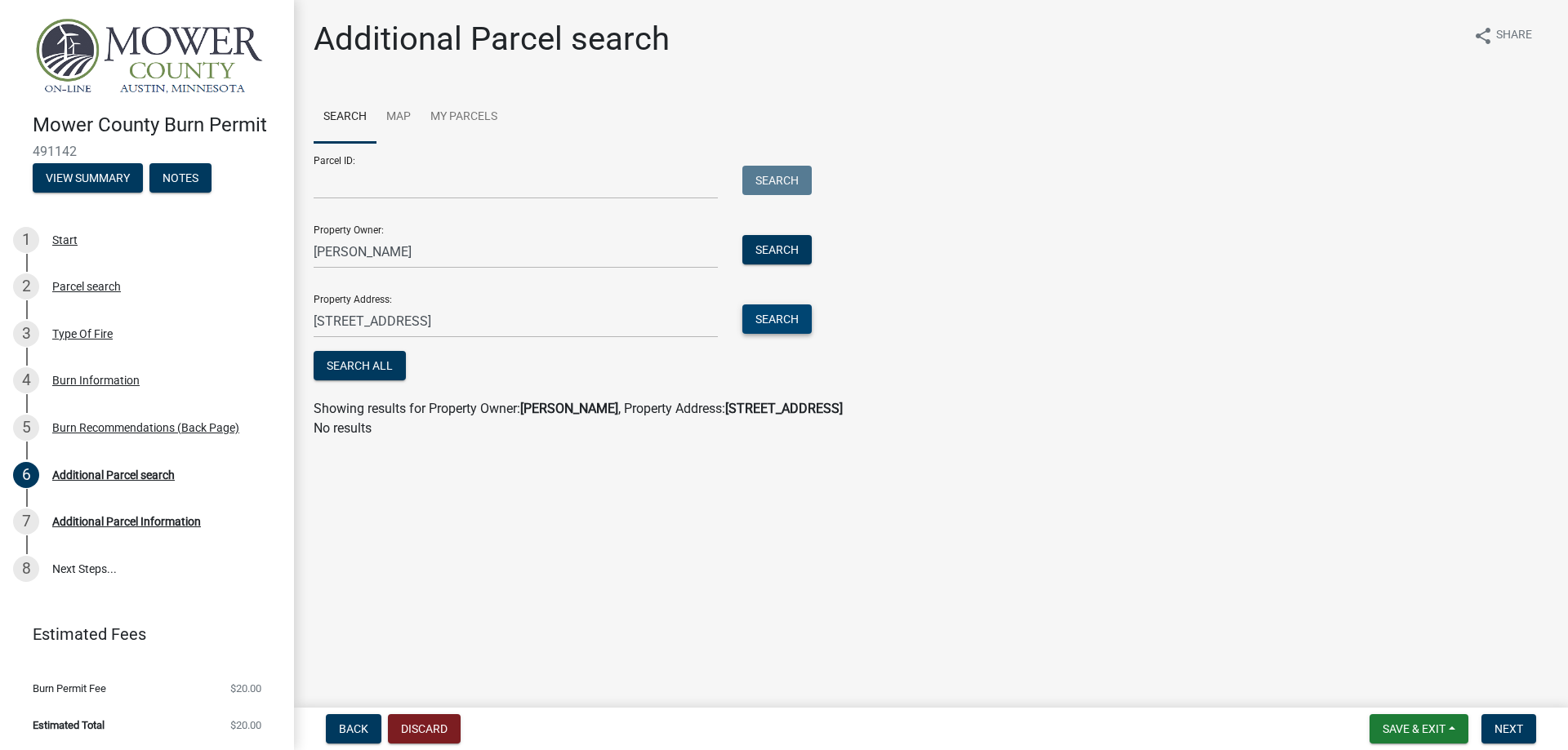
click at [771, 329] on button "Search" at bounding box center [776, 319] width 69 height 29
click at [774, 323] on button "Search" at bounding box center [776, 319] width 69 height 29
click at [388, 113] on link "Map" at bounding box center [398, 117] width 44 height 52
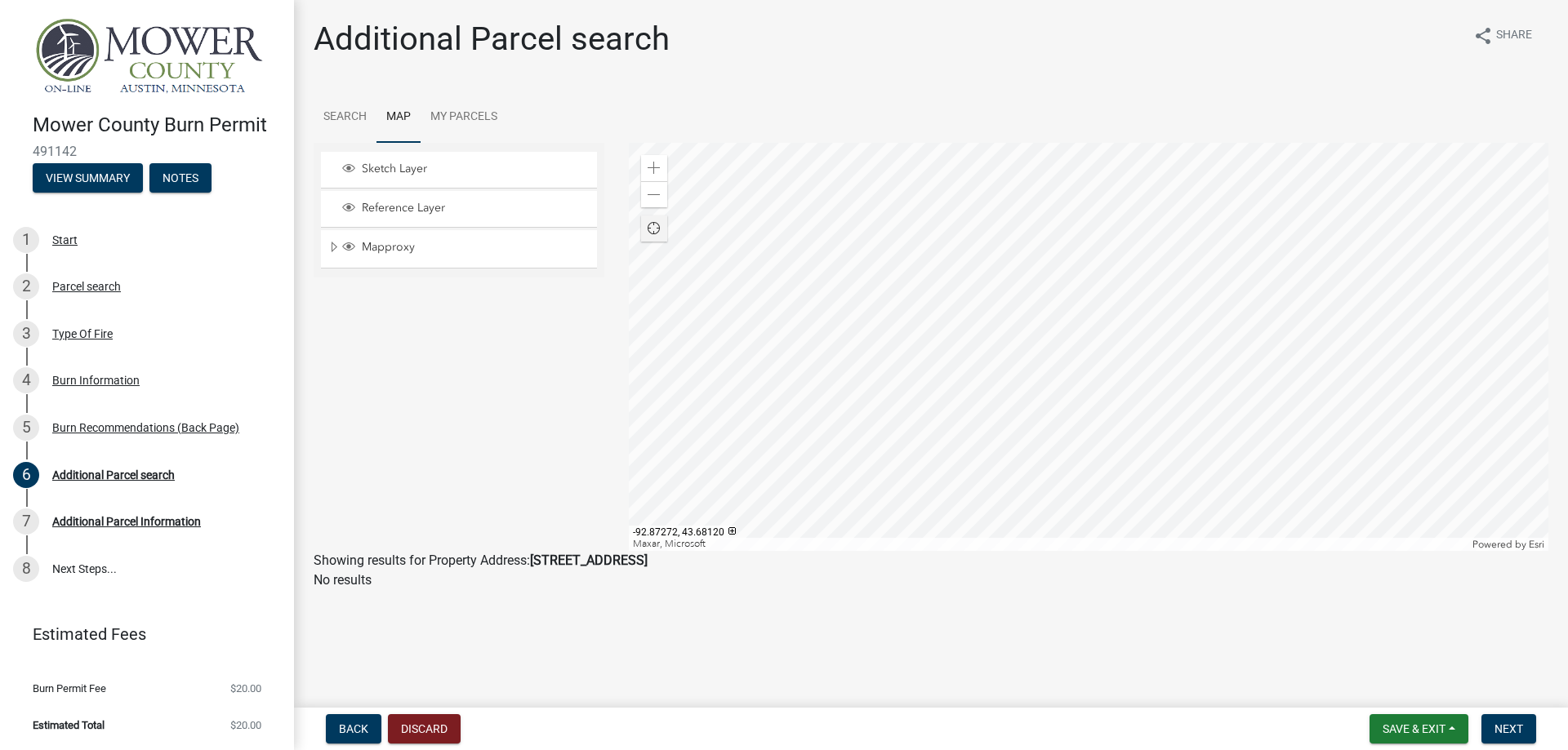
click at [734, 346] on div at bounding box center [1089, 346] width 921 height 408
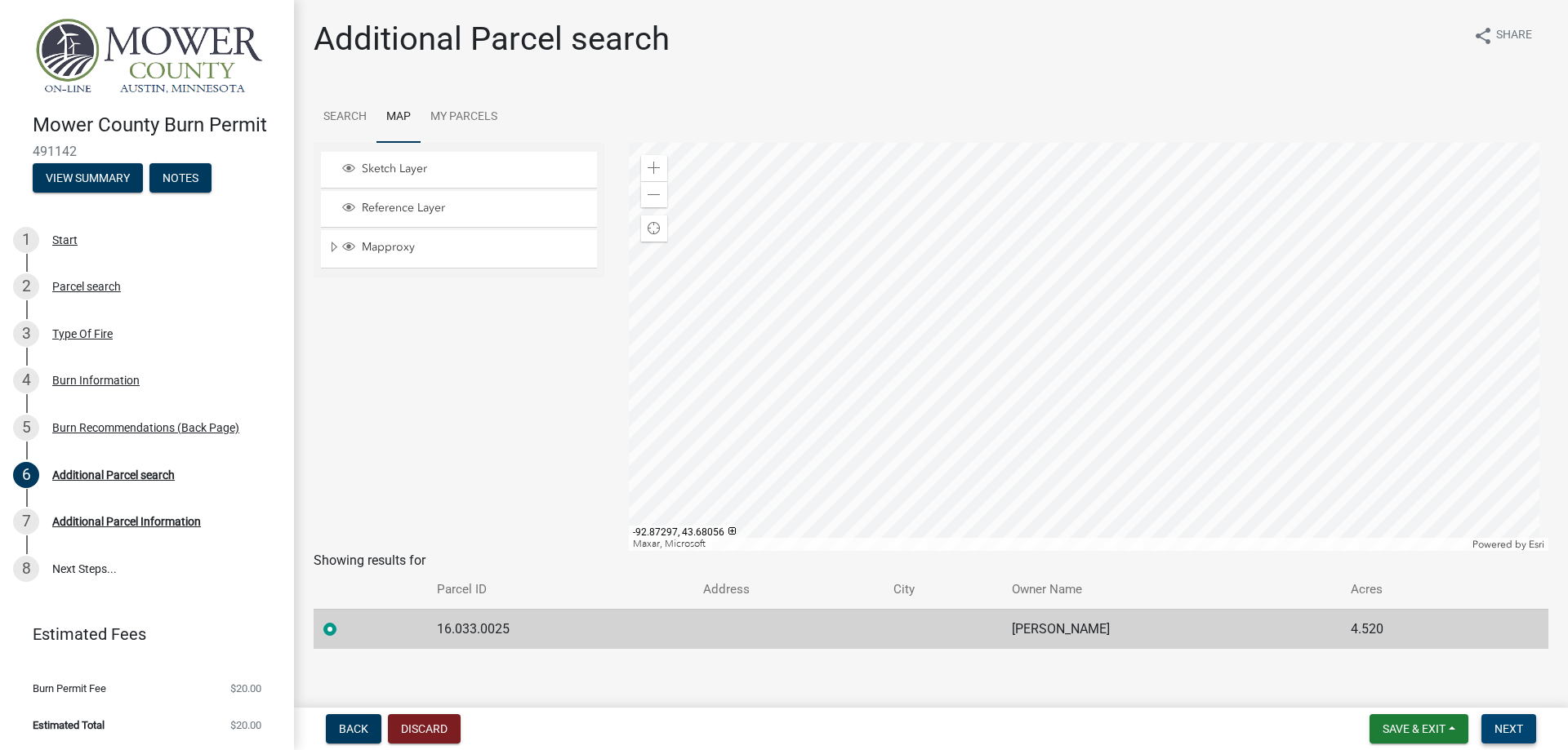
click at [1506, 731] on span "Next" at bounding box center [1508, 728] width 29 height 13
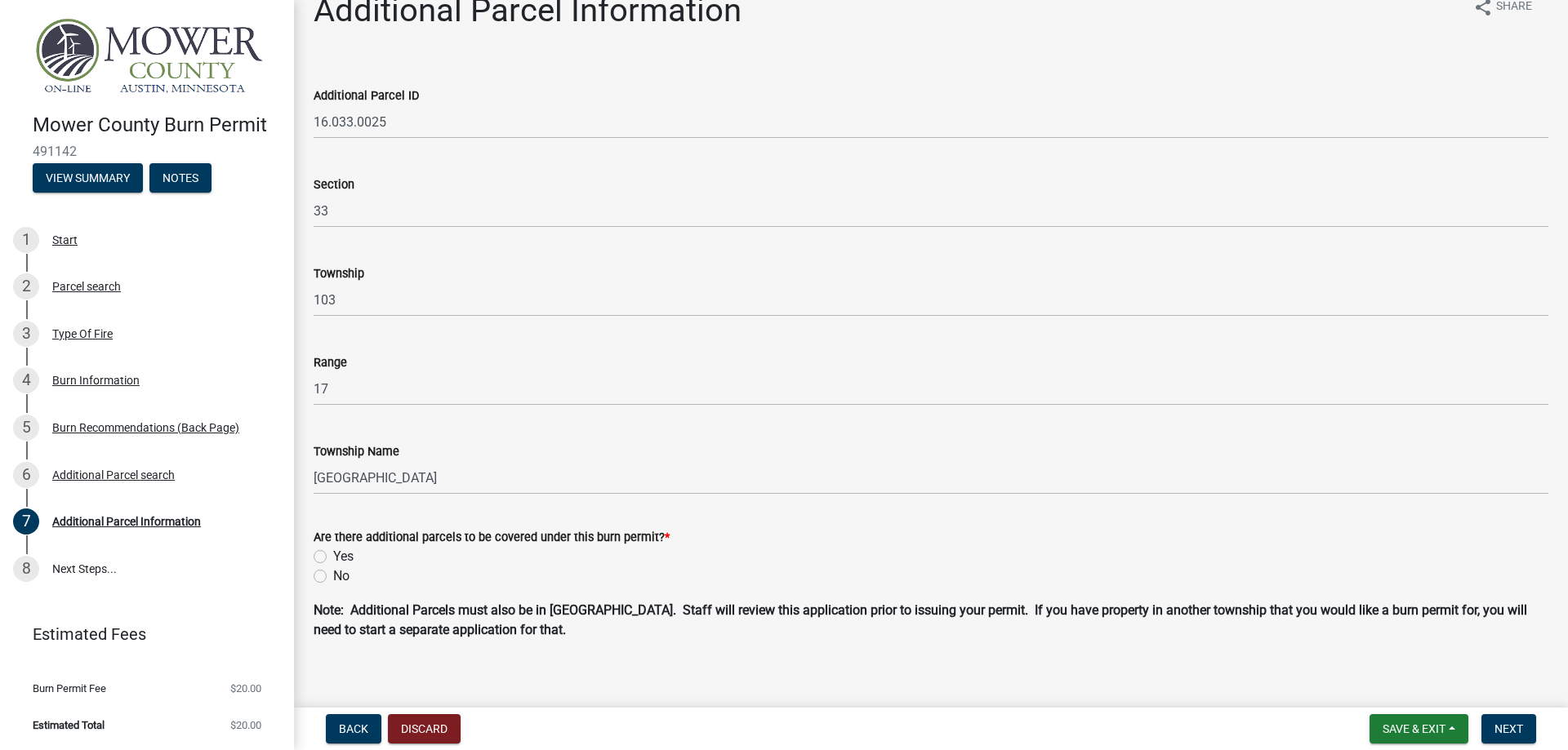
scroll to position [44, 0]
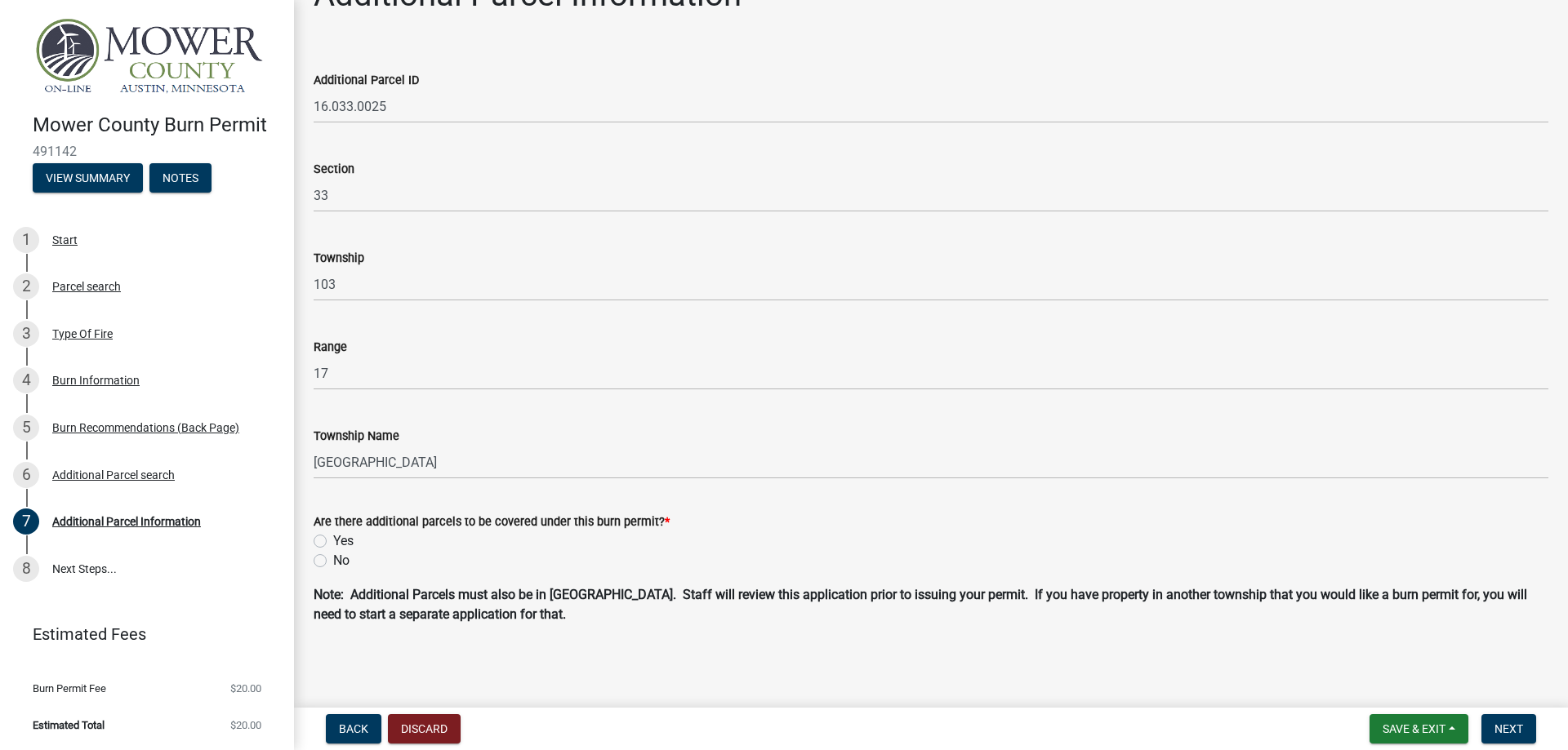
click at [333, 564] on label "No" at bounding box center [341, 560] width 16 height 19
click at [333, 561] on input "No" at bounding box center [338, 556] width 11 height 11
radio input "true"
click at [1527, 728] on button "Next" at bounding box center [1508, 728] width 55 height 29
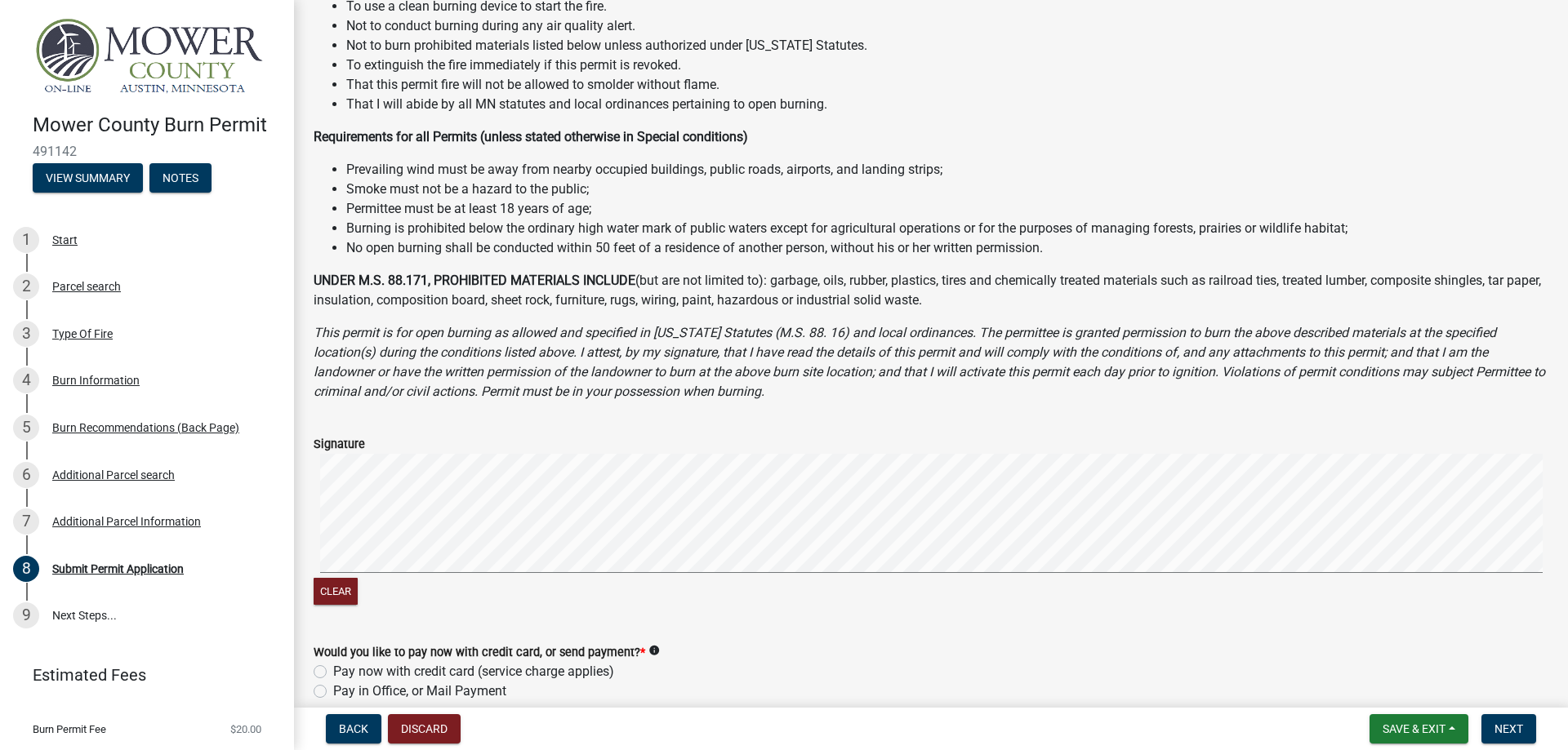
scroll to position [512, 0]
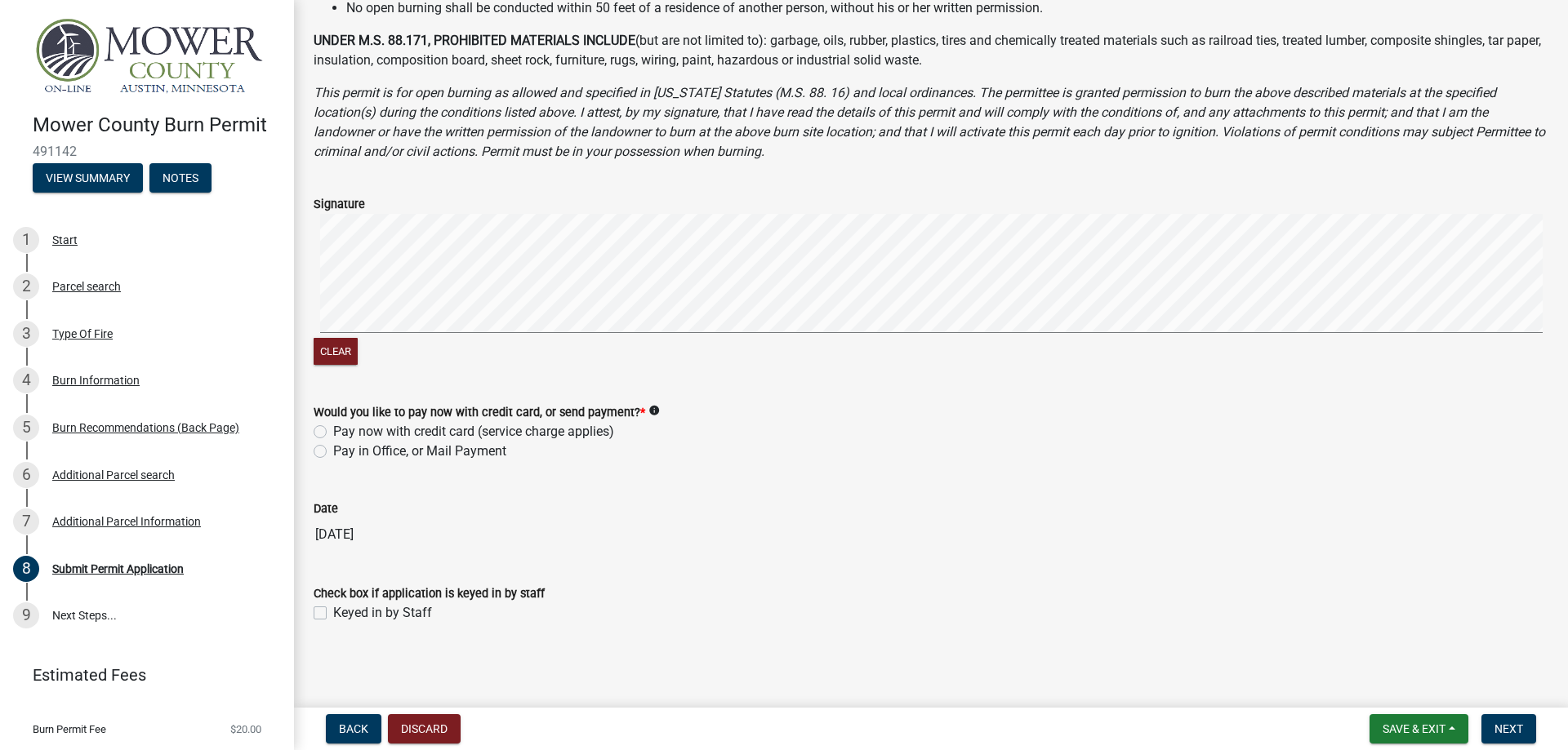
click at [326, 432] on div "Pay now with credit card (service charge applies)" at bounding box center [931, 431] width 1234 height 19
click at [333, 435] on label "Pay now with credit card (service charge applies)" at bounding box center [473, 431] width 281 height 19
click at [333, 432] on input "Pay now with credit card (service charge applies)" at bounding box center [338, 427] width 11 height 11
radio input "true"
click at [1505, 719] on button "Next" at bounding box center [1508, 728] width 55 height 29
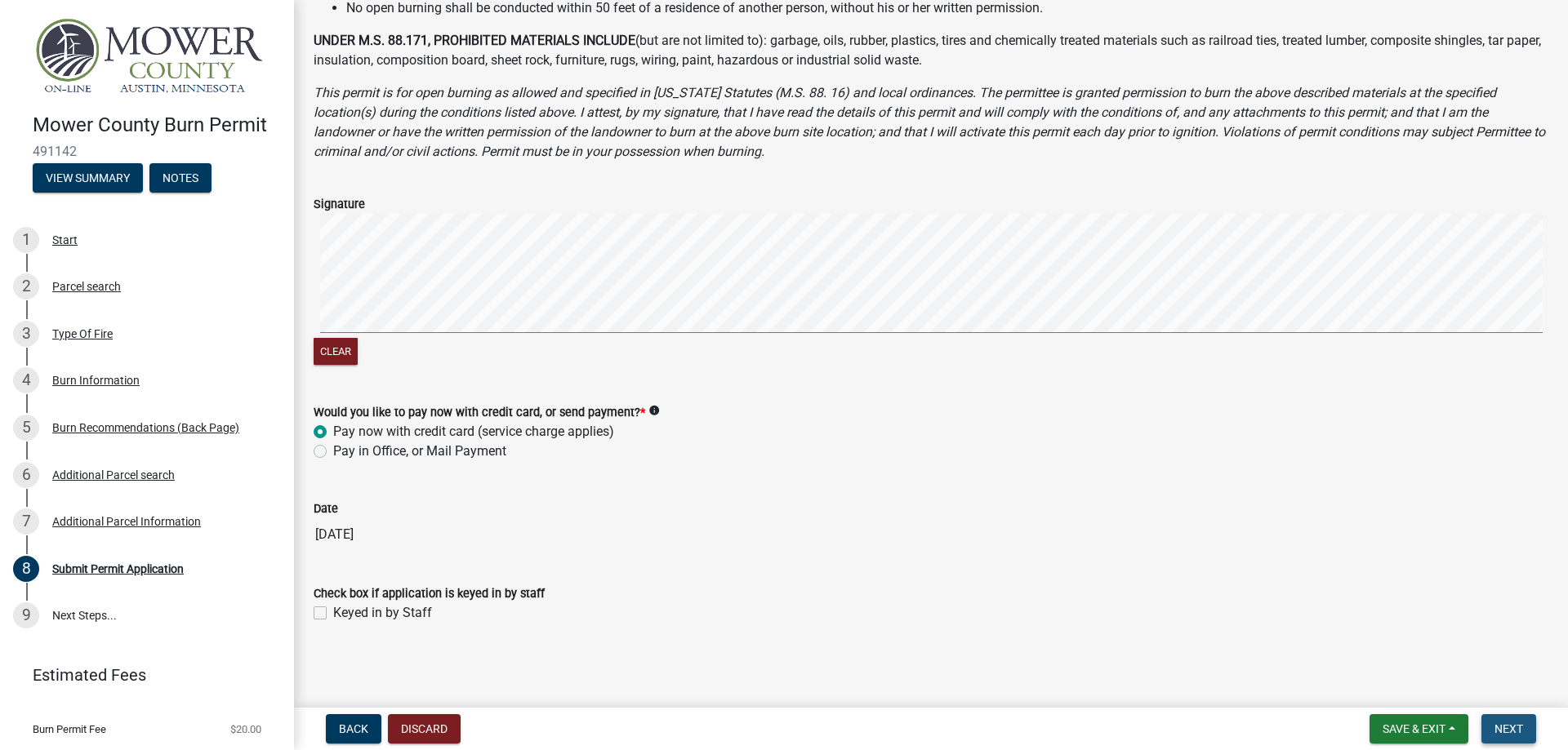
scroll to position [0, 0]
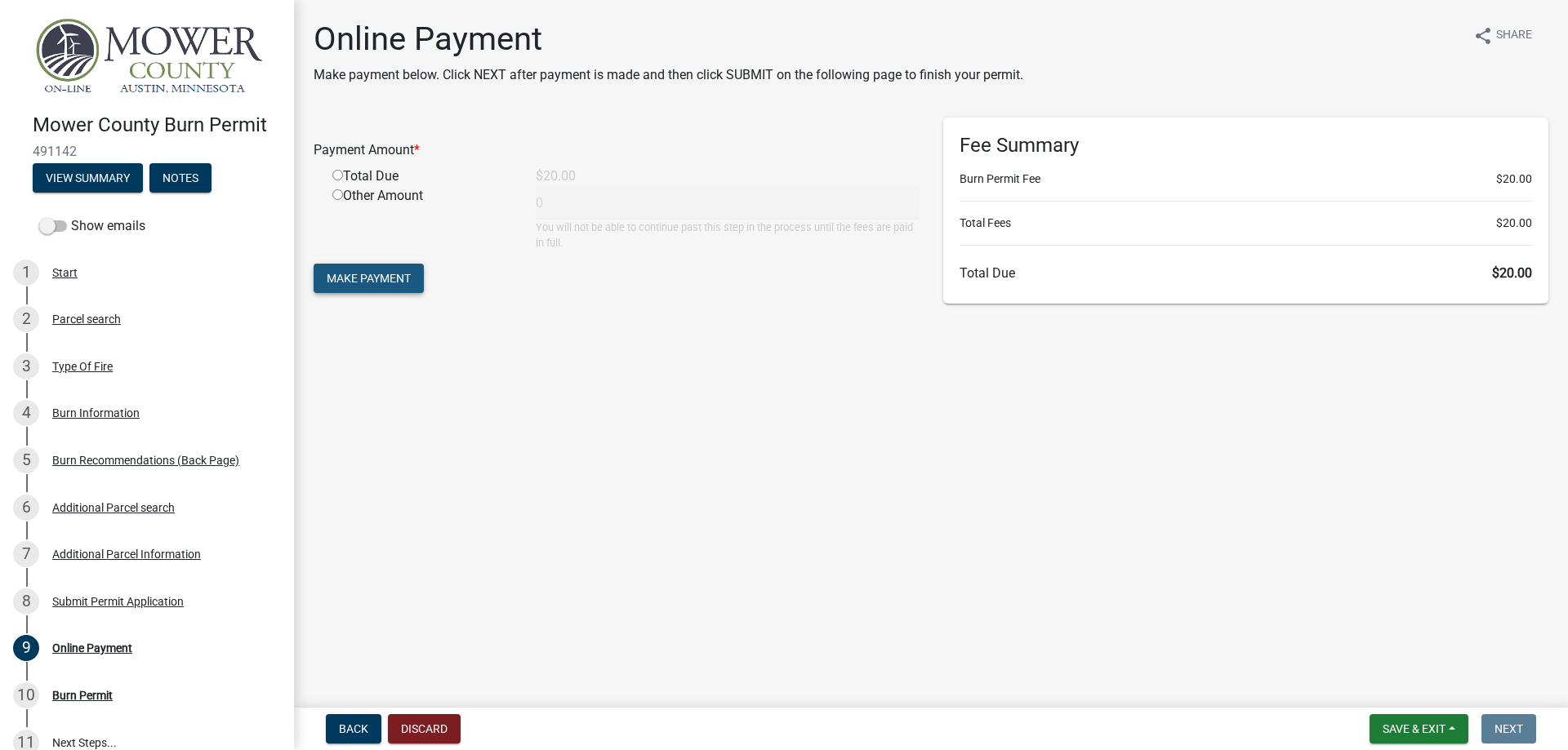
click at [352, 273] on span "Make Payment" at bounding box center [368, 278] width 84 height 13
click at [334, 197] on input "radio" at bounding box center [337, 195] width 11 height 11
radio input "true"
type input "20"
click at [421, 278] on button "Make Payment" at bounding box center [368, 278] width 110 height 29
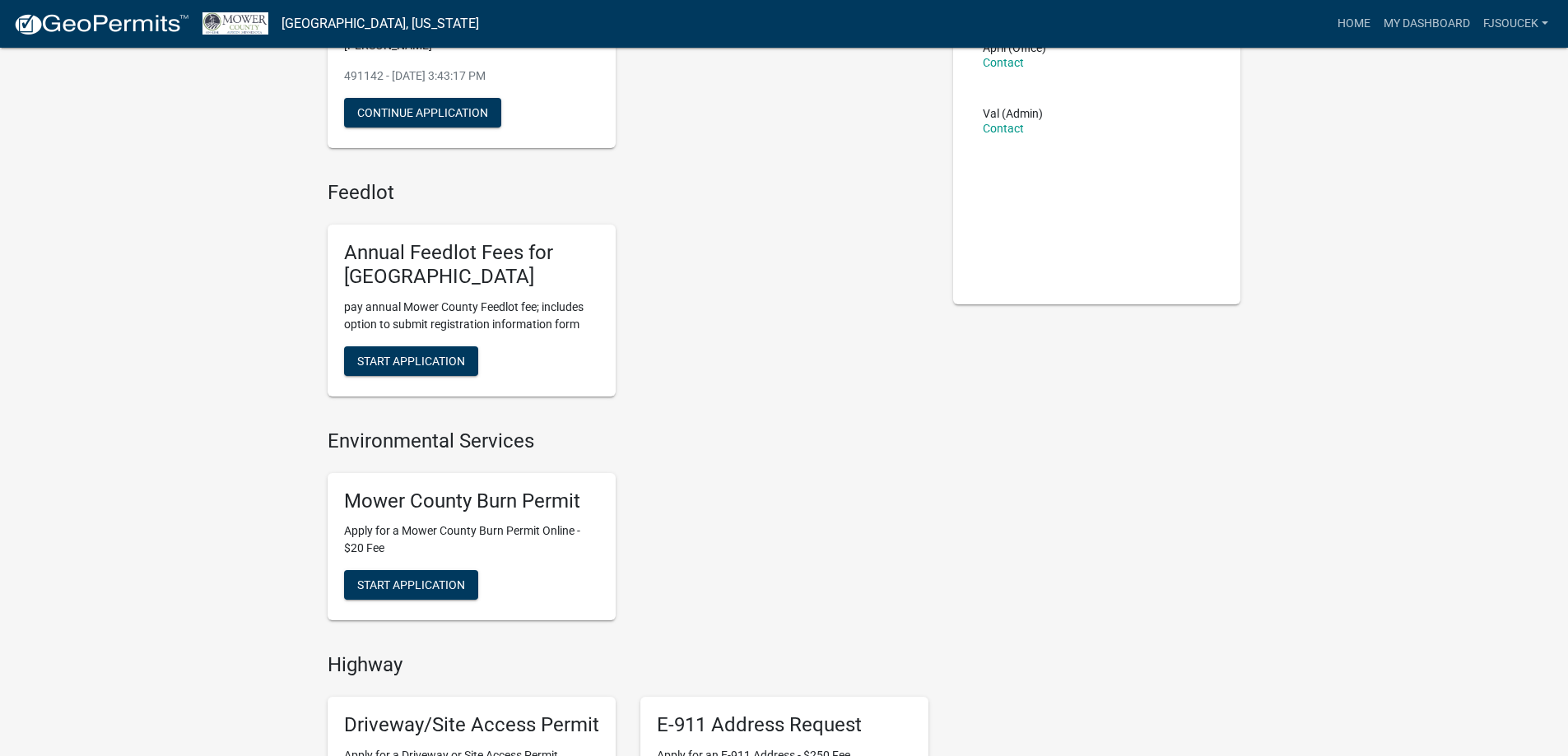
scroll to position [247, 0]
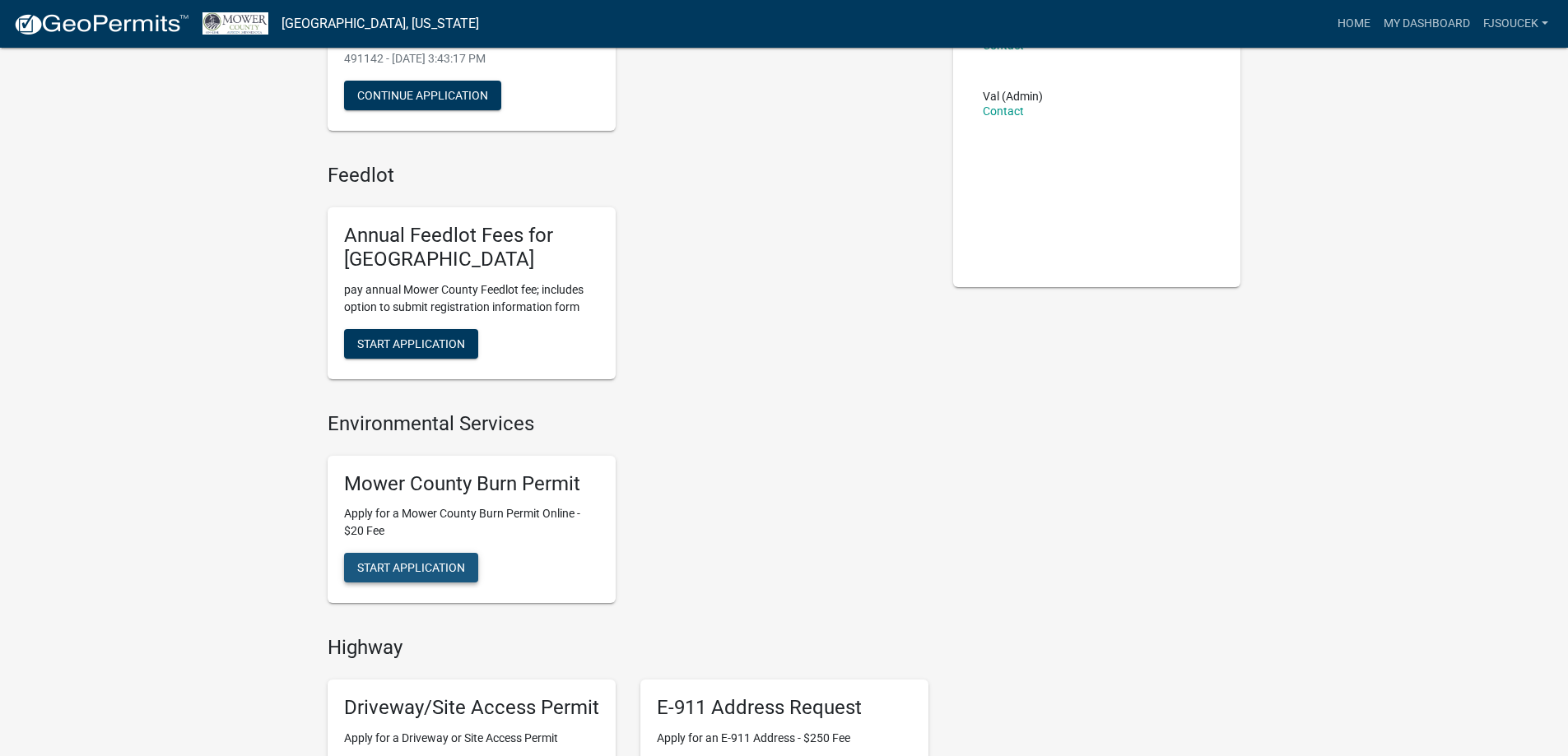
click at [435, 560] on button "Start Application" at bounding box center [411, 567] width 134 height 30
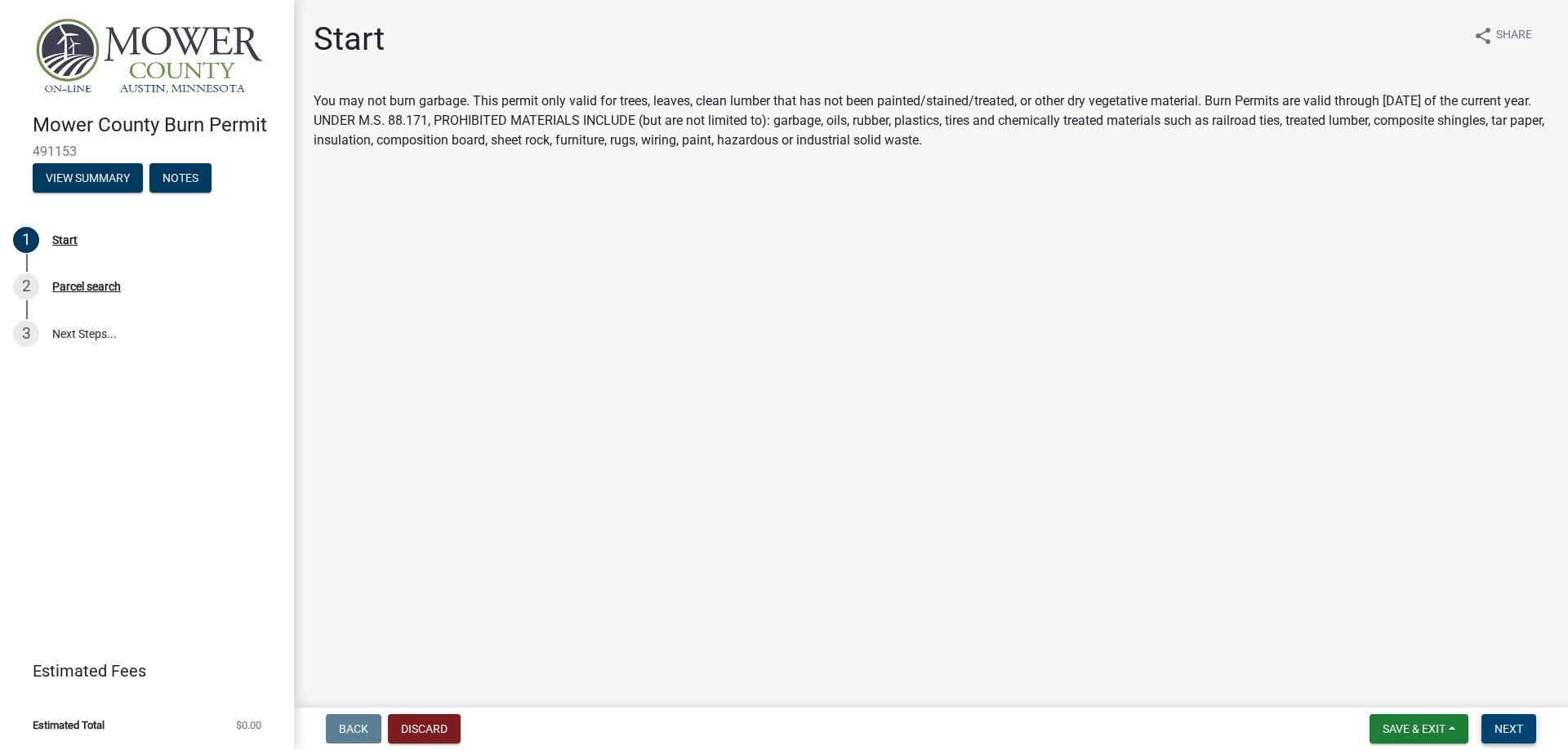
click at [1497, 723] on span "Next" at bounding box center [1508, 728] width 29 height 13
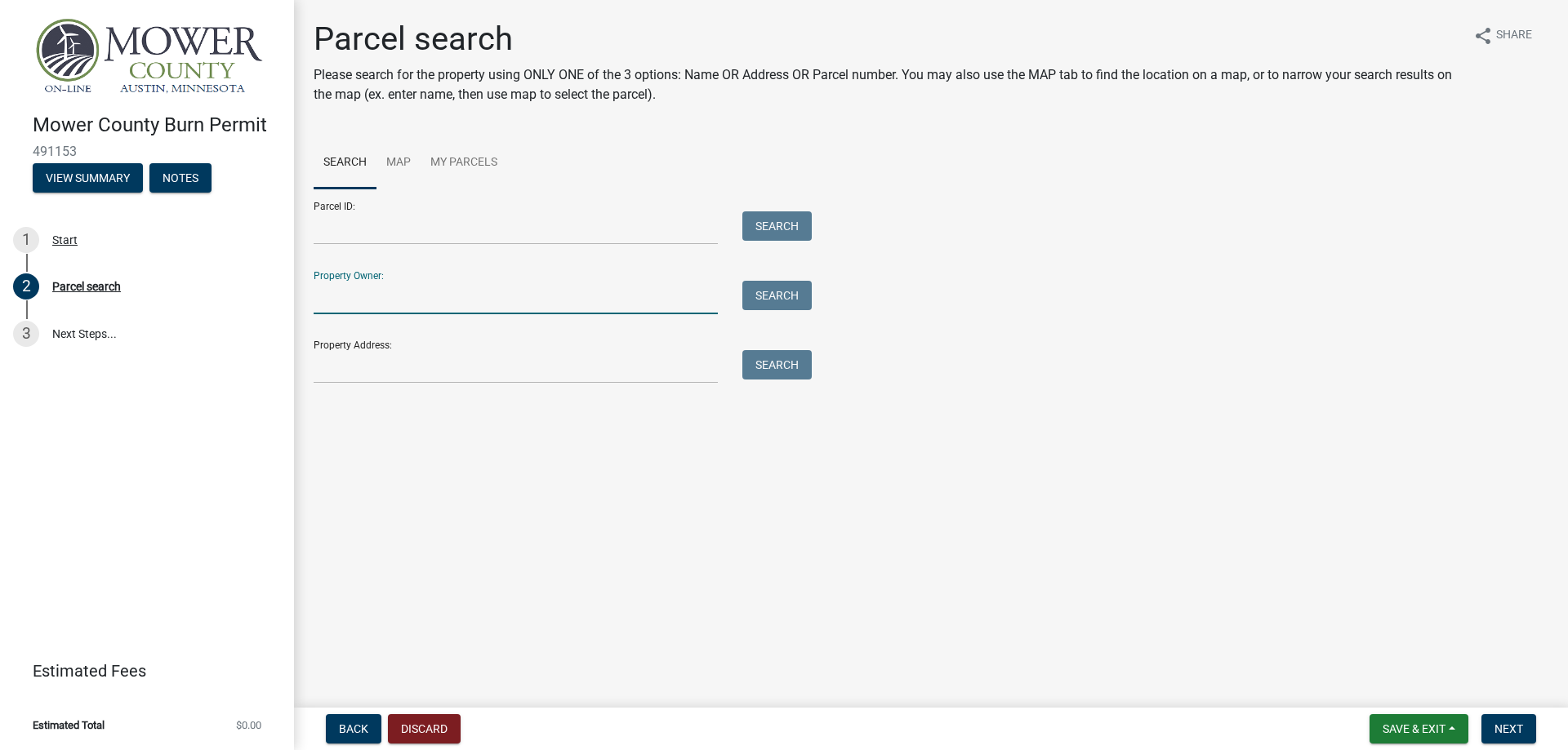
click at [620, 292] on input "Property Owner:" at bounding box center [515, 297] width 404 height 34
type input "[PERSON_NAME]"
click at [777, 292] on button "Search" at bounding box center [776, 295] width 69 height 29
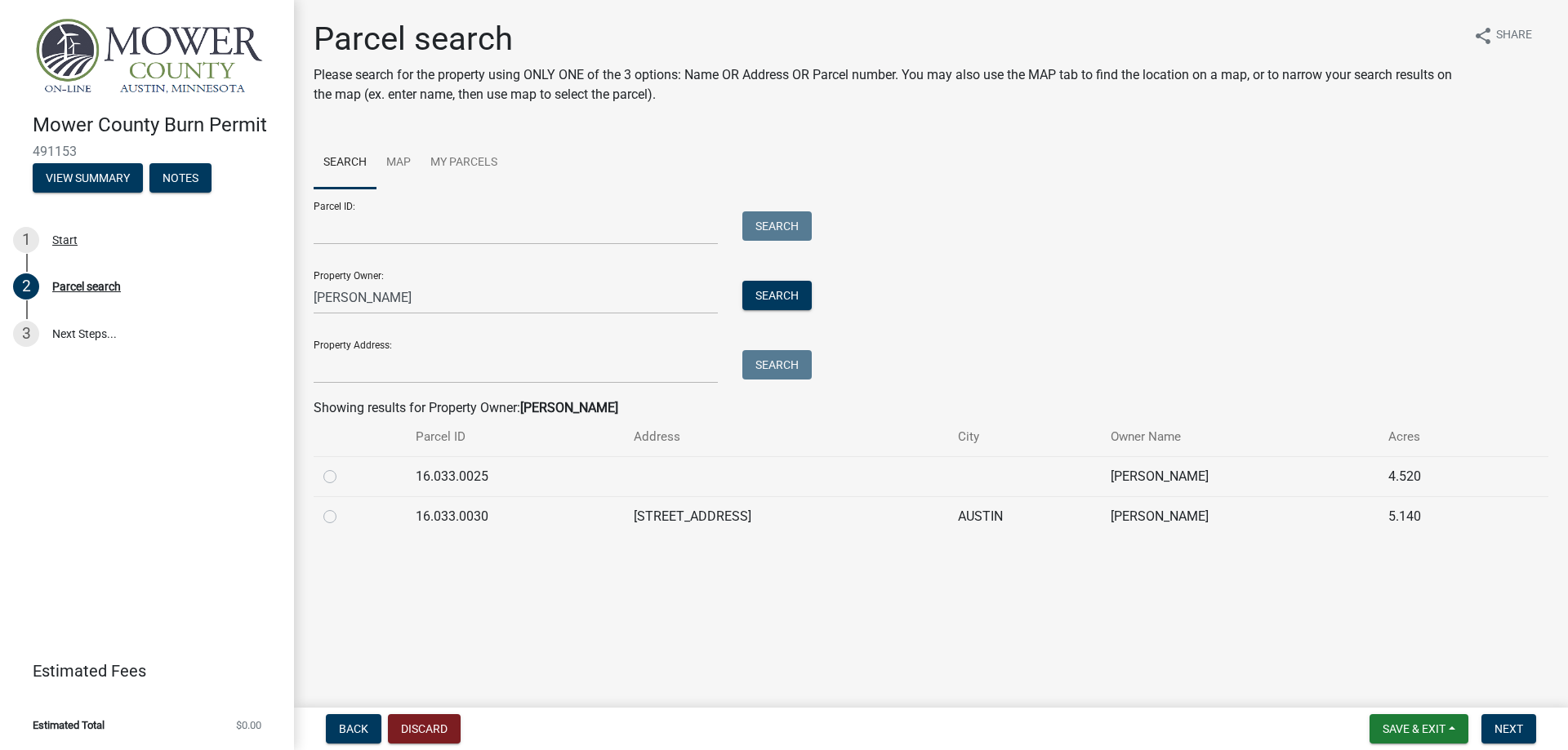
click at [343, 467] on label at bounding box center [343, 467] width 0 height 0
click at [343, 473] on input "radio" at bounding box center [348, 472] width 11 height 11
radio input "true"
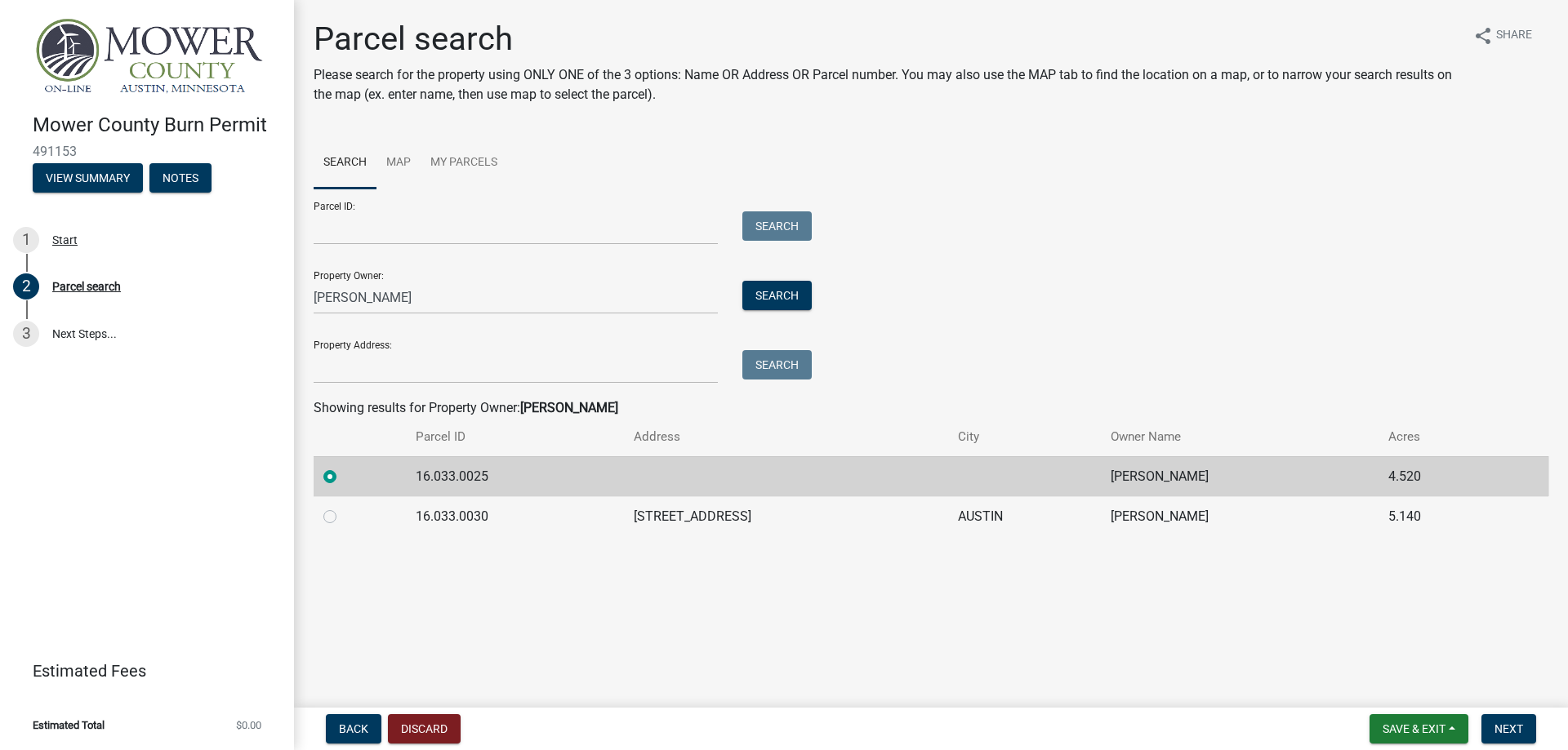
click at [343, 506] on label at bounding box center [343, 506] width 0 height 0
click at [343, 513] on input "radio" at bounding box center [348, 512] width 11 height 11
radio input "true"
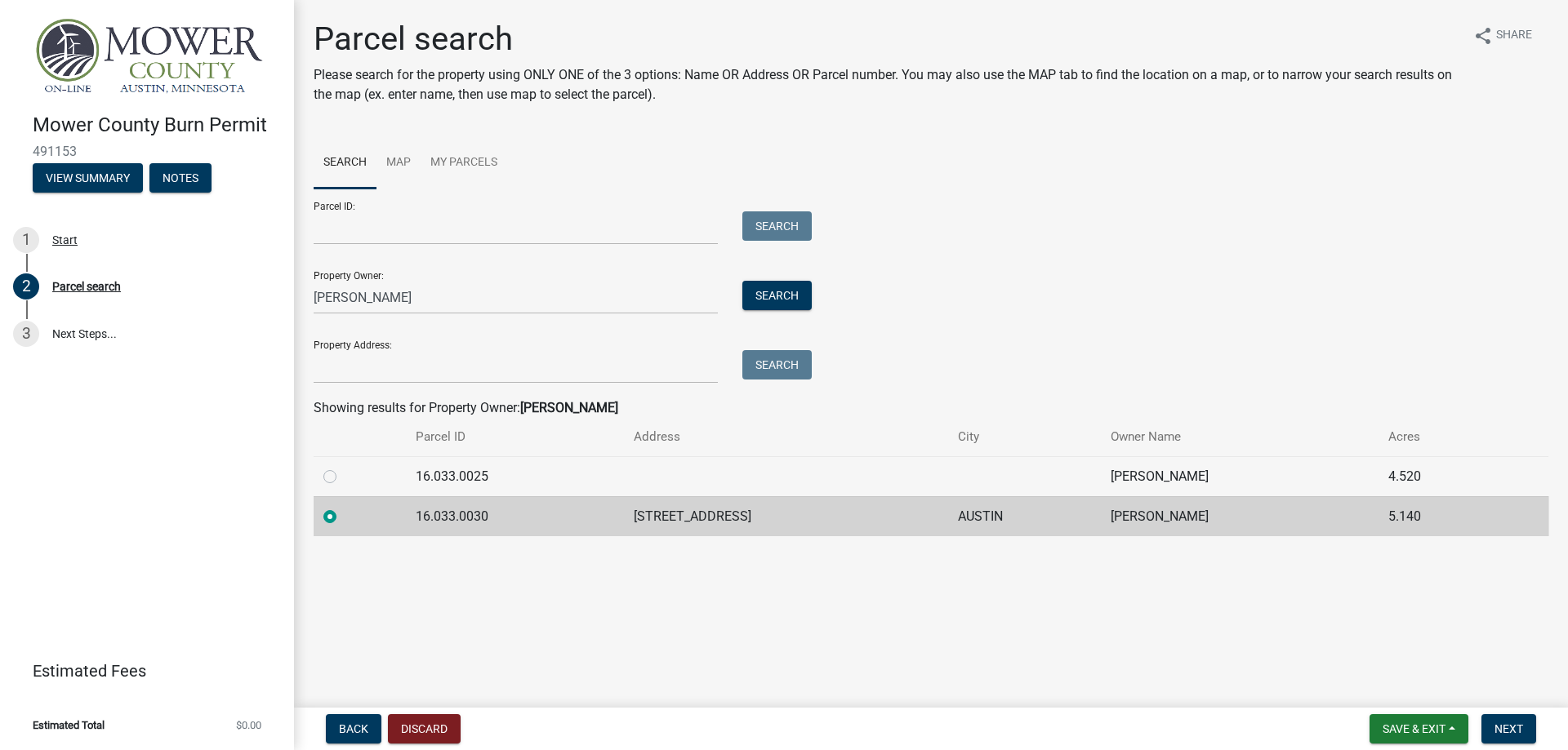
click at [343, 467] on label at bounding box center [343, 467] width 0 height 0
click at [343, 475] on input "radio" at bounding box center [348, 472] width 11 height 11
radio input "true"
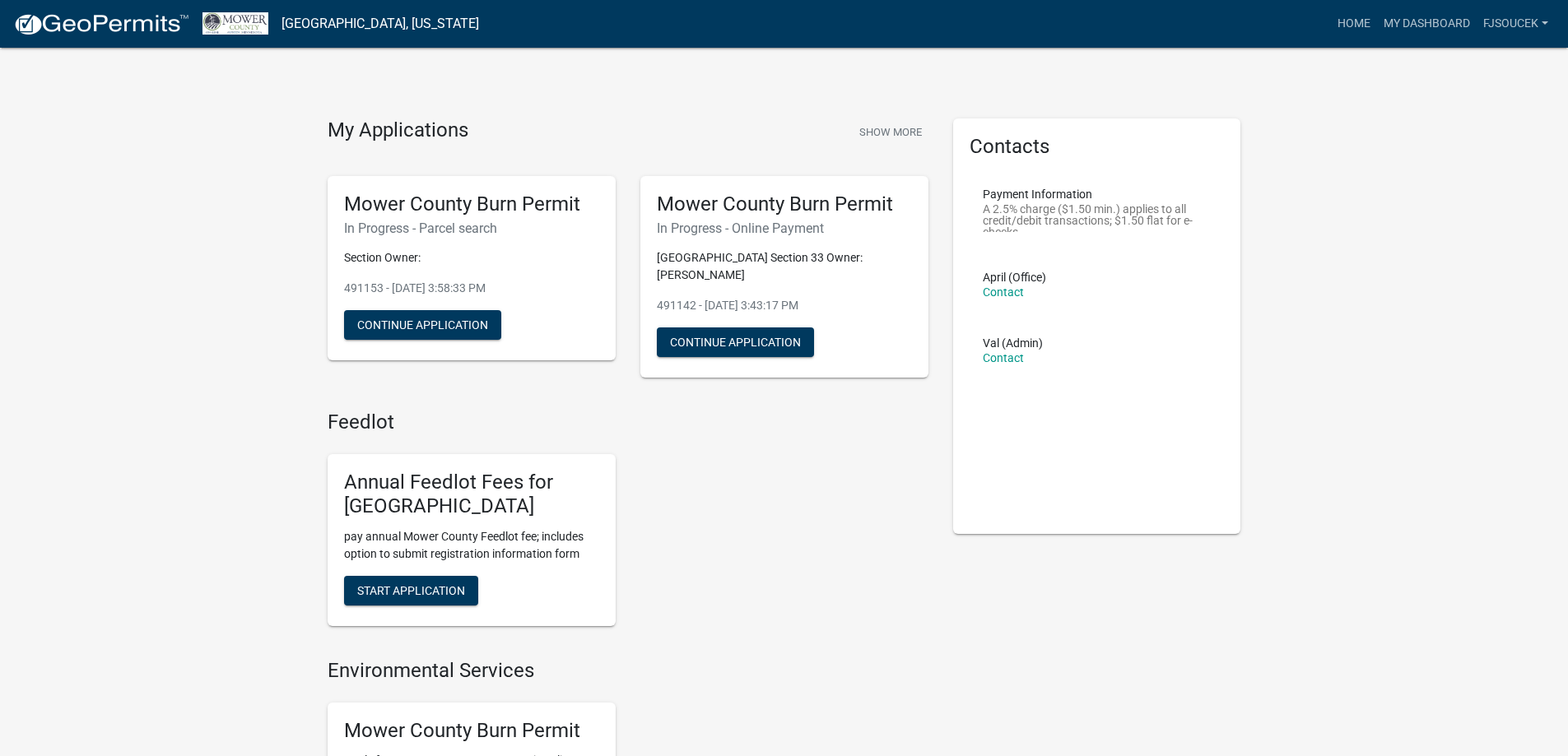
drag, startPoint x: 821, startPoint y: 252, endPoint x: 825, endPoint y: 239, distance: 13.6
click at [825, 239] on div "Mower County Burn Permit In Progress - Online Payment [GEOGRAPHIC_DATA] Section…" at bounding box center [784, 277] width 288 height 202
click at [407, 330] on button "Continue Application" at bounding box center [422, 324] width 157 height 30
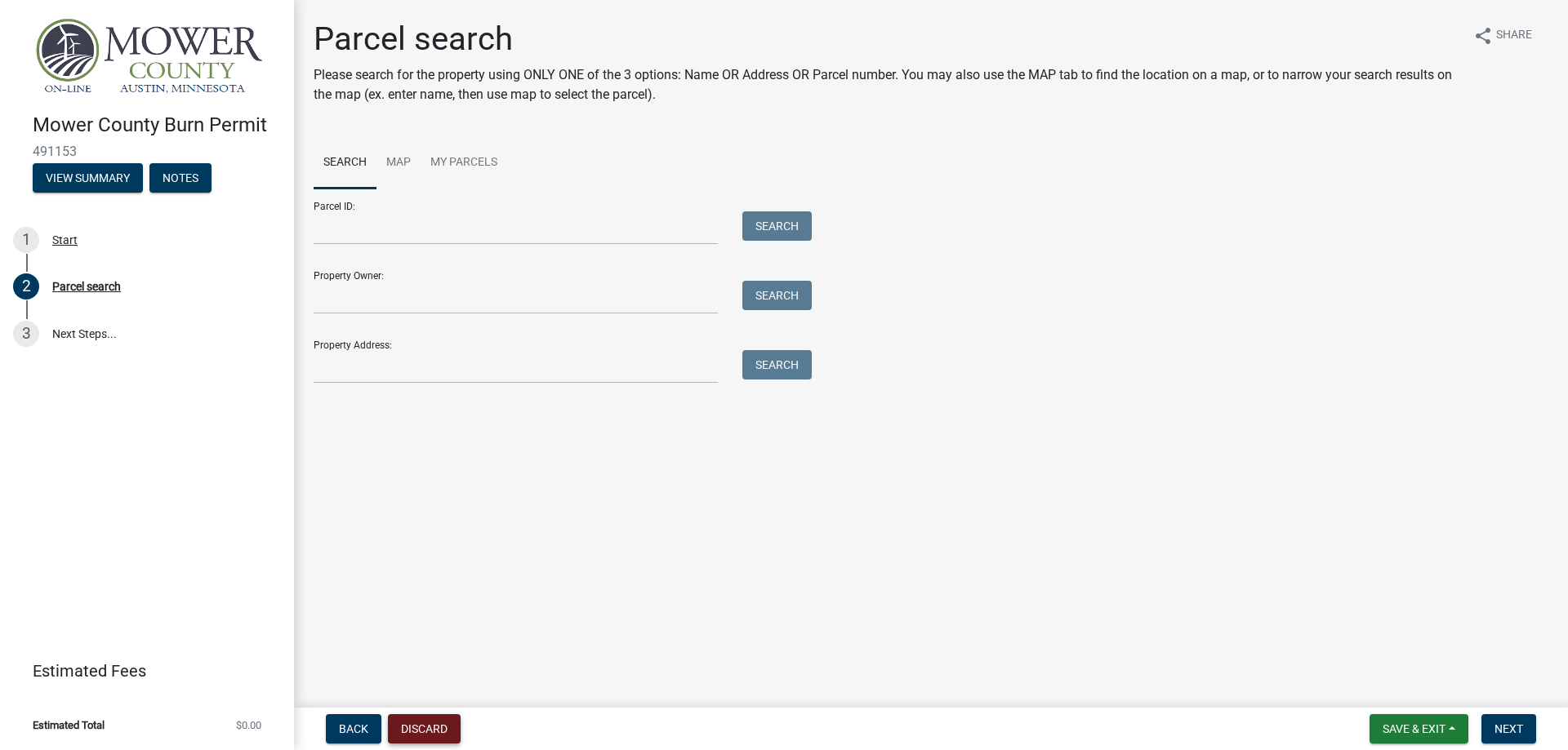
click at [438, 723] on button "Discard" at bounding box center [424, 728] width 72 height 29
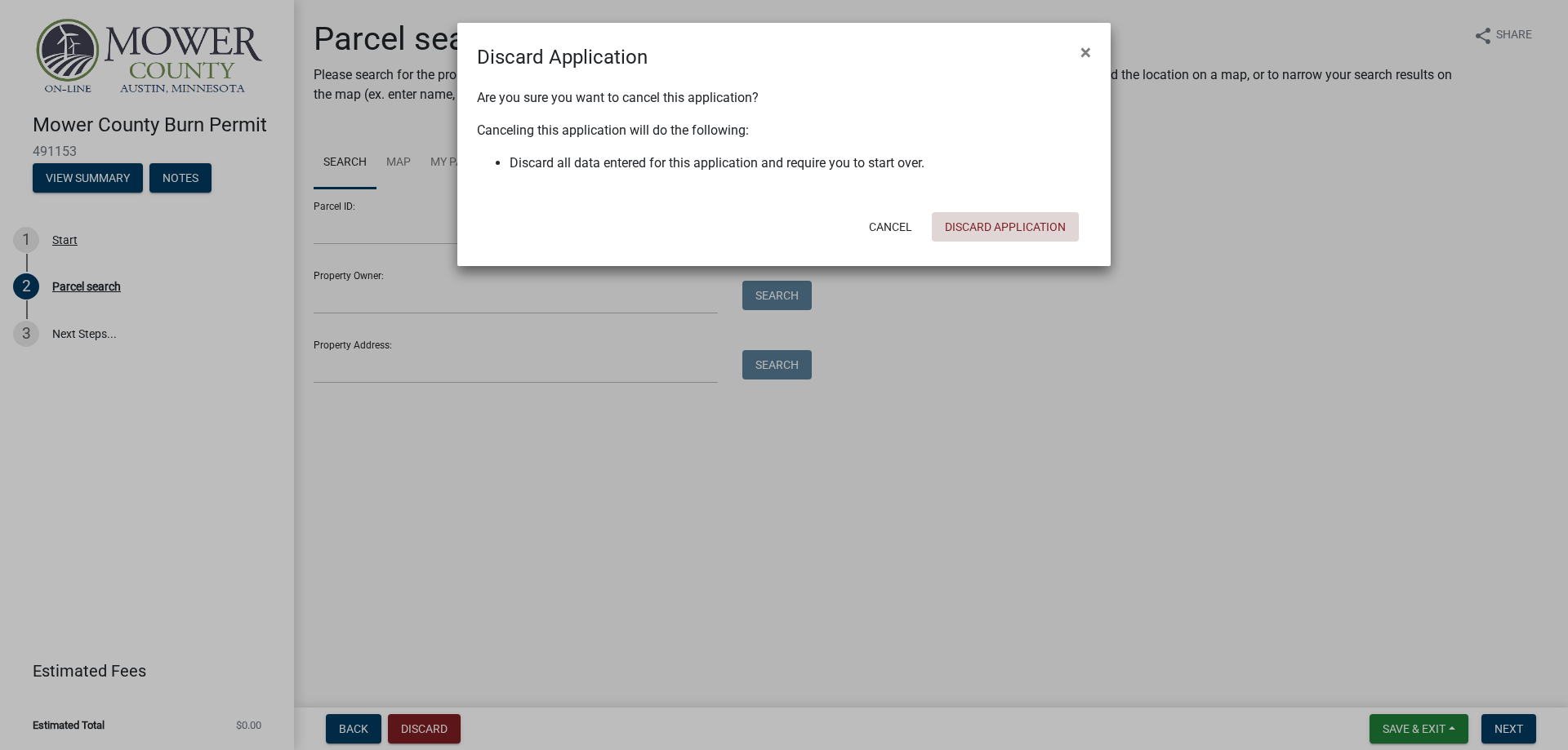
click at [1007, 228] on button "Discard Application" at bounding box center [1005, 227] width 147 height 29
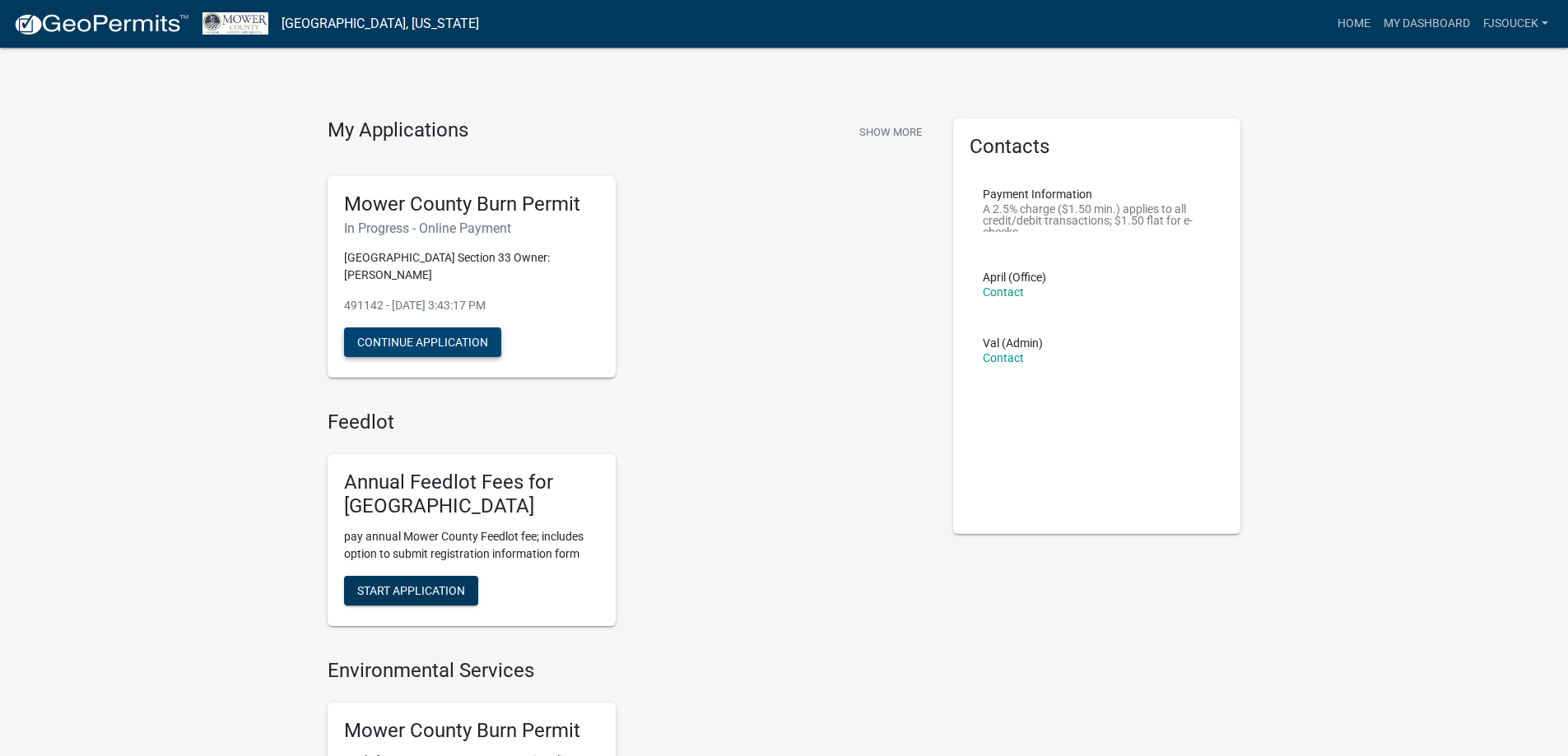
click at [476, 332] on button "Continue Application" at bounding box center [422, 341] width 157 height 30
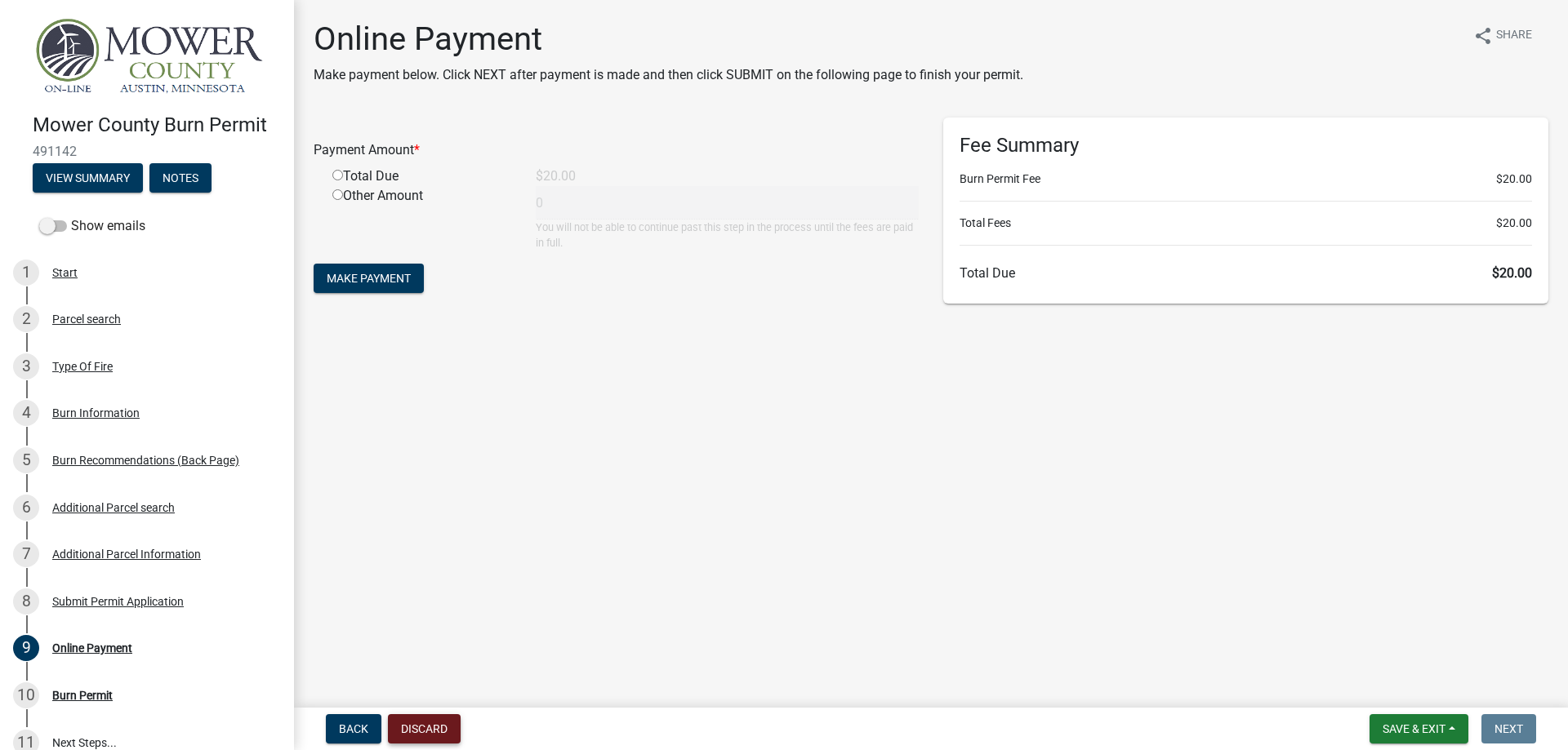
click at [431, 717] on button "Discard" at bounding box center [424, 728] width 72 height 29
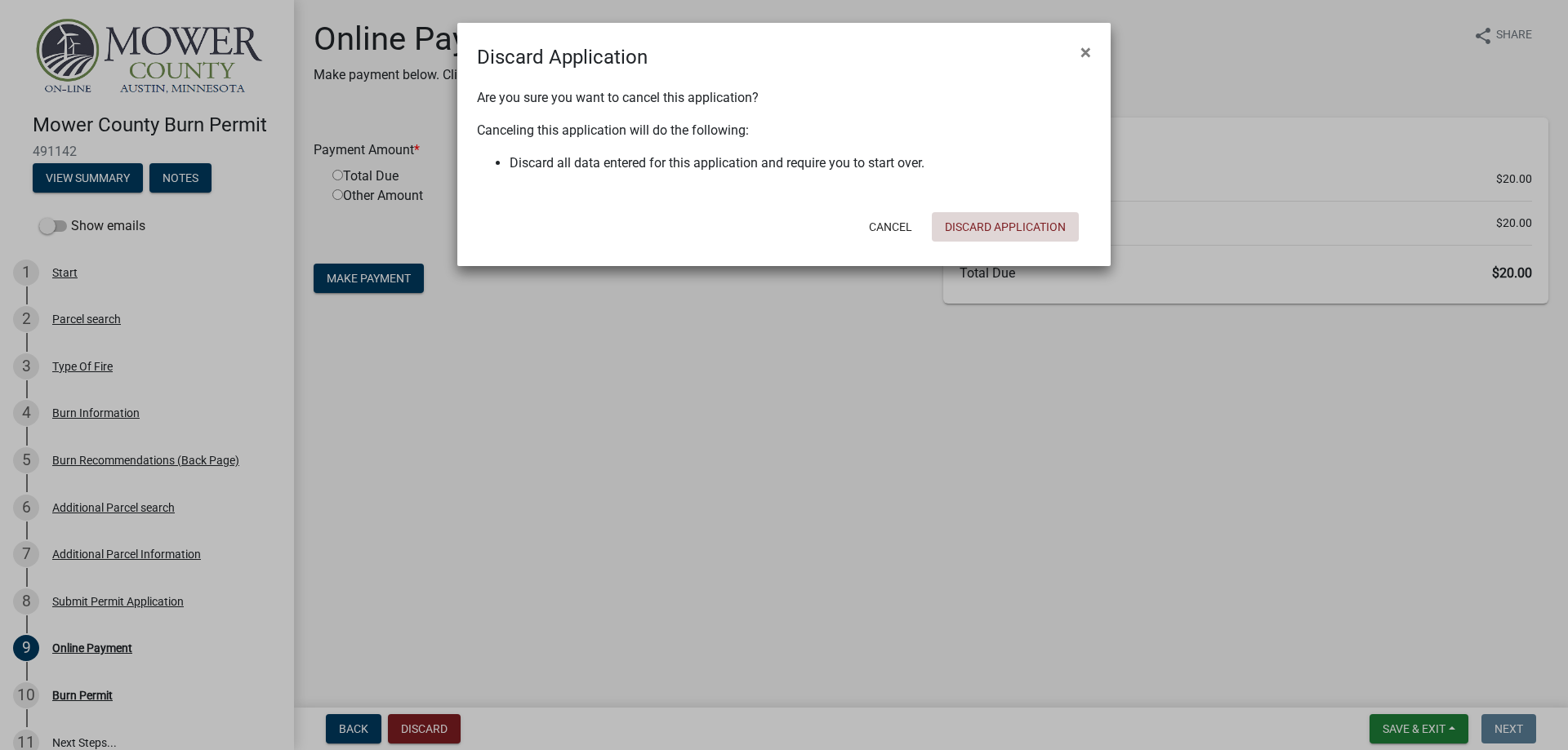
click at [1050, 224] on button "Discard Application" at bounding box center [1005, 227] width 147 height 29
